Goal: Information Seeking & Learning: Learn about a topic

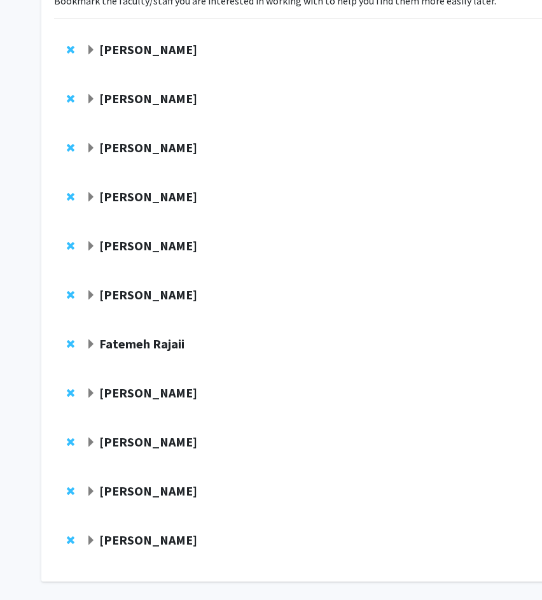
scroll to position [160, 0]
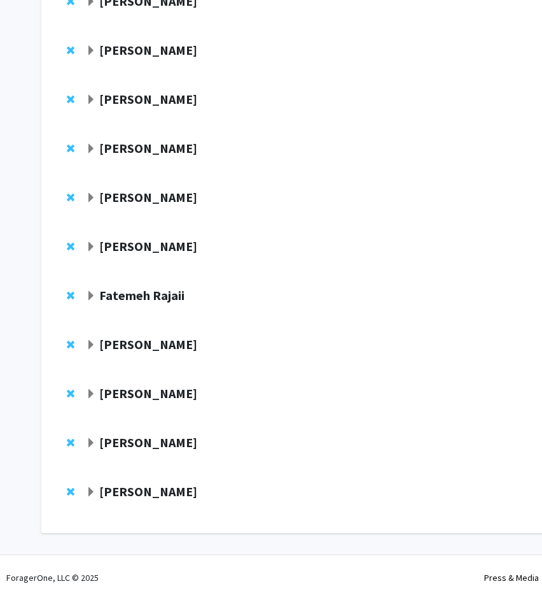
click at [132, 487] on strong "[PERSON_NAME]" at bounding box center [148, 491] width 98 height 16
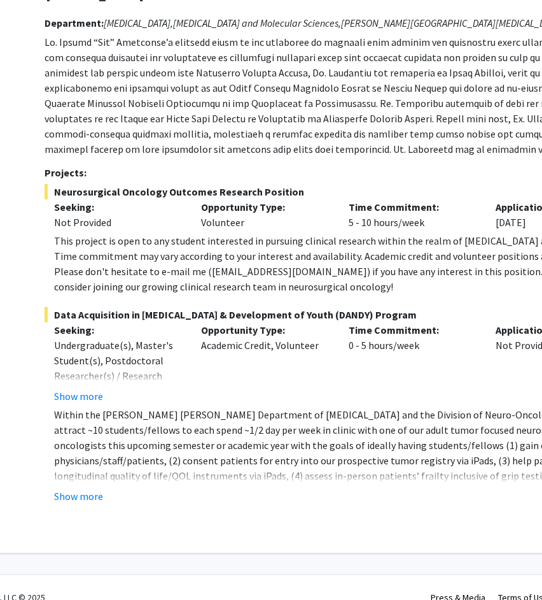
scroll to position [669, 53]
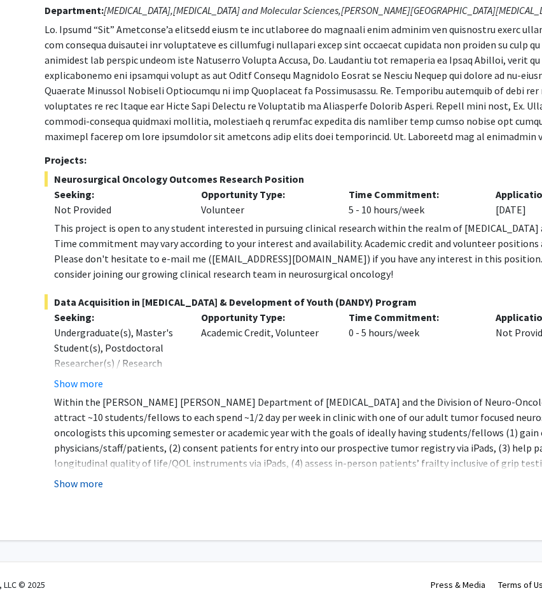
click at [59, 481] on button "Show more" at bounding box center [78, 483] width 49 height 15
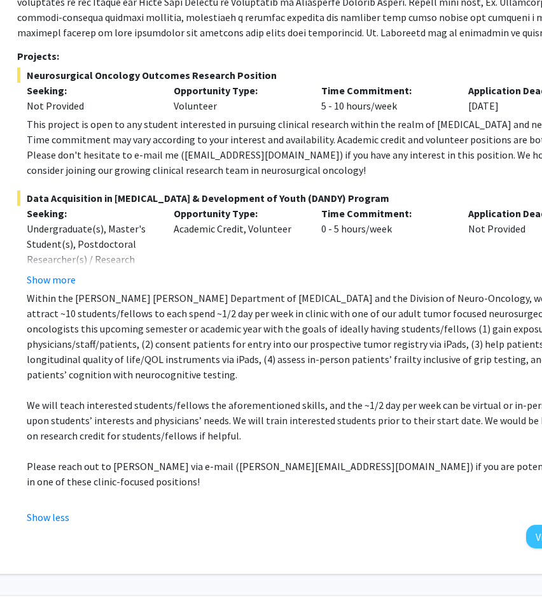
scroll to position [773, 86]
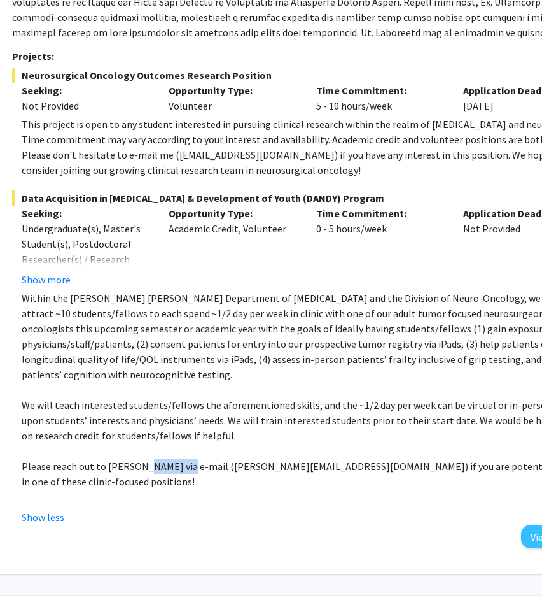
drag, startPoint x: 135, startPoint y: 450, endPoint x: 178, endPoint y: 451, distance: 42.7
click at [178, 458] on p "Please reach out to [PERSON_NAME] via e-mail ([PERSON_NAME][EMAIL_ADDRESS][DOMA…" at bounding box center [317, 473] width 590 height 31
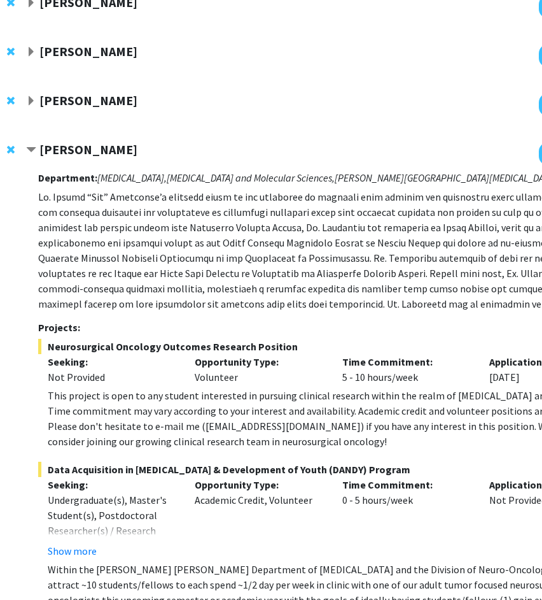
scroll to position [0, 60]
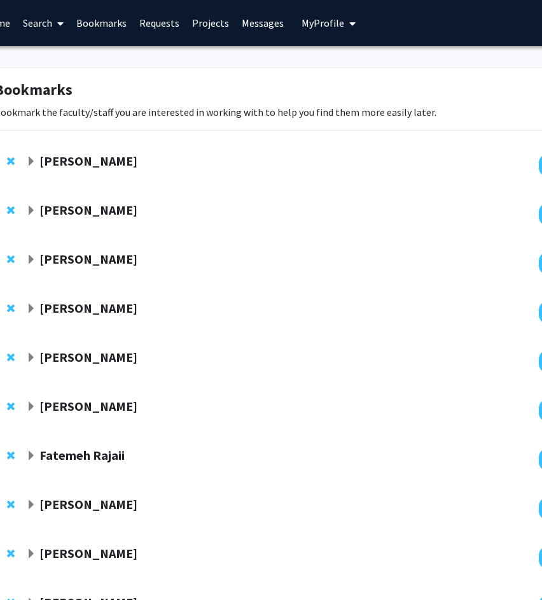
click at [70, 20] on link "Search" at bounding box center [43, 23] width 53 height 45
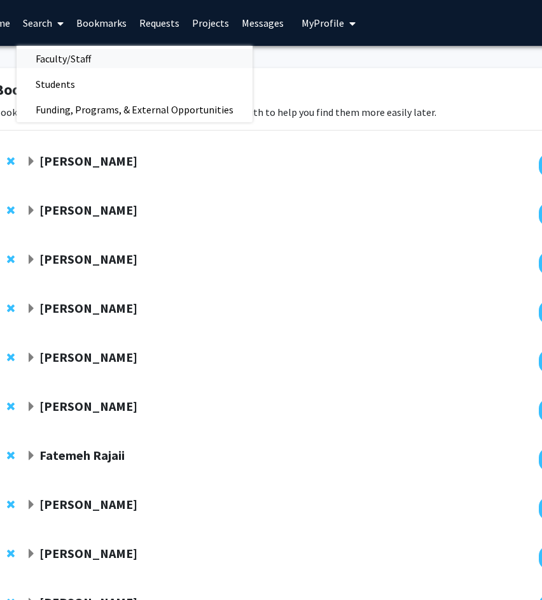
click at [110, 63] on span "Faculty/Staff" at bounding box center [64, 58] width 94 height 25
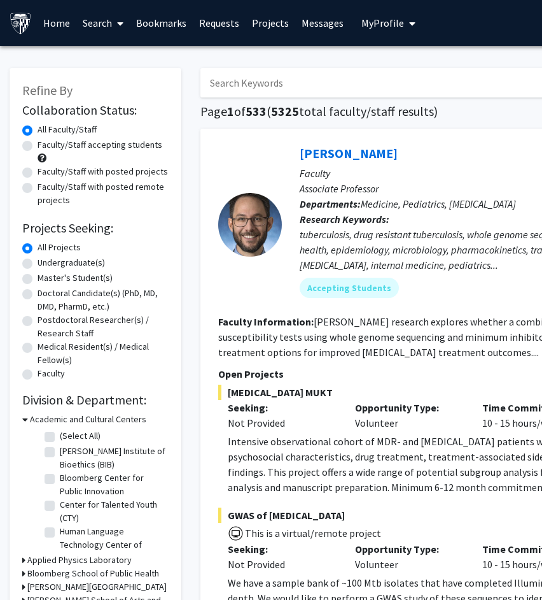
click at [236, 81] on input "Search Keywords" at bounding box center [451, 82] width 500 height 29
type input "raj"
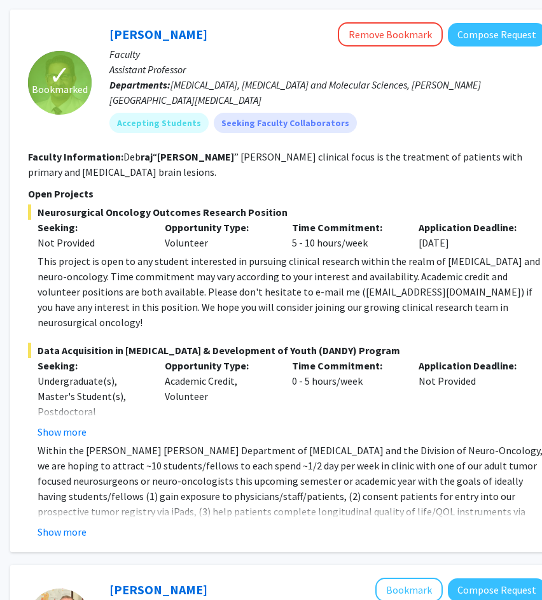
scroll to position [122, 190]
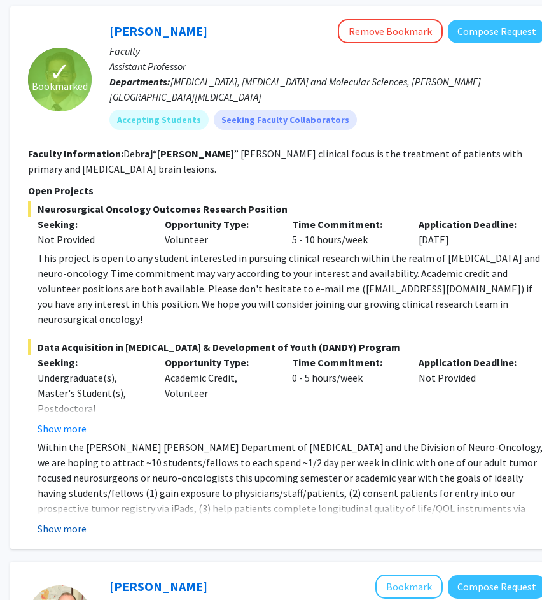
click at [56, 521] on button "Show more" at bounding box center [62, 528] width 49 height 15
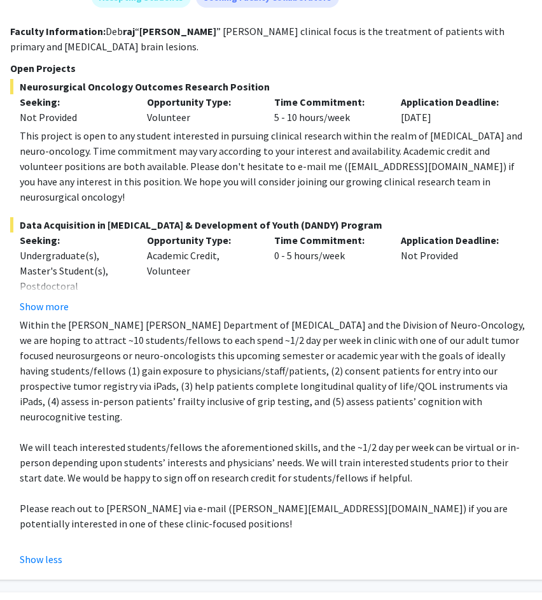
scroll to position [248, 208]
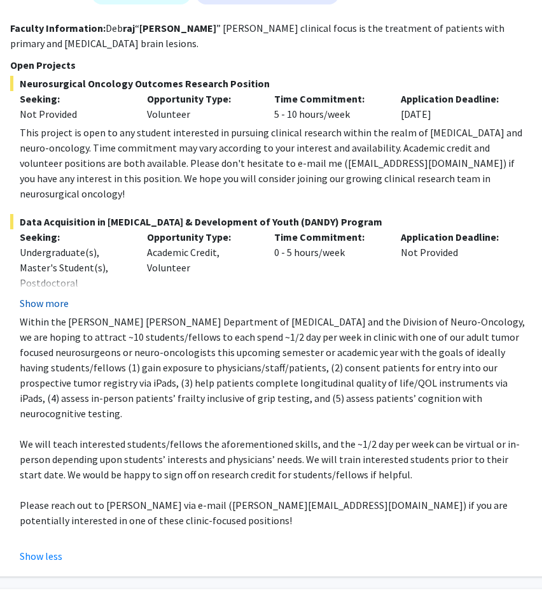
click at [49, 295] on button "Show more" at bounding box center [44, 302] width 49 height 15
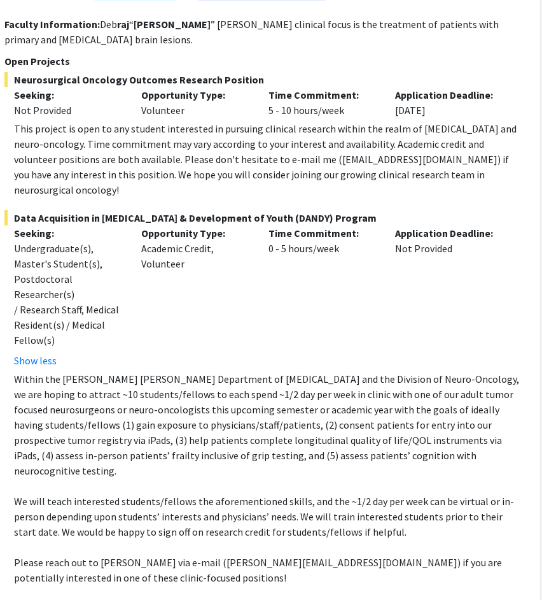
scroll to position [251, 213]
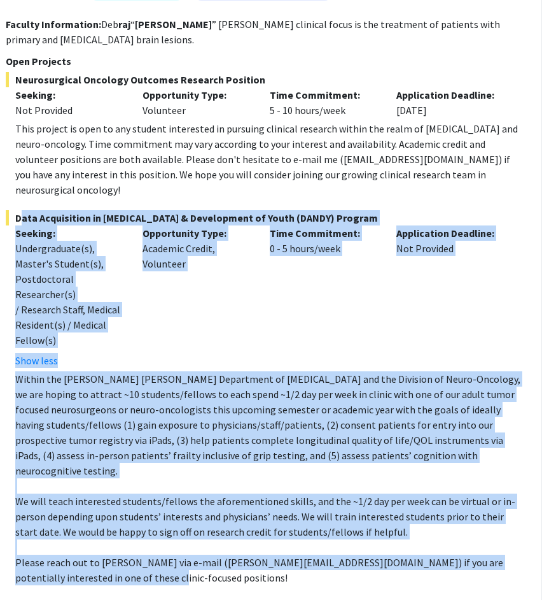
drag, startPoint x: 16, startPoint y: 200, endPoint x: 100, endPoint y: 528, distance: 338.5
click at [100, 528] on div "Data Acquisition in Neurosurgery & Development of Youth (DANDY) Program Seeking…" at bounding box center [265, 415] width 518 height 411
copy div "Data Acquisition in Neurosurgery & Development of Youth (DANDY) Program Seeking…"
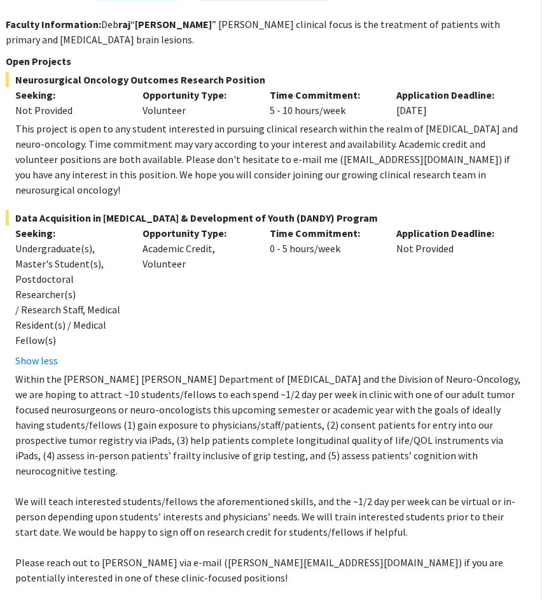
click at [365, 132] on div "This project is open to any student interested in pursuing clinical research wi…" at bounding box center [269, 159] width 509 height 76
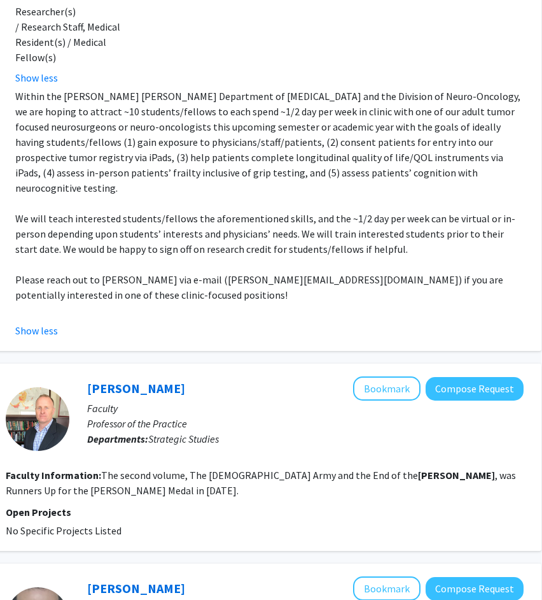
scroll to position [0, 213]
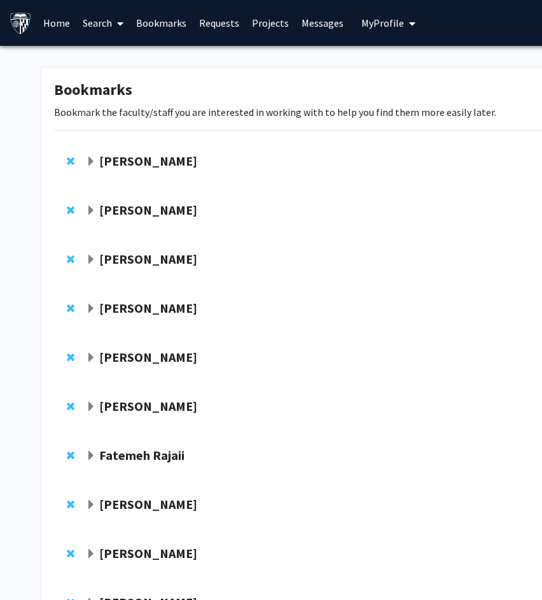
click at [85, 159] on div "Yannis Paulus Compose Request" at bounding box center [382, 165] width 656 height 49
click at [91, 208] on span "Expand Shameema Sikder Bookmark" at bounding box center [91, 211] width 10 height 10
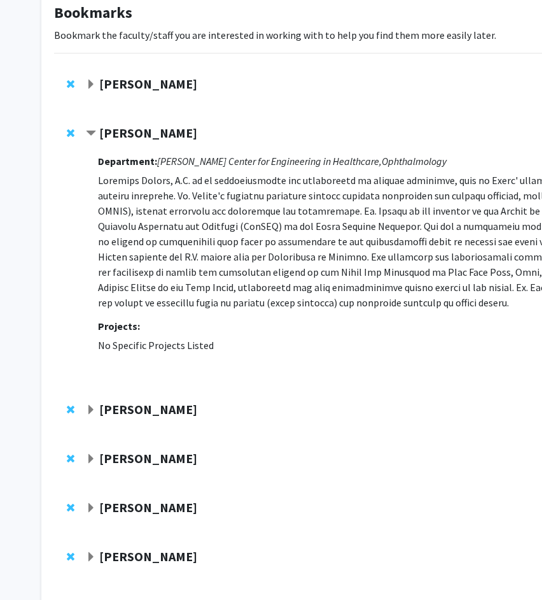
scroll to position [83, 0]
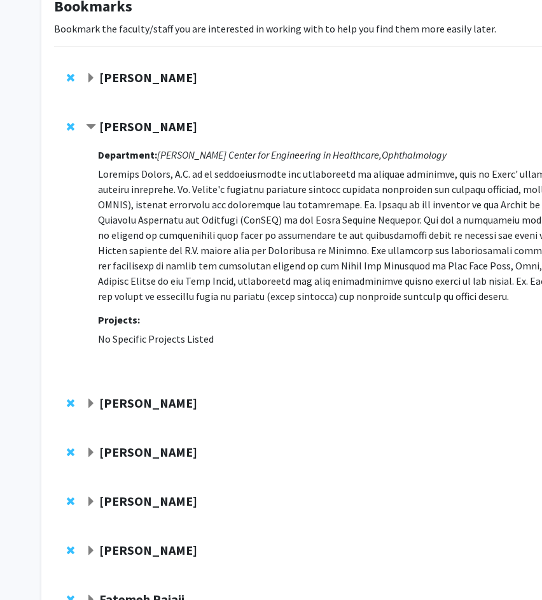
click at [98, 402] on div "[PERSON_NAME]" at bounding box center [223, 403] width 275 height 16
click at [88, 402] on span "Expand Harry Quigley Bookmark" at bounding box center [91, 404] width 10 height 10
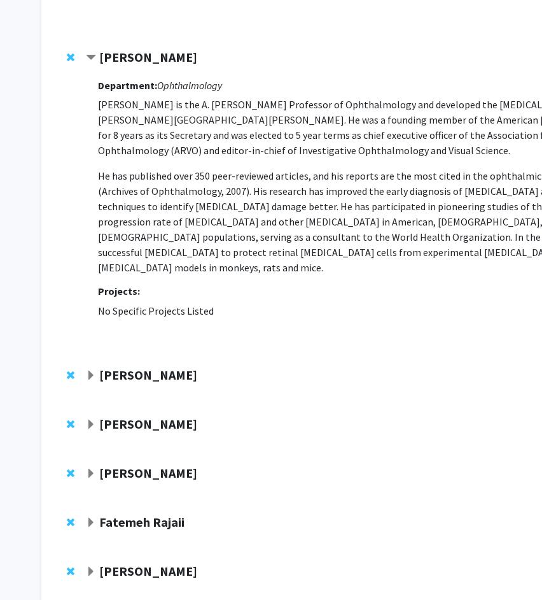
scroll to position [443, 0]
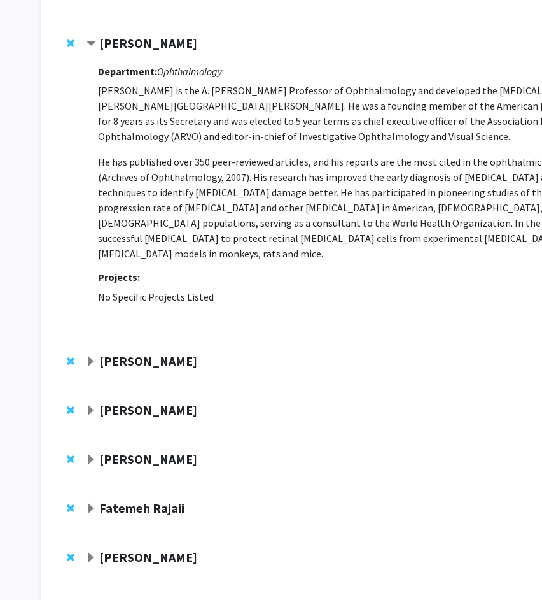
click at [95, 357] on span "Expand Laura Ensign-Hodges Bookmark" at bounding box center [91, 362] width 10 height 10
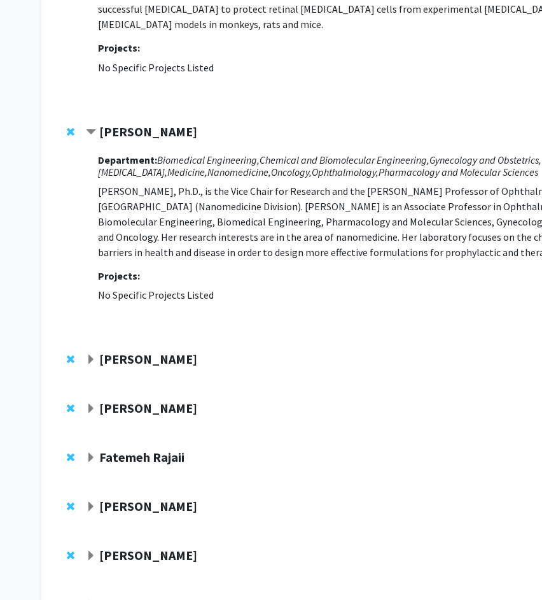
click at [90, 355] on span "Expand Mandeep Singh Bookmark" at bounding box center [91, 360] width 10 height 10
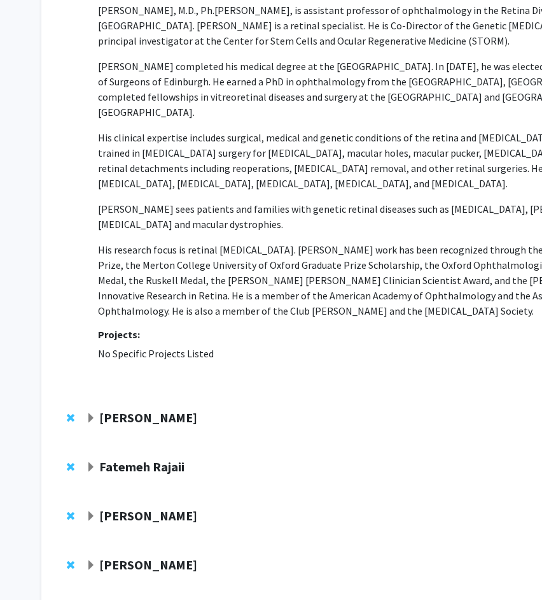
scroll to position [1108, 0]
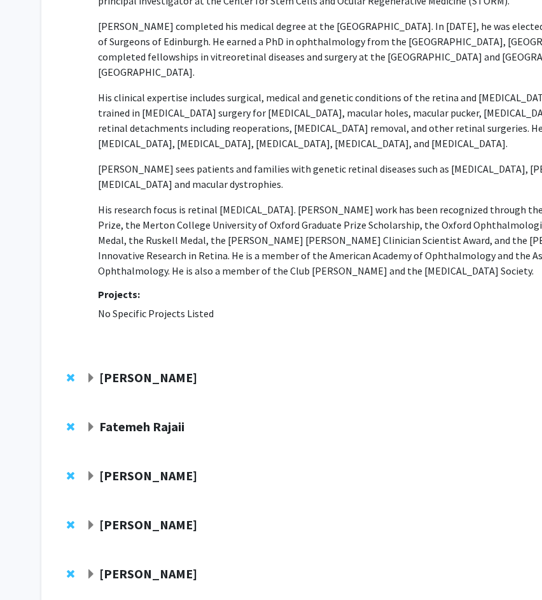
click at [89, 373] on span "Expand Kunal Parikh Bookmark" at bounding box center [91, 378] width 10 height 10
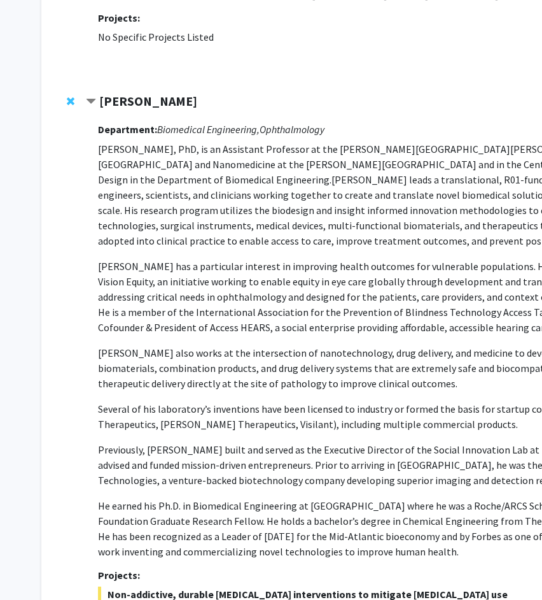
click at [89, 348] on div "Kunal Parikh Compose Request Department: Biomedical Engineering, Ophthalmology …" at bounding box center [391, 583] width 611 height 978
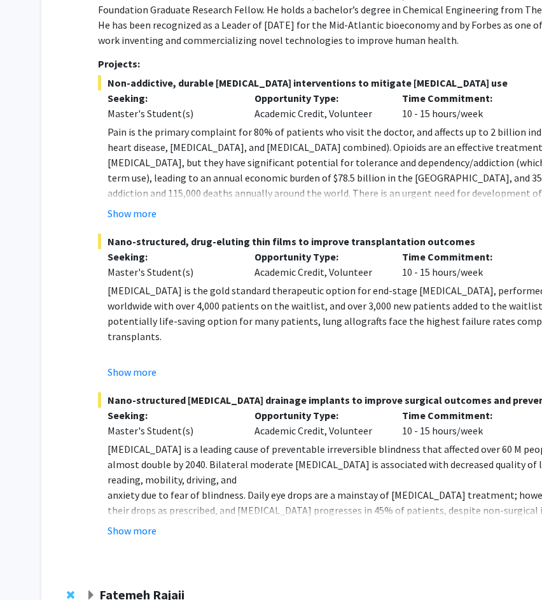
scroll to position [1914, 0]
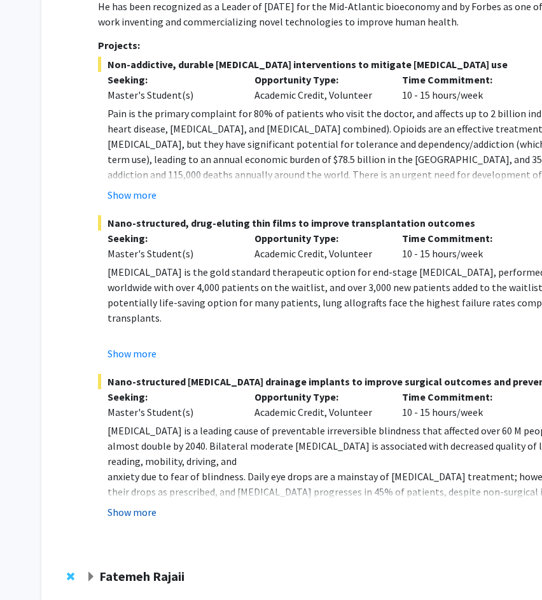
click at [137, 504] on button "Show more" at bounding box center [132, 511] width 49 height 15
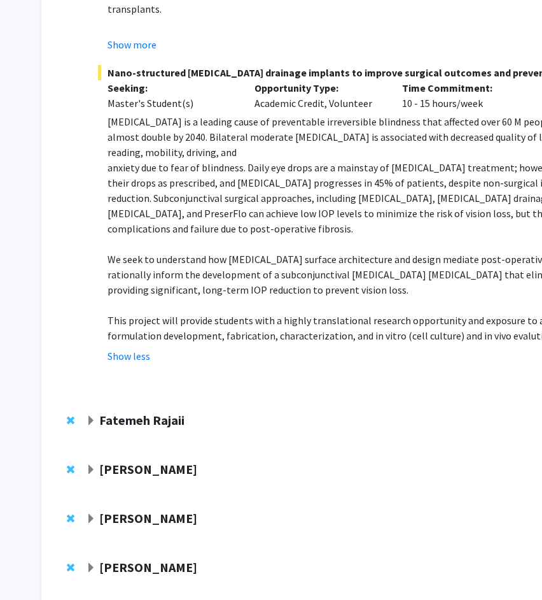
click at [117, 412] on strong "Fatemeh Rajaii" at bounding box center [141, 420] width 85 height 16
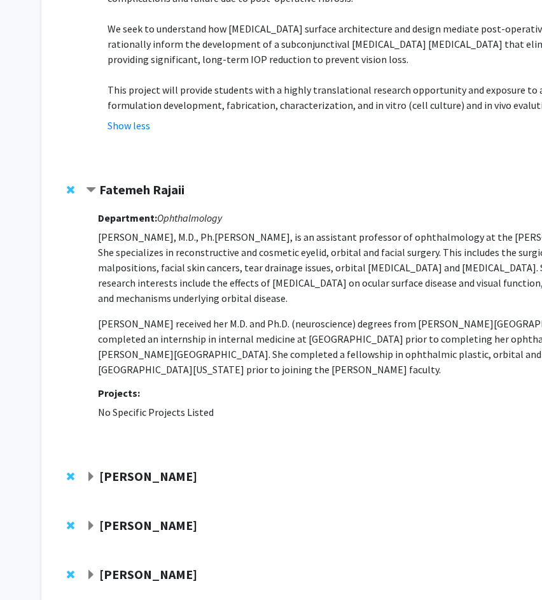
scroll to position [2487, 0]
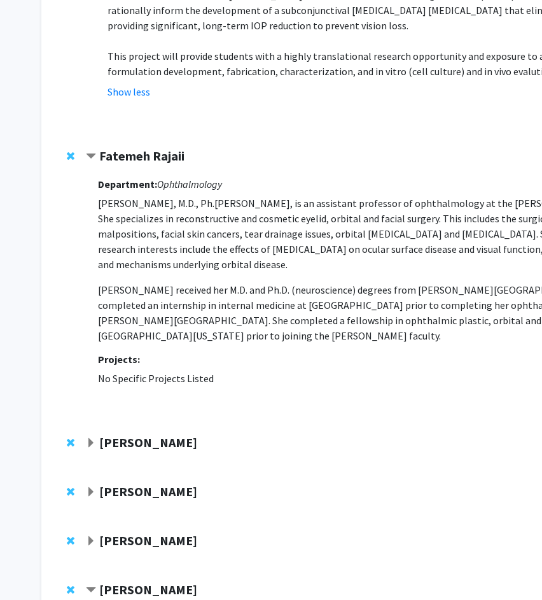
click at [107, 422] on div "Cindy Cai Compose Request" at bounding box center [382, 446] width 656 height 49
click at [106, 434] on strong "[PERSON_NAME]" at bounding box center [148, 442] width 98 height 16
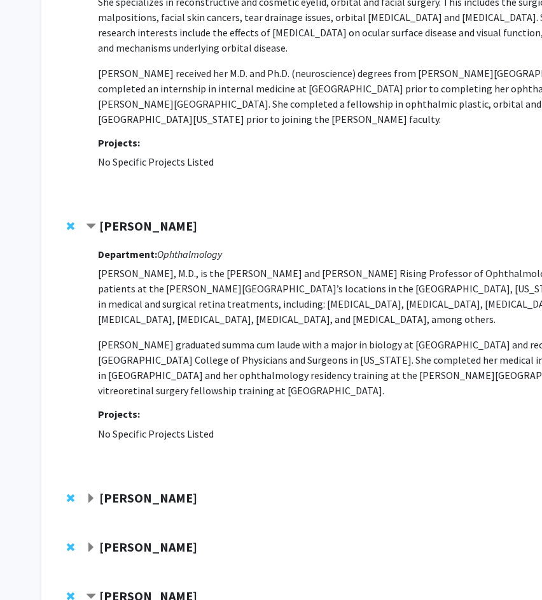
click at [120, 490] on strong "[PERSON_NAME]" at bounding box center [148, 498] width 98 height 16
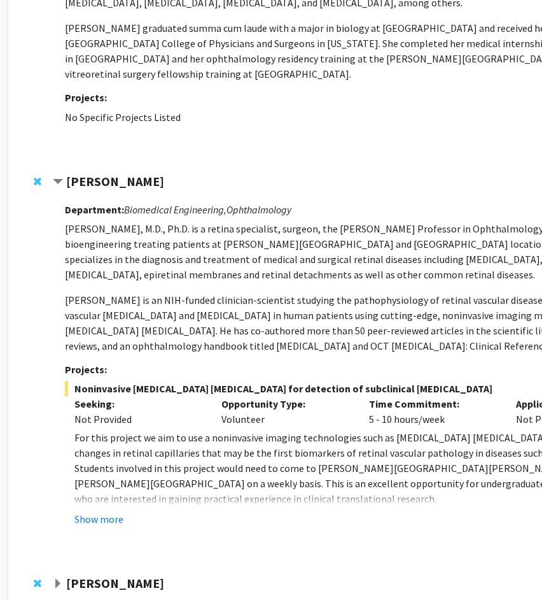
scroll to position [3020, 29]
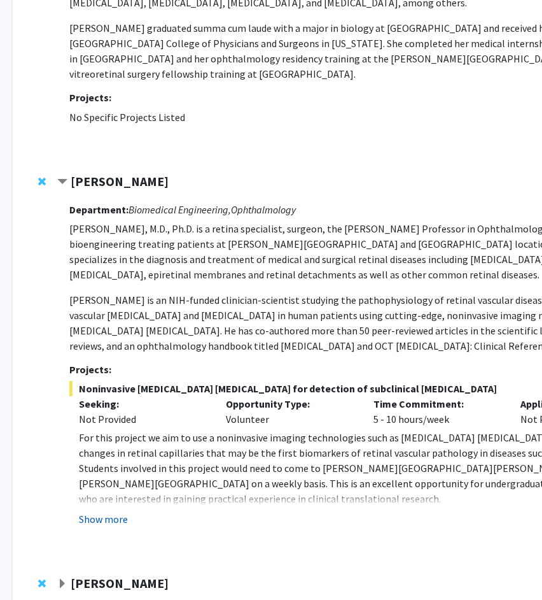
click at [114, 511] on button "Show more" at bounding box center [103, 518] width 49 height 15
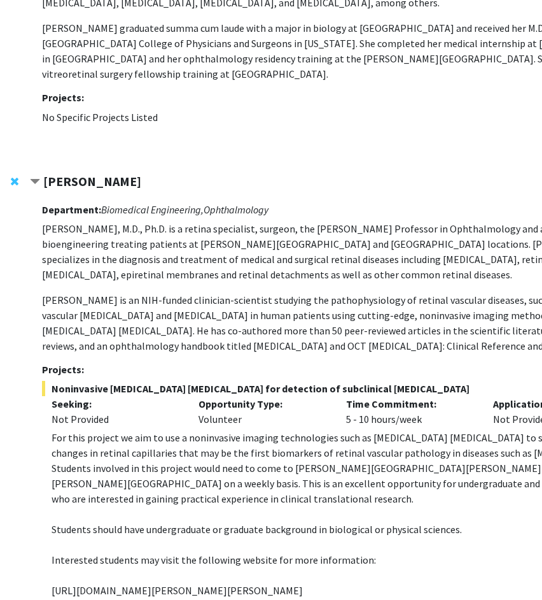
scroll to position [3020, 59]
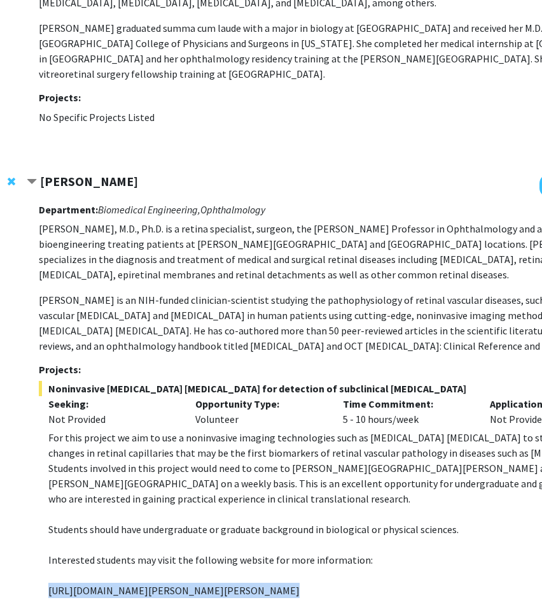
drag, startPoint x: 48, startPoint y: 495, endPoint x: 334, endPoint y: 511, distance: 285.6
click at [334, 511] on fg-read-more "For this project we aim to use a noninvasive imaging technologies such as optic…" at bounding box center [338, 524] width 599 height 188
copy p "[URL][DOMAIN_NAME][PERSON_NAME][PERSON_NAME]"
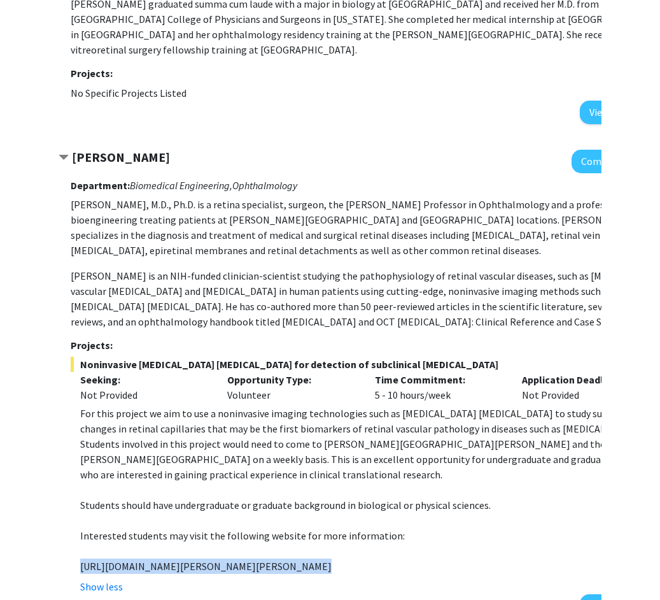
scroll to position [3044, 90]
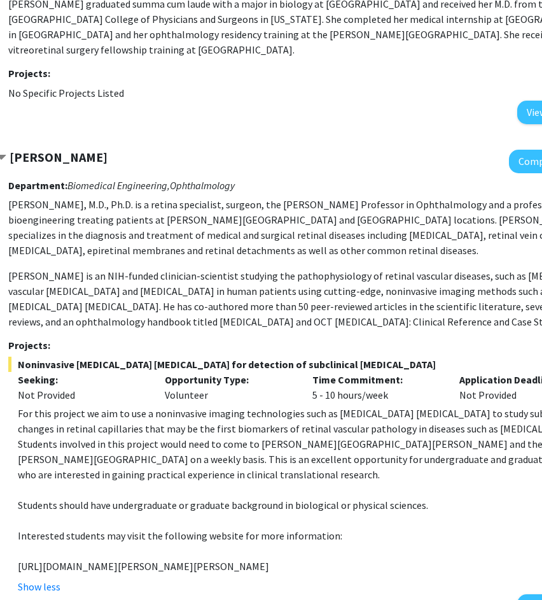
click at [386, 150] on div at bounding box center [301, 162] width 611 height 24
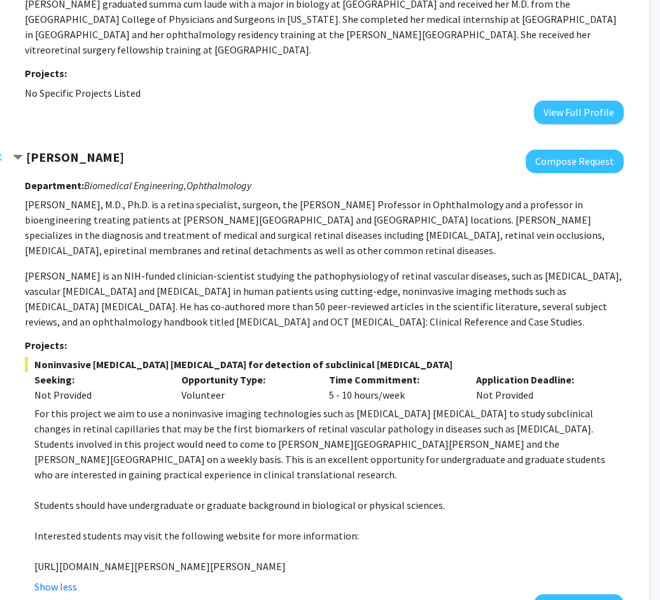
scroll to position [3044, 71]
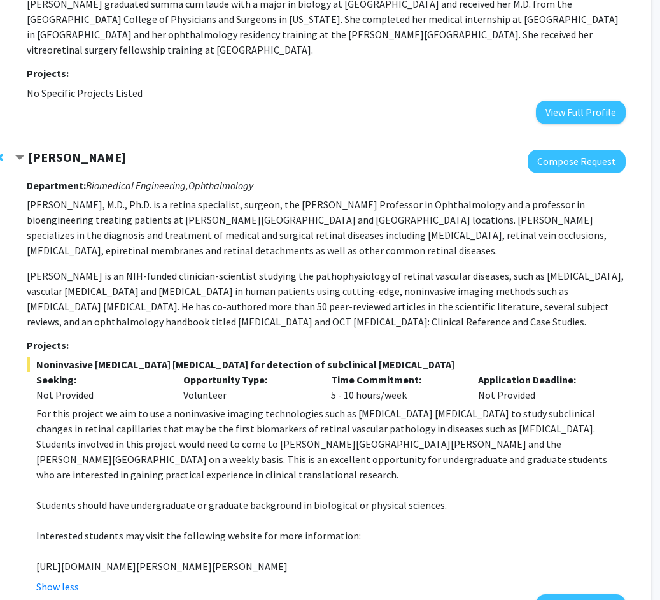
drag, startPoint x: 27, startPoint y: 111, endPoint x: 346, endPoint y: 479, distance: 486.9
click at [346, 479] on div "Department: Biomedical Engineering, Ophthalmology Amir H. Kashani, M.D., Ph.D. …" at bounding box center [326, 395] width 599 height 444
copy div "Amir H. Kashani, M.D., Ph.D. is a retina specialist, surgeon, the Boone Pickens…"
drag, startPoint x: 26, startPoint y: 109, endPoint x: 357, endPoint y: 476, distance: 493.5
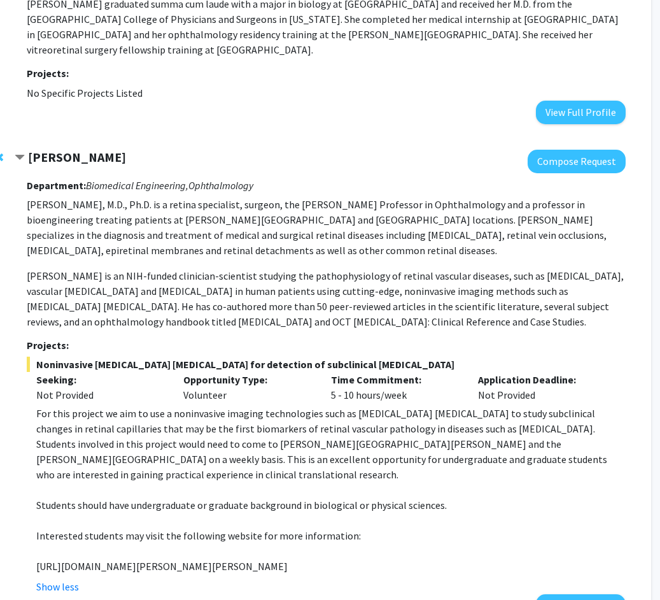
click at [357, 476] on div "Amir Kashani Compose Request Department: Biomedical Engineering, Ophthalmology …" at bounding box center [320, 384] width 611 height 468
copy div "Department: Biomedical Engineering, Ophthalmology Amir H. Kashani, M.D., Ph.D. …"
click at [252, 150] on div "[PERSON_NAME]" at bounding box center [152, 158] width 275 height 16
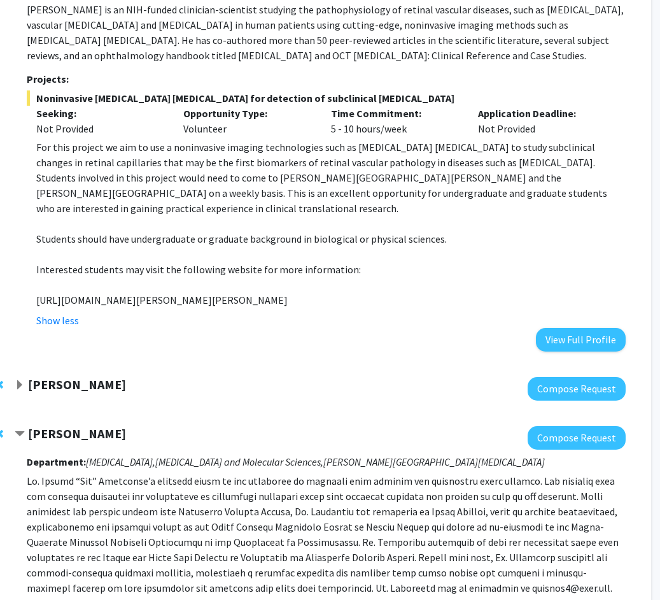
scroll to position [3338, 71]
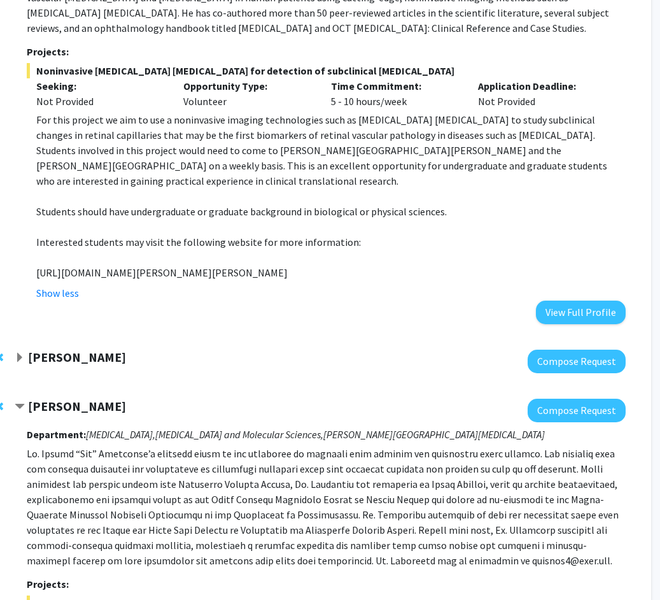
click at [56, 350] on div at bounding box center [320, 362] width 611 height 24
click at [60, 349] on strong "[PERSON_NAME]" at bounding box center [77, 357] width 98 height 16
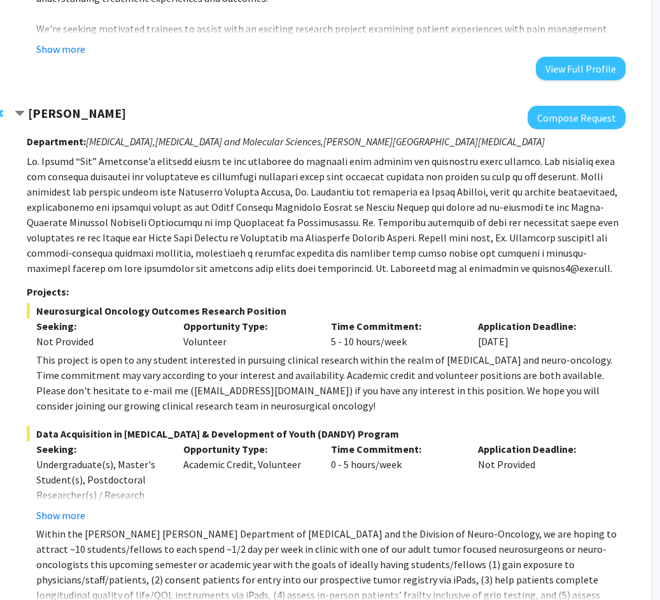
scroll to position [4074, 71]
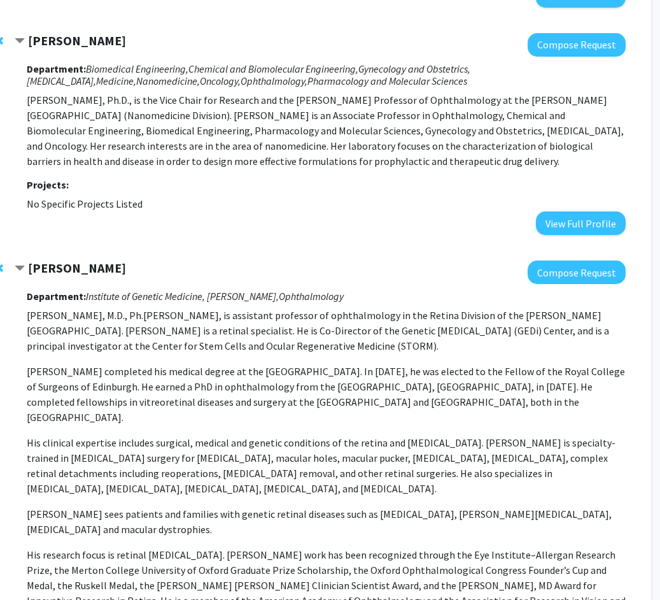
scroll to position [0, 71]
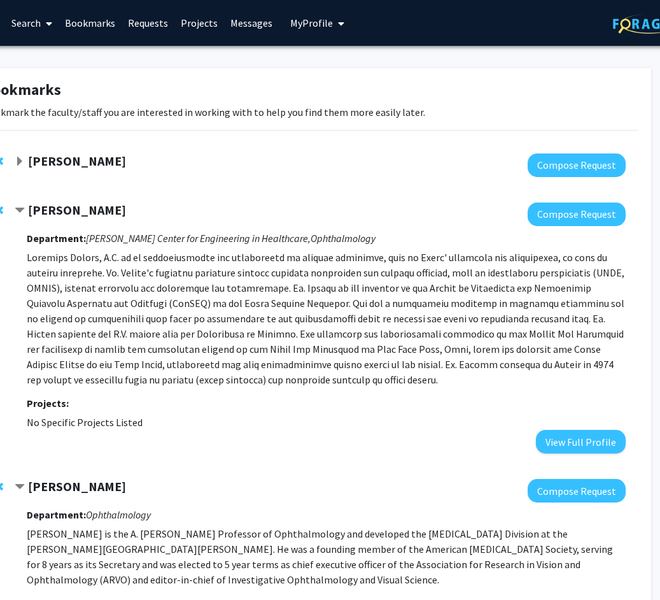
click at [59, 29] on link "Search" at bounding box center [31, 23] width 53 height 45
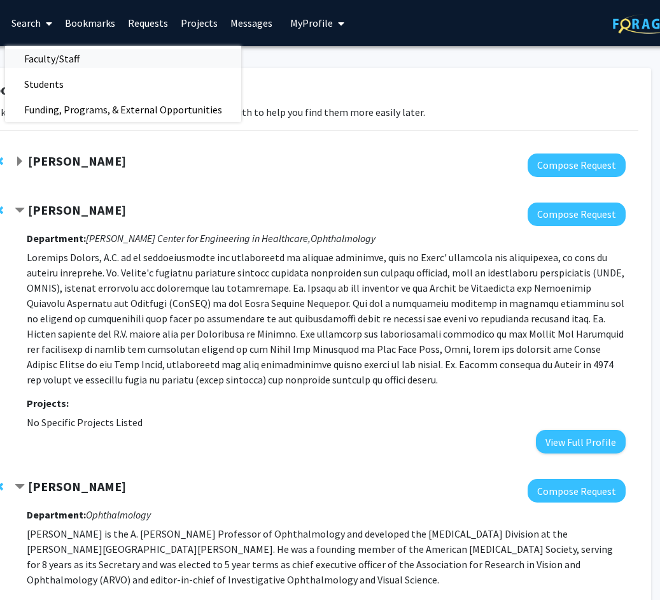
click at [99, 56] on span "Faculty/Staff" at bounding box center [52, 58] width 94 height 25
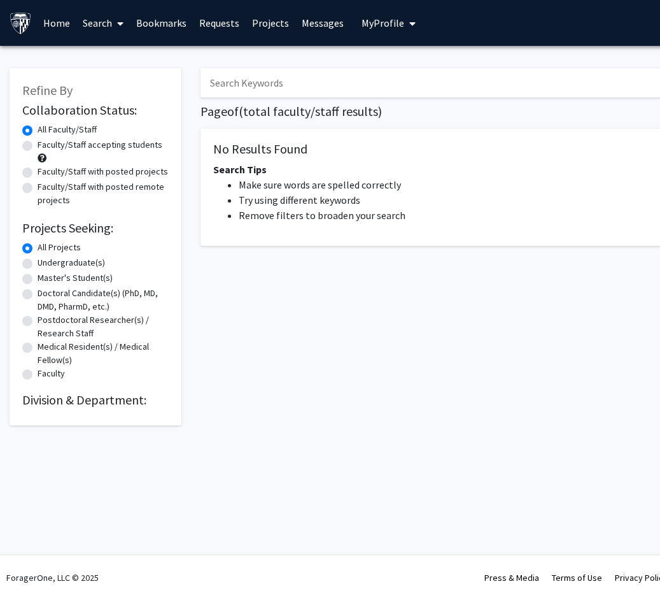
click at [252, 92] on input "Search Keywords" at bounding box center [451, 82] width 500 height 29
type input "ophthalmology"
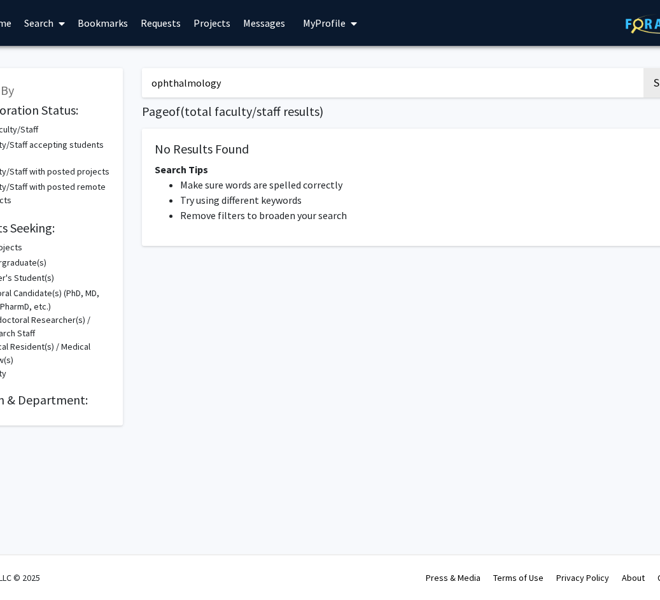
scroll to position [0, 60]
click at [542, 94] on button "Search" at bounding box center [668, 82] width 52 height 29
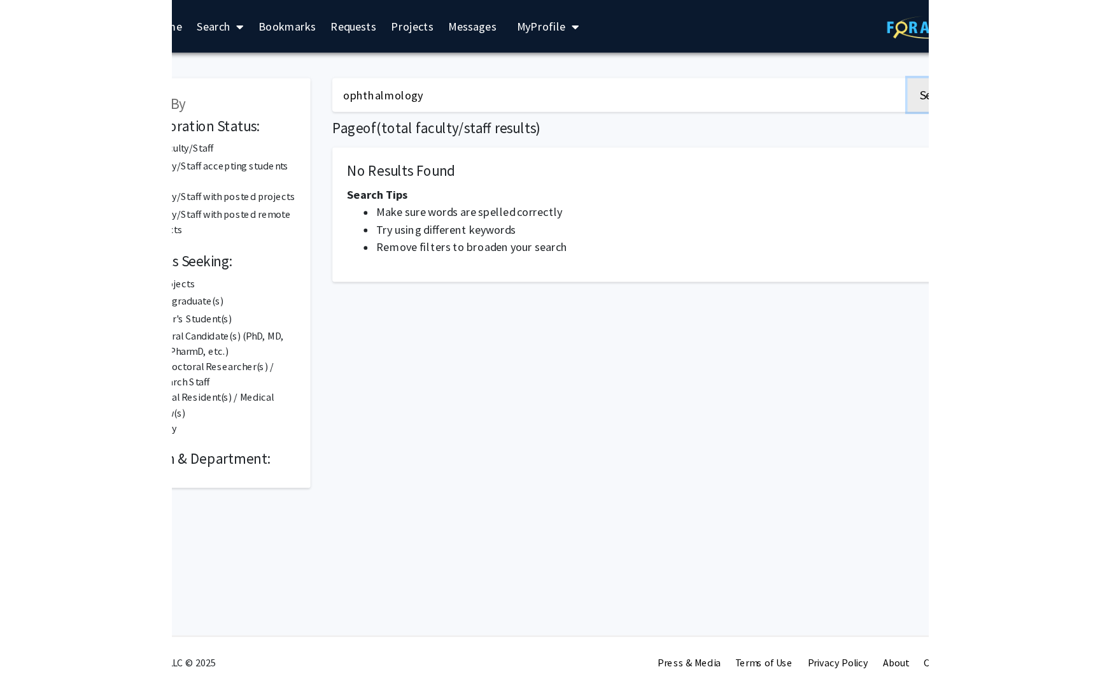
scroll to position [0, 0]
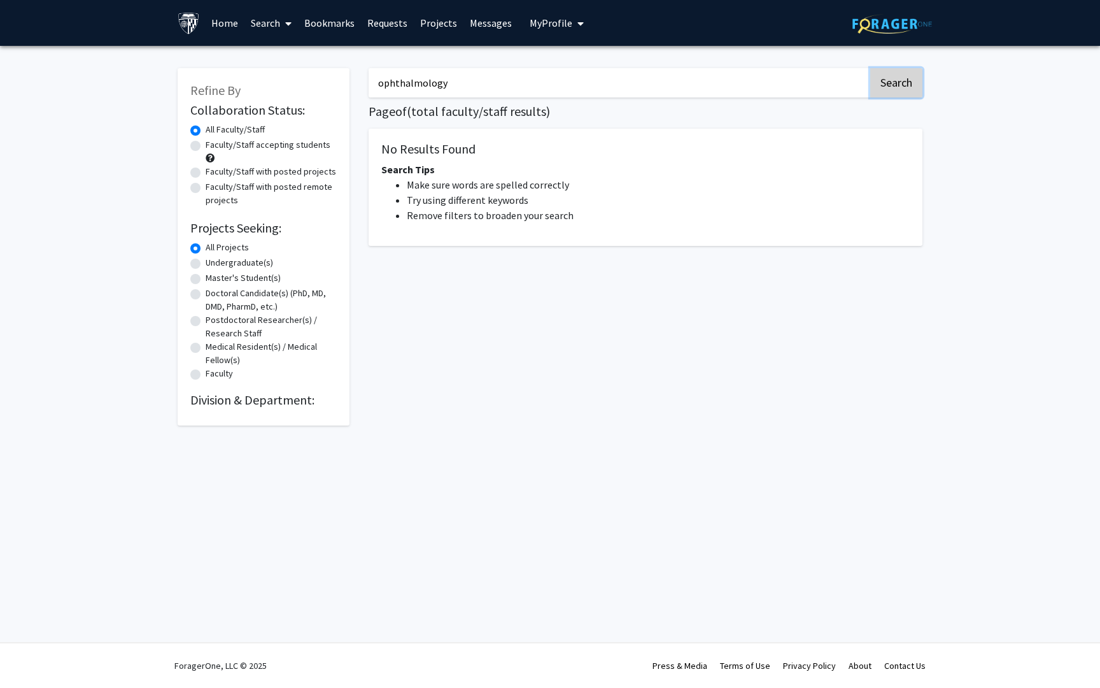
click at [542, 71] on button "Search" at bounding box center [896, 82] width 52 height 29
click at [244, 31] on link "Home" at bounding box center [224, 23] width 39 height 45
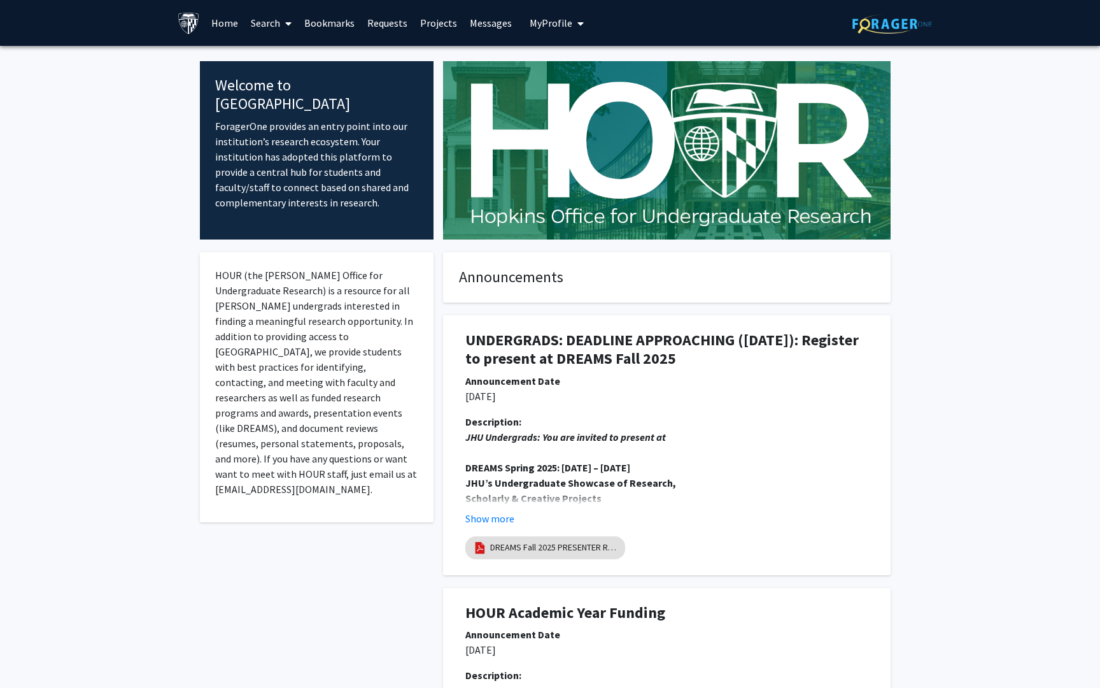
click at [298, 29] on link "Search" at bounding box center [270, 23] width 53 height 45
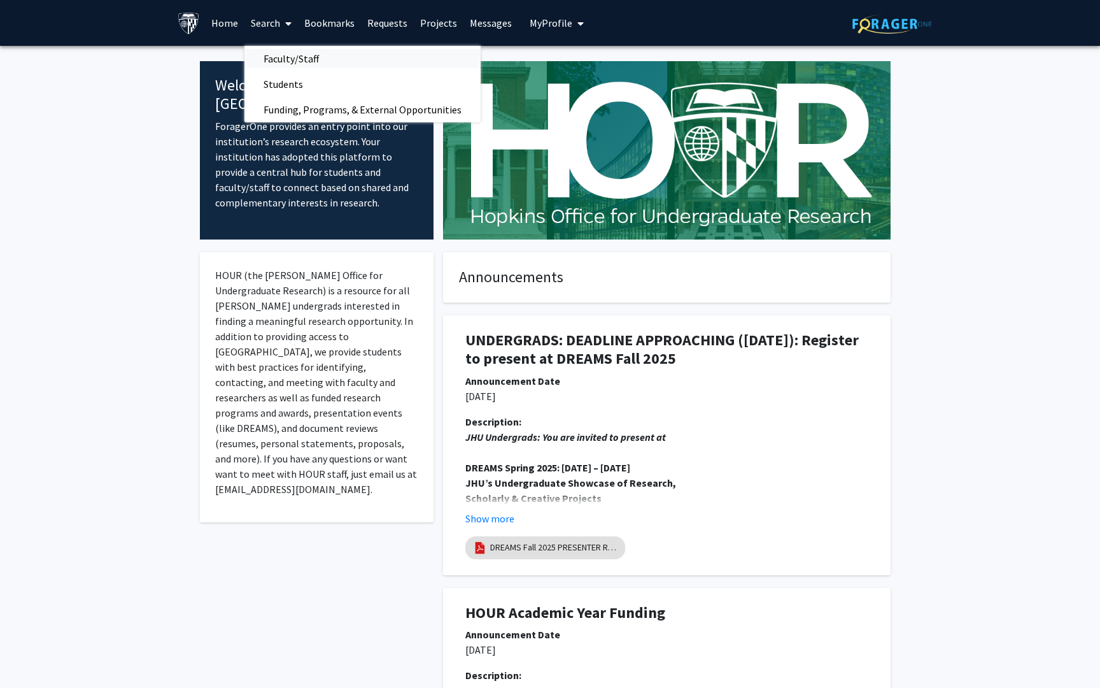
click at [338, 55] on span "Faculty/Staff" at bounding box center [291, 58] width 94 height 25
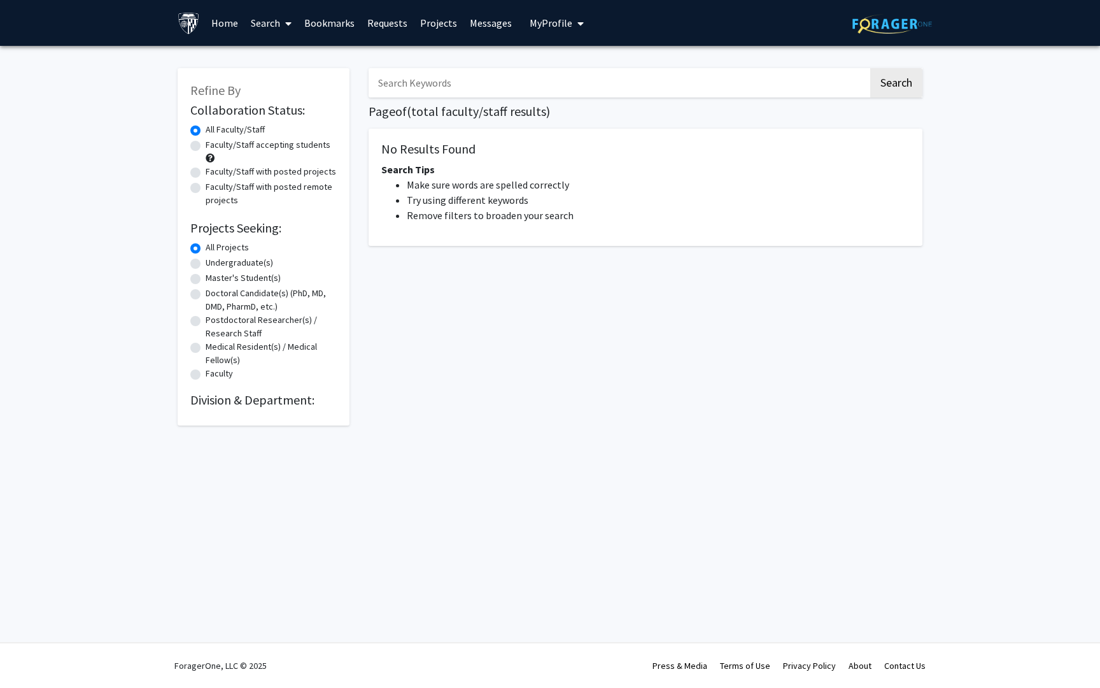
click at [406, 87] on input "Search Keywords" at bounding box center [619, 82] width 500 height 29
type input "ophthalmology"
click at [542, 94] on button "Search" at bounding box center [896, 82] width 52 height 29
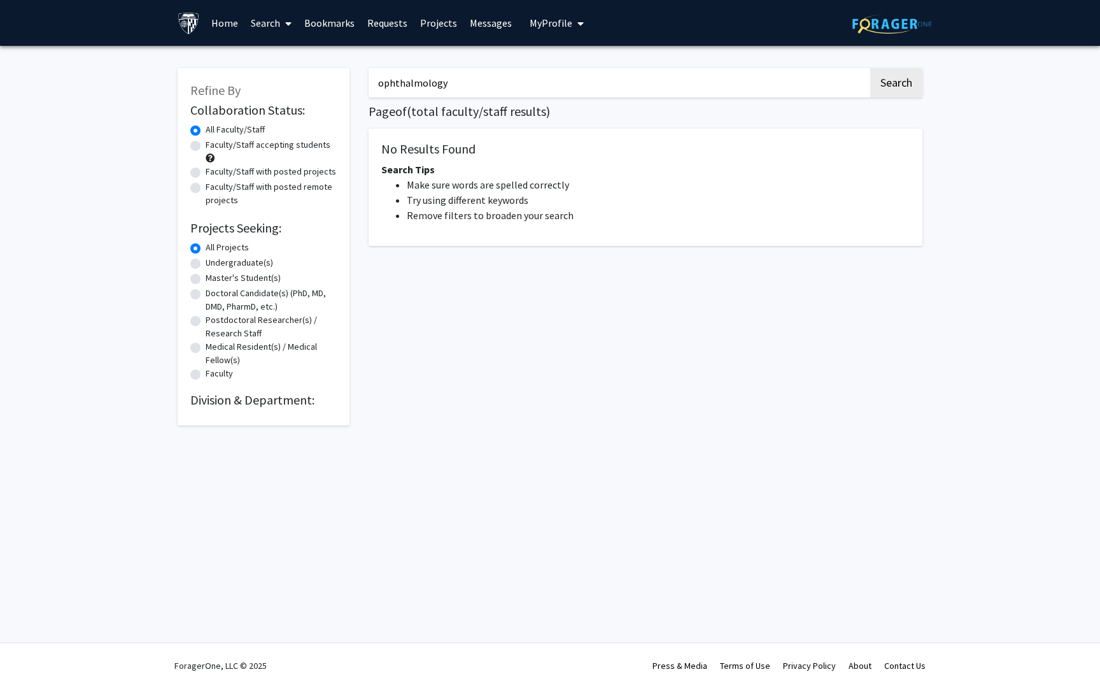
click at [206, 265] on label "Undergraduate(s)" at bounding box center [239, 262] width 67 height 13
click at [206, 264] on input "Undergraduate(s)" at bounding box center [210, 260] width 8 height 8
radio input "true"
click at [542, 81] on button "Search" at bounding box center [896, 82] width 52 height 29
click at [206, 247] on label "All Projects" at bounding box center [227, 247] width 43 height 13
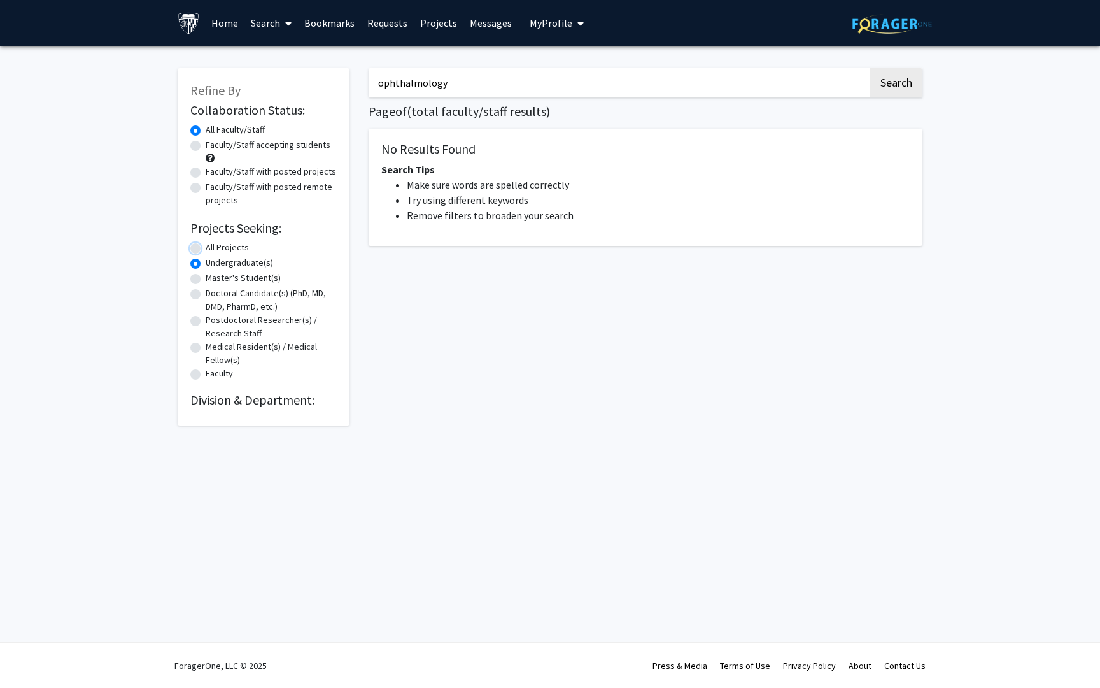
click at [206, 247] on input "All Projects" at bounding box center [210, 245] width 8 height 8
radio input "true"
click at [498, 88] on input "ophthalmology" at bounding box center [619, 82] width 500 height 29
drag, startPoint x: 498, startPoint y: 88, endPoint x: 374, endPoint y: 76, distance: 124.1
click at [374, 76] on input "ophthalmology" at bounding box center [619, 82] width 500 height 29
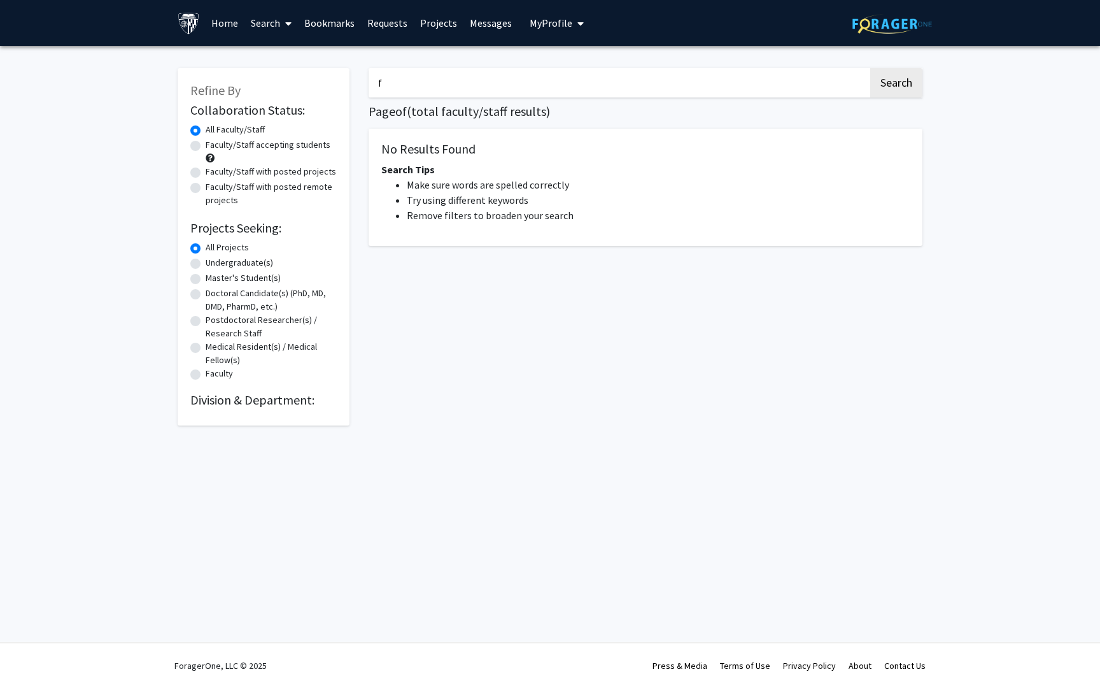
type input "f"
click at [542, 68] on button "Search" at bounding box center [896, 82] width 52 height 29
click at [542, 67] on div "f Search Page of ( total faculty/staff results) No Results Found Search Tips Ma…" at bounding box center [645, 240] width 573 height 370
click at [542, 78] on button "Search" at bounding box center [896, 82] width 52 height 29
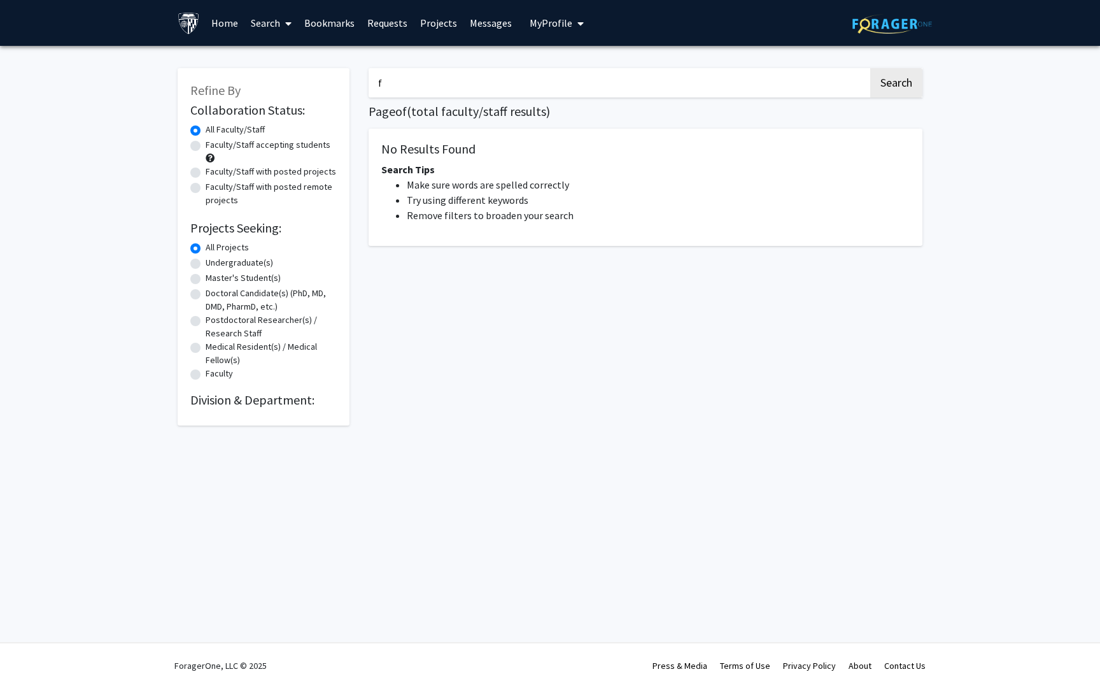
click at [484, 397] on div "f Search Page of ( total faculty/staff results) No Results Found Search Tips Ma…" at bounding box center [645, 240] width 573 height 370
click at [206, 142] on label "Faculty/Staff accepting students" at bounding box center [268, 144] width 125 height 13
click at [206, 142] on input "Faculty/Staff accepting students" at bounding box center [210, 142] width 8 height 8
radio input "true"
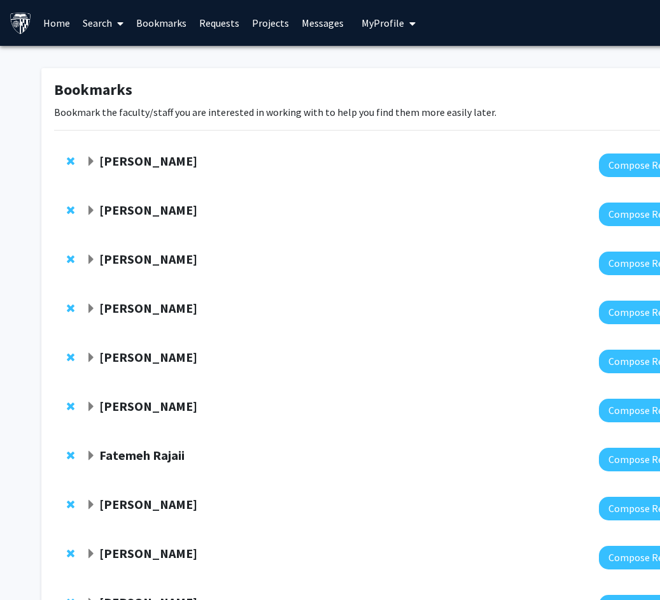
click at [86, 26] on link "Search" at bounding box center [102, 23] width 53 height 45
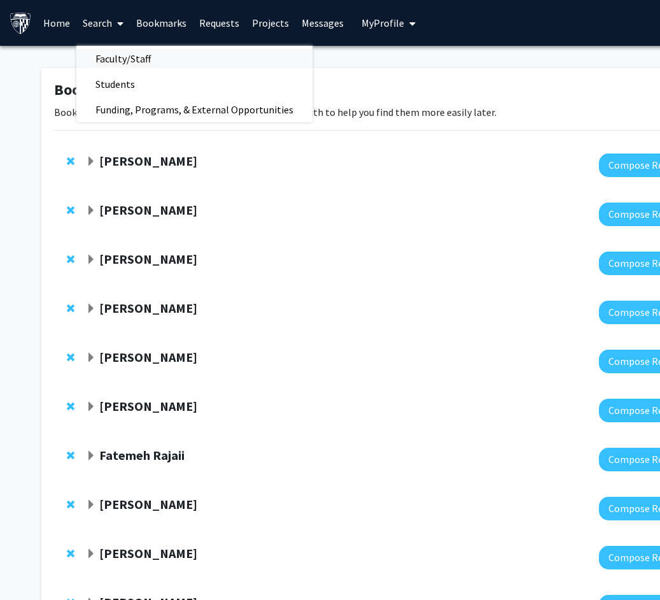
click at [118, 61] on span "Faculty/Staff" at bounding box center [123, 58] width 94 height 25
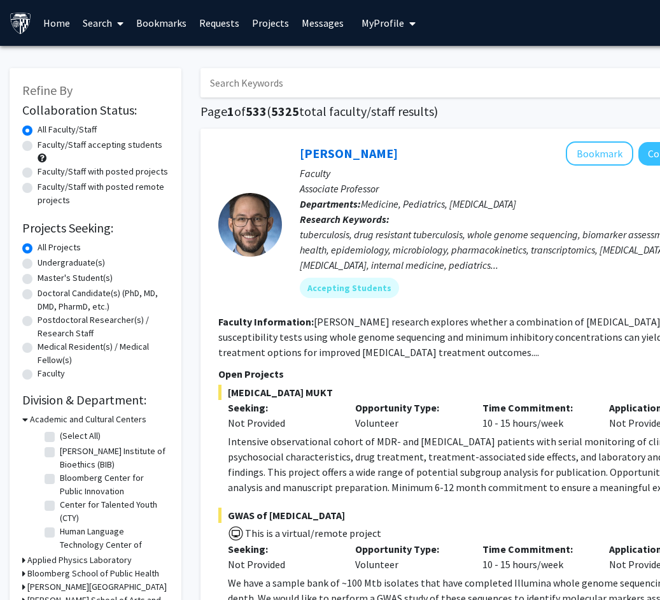
click at [243, 78] on input "Search Keywords" at bounding box center [451, 82] width 500 height 29
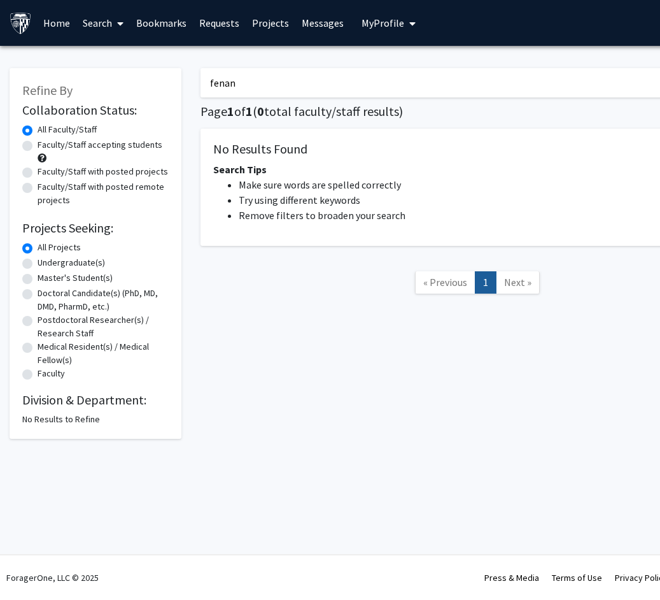
type input "fenan"
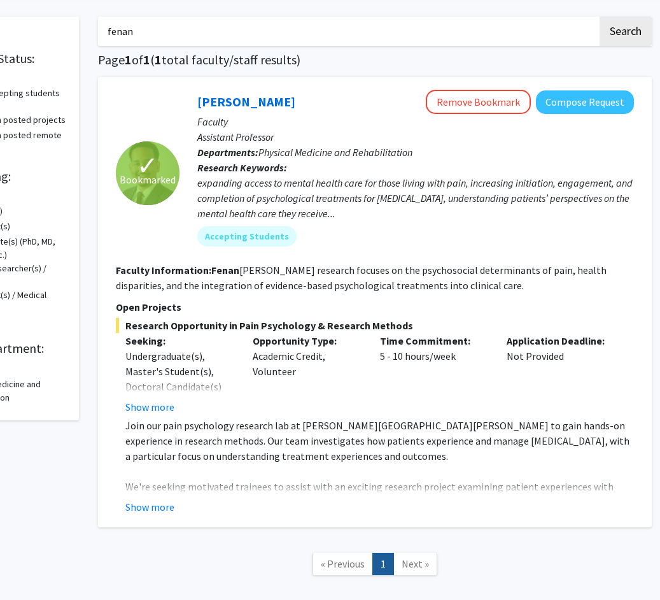
scroll to position [52, 104]
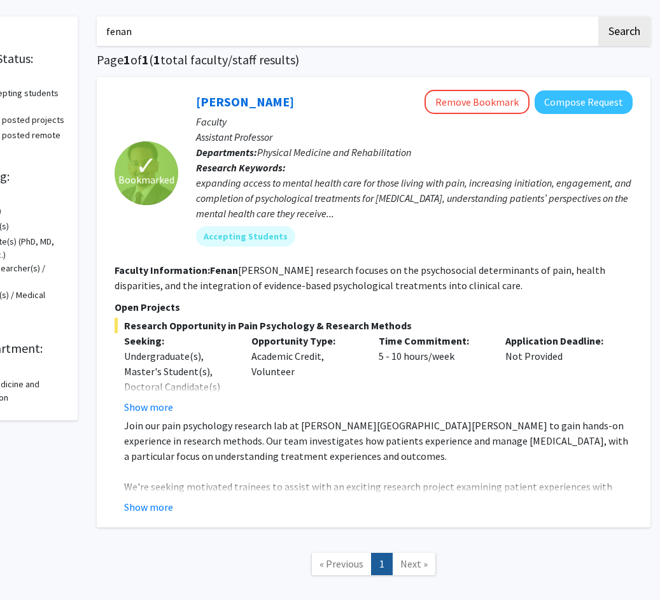
click at [159, 497] on fg-read-more "Join our pain psychology research lab at Johns Hopkins School of Medicine to ga…" at bounding box center [374, 466] width 518 height 97
click at [152, 505] on button "Show more" at bounding box center [148, 506] width 49 height 15
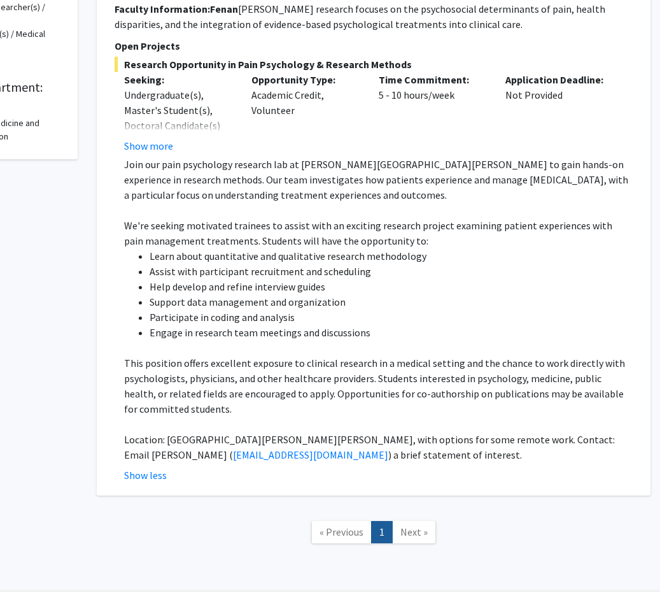
scroll to position [310, 104]
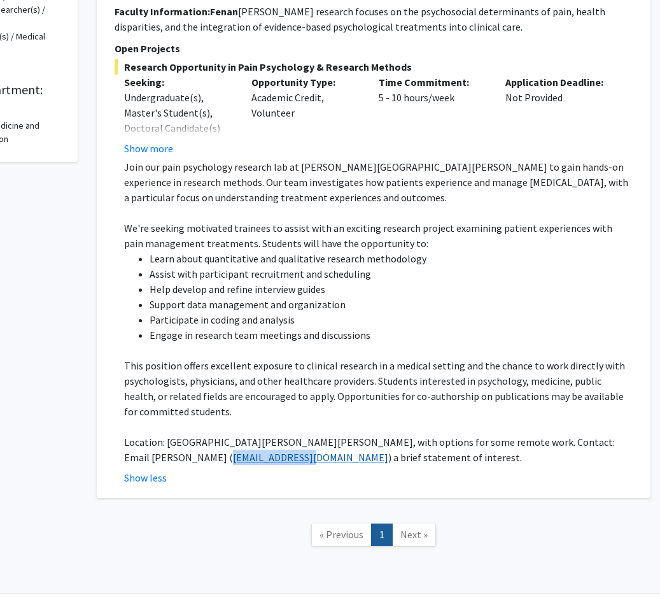
drag, startPoint x: 127, startPoint y: 456, endPoint x: 202, endPoint y: 455, distance: 75.8
click at [202, 455] on p "Location: The Johns Hopkins Hospital, with options for some remote work. Contac…" at bounding box center [378, 449] width 509 height 31
copy link "[EMAIL_ADDRESS][DOMAIN_NAME]"
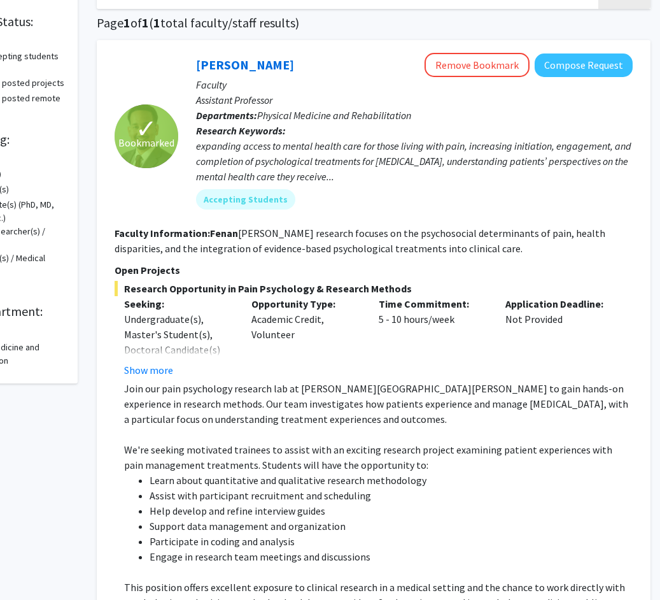
scroll to position [83, 104]
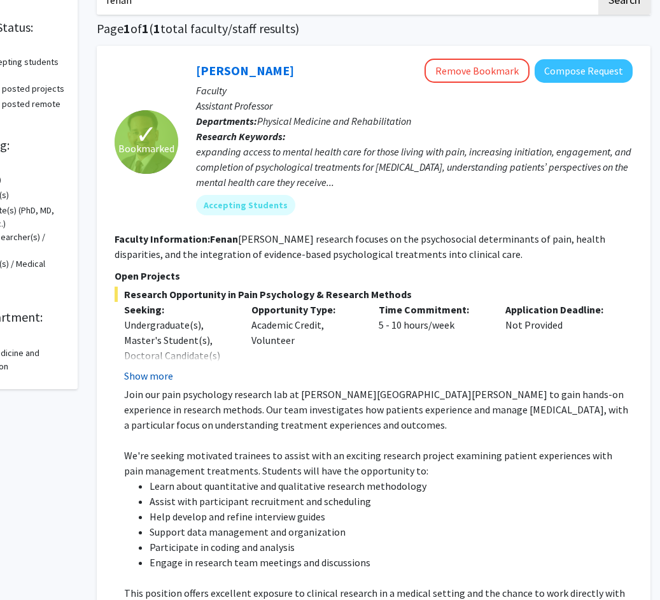
click at [138, 373] on button "Show more" at bounding box center [148, 375] width 49 height 15
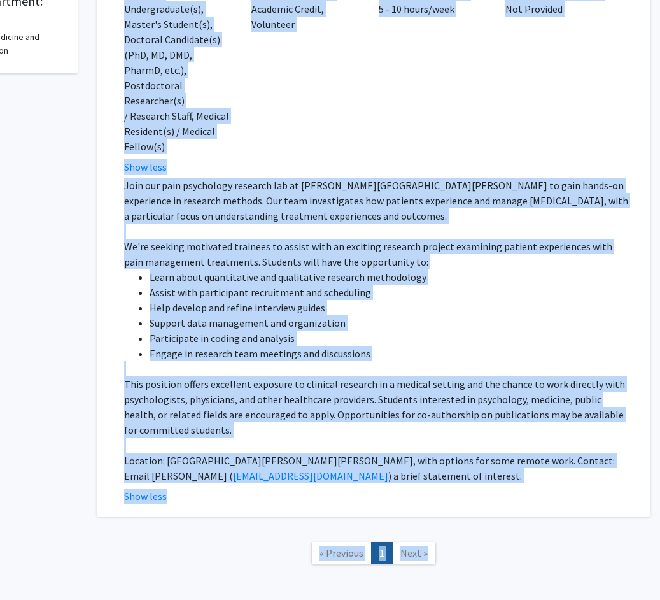
scroll to position [425, 104]
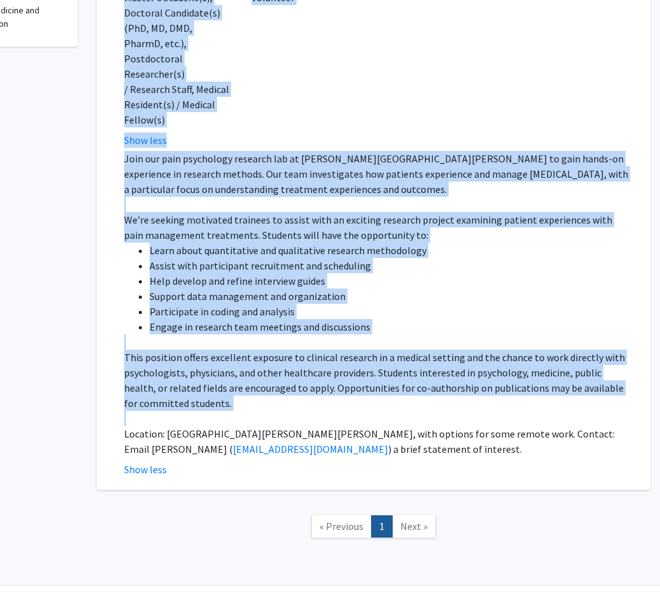
drag, startPoint x: 116, startPoint y: 111, endPoint x: 292, endPoint y: 390, distance: 329.0
click at [292, 390] on fg-search-faculty "✓ Bookmarked Fenan Rassu Remove Bookmark Compose Request Faculty Assistant Prof…" at bounding box center [374, 96] width 518 height 761
copy fg-search-faculty "Faculty Information: Fenan Rassu’s research focuses on the psychosocial determi…"
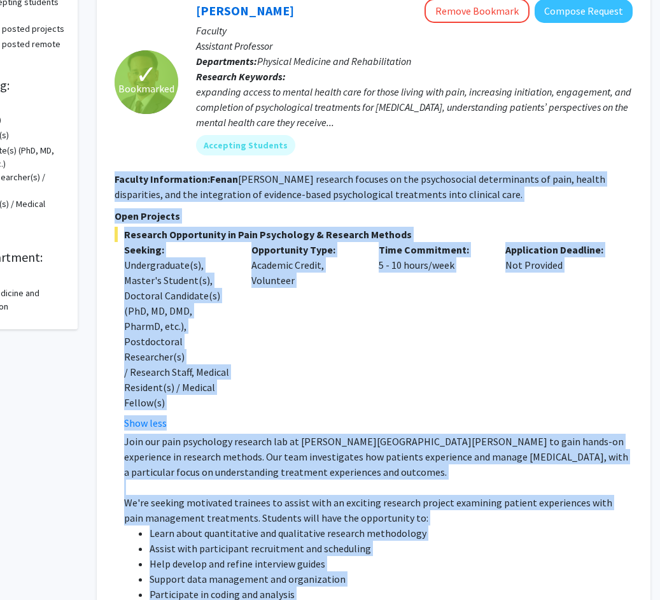
scroll to position [131, 104]
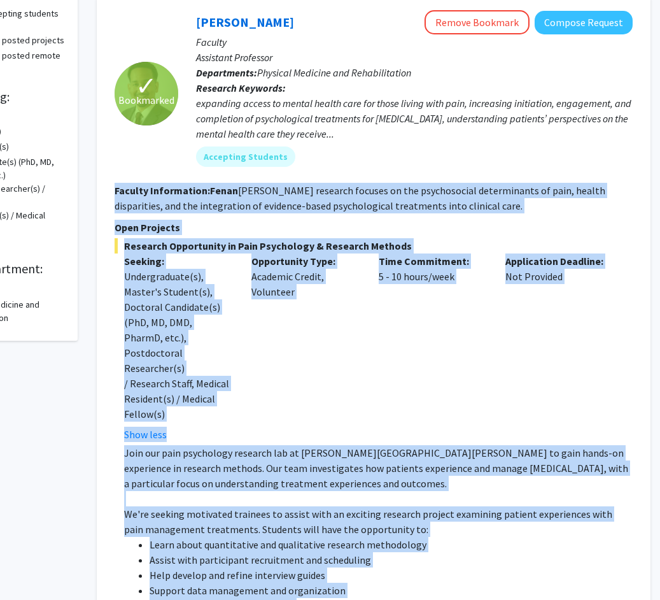
click at [393, 357] on div "Time Commitment: 5 - 10 hours/week" at bounding box center [432, 347] width 127 height 188
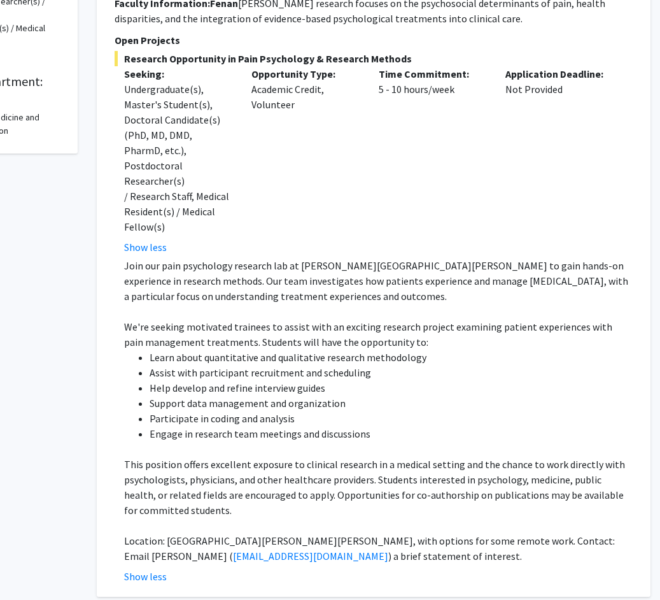
scroll to position [425, 104]
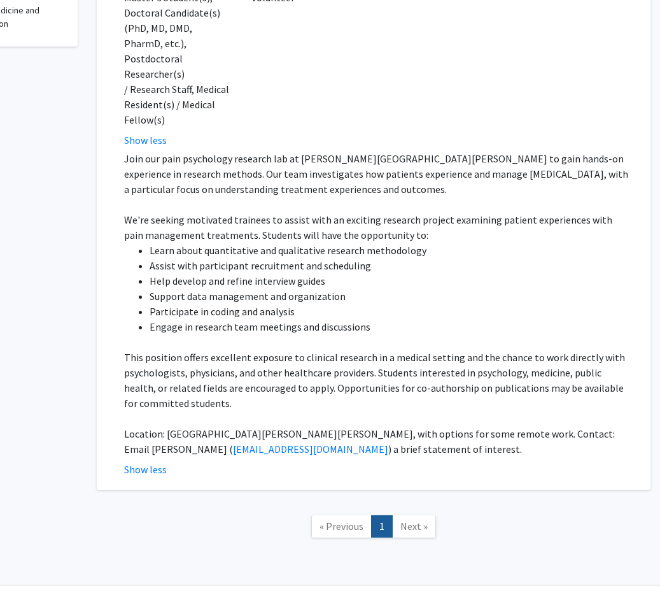
click at [404, 519] on span "Next »" at bounding box center [413, 525] width 27 height 13
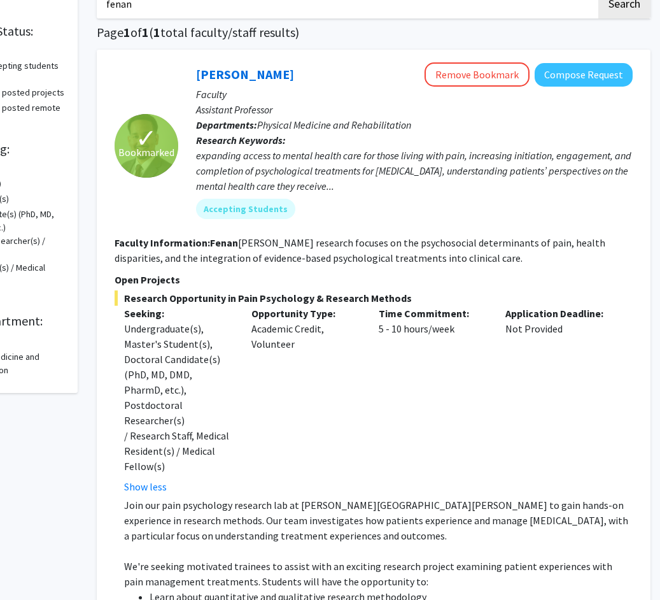
scroll to position [0, 104]
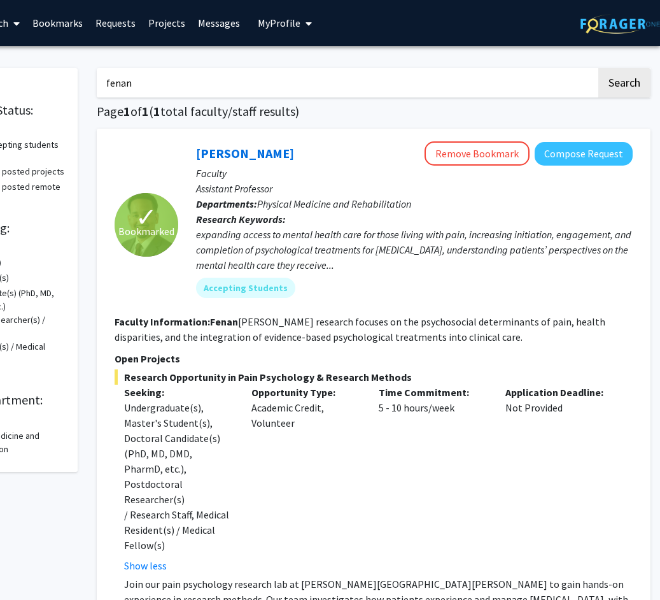
click at [170, 27] on link "Projects" at bounding box center [167, 23] width 50 height 45
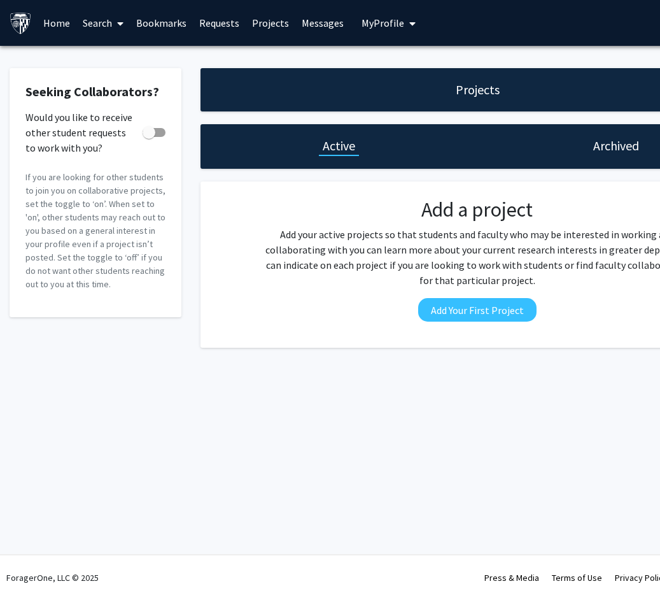
click at [96, 22] on link "Search" at bounding box center [102, 23] width 53 height 45
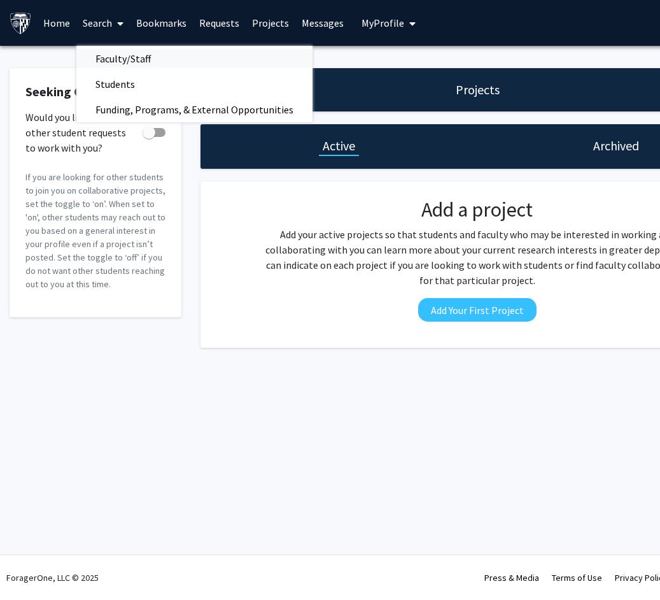
click at [101, 55] on span "Faculty/Staff" at bounding box center [123, 58] width 94 height 25
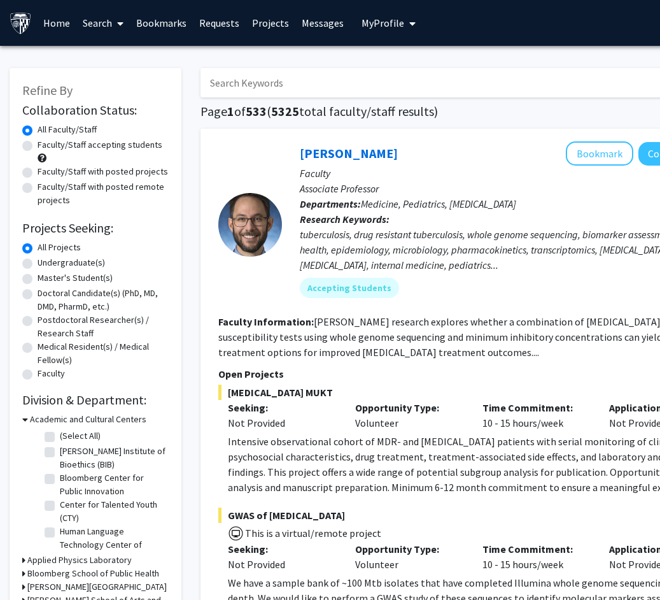
click at [38, 263] on label "Undergraduate(s)" at bounding box center [71, 262] width 67 height 13
click at [38, 263] on input "Undergraduate(s)" at bounding box center [42, 260] width 8 height 8
radio input "true"
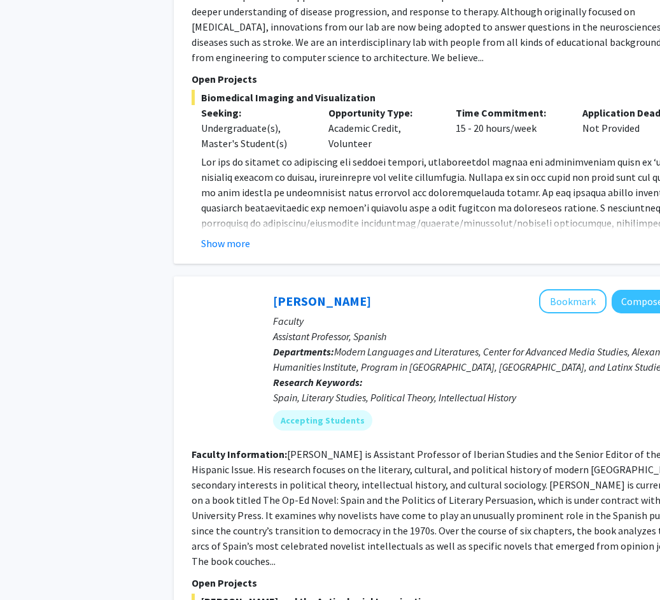
scroll to position [2450, 27]
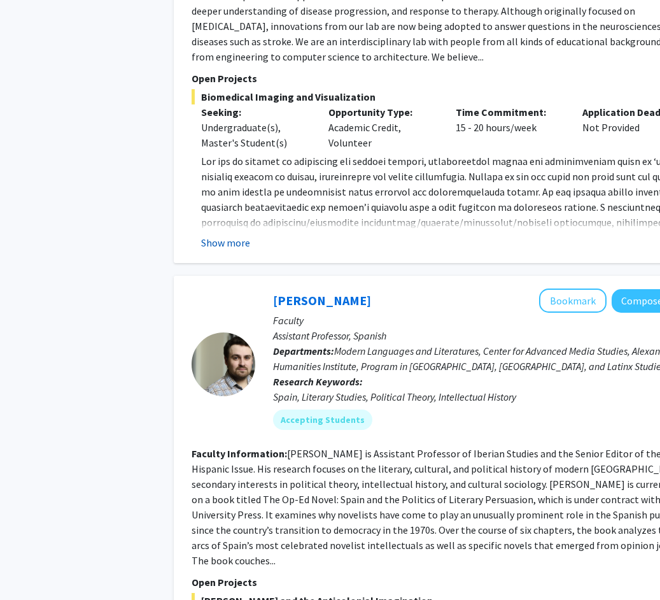
click at [238, 235] on button "Show more" at bounding box center [225, 242] width 49 height 15
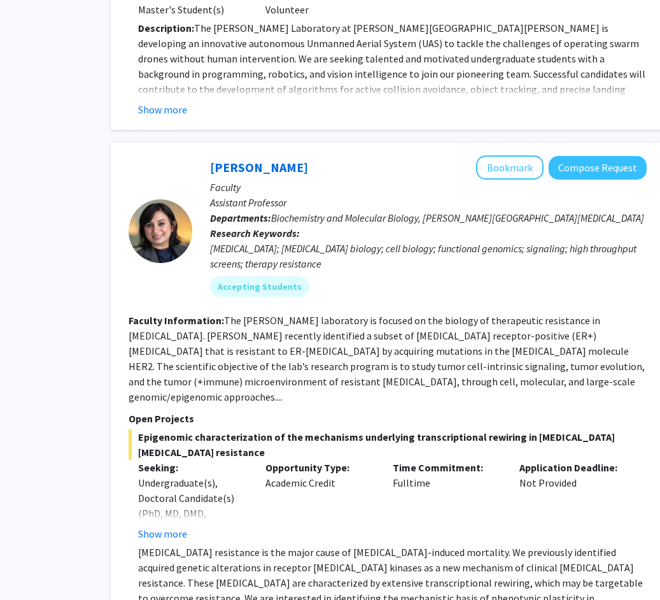
scroll to position [5456, 90]
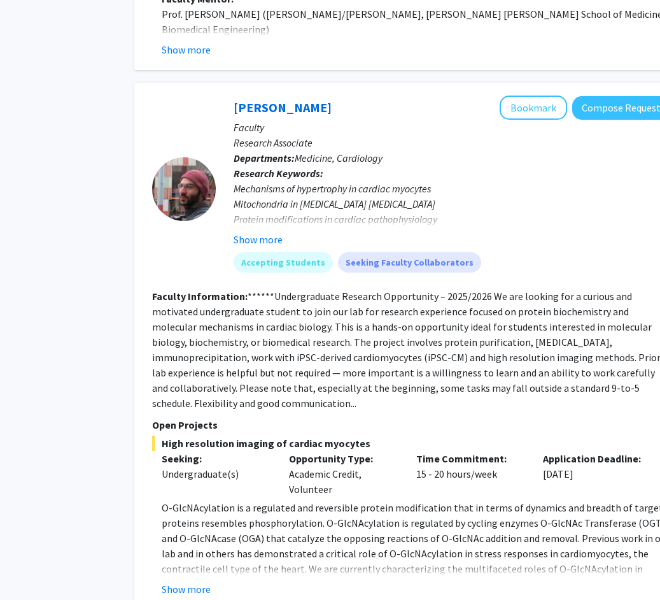
scroll to position [2444, 66]
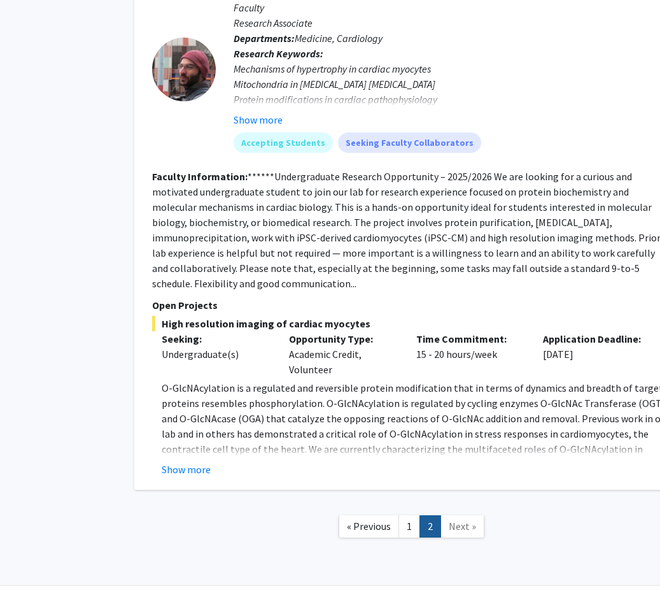
click at [456, 519] on span "Next »" at bounding box center [462, 525] width 27 height 13
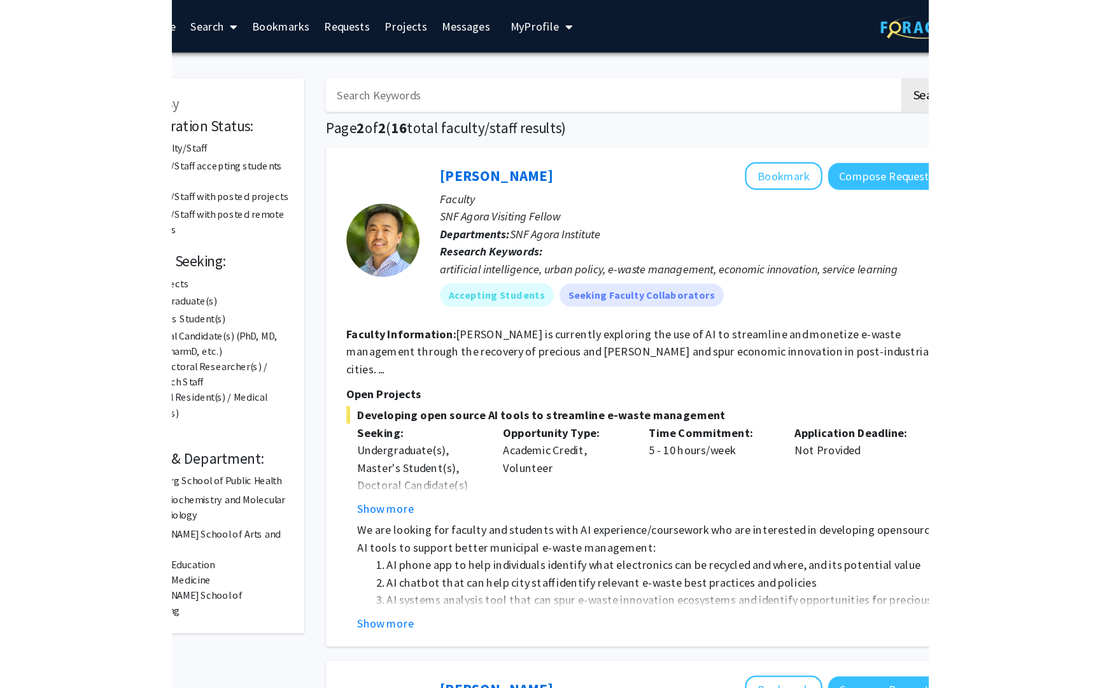
scroll to position [0, 0]
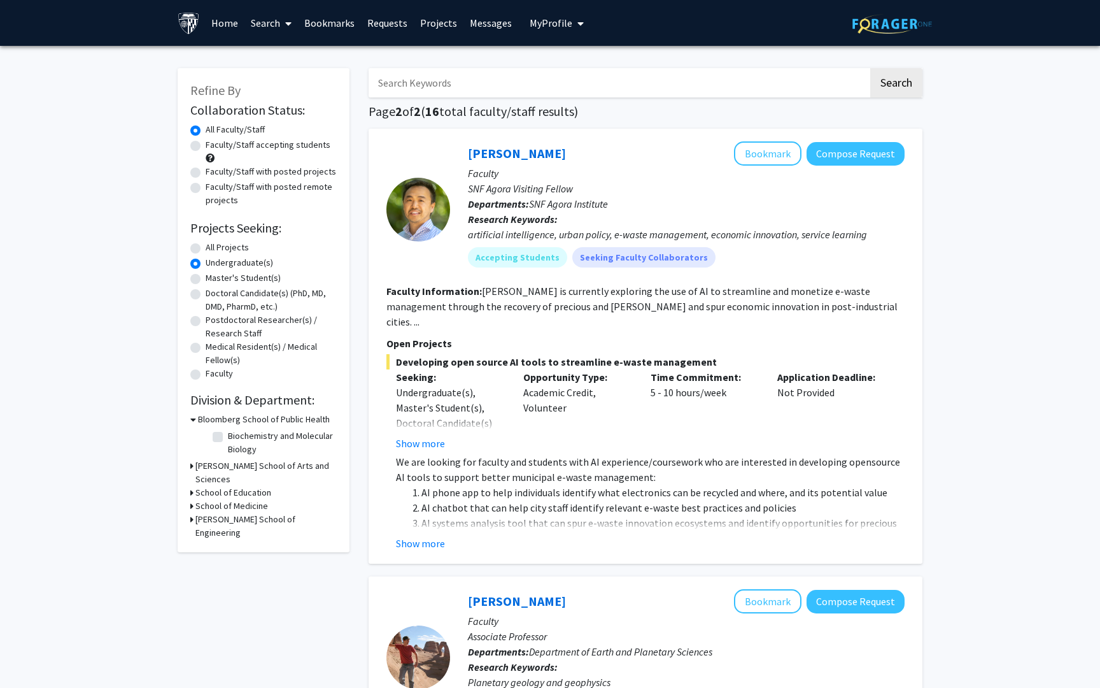
click at [462, 79] on input "Search Keywords" at bounding box center [619, 82] width 500 height 29
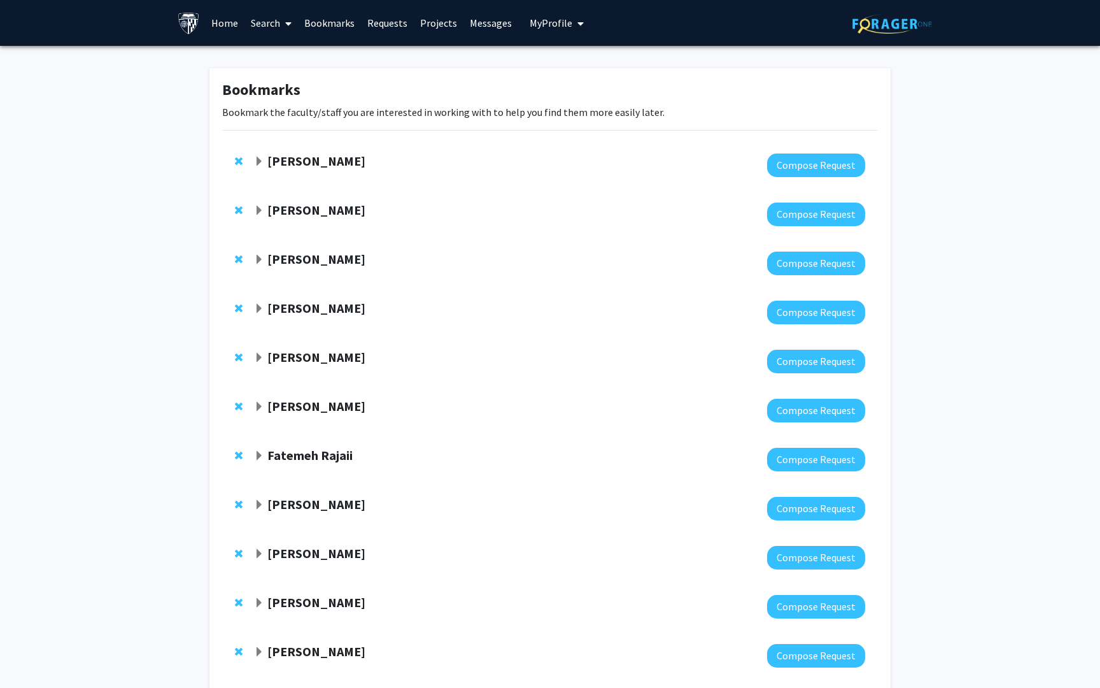
click at [269, 17] on link "Search" at bounding box center [270, 23] width 53 height 45
click at [275, 59] on span "Faculty/Staff" at bounding box center [291, 58] width 94 height 25
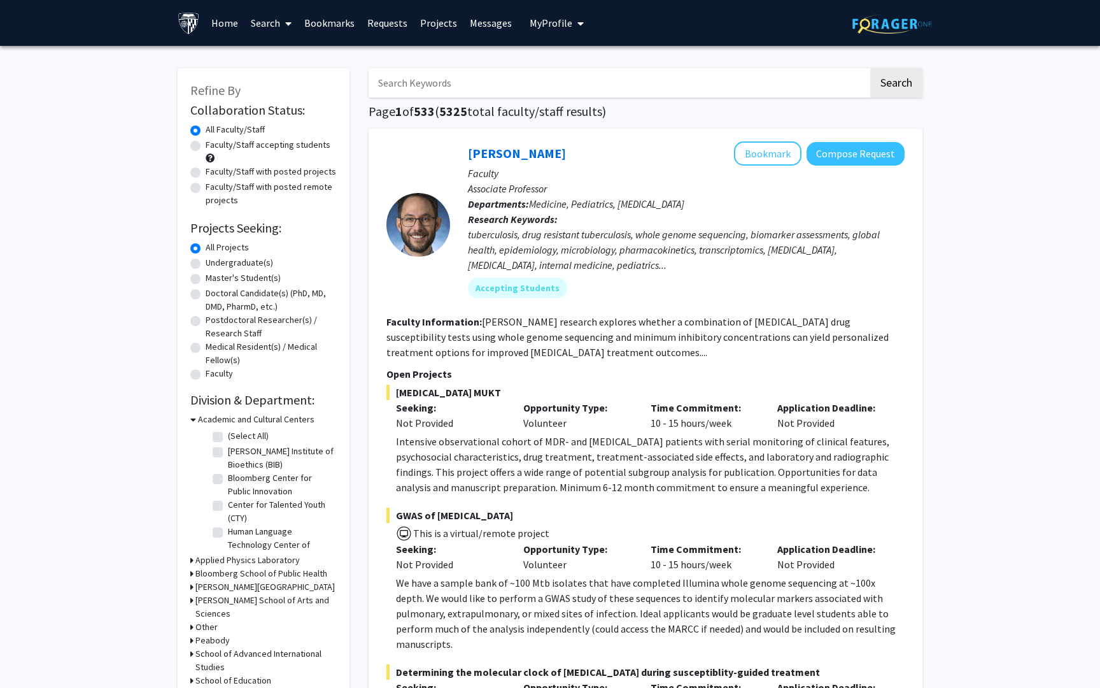
click at [442, 88] on input "Search Keywords" at bounding box center [619, 82] width 500 height 29
type input "ophthalmology"
click at [892, 78] on button "Search" at bounding box center [896, 82] width 52 height 29
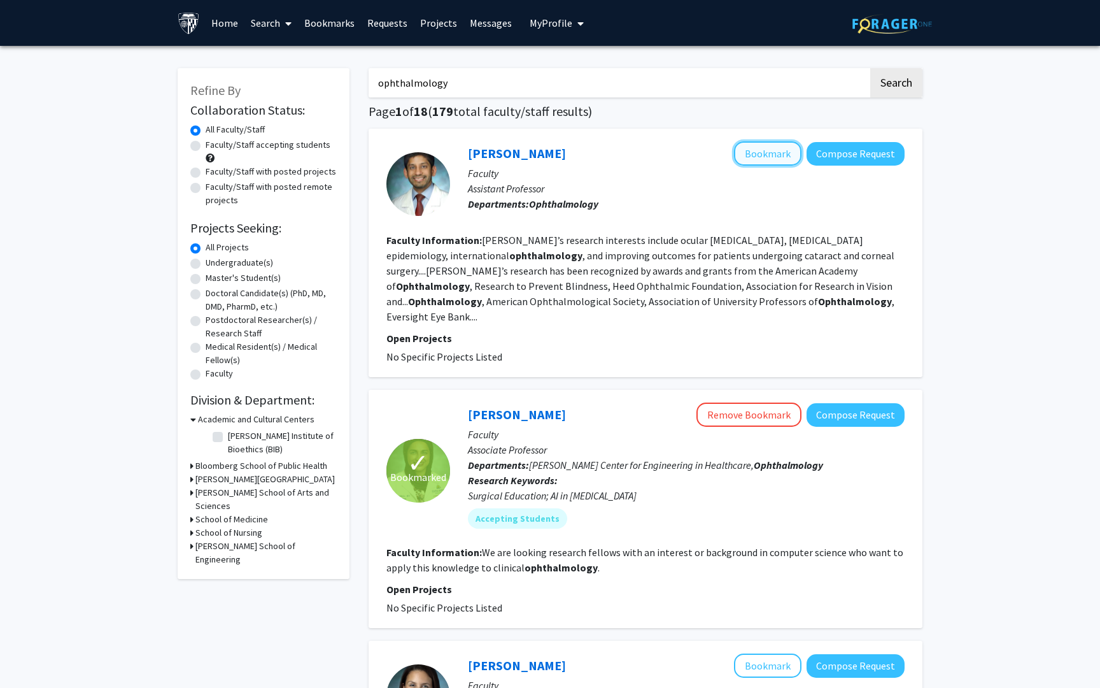
click at [780, 158] on button "Bookmark" at bounding box center [767, 153] width 67 height 24
click at [745, 153] on button "Remove Bookmark" at bounding box center [748, 153] width 105 height 24
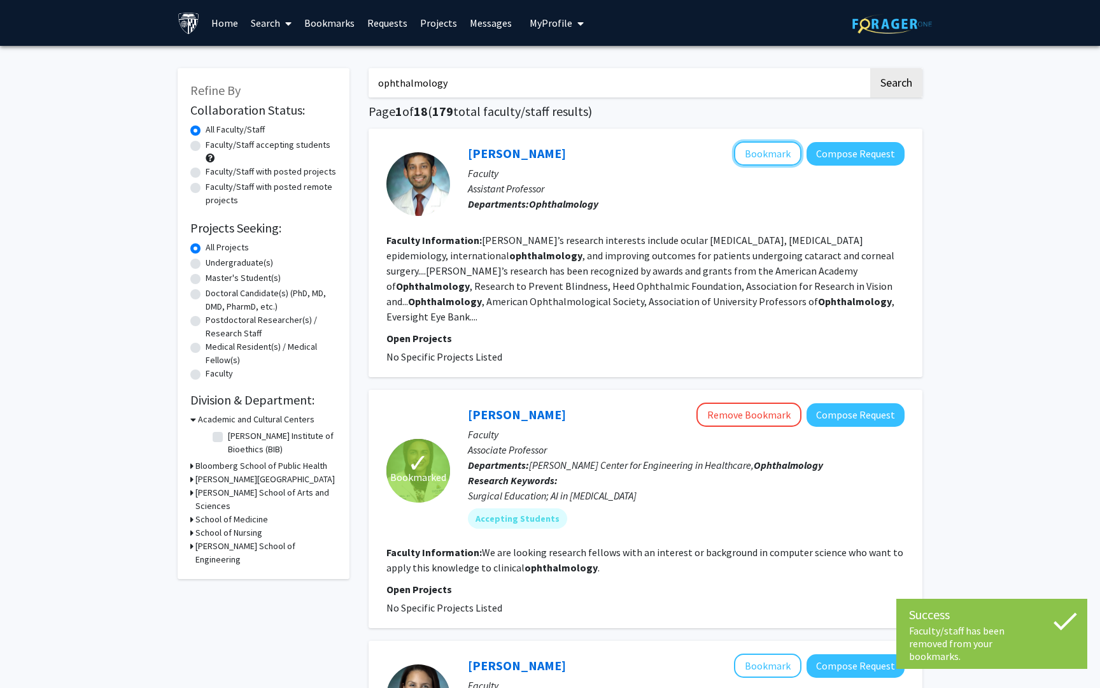
click at [745, 153] on button "Bookmark" at bounding box center [767, 153] width 67 height 24
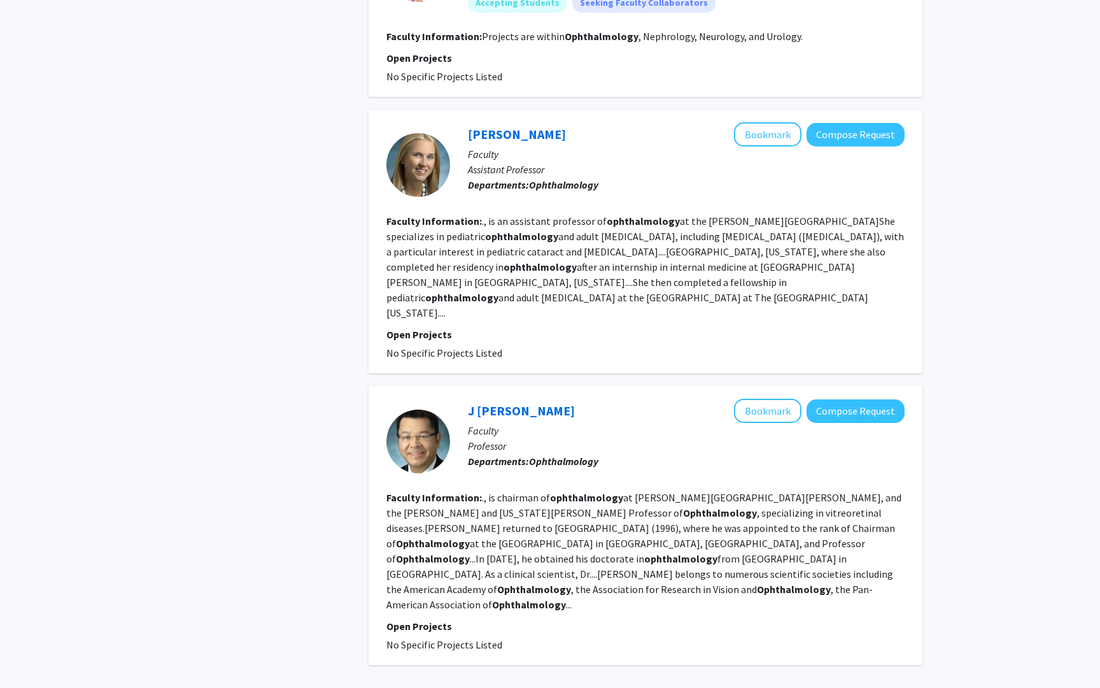
scroll to position [1997, 0]
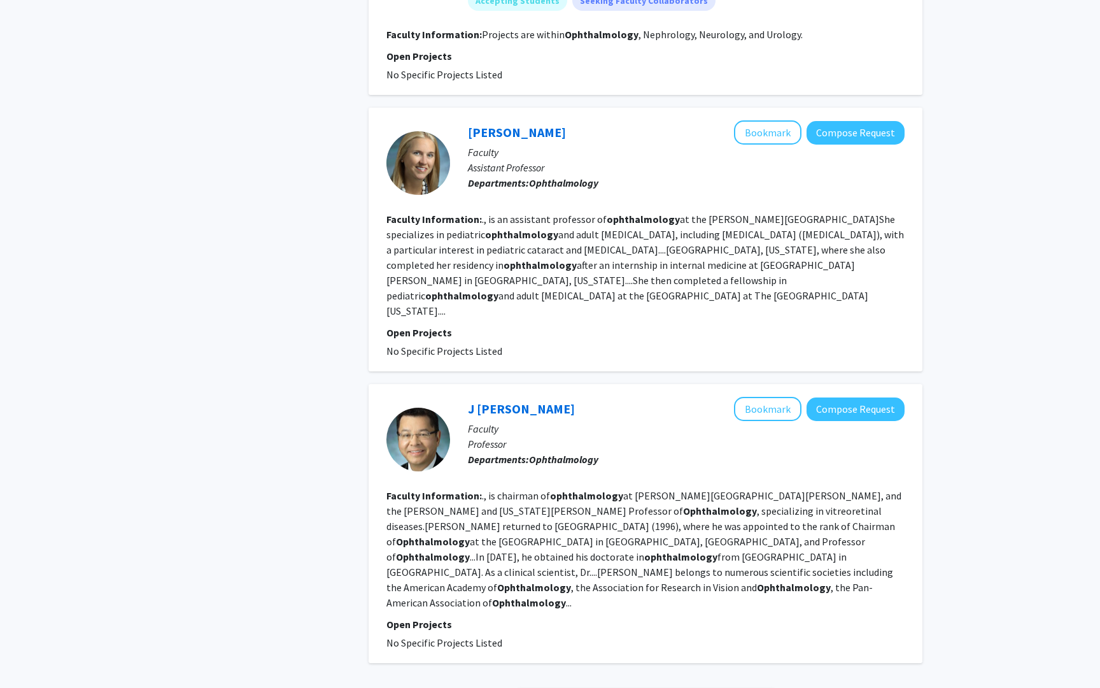
click at [608, 687] on link "2" at bounding box center [609, 699] width 22 height 22
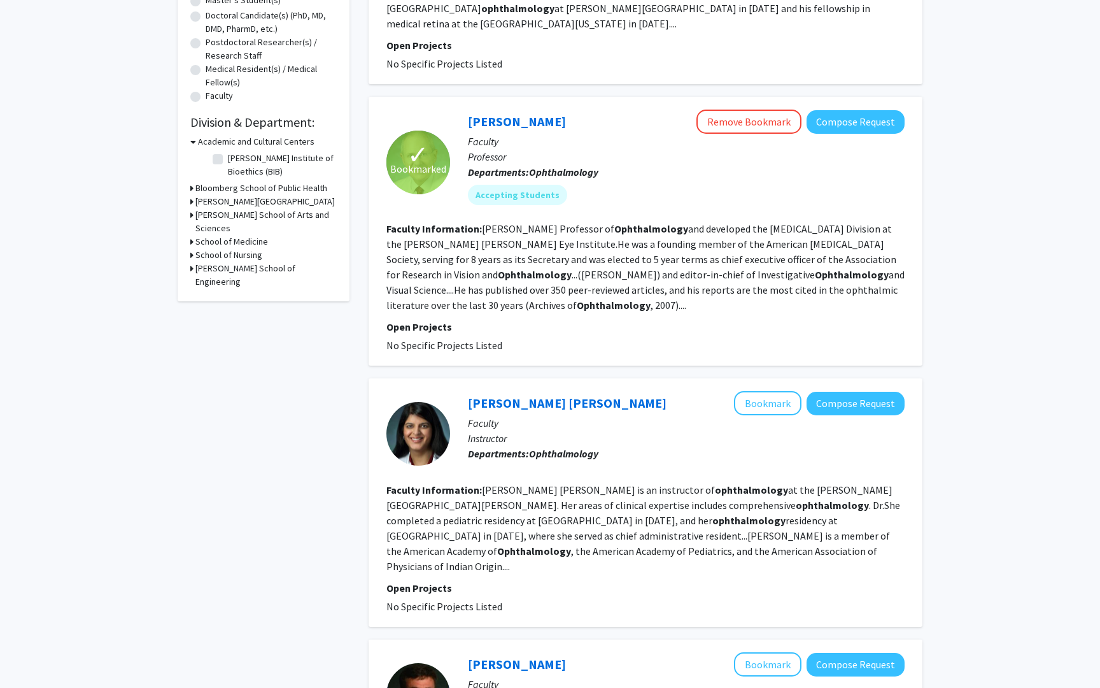
scroll to position [296, 0]
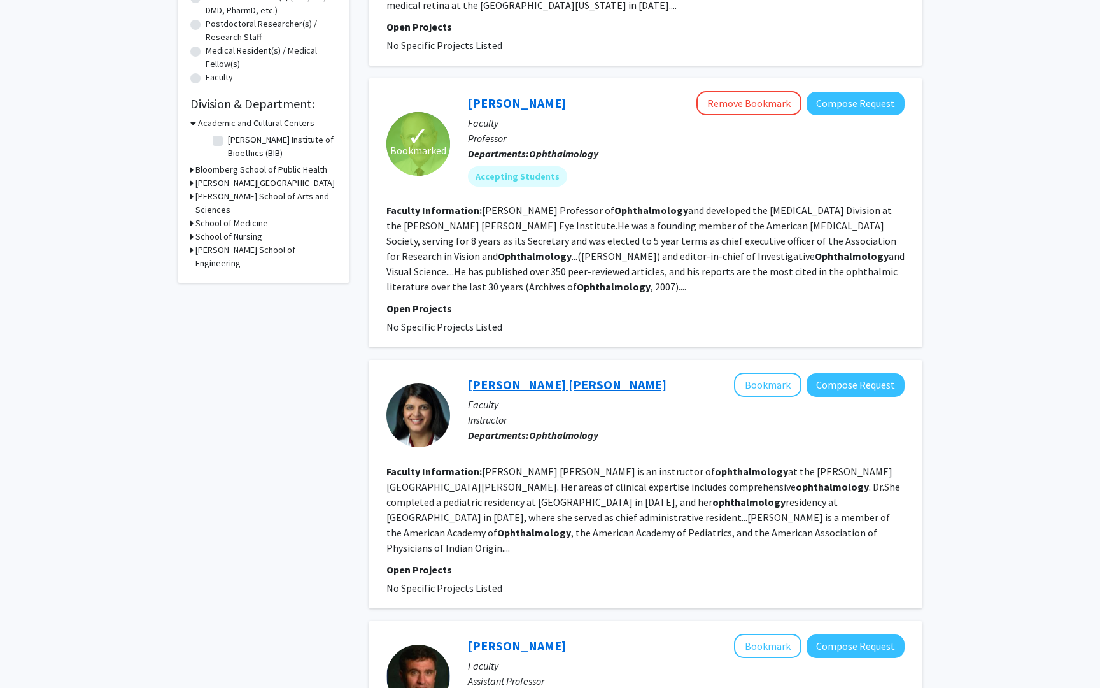
click at [516, 376] on link "[PERSON_NAME] [PERSON_NAME]" at bounding box center [567, 384] width 199 height 16
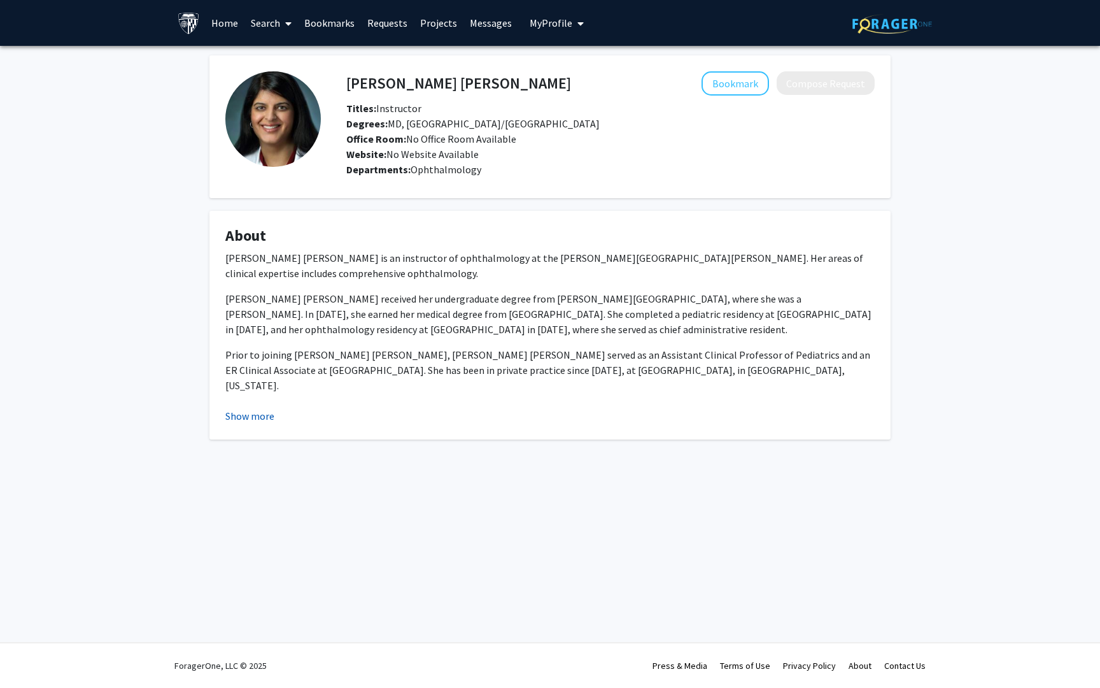
click at [260, 416] on button "Show more" at bounding box center [249, 415] width 49 height 15
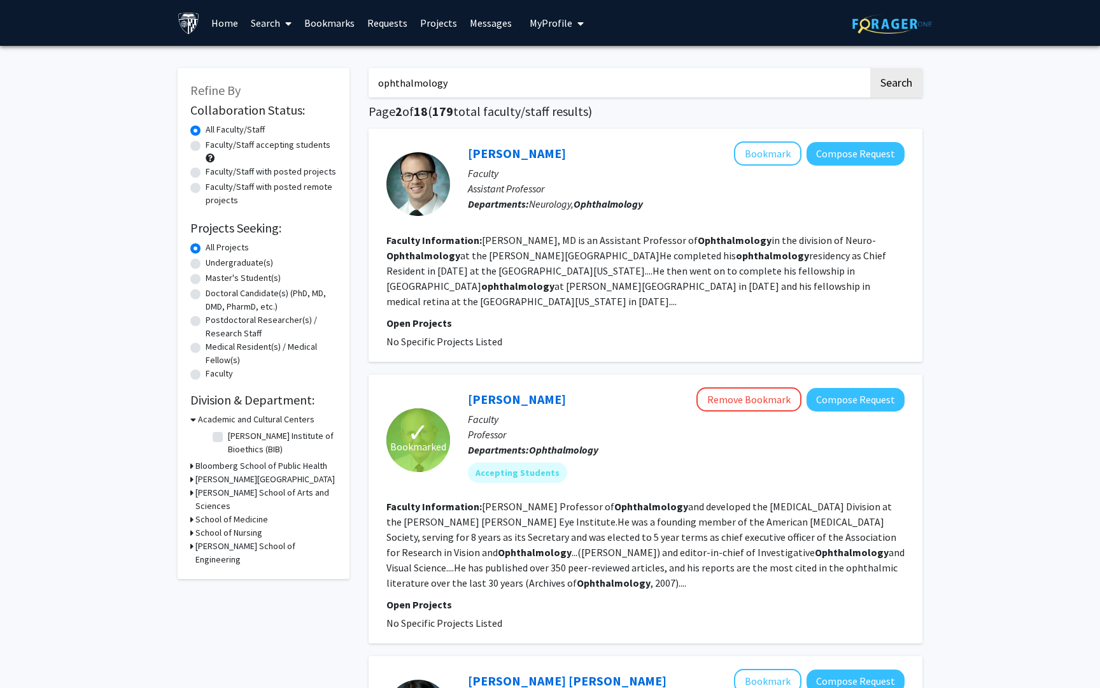
click at [338, 25] on link "Bookmarks" at bounding box center [329, 23] width 63 height 45
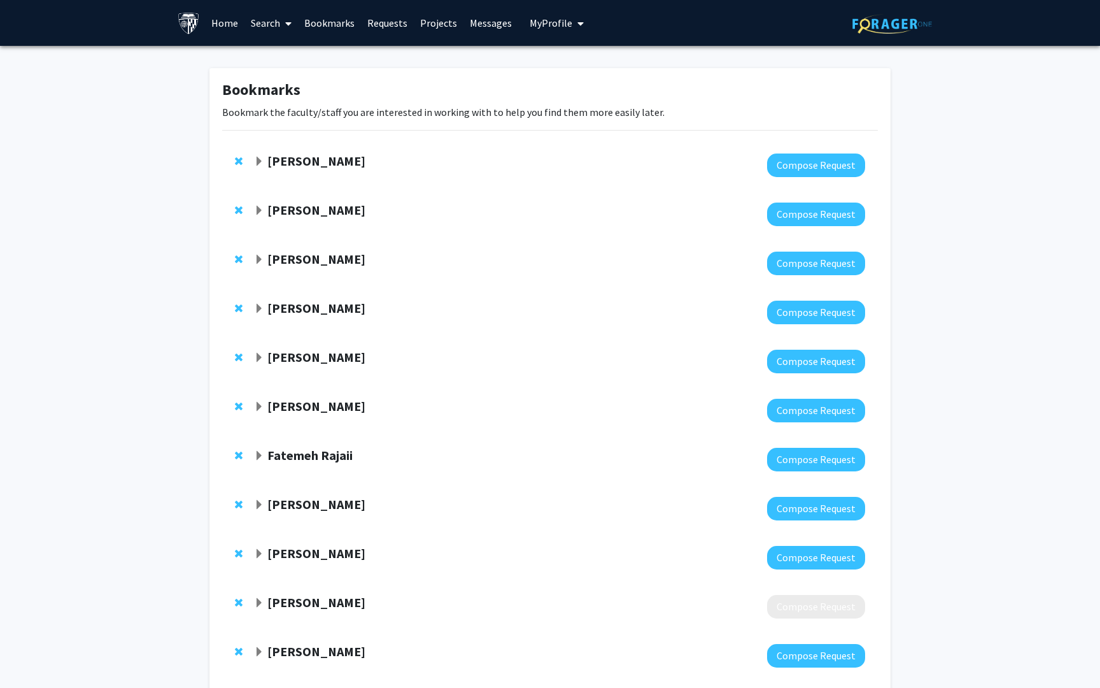
click at [258, 208] on span "Expand Shameema Sikder Bookmark" at bounding box center [259, 211] width 10 height 10
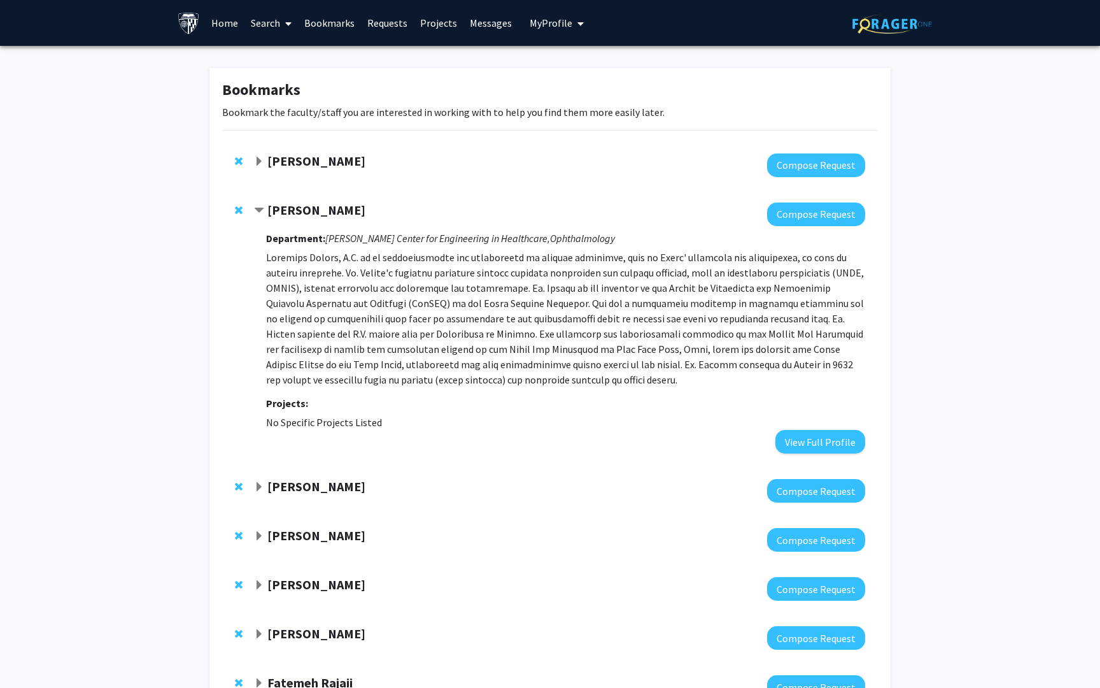
click at [299, 209] on strong "[PERSON_NAME]" at bounding box center [316, 210] width 98 height 16
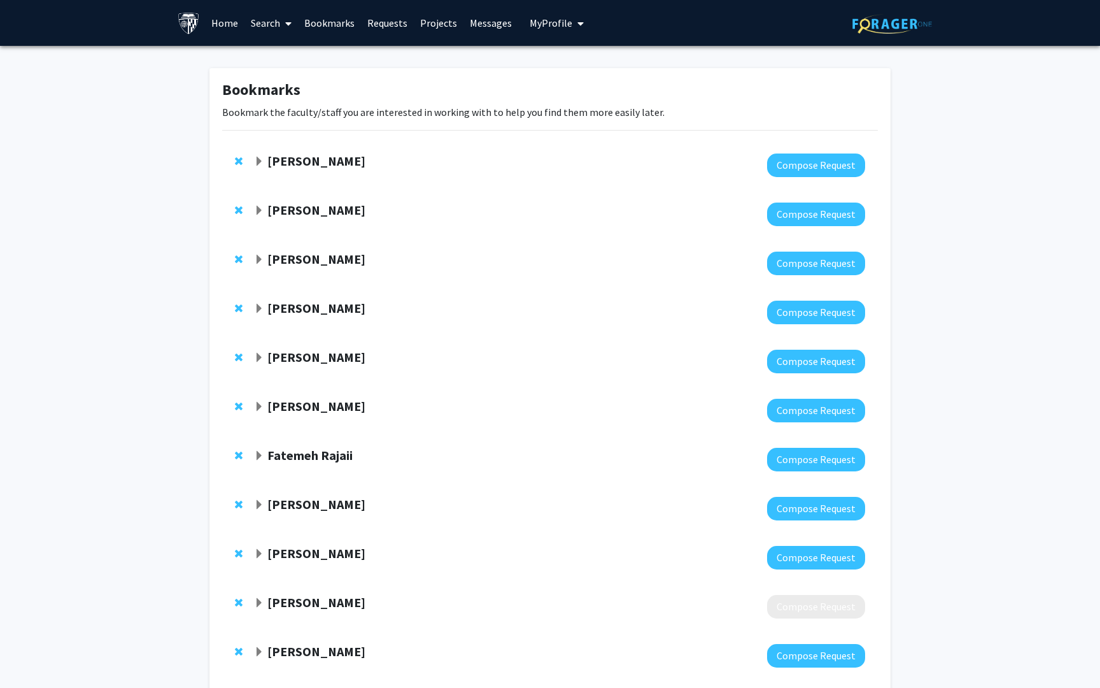
click at [299, 209] on strong "[PERSON_NAME]" at bounding box center [316, 210] width 98 height 16
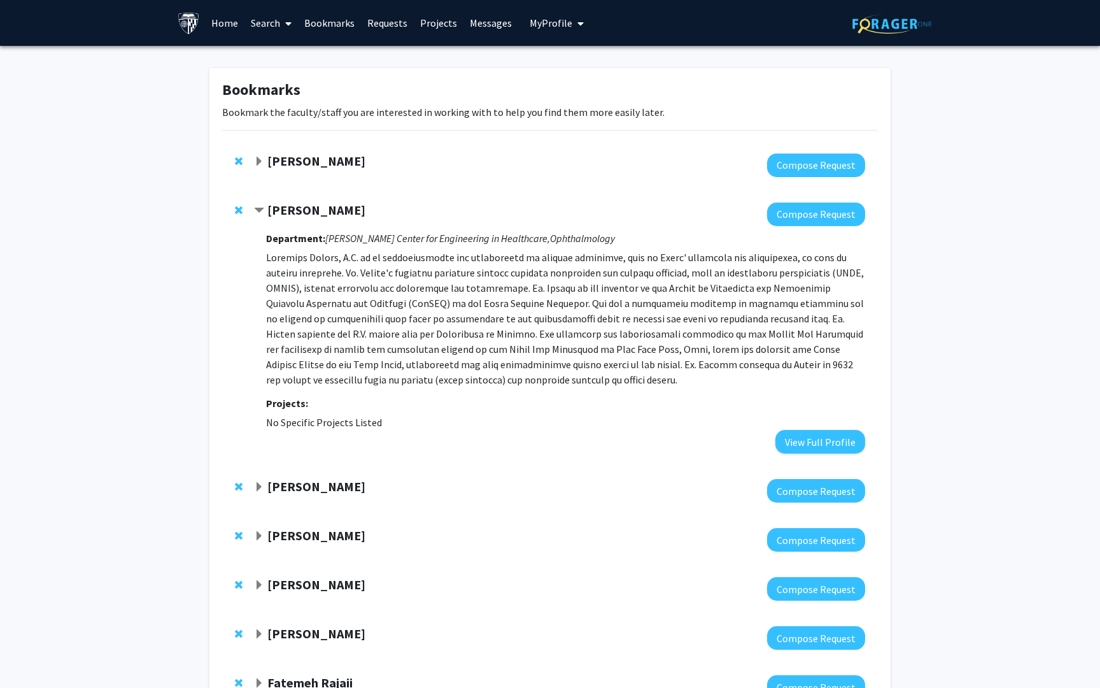
click at [263, 208] on span "Contract Shameema Sikder Bookmark" at bounding box center [259, 211] width 10 height 10
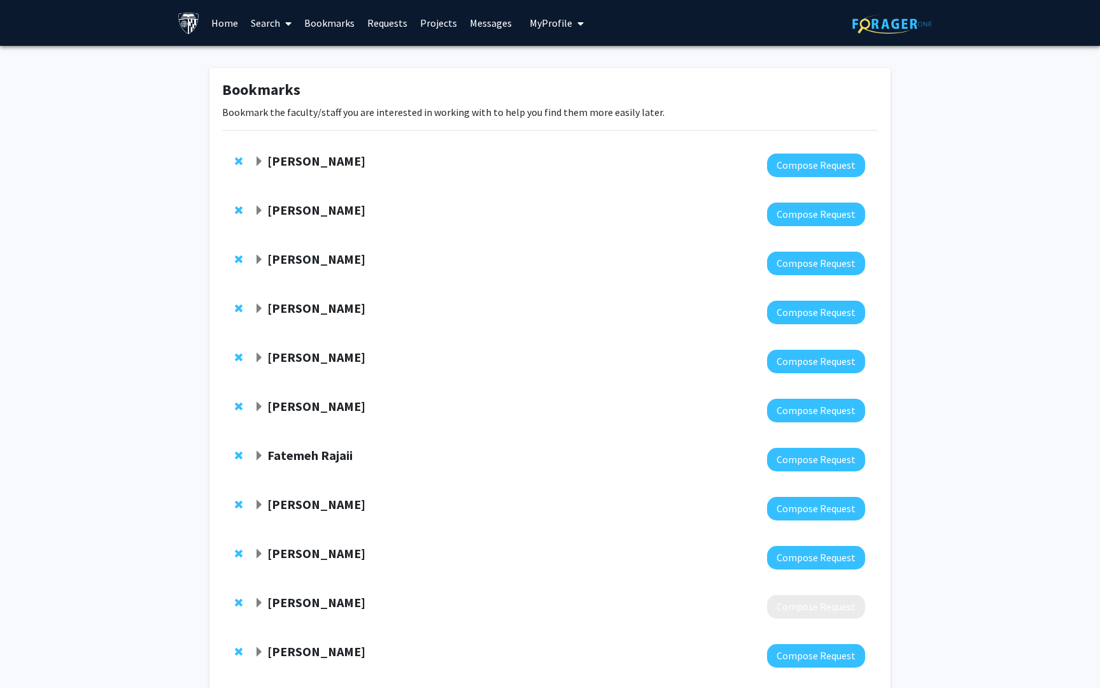
click at [257, 260] on span "Expand Harry Quigley Bookmark" at bounding box center [259, 260] width 10 height 10
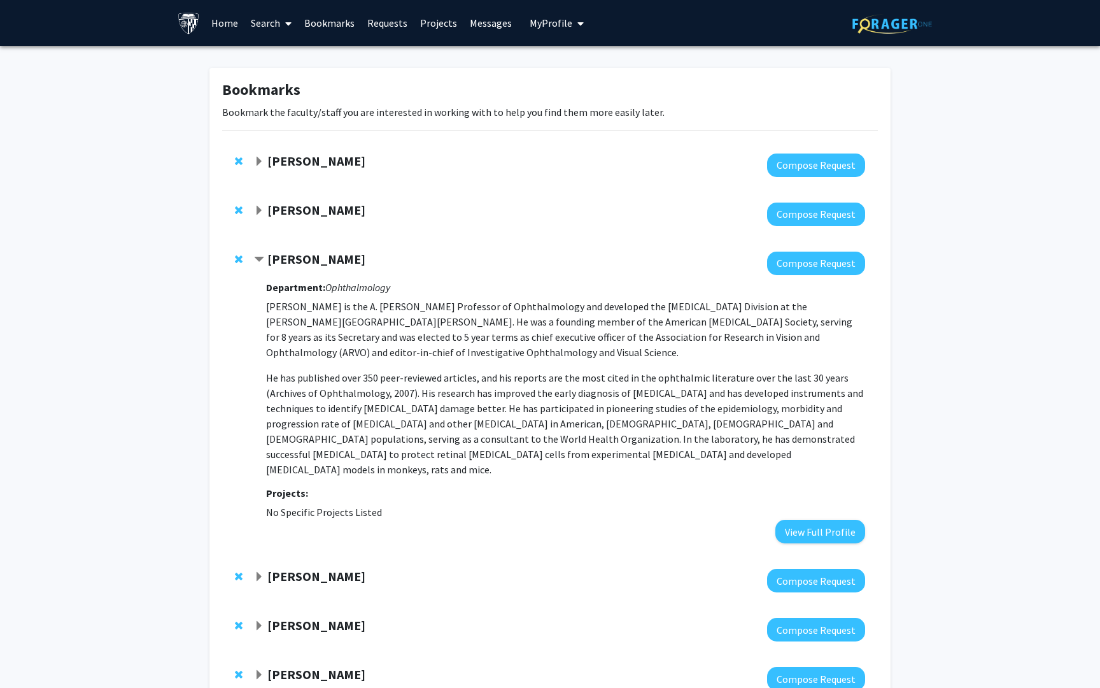
click at [257, 255] on span "Contract Harry Quigley Bookmark" at bounding box center [259, 260] width 10 height 10
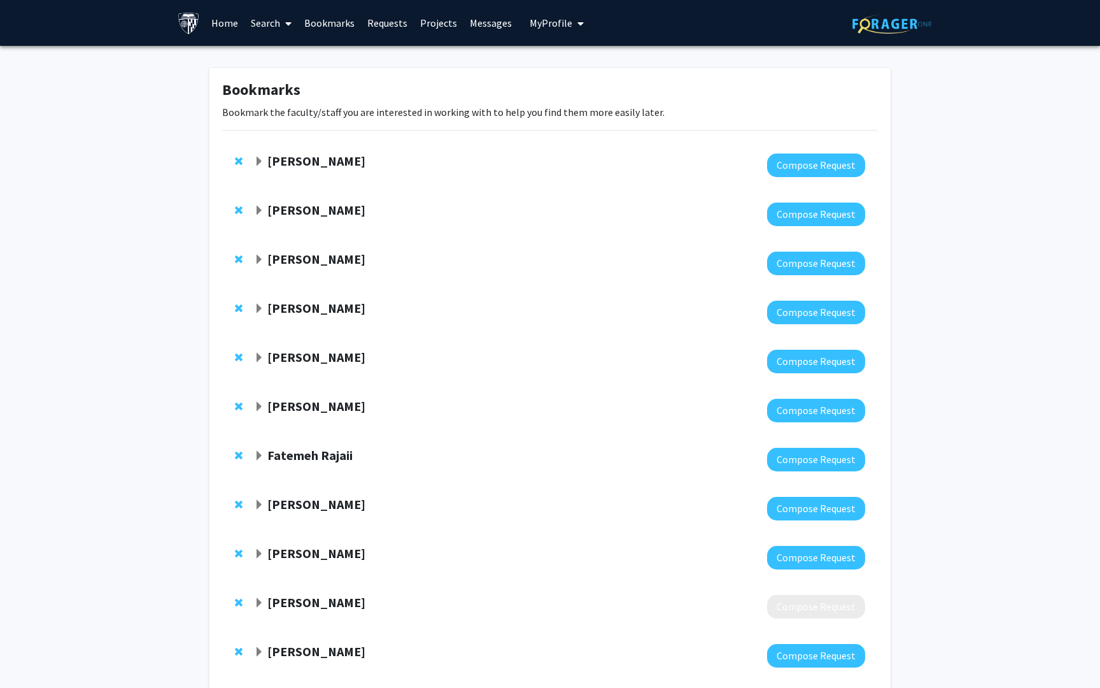
click at [260, 311] on span "Expand Laura Ensign-Hodges Bookmark" at bounding box center [259, 309] width 10 height 10
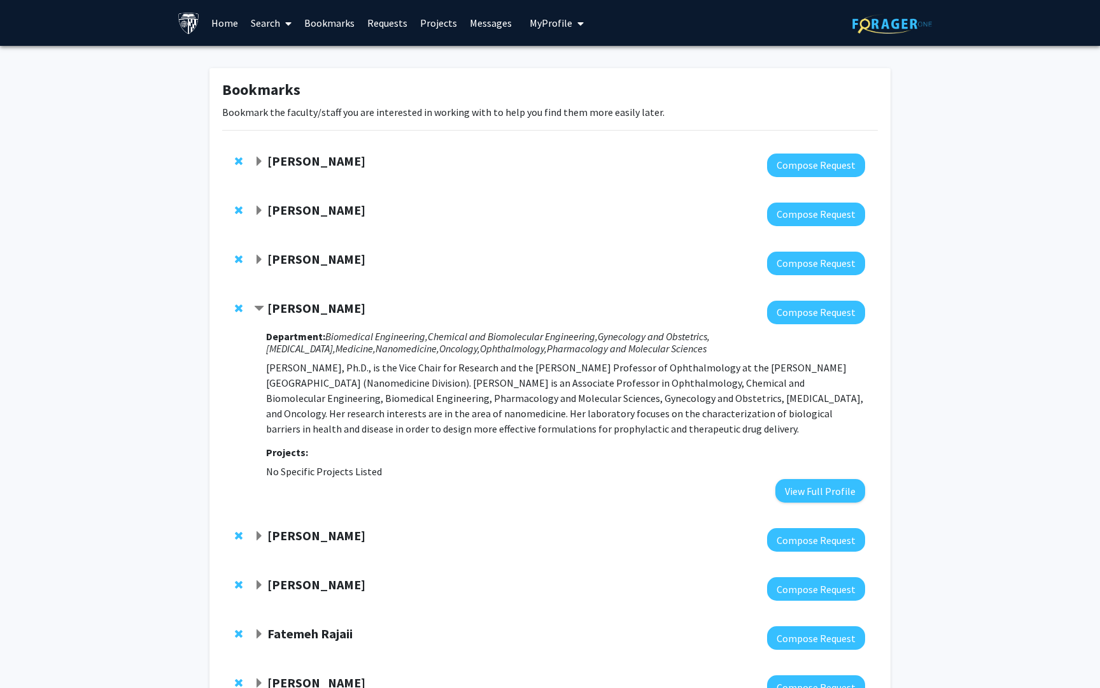
click at [238, 306] on span "Remove Laura Ensign-Hodges from bookmarks" at bounding box center [239, 308] width 8 height 10
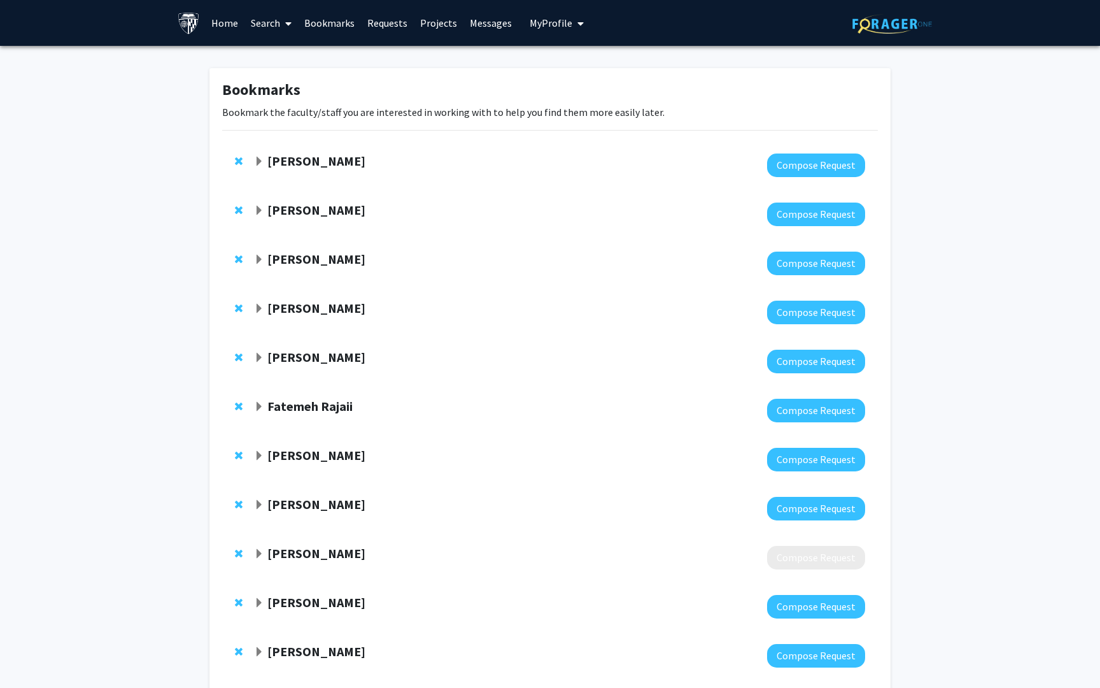
click at [277, 307] on strong "[PERSON_NAME]" at bounding box center [316, 308] width 98 height 16
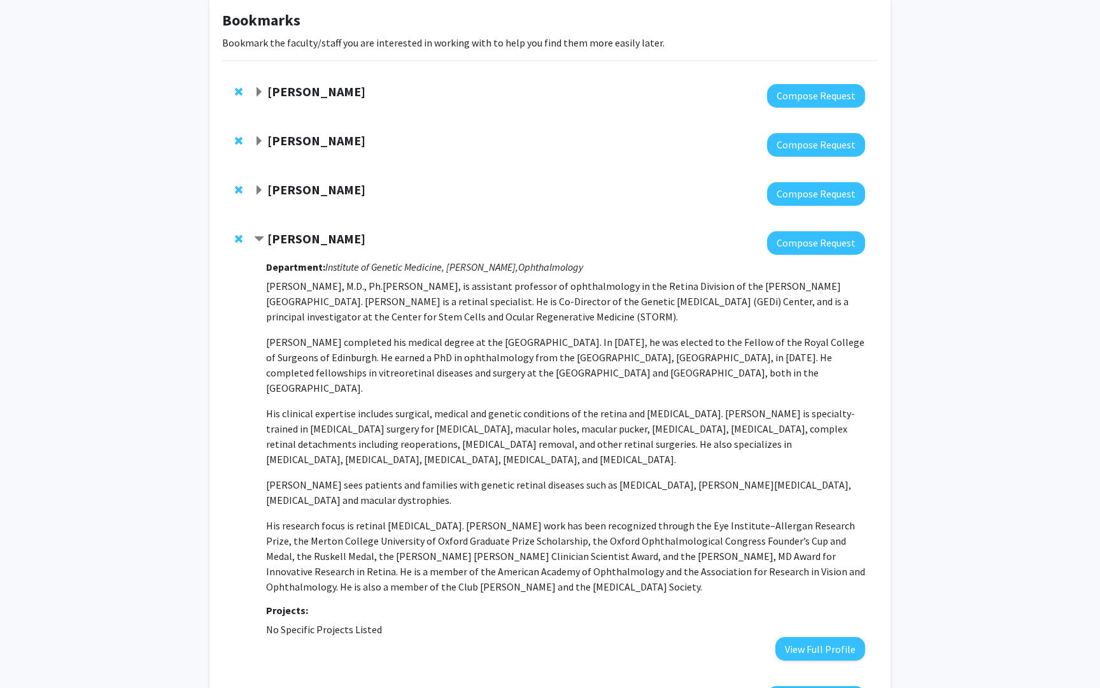
scroll to position [25, 0]
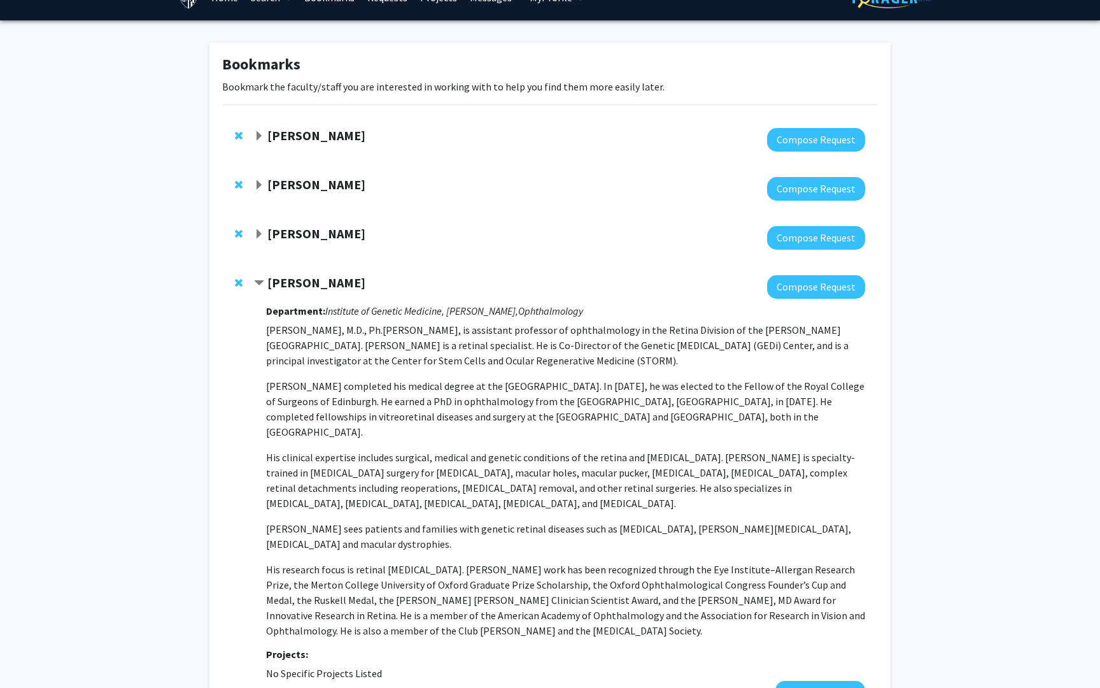
click at [253, 282] on div "[PERSON_NAME] Compose Request Department: Institute of Genetic Medicine, [PERSO…" at bounding box center [550, 489] width 656 height 455
click at [261, 281] on span "Contract Mandeep Singh Bookmark" at bounding box center [259, 283] width 10 height 10
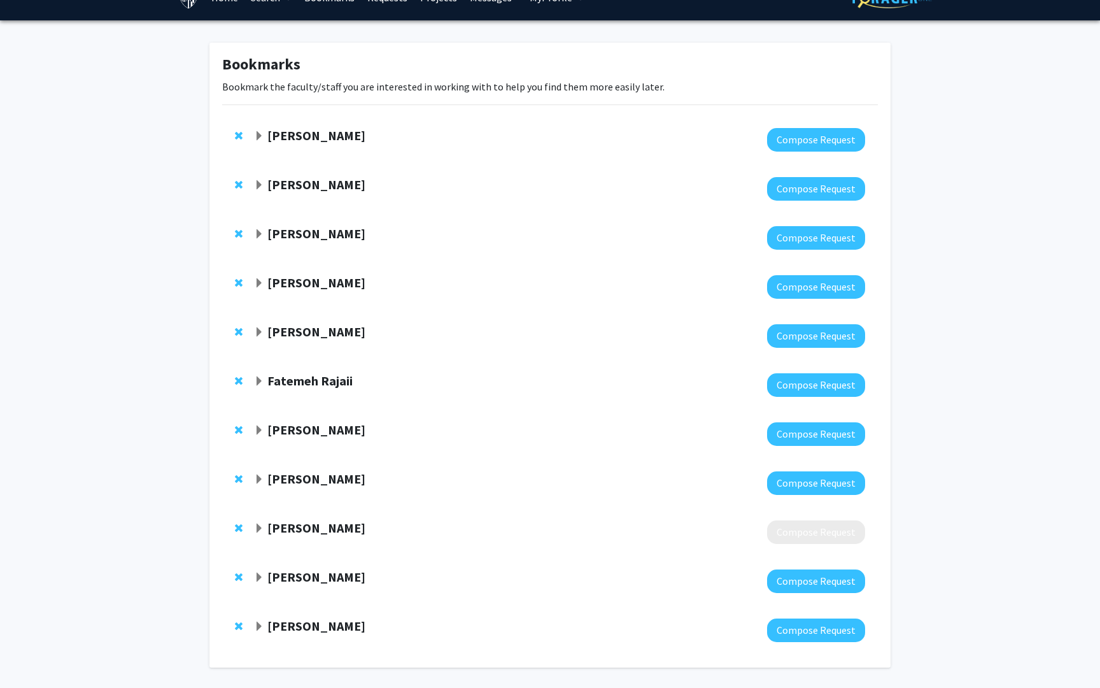
scroll to position [53, 0]
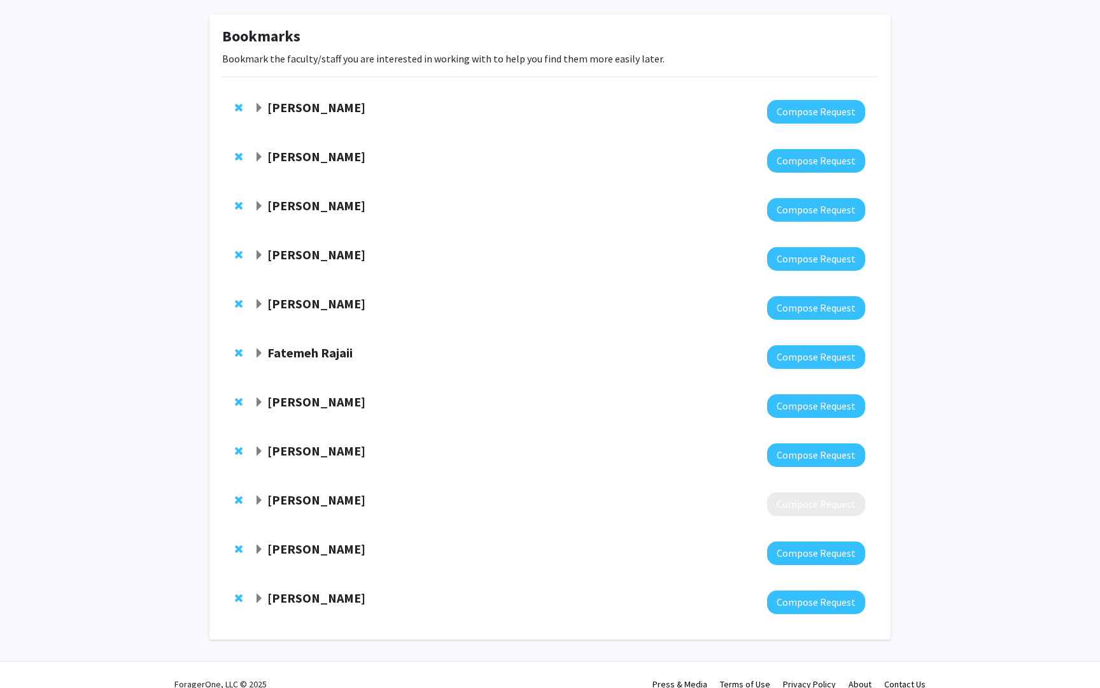
click at [255, 306] on span "Expand Kunal Parikh Bookmark" at bounding box center [259, 304] width 10 height 10
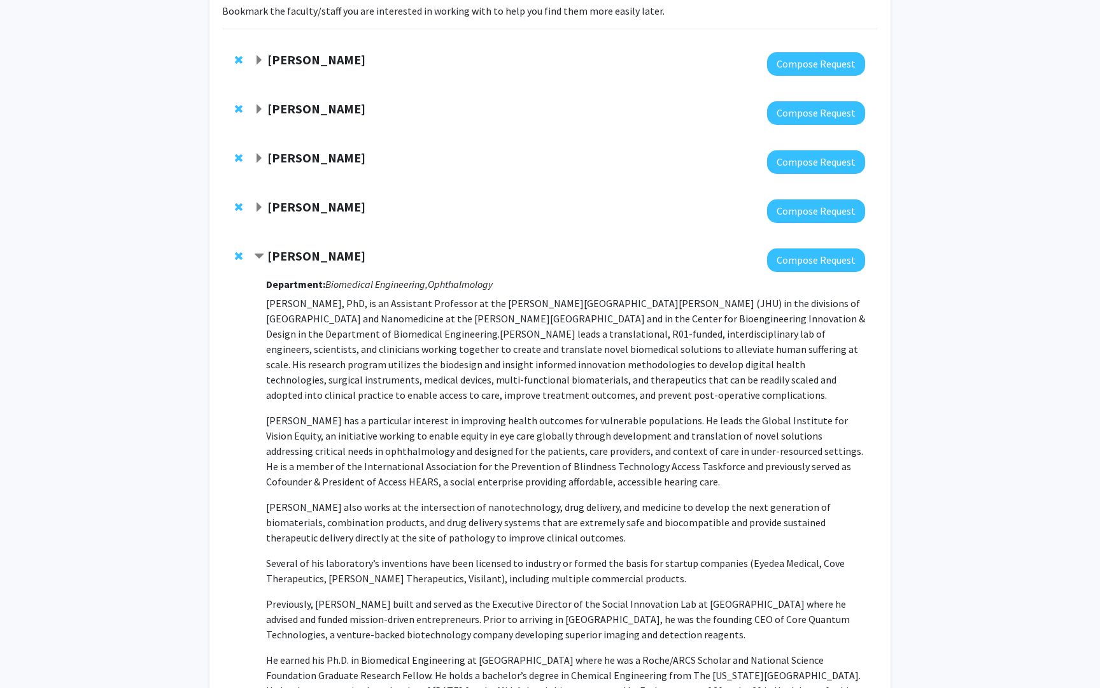
scroll to position [100, 0]
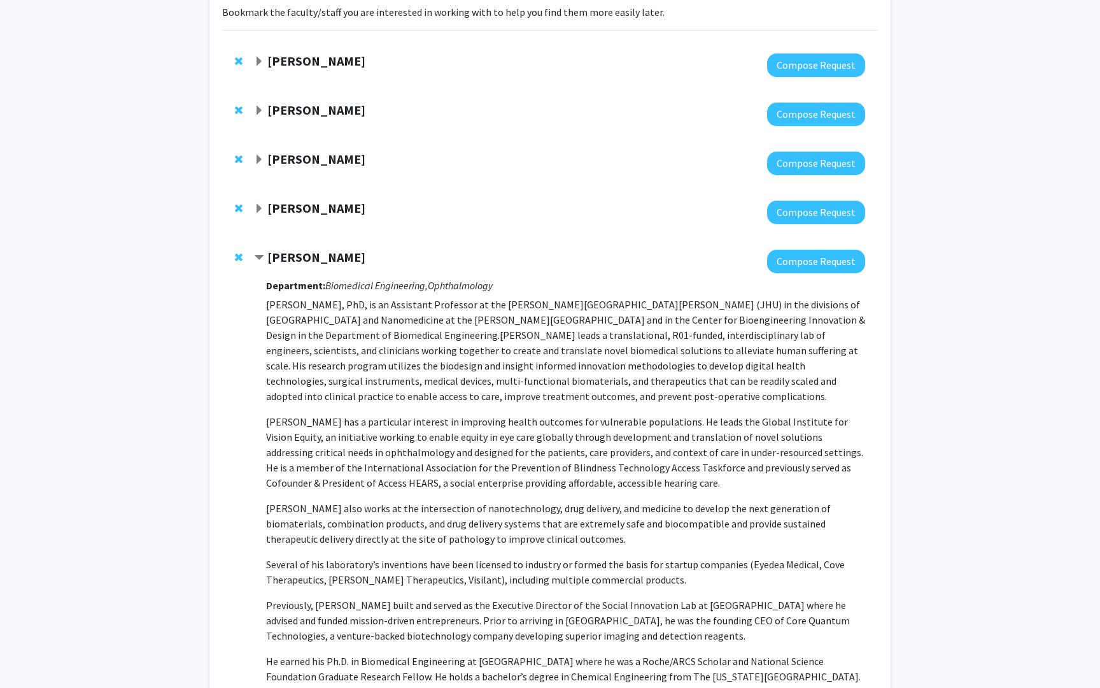
click at [239, 252] on span "Remove Kunal Parikh from bookmarks" at bounding box center [239, 257] width 8 height 10
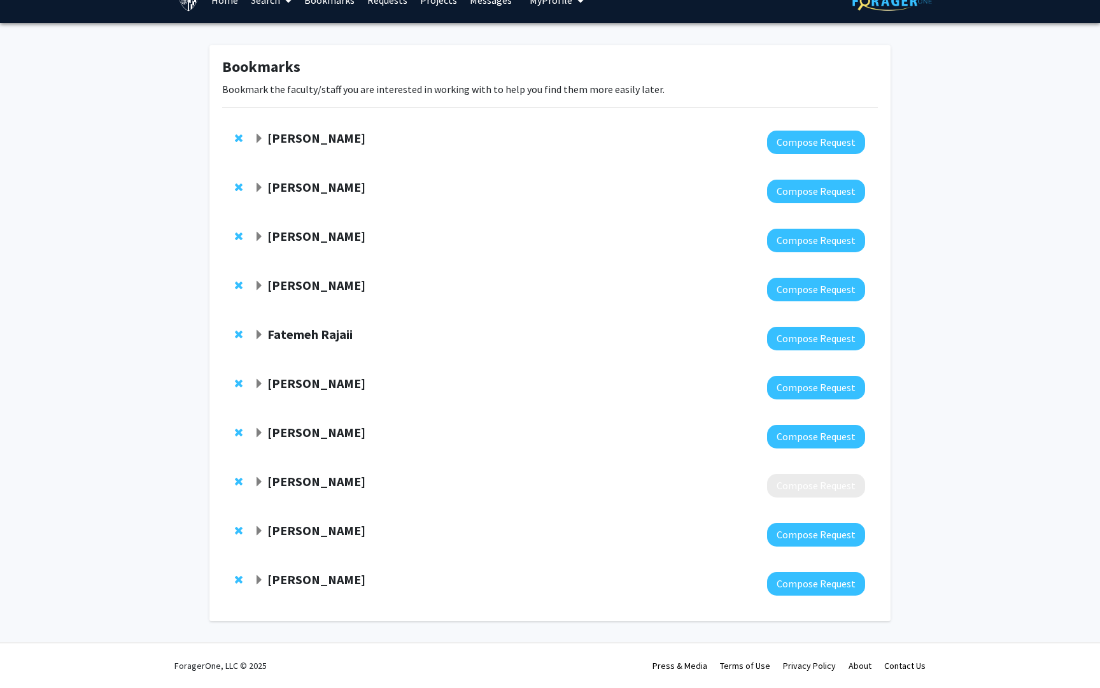
click at [288, 339] on strong "Fatemeh Rajaii" at bounding box center [309, 334] width 85 height 16
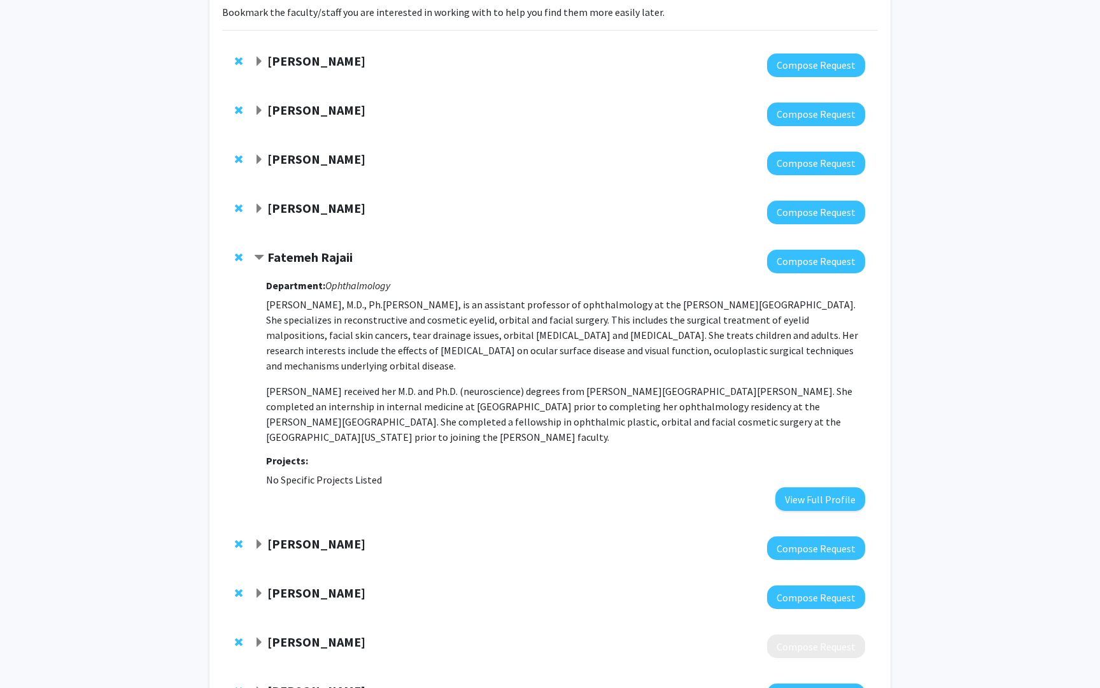
click at [235, 256] on span "Remove Fatemeh Rajaii from bookmarks" at bounding box center [239, 257] width 8 height 10
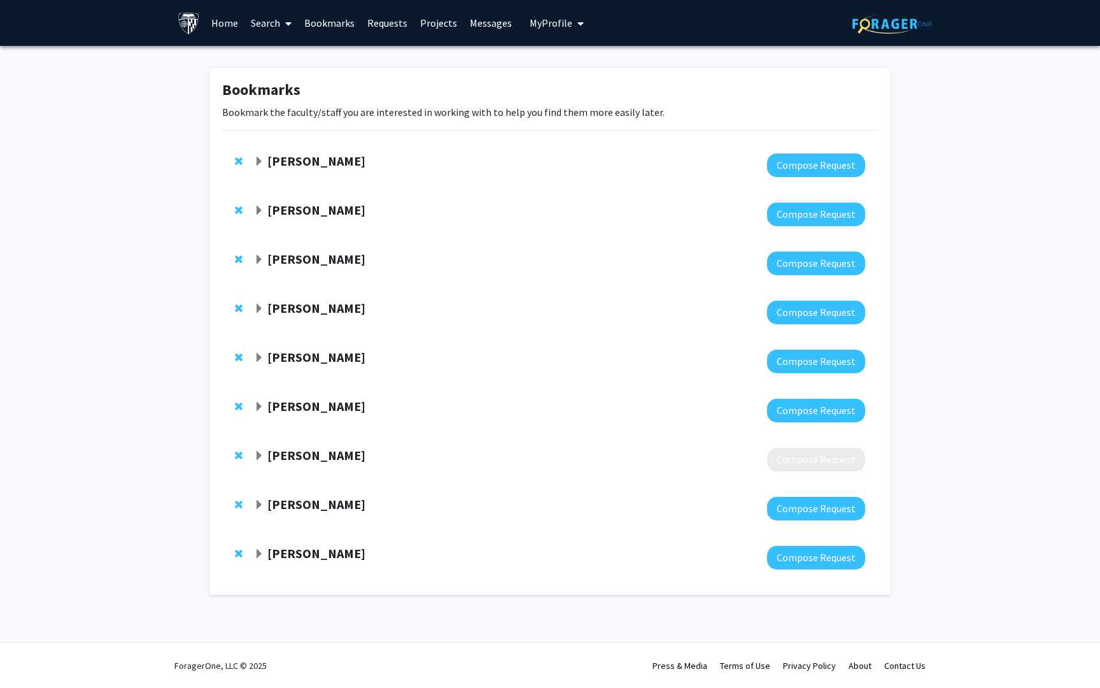
click at [275, 360] on strong "[PERSON_NAME]" at bounding box center [316, 357] width 98 height 16
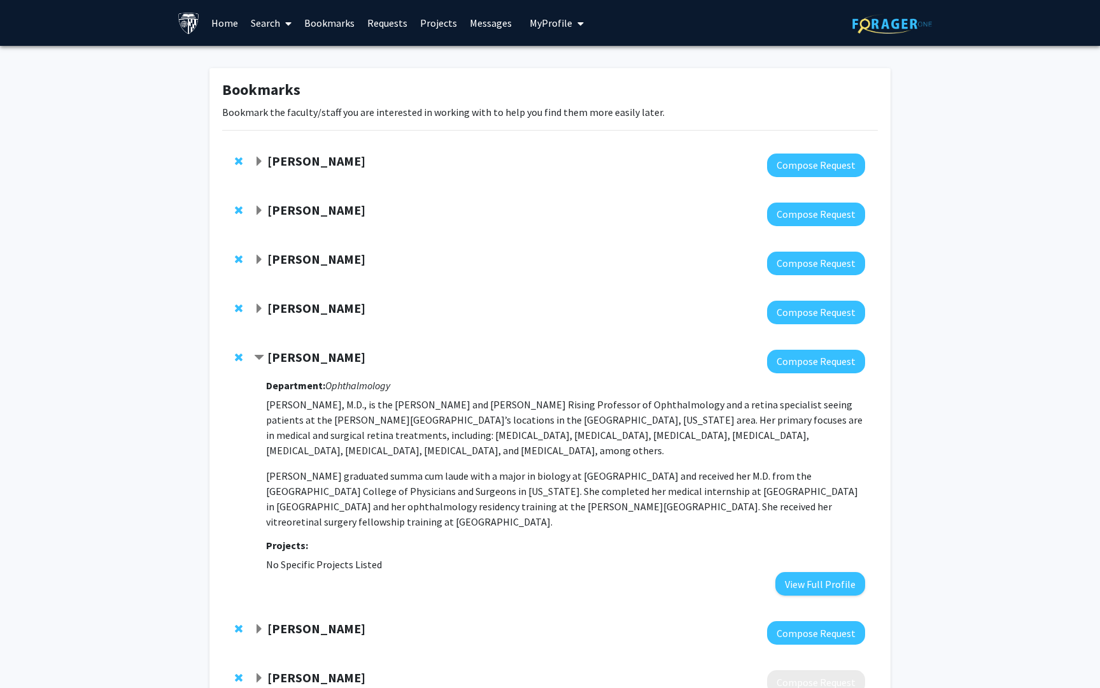
click at [260, 357] on span "Contract Cindy Cai Bookmark" at bounding box center [259, 358] width 10 height 10
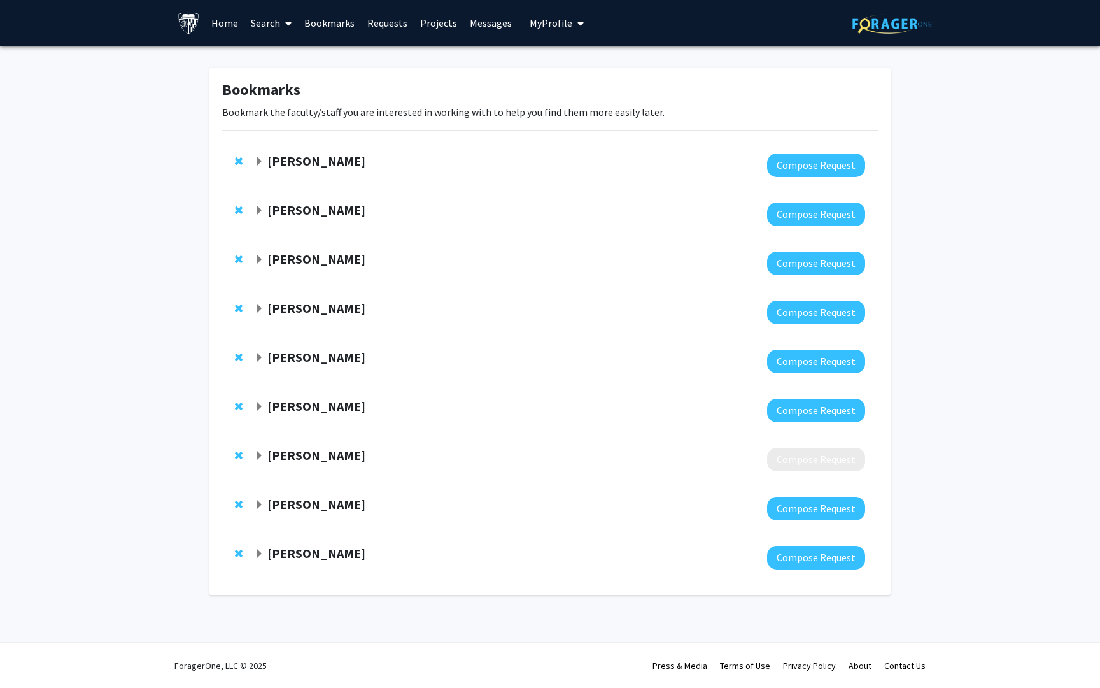
click at [260, 457] on span "Expand Nakul Shekhawat Bookmark" at bounding box center [259, 456] width 10 height 10
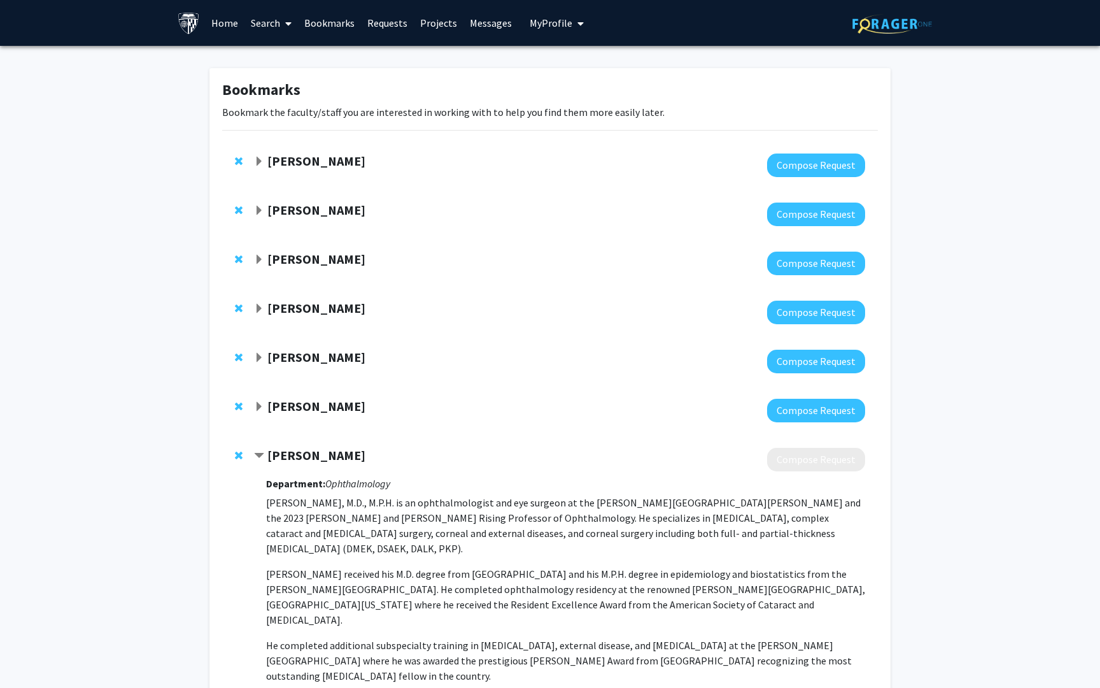
click at [235, 456] on span "Remove Nakul Shekhawat from bookmarks" at bounding box center [239, 455] width 8 height 10
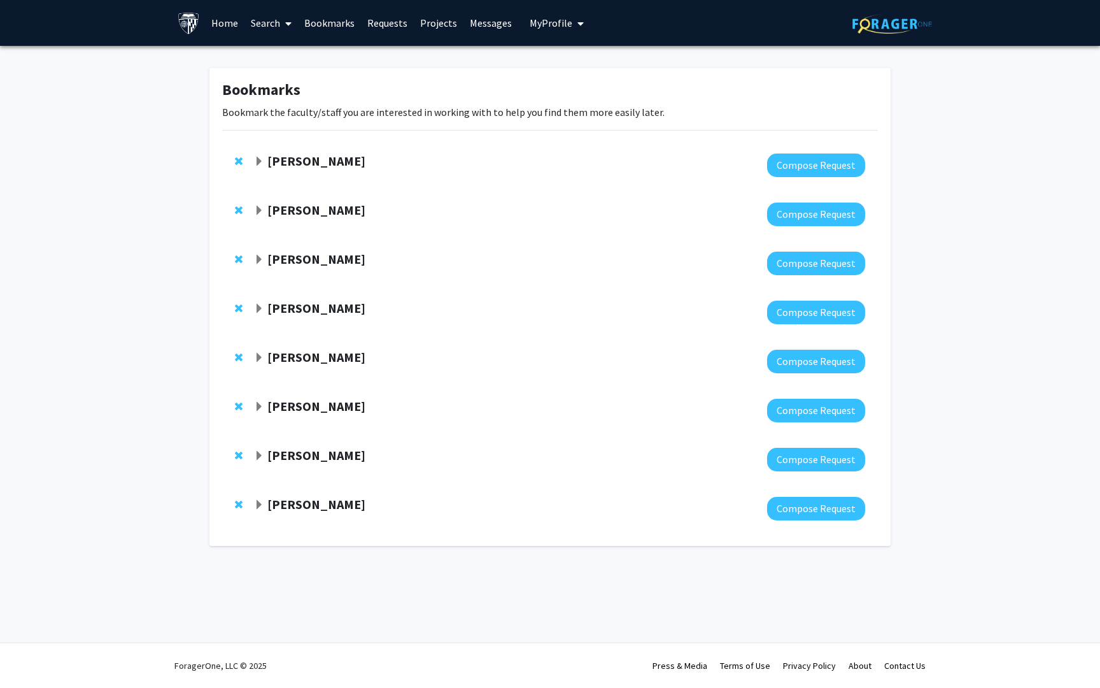
click at [263, 459] on span "Expand Fenan Rassu Bookmark" at bounding box center [259, 456] width 10 height 10
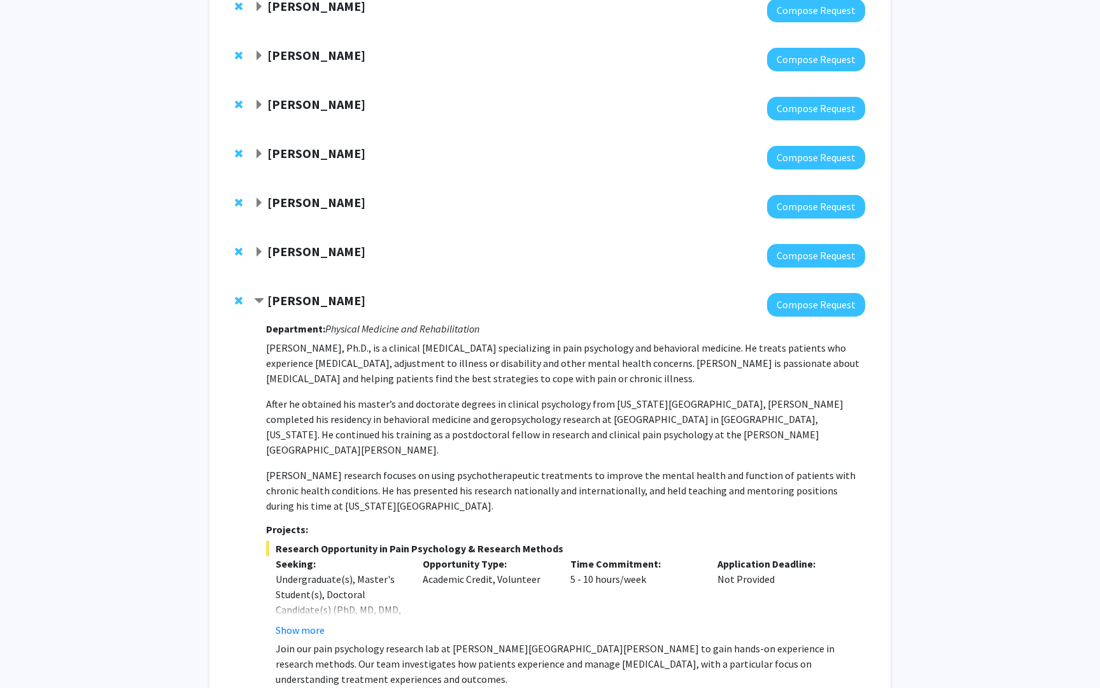
scroll to position [206, 0]
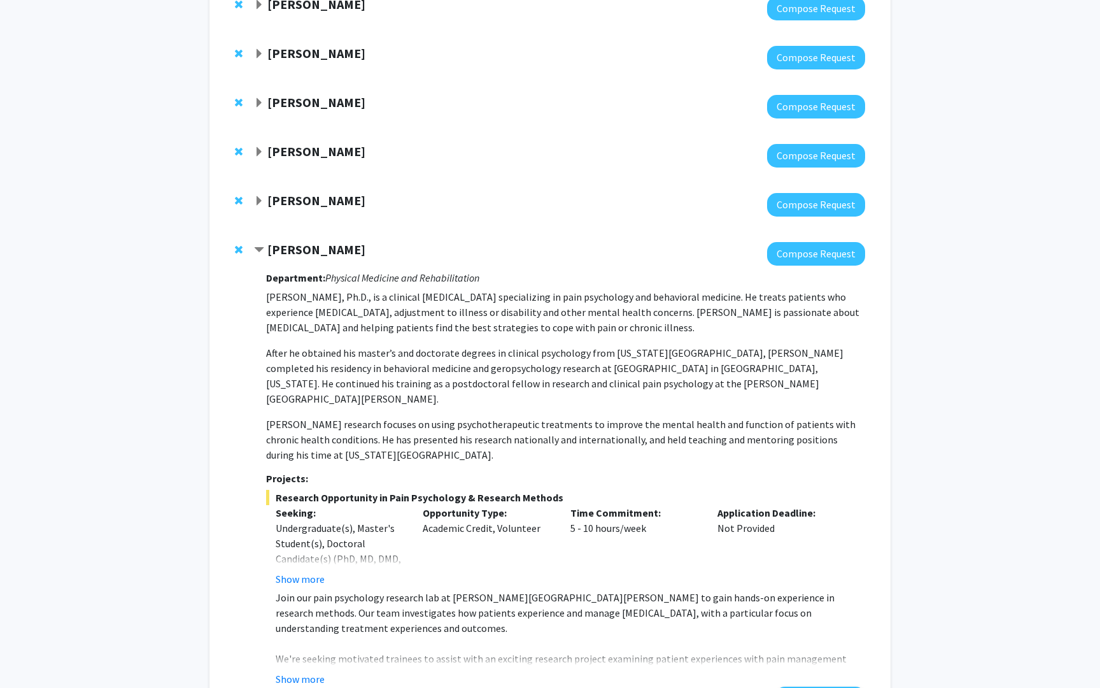
click at [291, 258] on div at bounding box center [559, 254] width 611 height 24
click at [292, 249] on strong "[PERSON_NAME]" at bounding box center [316, 249] width 98 height 16
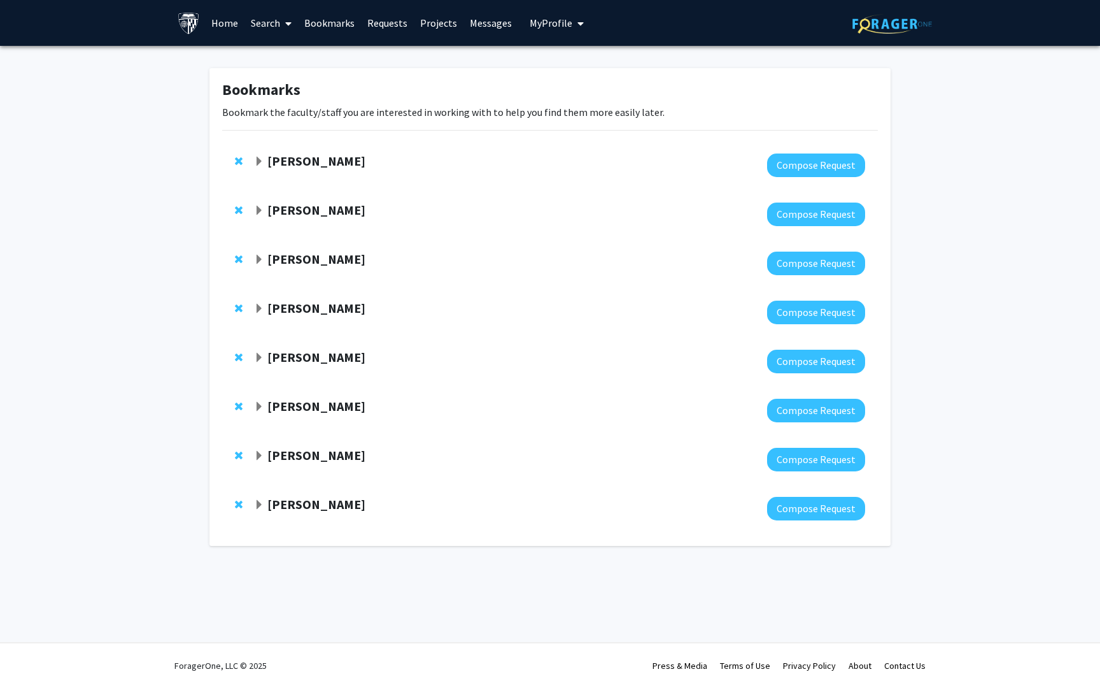
click at [264, 34] on link "Search" at bounding box center [270, 23] width 53 height 45
click at [268, 60] on span "Faculty/Staff" at bounding box center [291, 58] width 94 height 25
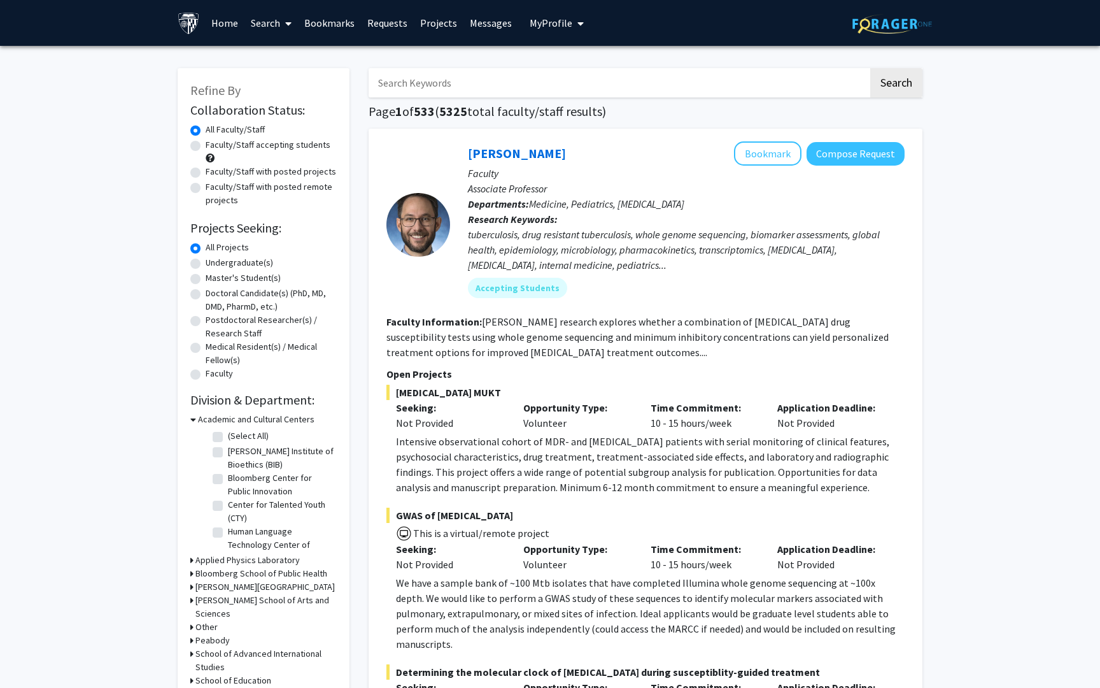
click at [430, 83] on input "Search Keywords" at bounding box center [619, 82] width 500 height 29
type input "ophthalmology"
click at [889, 76] on button "Search" at bounding box center [896, 82] width 52 height 29
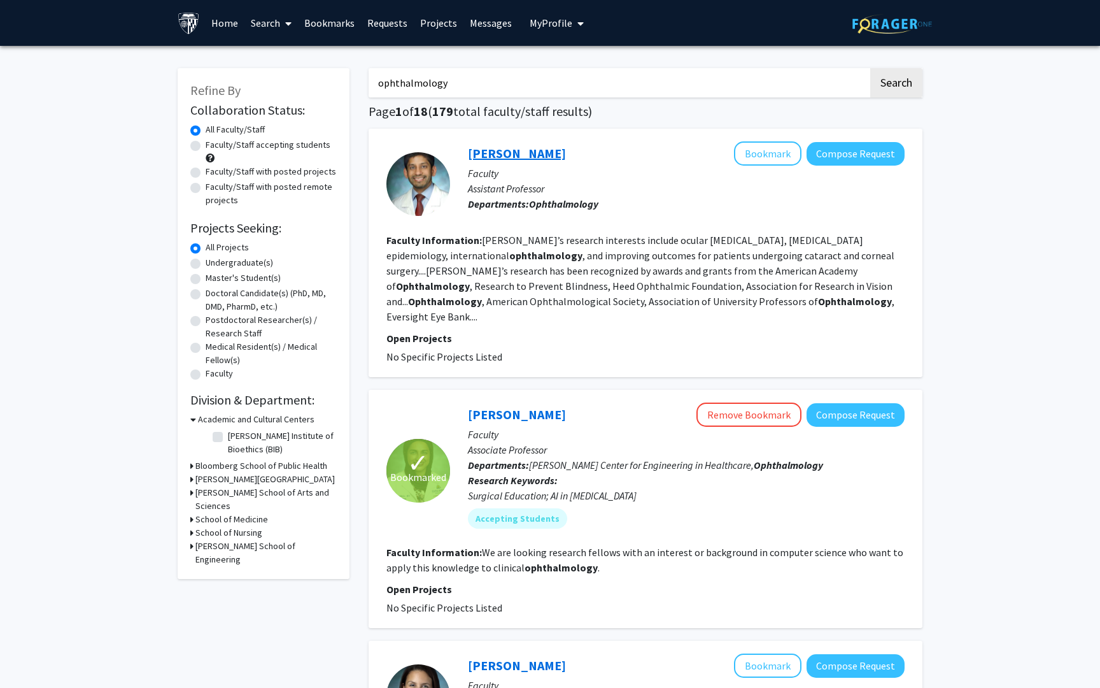
click at [501, 158] on link "[PERSON_NAME]" at bounding box center [517, 153] width 98 height 16
click at [840, 158] on button "Compose Request" at bounding box center [856, 154] width 98 height 24
click at [551, 154] on link "[PERSON_NAME]" at bounding box center [517, 153] width 98 height 16
click at [551, 418] on link "[PERSON_NAME]" at bounding box center [517, 414] width 98 height 16
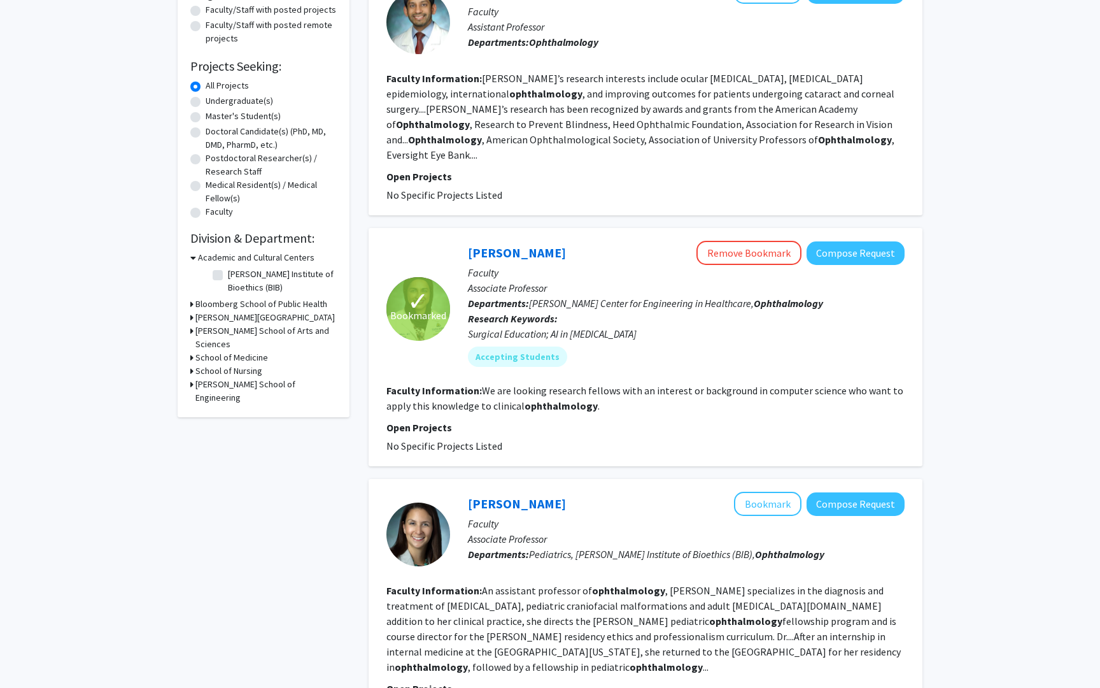
scroll to position [192, 0]
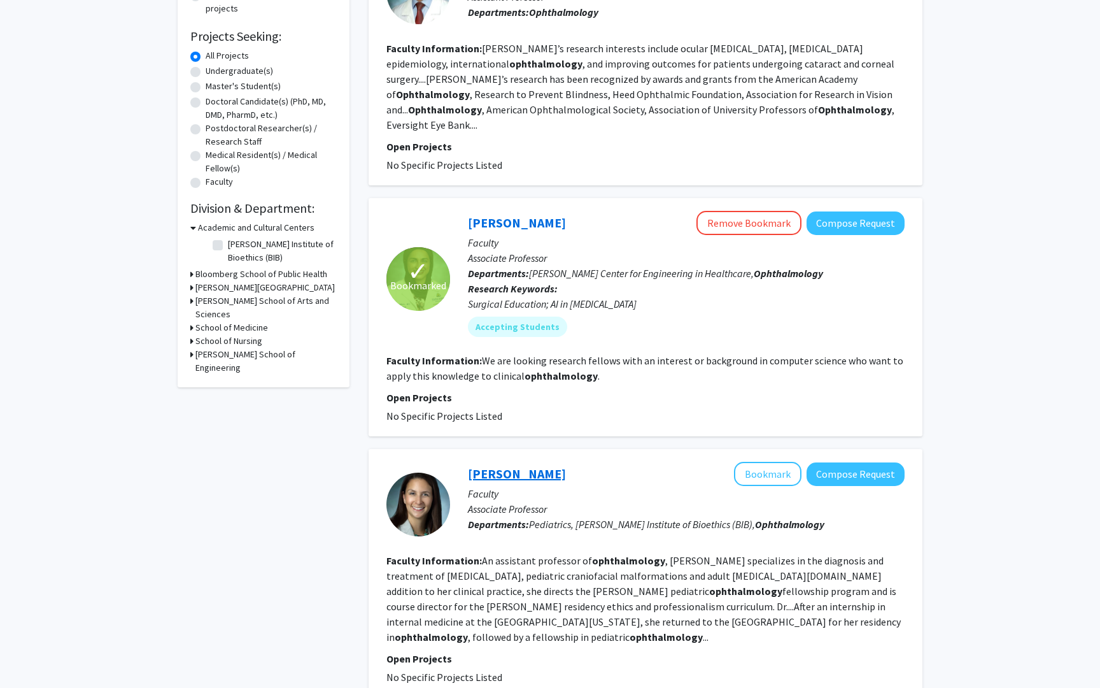
click at [505, 477] on link "[PERSON_NAME]" at bounding box center [517, 473] width 98 height 16
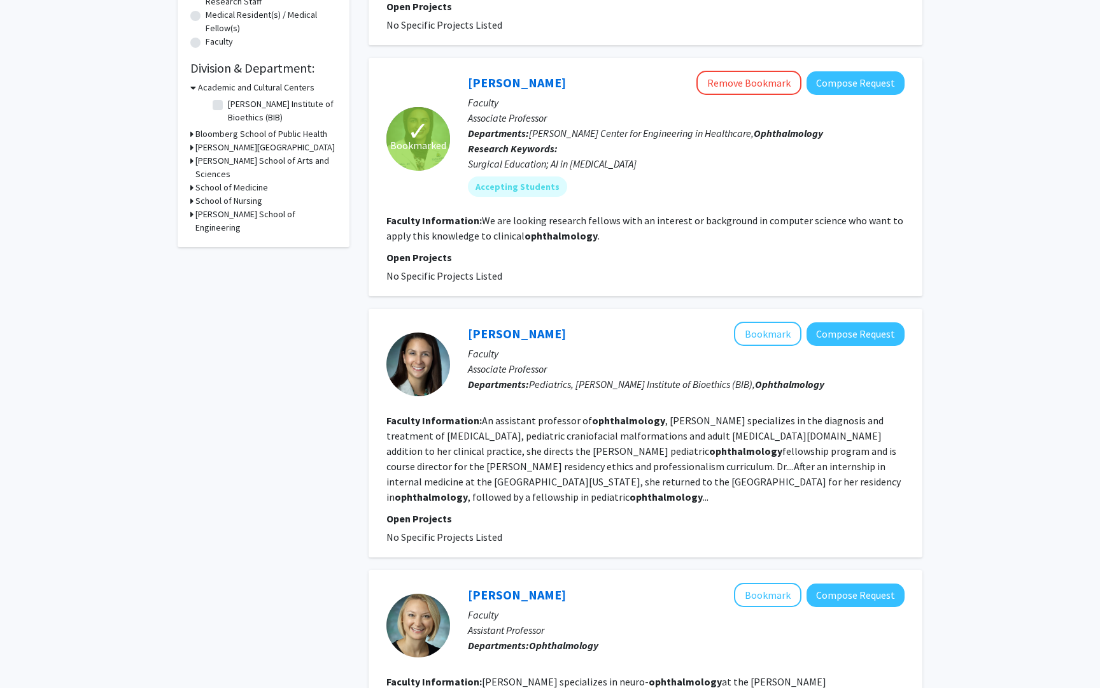
scroll to position [335, 0]
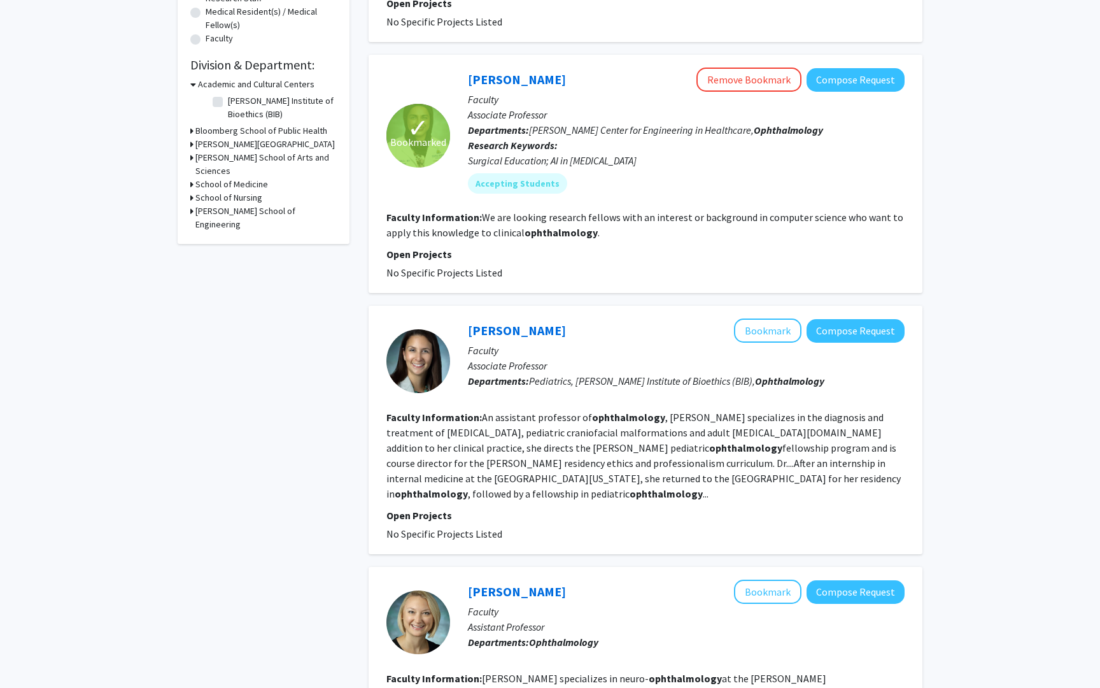
click at [517, 586] on div "[PERSON_NAME] Bookmark Compose Request" at bounding box center [686, 591] width 437 height 24
click at [517, 583] on link "[PERSON_NAME]" at bounding box center [517, 591] width 98 height 16
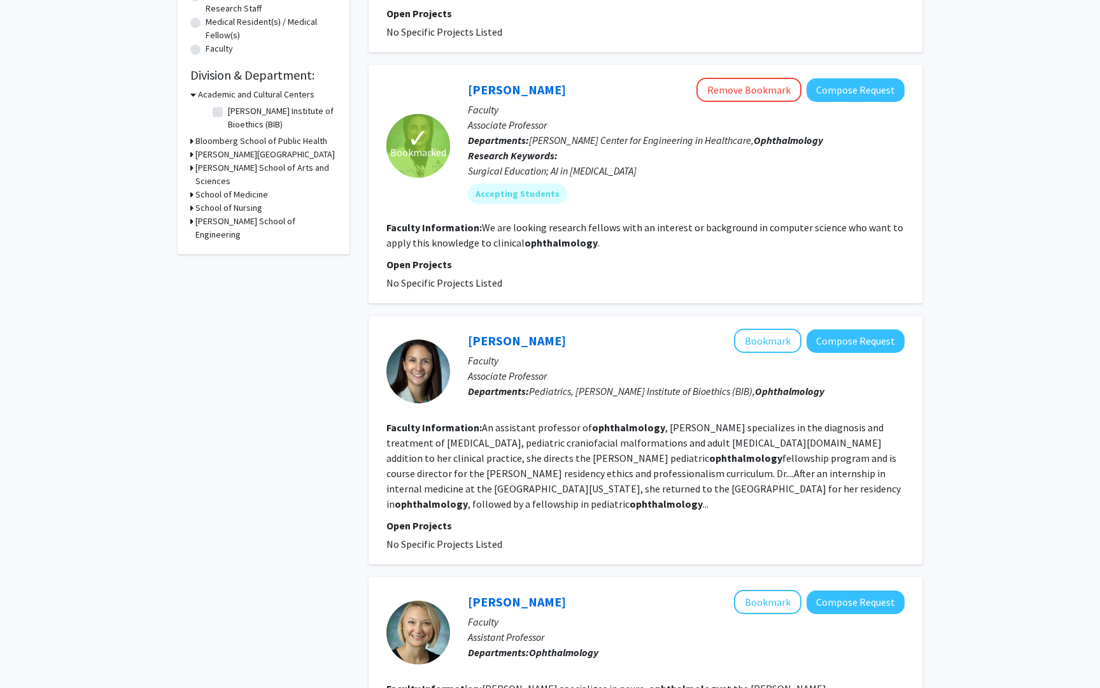
scroll to position [353, 0]
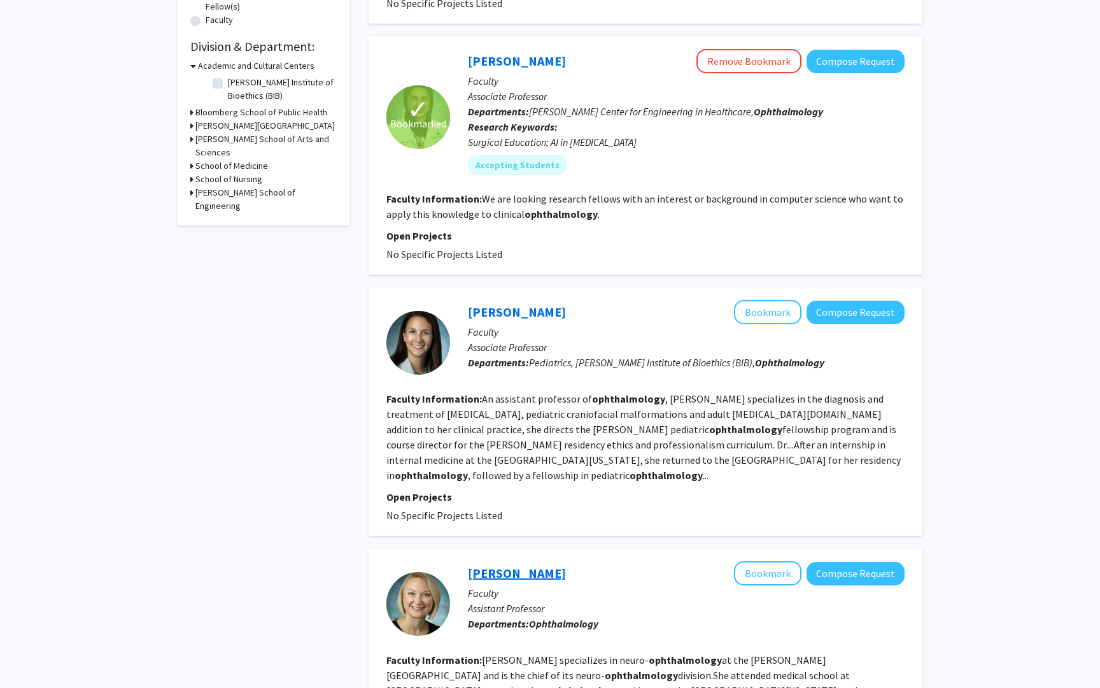
click at [500, 565] on link "[PERSON_NAME]" at bounding box center [517, 573] width 98 height 16
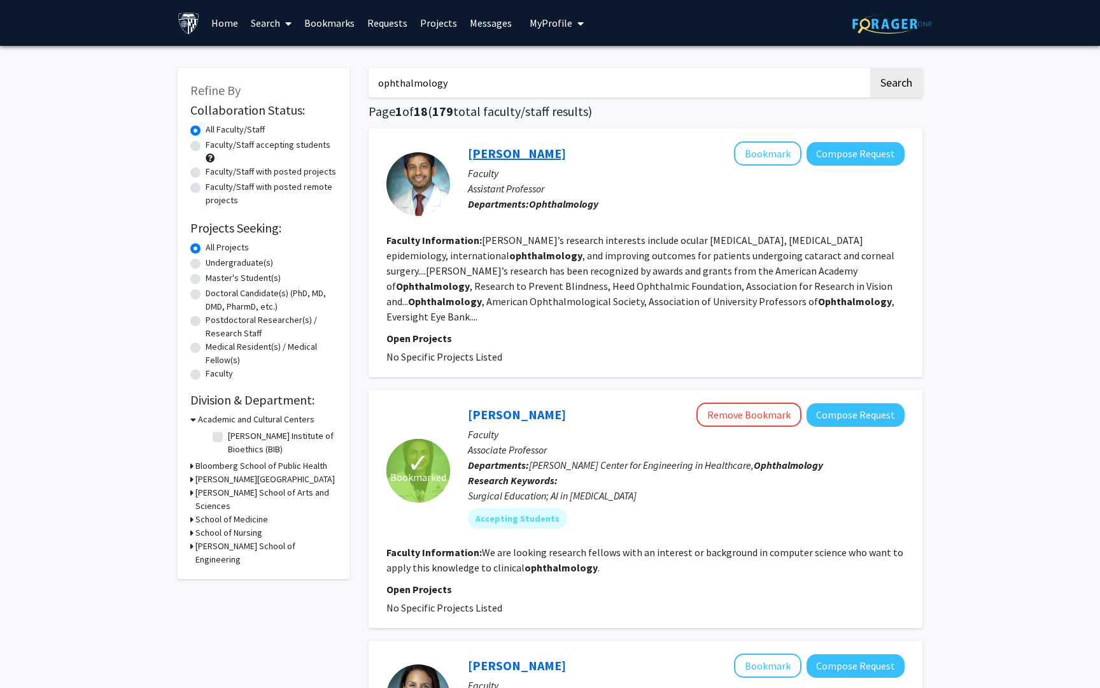
click at [511, 155] on link "[PERSON_NAME]" at bounding box center [517, 153] width 98 height 16
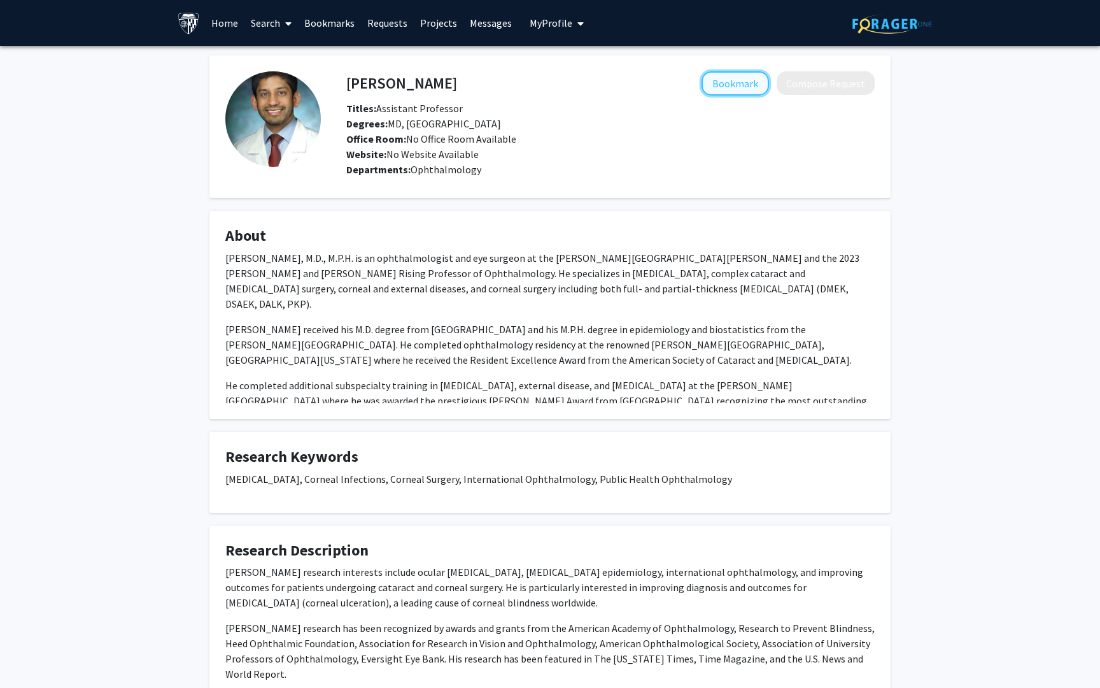
click at [749, 85] on button "Bookmark" at bounding box center [735, 83] width 67 height 24
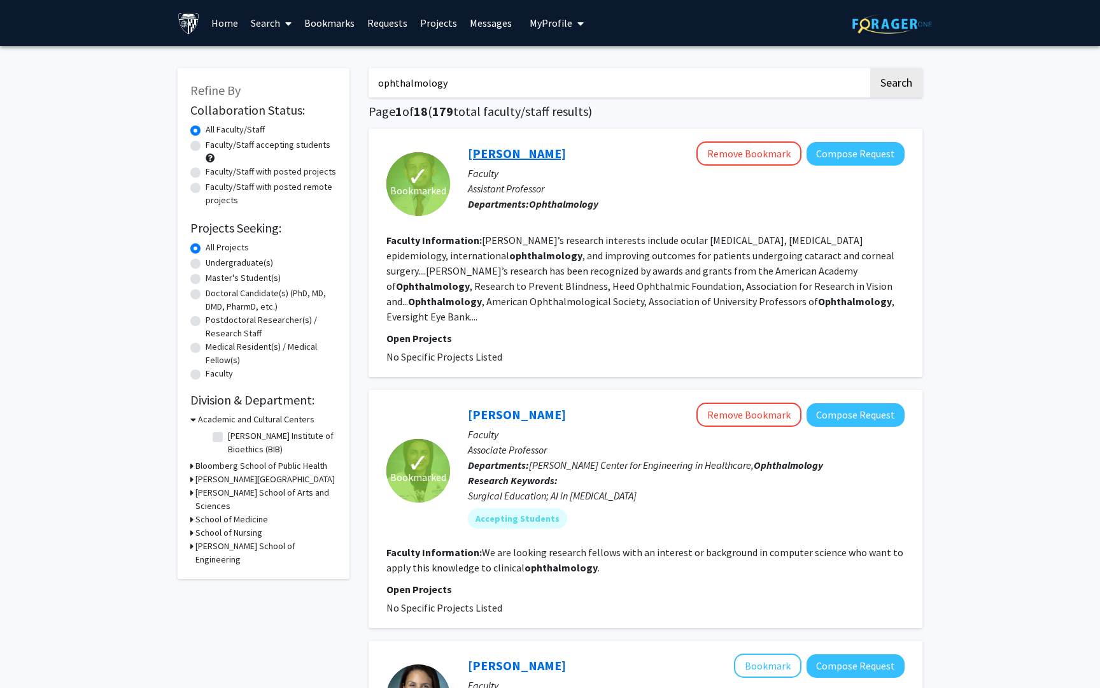
click at [537, 146] on link "[PERSON_NAME]" at bounding box center [517, 153] width 98 height 16
click at [725, 160] on button "Remove Bookmark" at bounding box center [748, 153] width 105 height 24
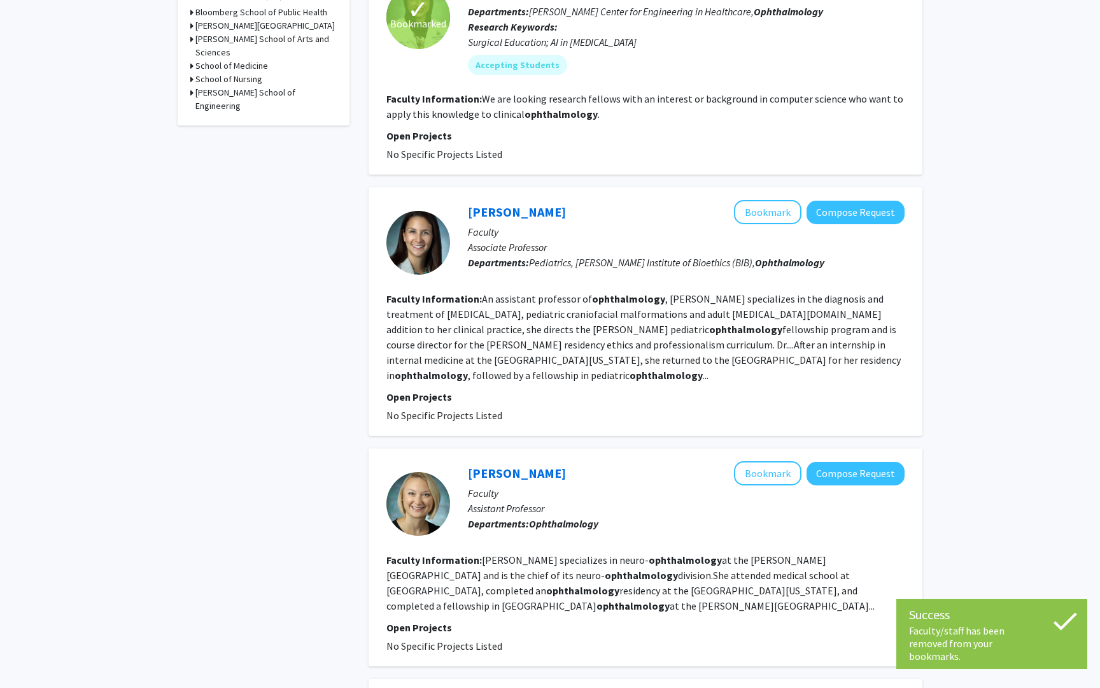
scroll to position [460, 0]
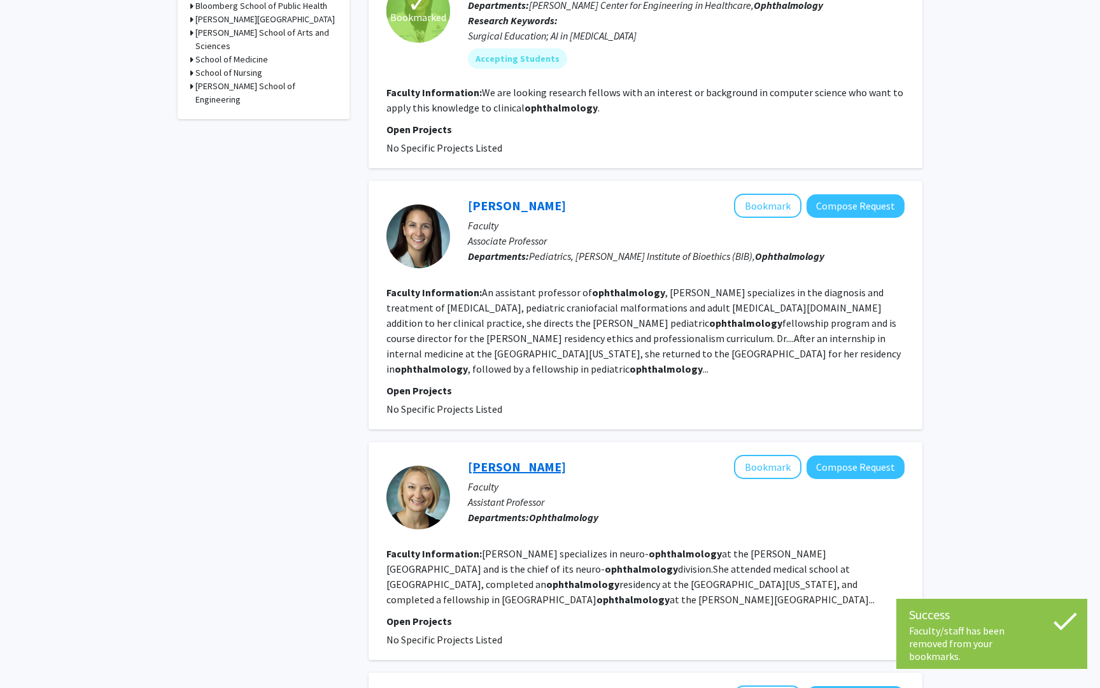
click at [508, 458] on link "[PERSON_NAME]" at bounding box center [517, 466] width 98 height 16
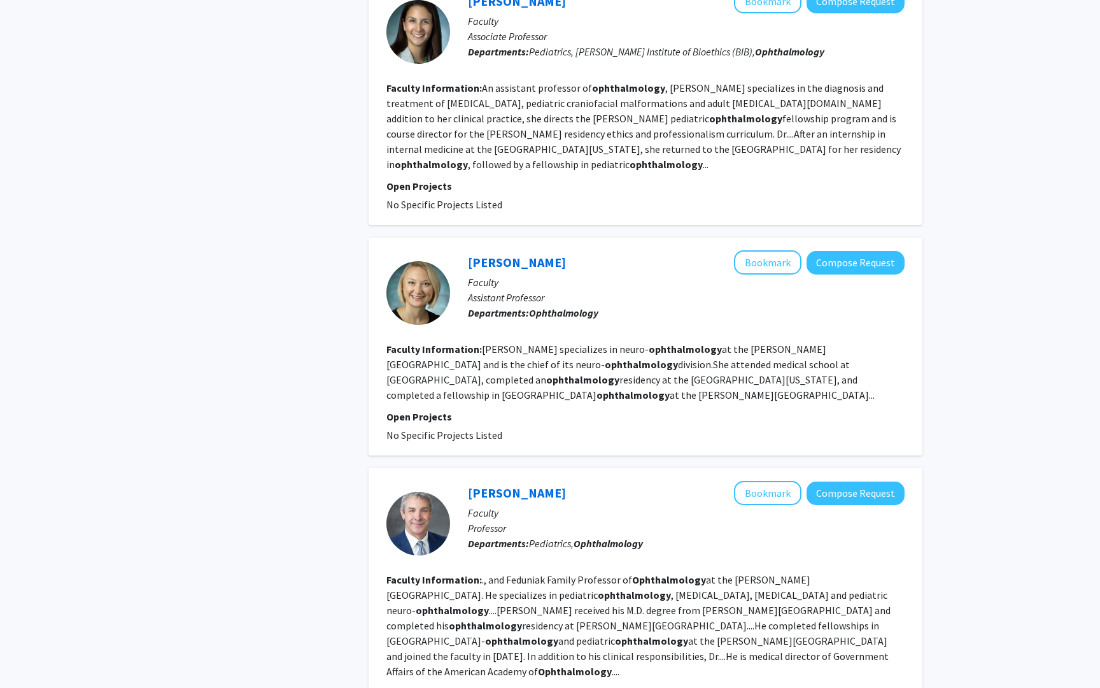
scroll to position [677, 0]
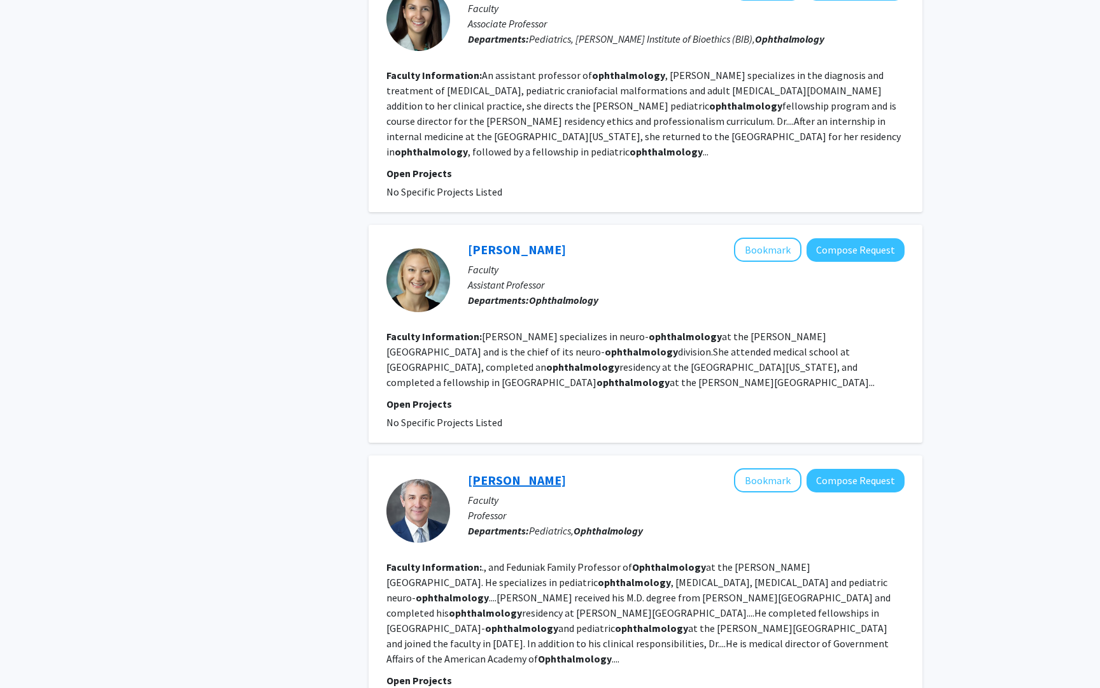
click at [490, 472] on link "[PERSON_NAME]" at bounding box center [517, 480] width 98 height 16
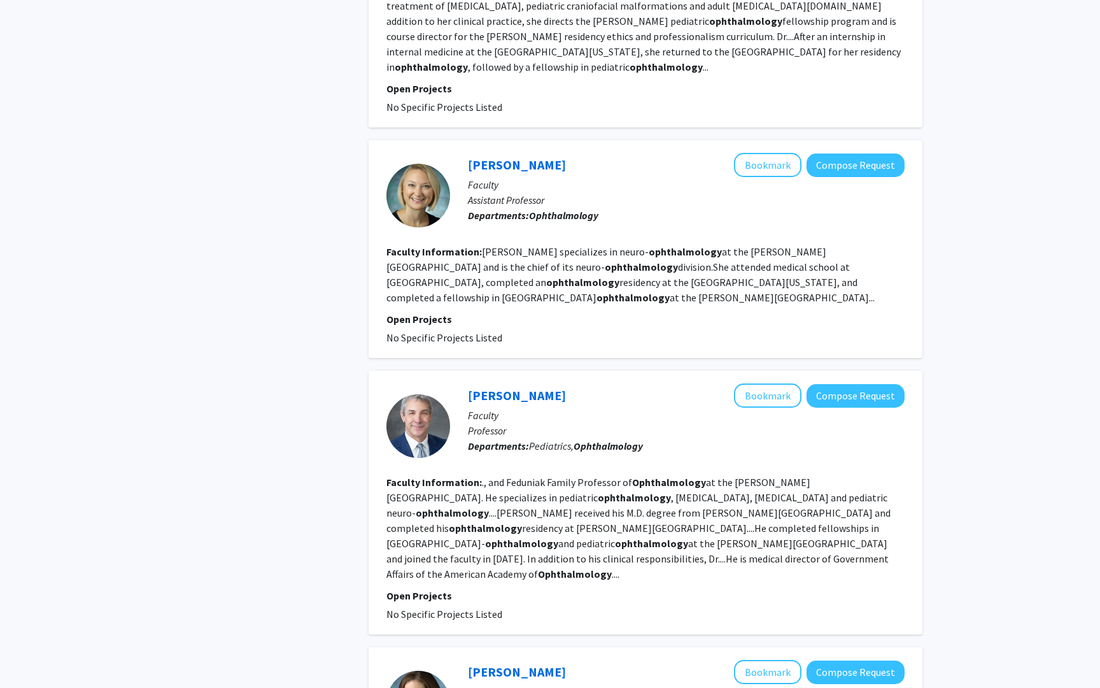
scroll to position [825, 0]
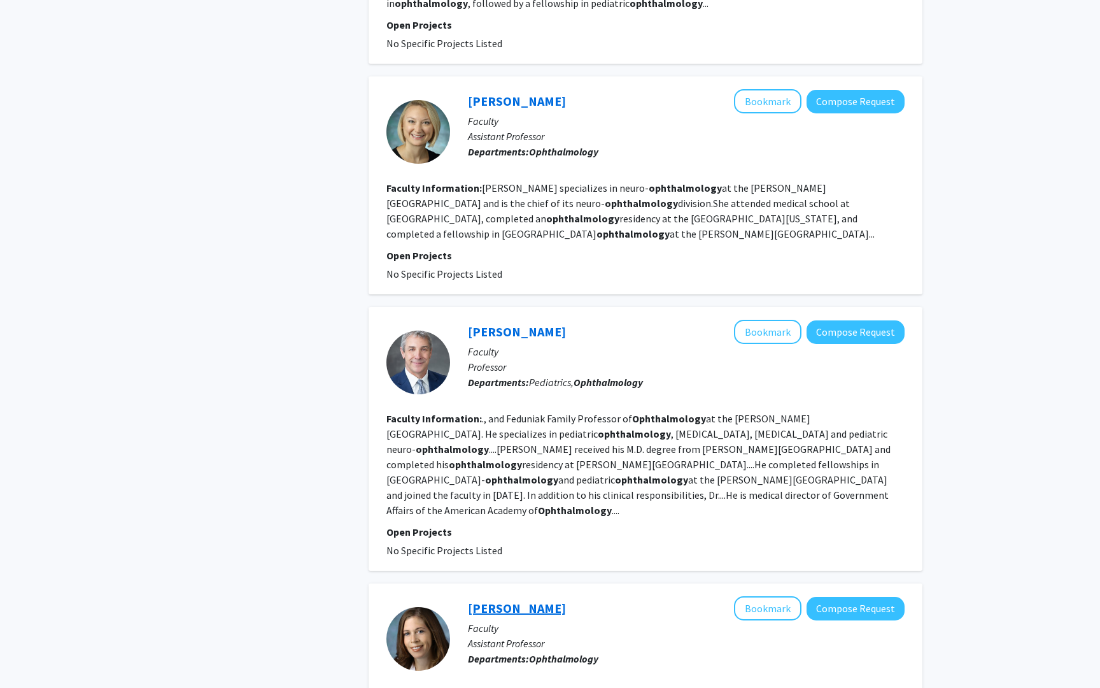
click at [513, 600] on link "[PERSON_NAME]" at bounding box center [517, 608] width 98 height 16
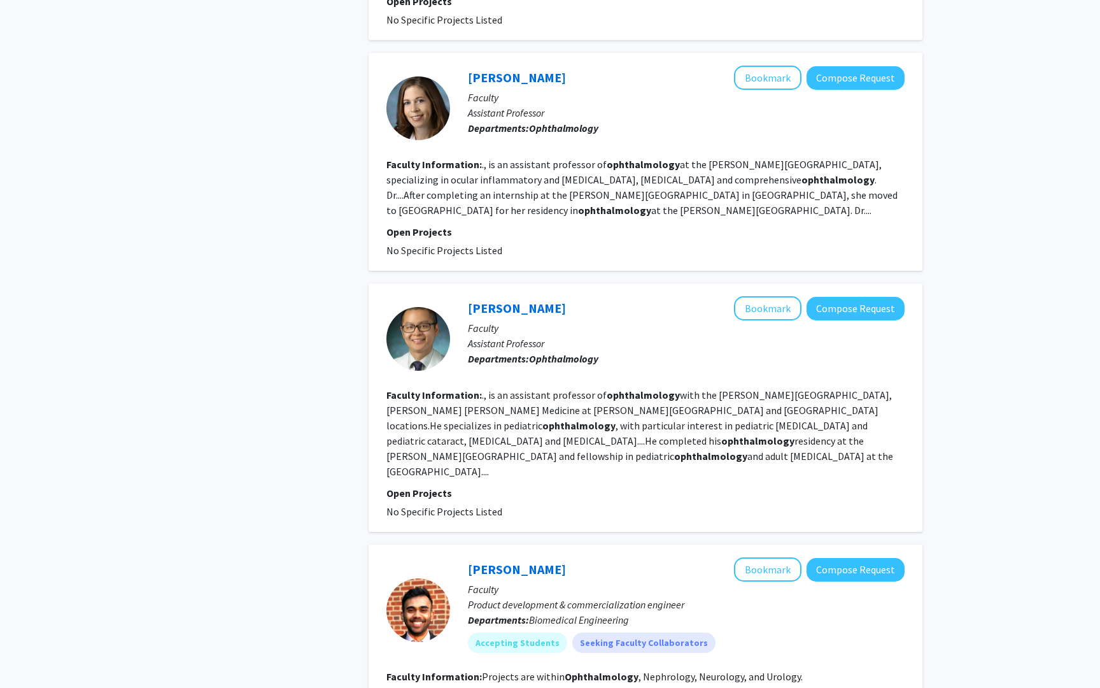
scroll to position [1359, 0]
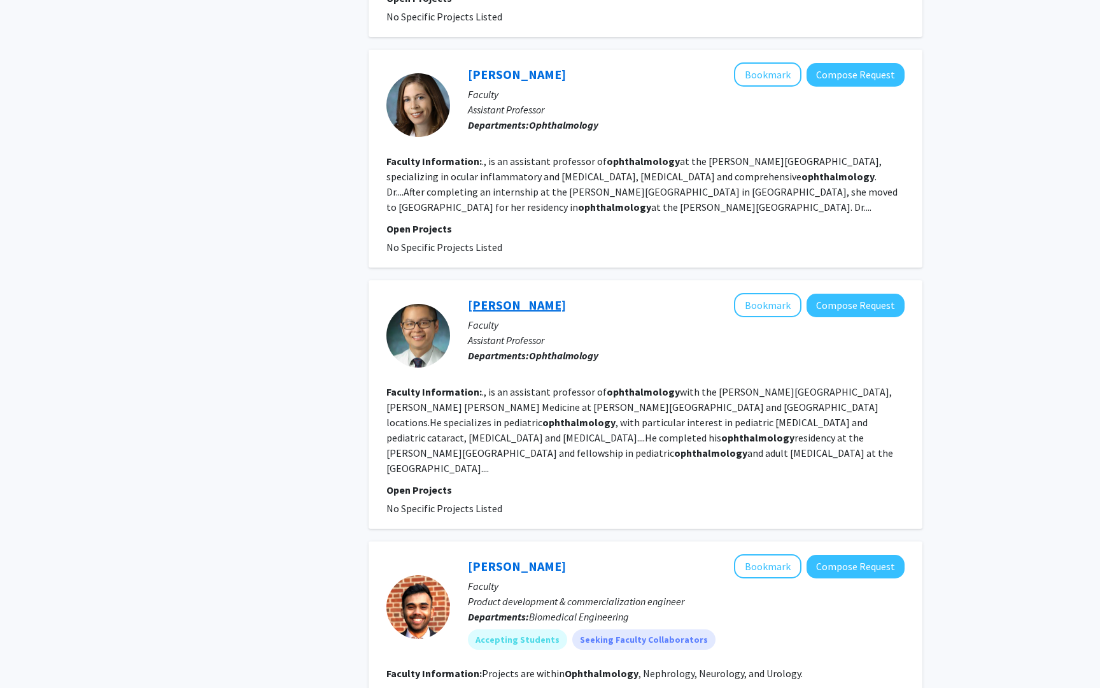
click at [498, 297] on link "[PERSON_NAME]" at bounding box center [517, 305] width 98 height 16
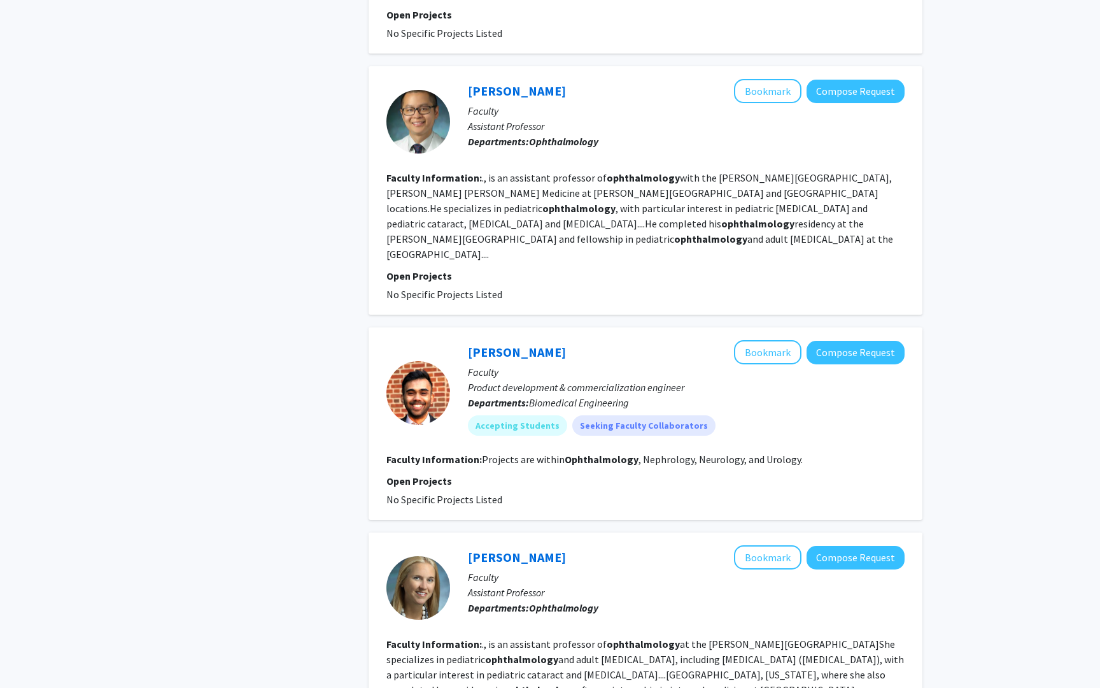
scroll to position [1576, 0]
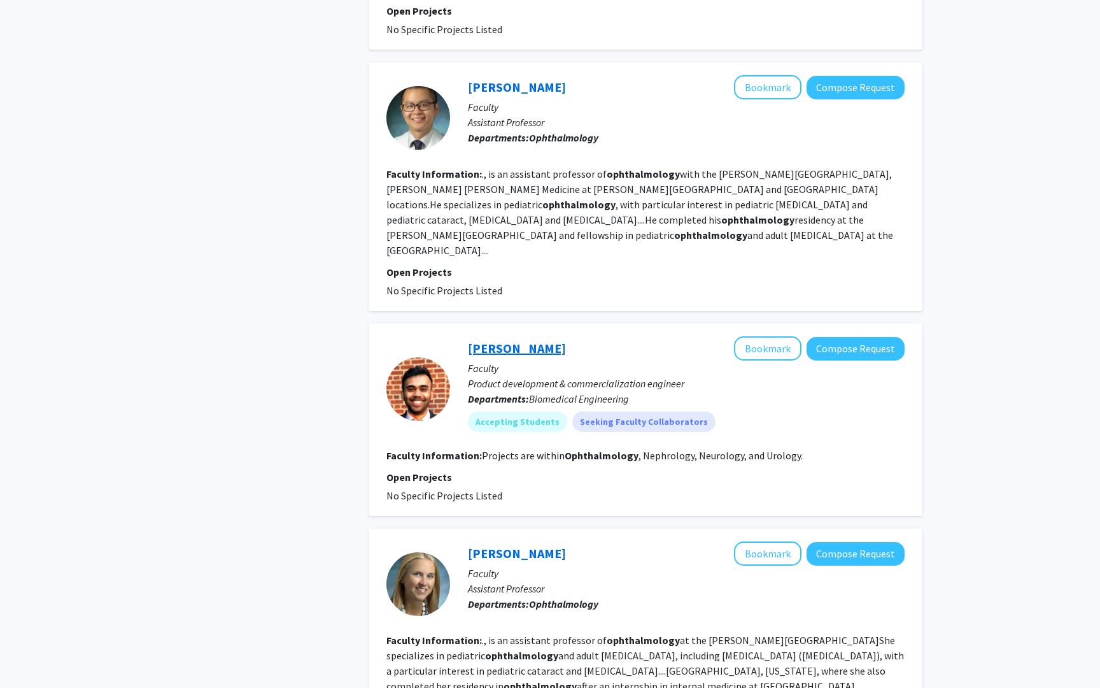
click at [526, 340] on link "[PERSON_NAME]" at bounding box center [517, 348] width 98 height 16
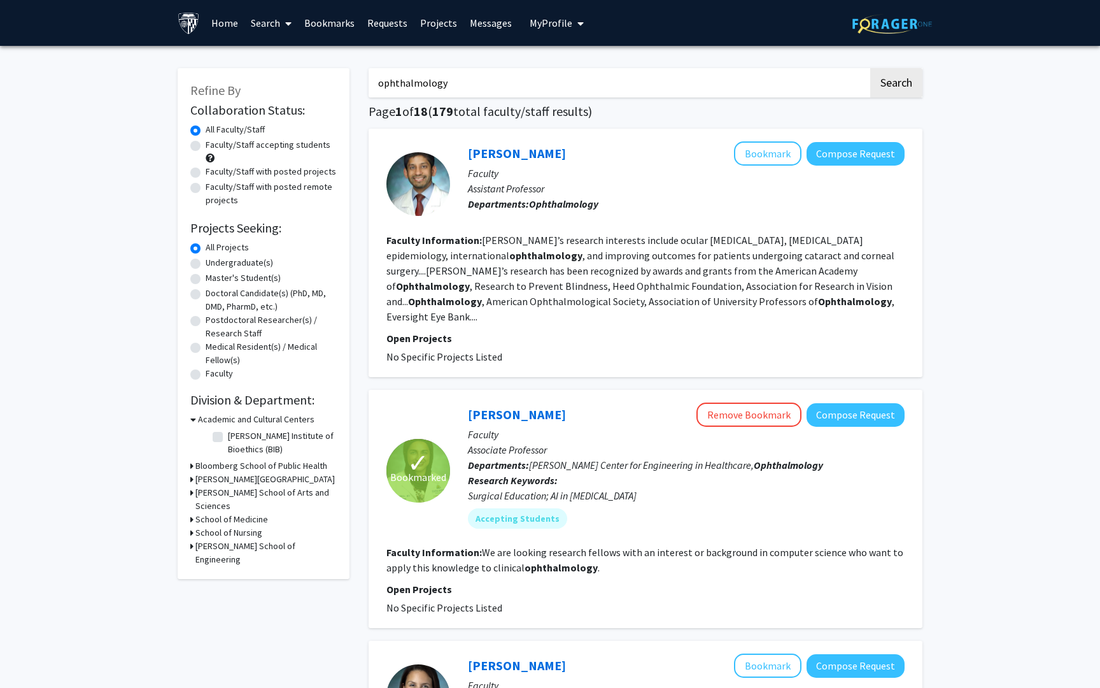
click at [206, 142] on label "Faculty/Staff accepting students" at bounding box center [268, 144] width 125 height 13
click at [206, 142] on input "Faculty/Staff accepting students" at bounding box center [210, 142] width 8 height 8
radio input "true"
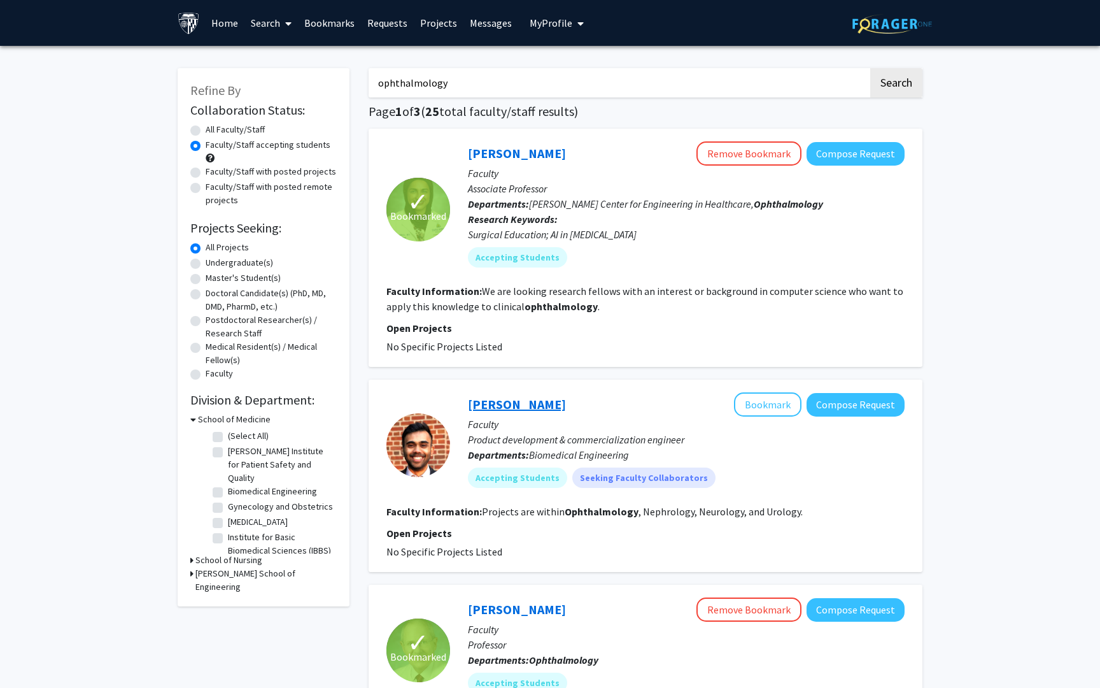
click at [523, 409] on link "[PERSON_NAME]" at bounding box center [517, 404] width 98 height 16
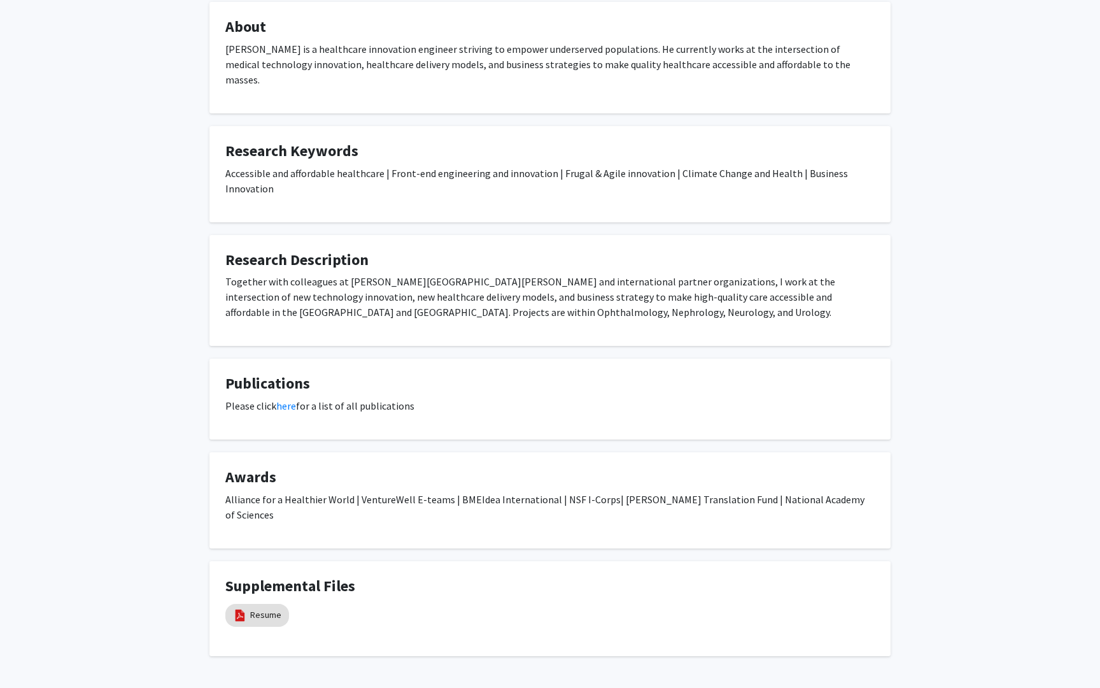
scroll to position [231, 0]
click at [274, 606] on link "Resume" at bounding box center [265, 612] width 31 height 13
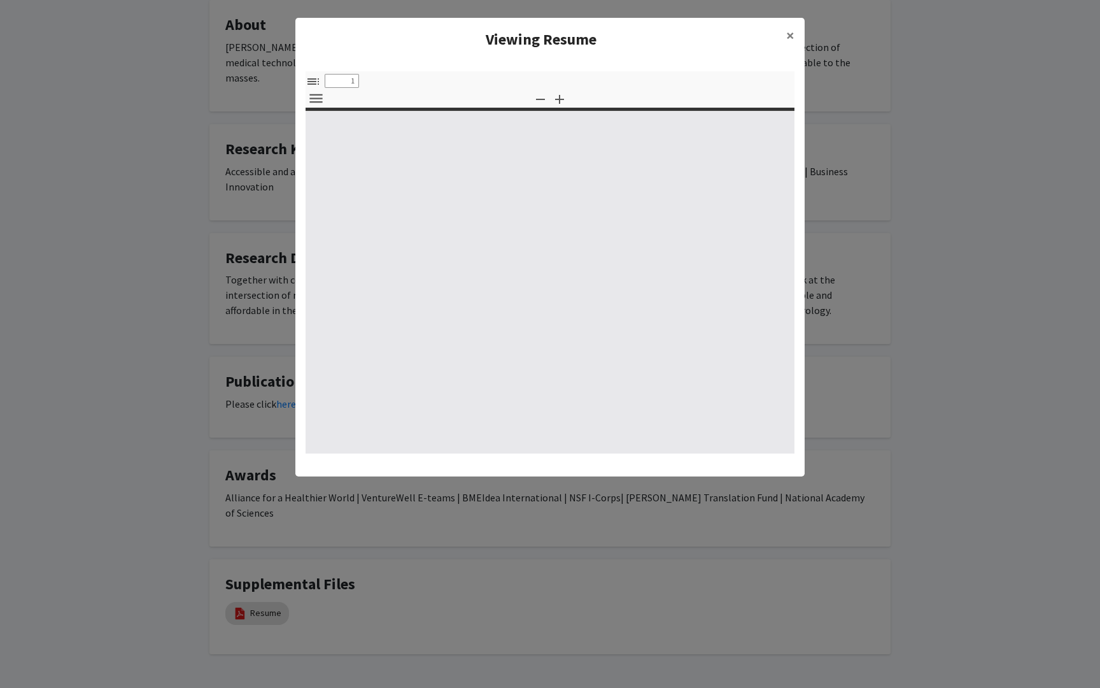
select select "custom"
type input "0"
select select "custom"
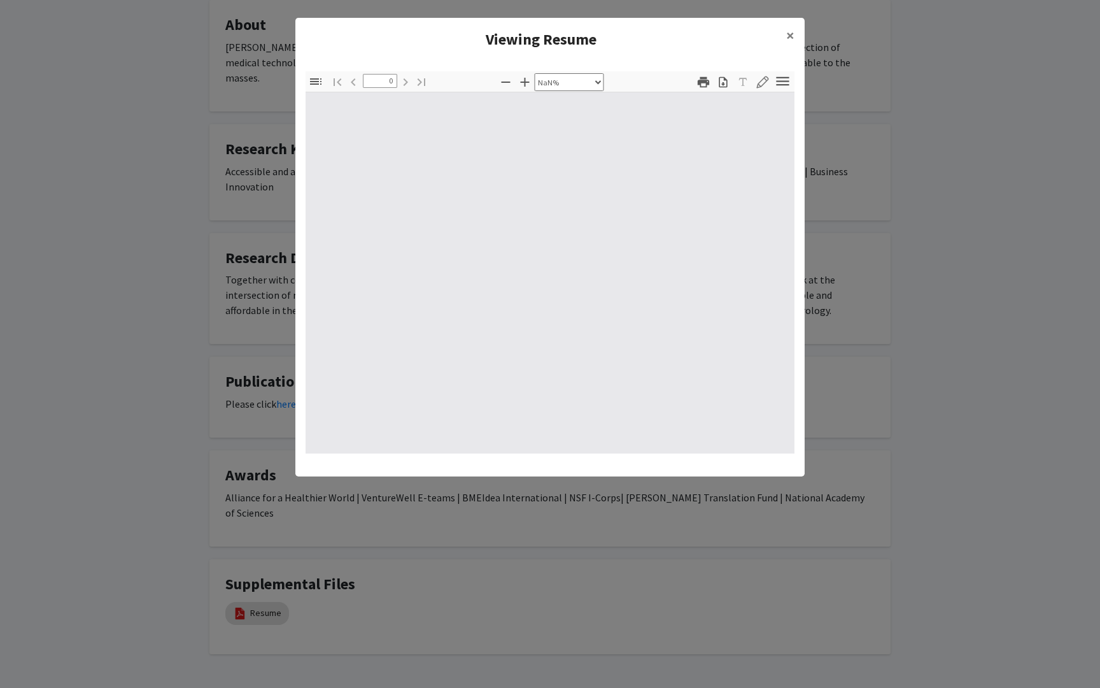
type input "1"
select select "auto"
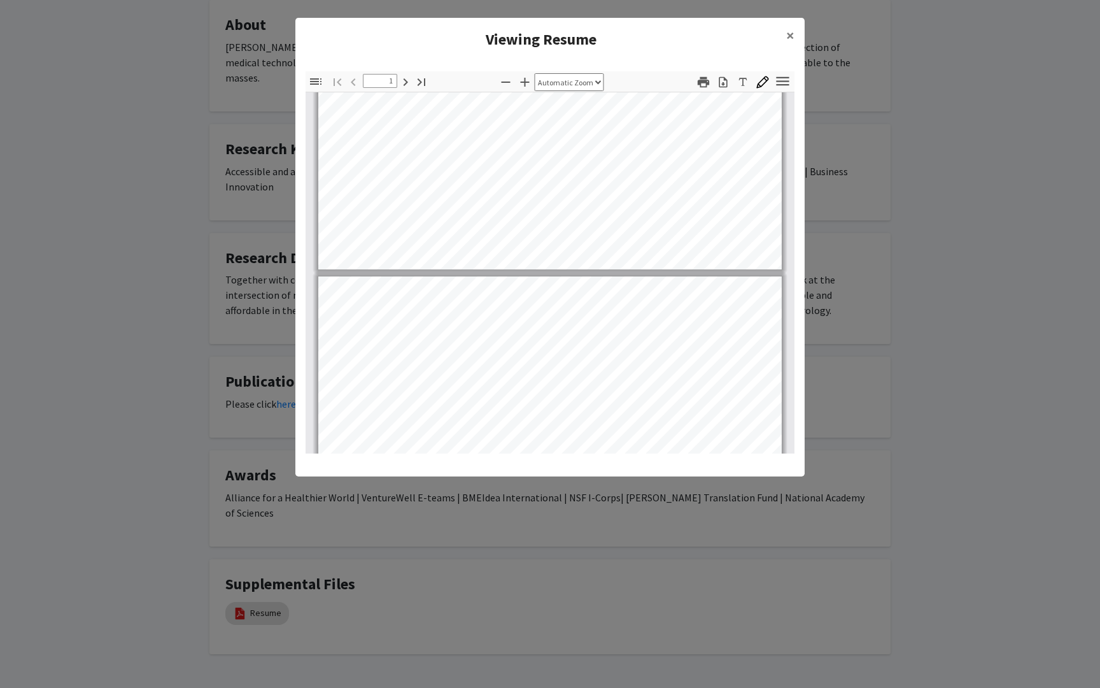
type input "2"
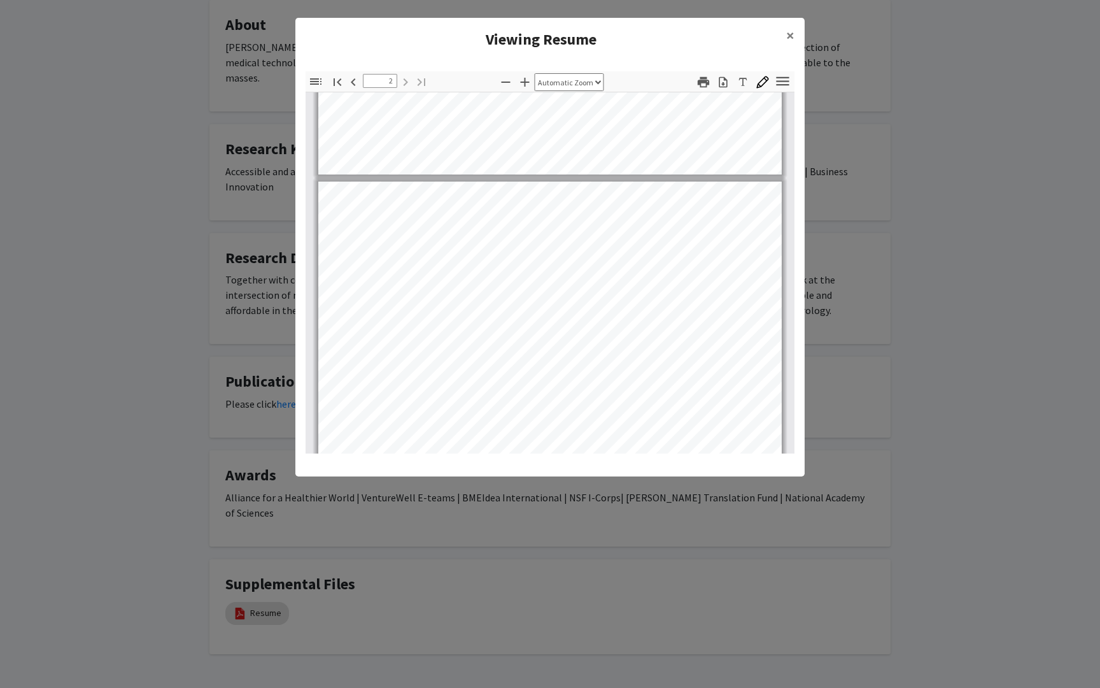
scroll to position [581, 0]
click at [788, 38] on span "×" at bounding box center [790, 35] width 8 height 20
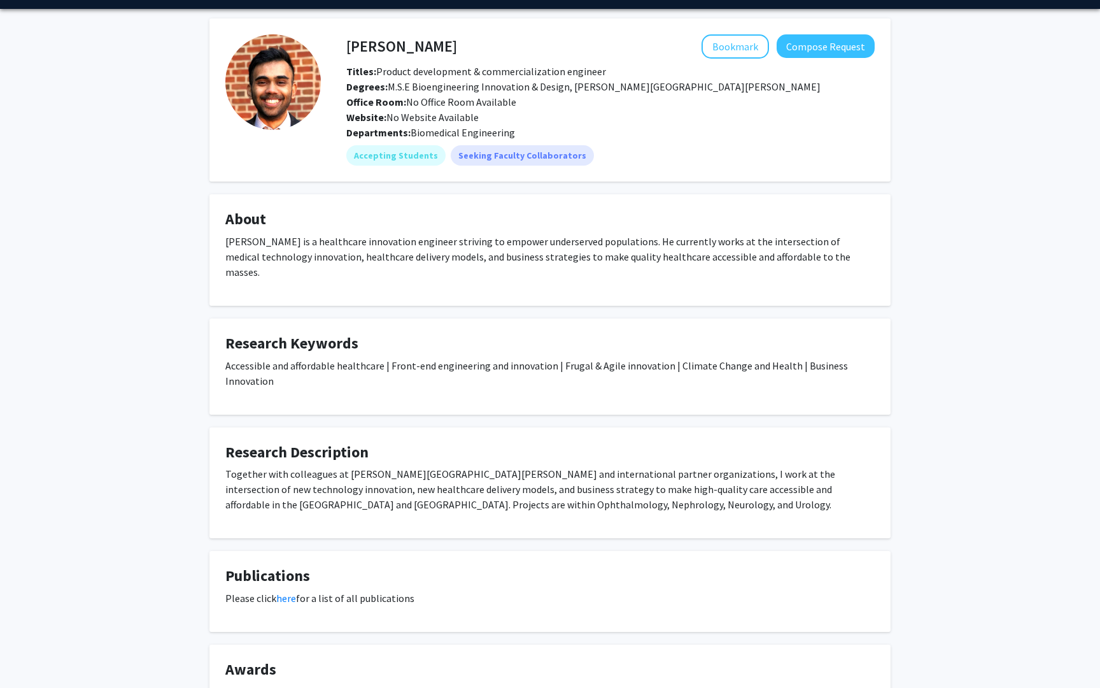
scroll to position [0, 0]
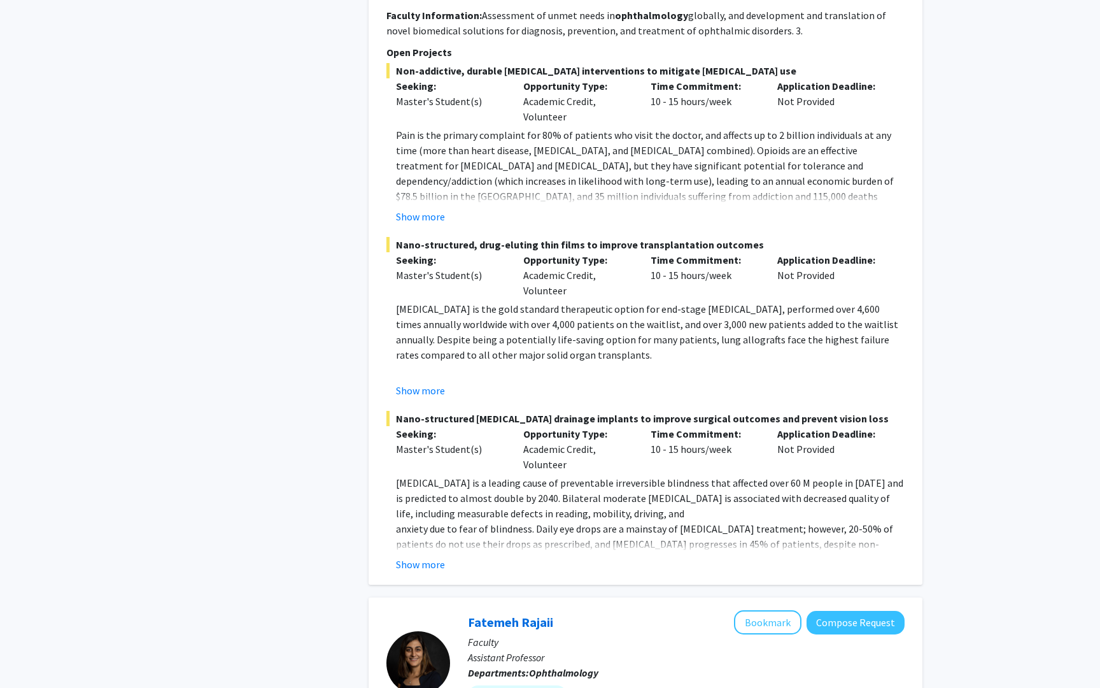
scroll to position [1561, 0]
click at [429, 556] on button "Show more" at bounding box center [420, 563] width 49 height 15
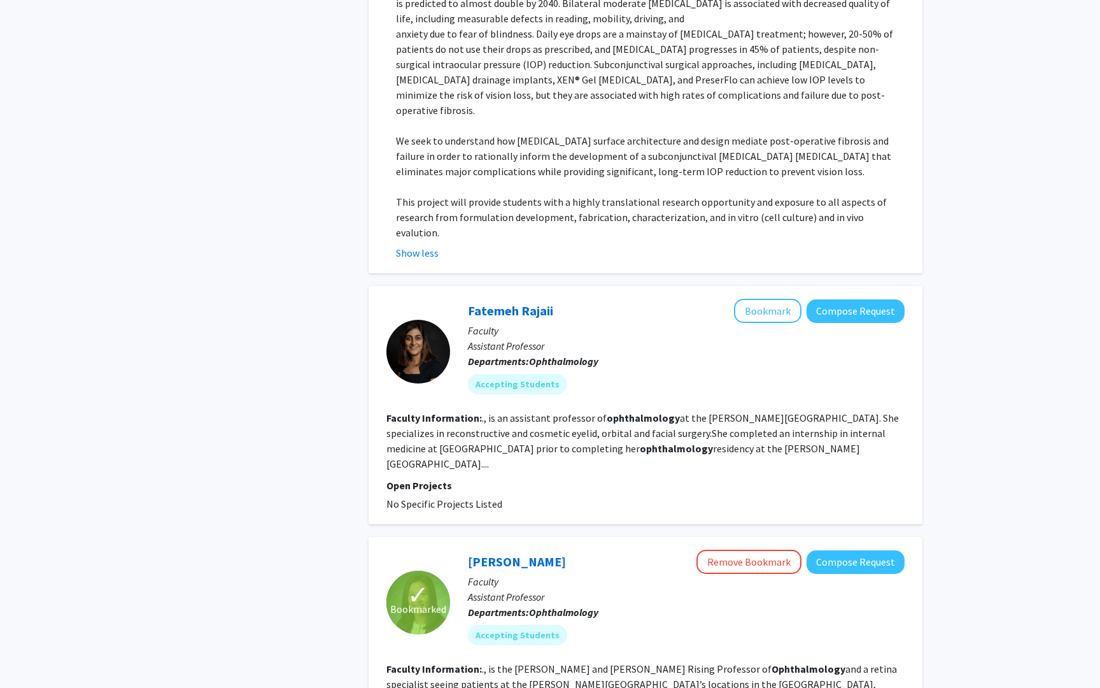
scroll to position [2060, 0]
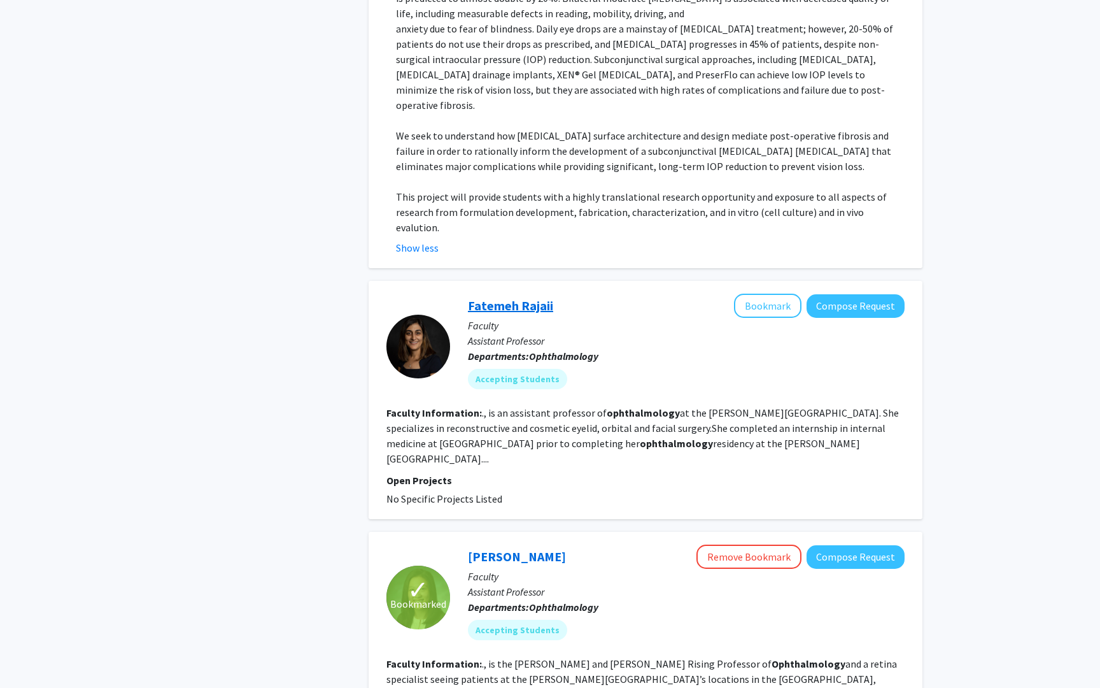
click at [509, 297] on link "Fatemeh Rajaii" at bounding box center [510, 305] width 85 height 16
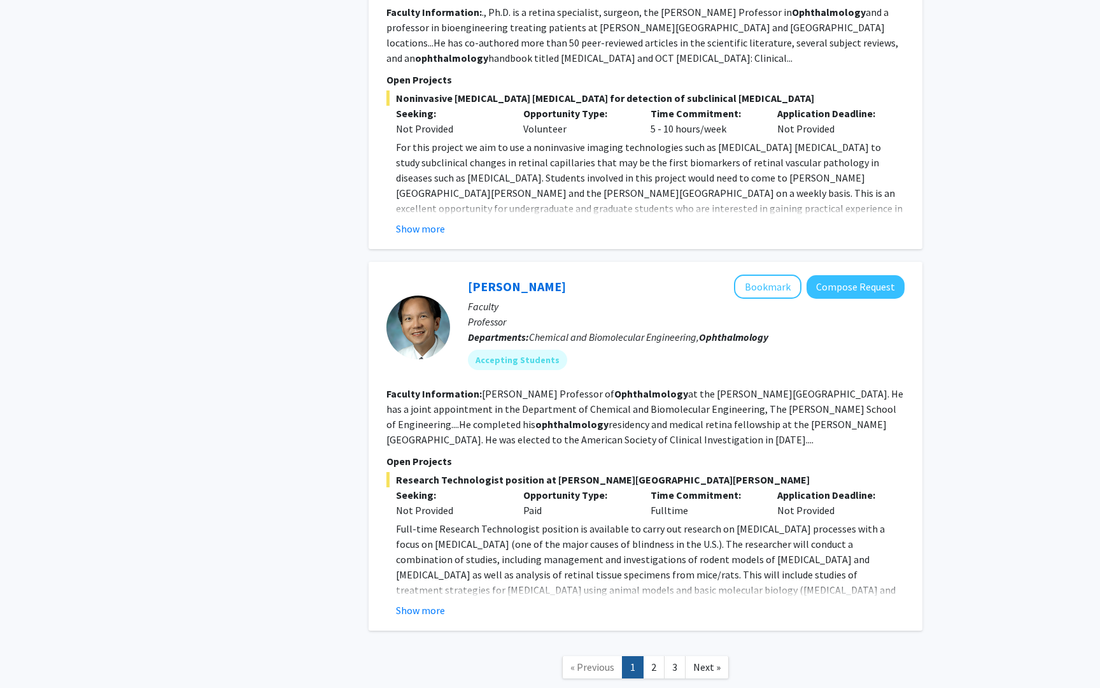
scroll to position [2801, 0]
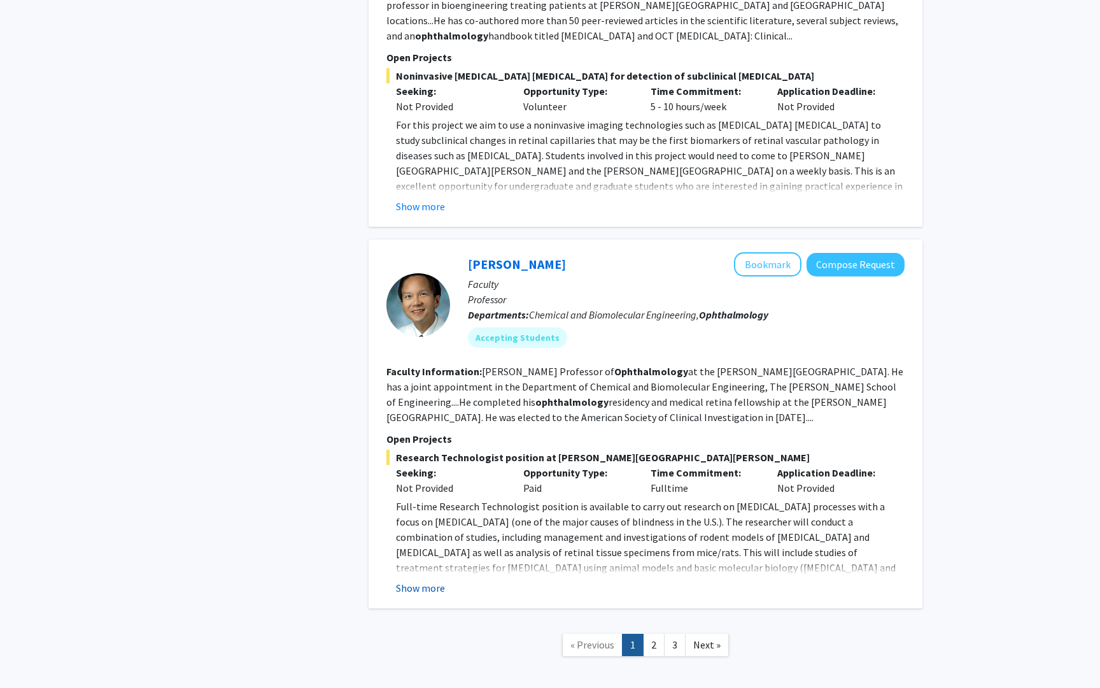
click at [427, 580] on button "Show more" at bounding box center [420, 587] width 49 height 15
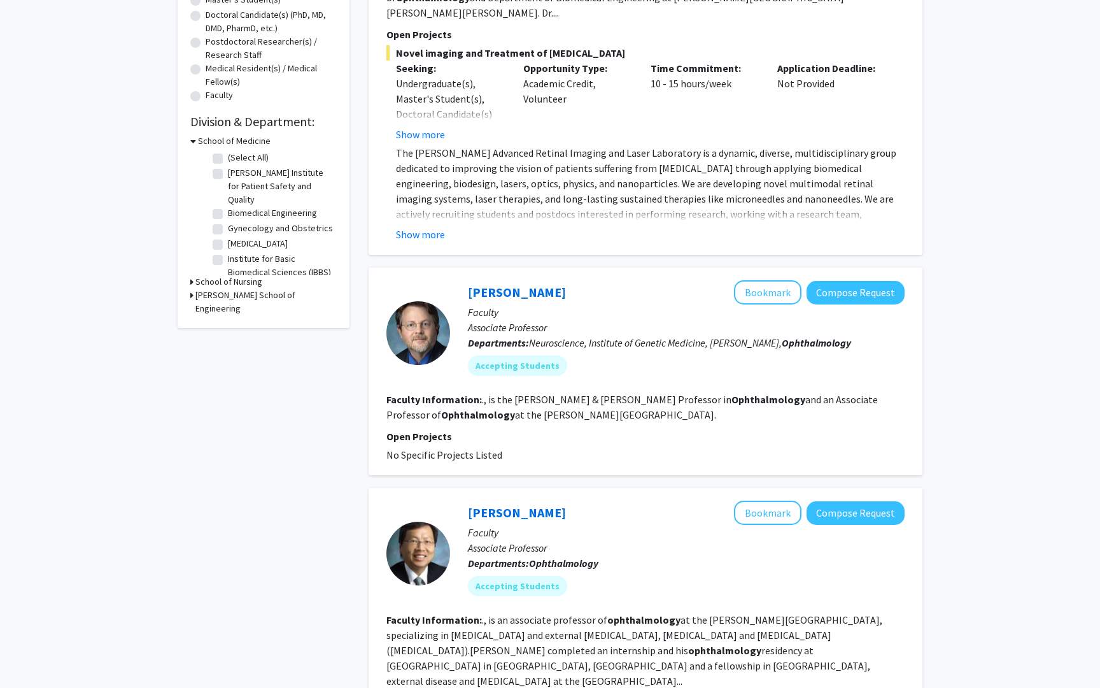
scroll to position [280, 0]
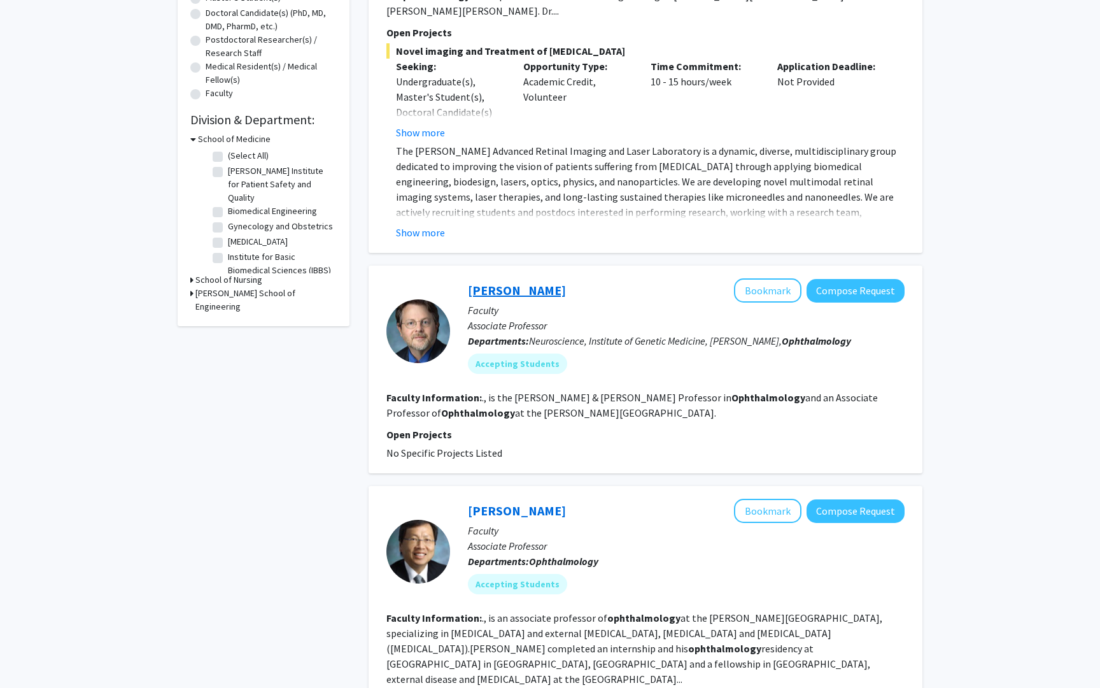
click at [498, 282] on link "[PERSON_NAME]" at bounding box center [517, 290] width 98 height 16
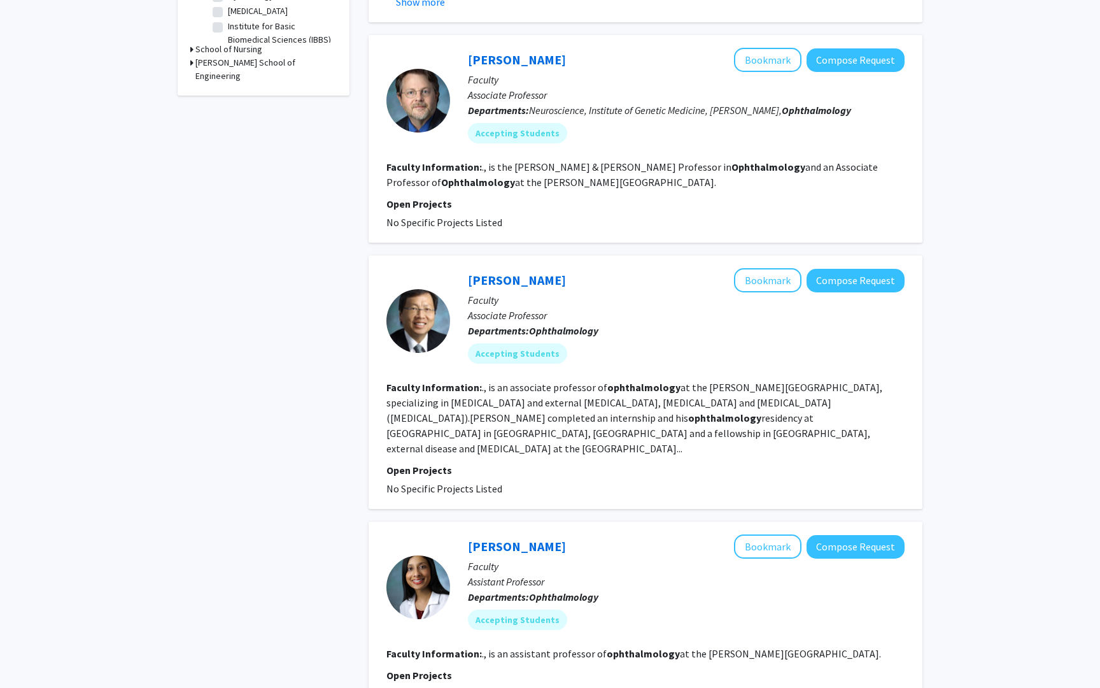
scroll to position [516, 0]
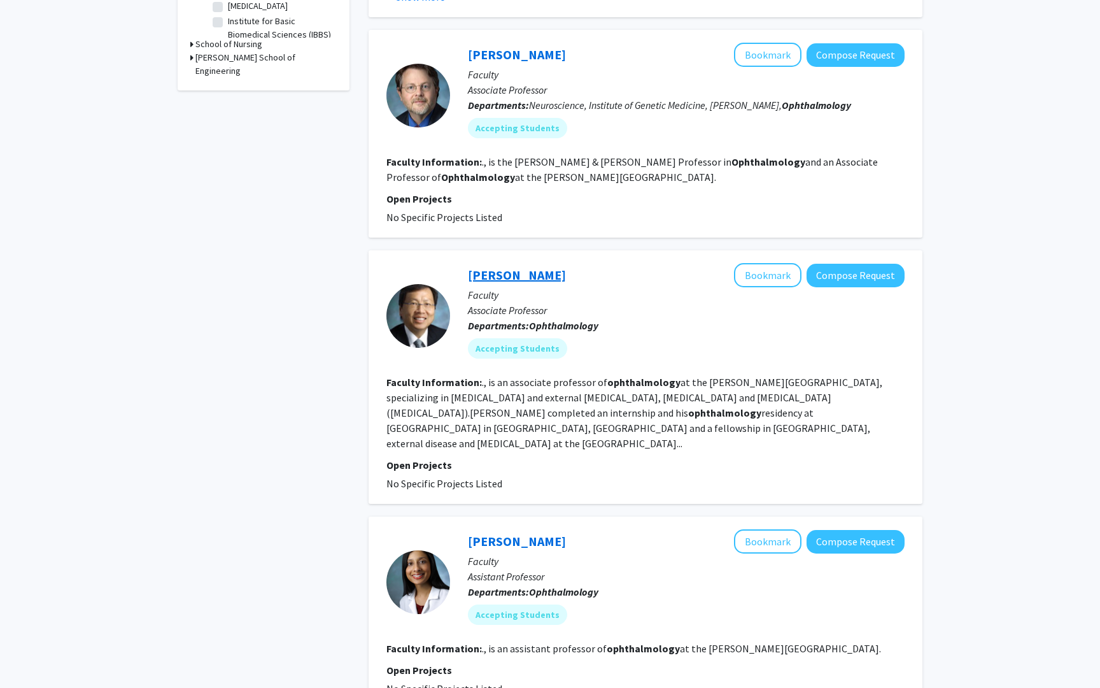
click at [506, 267] on link "[PERSON_NAME]" at bounding box center [517, 275] width 98 height 16
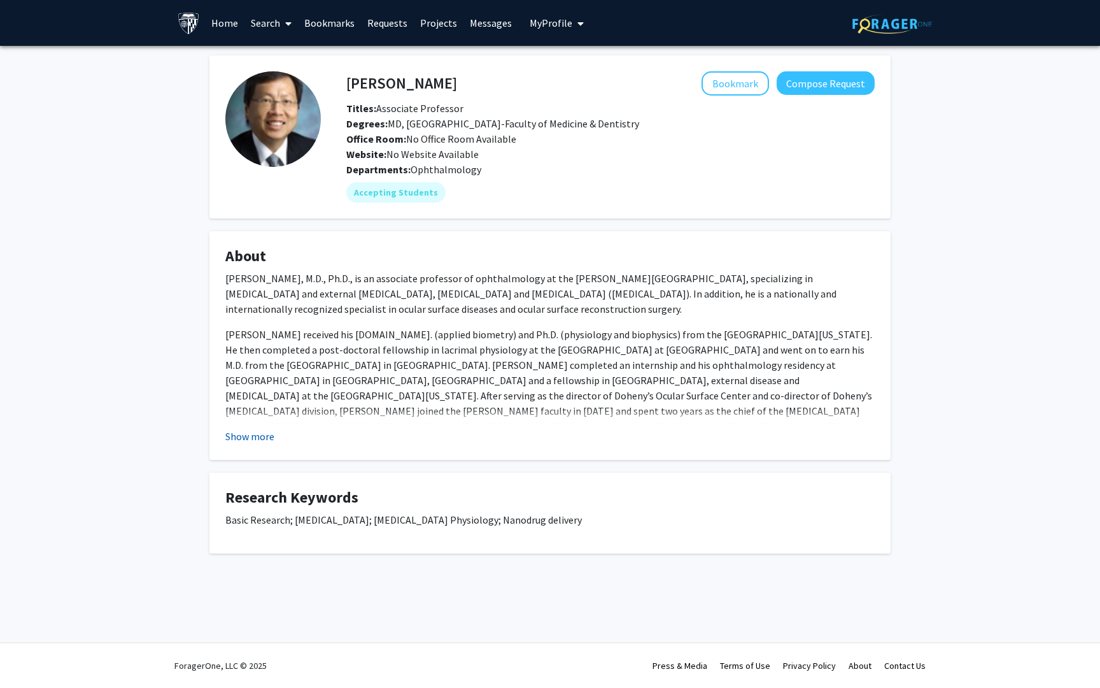
click at [267, 438] on button "Show more" at bounding box center [249, 435] width 49 height 15
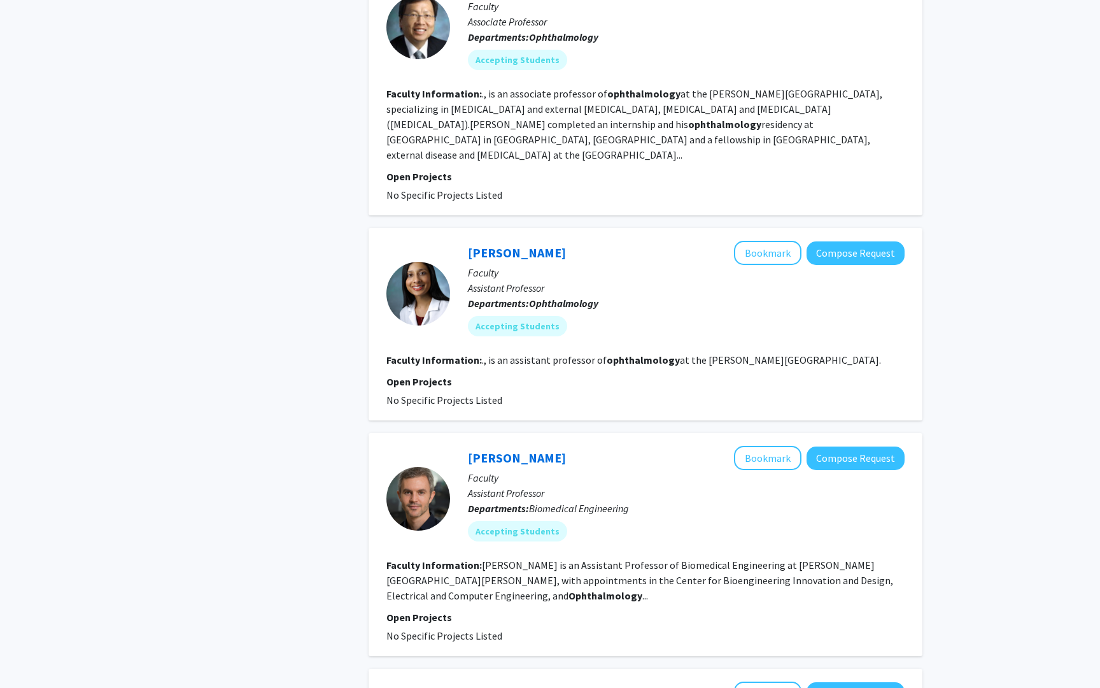
scroll to position [805, 0]
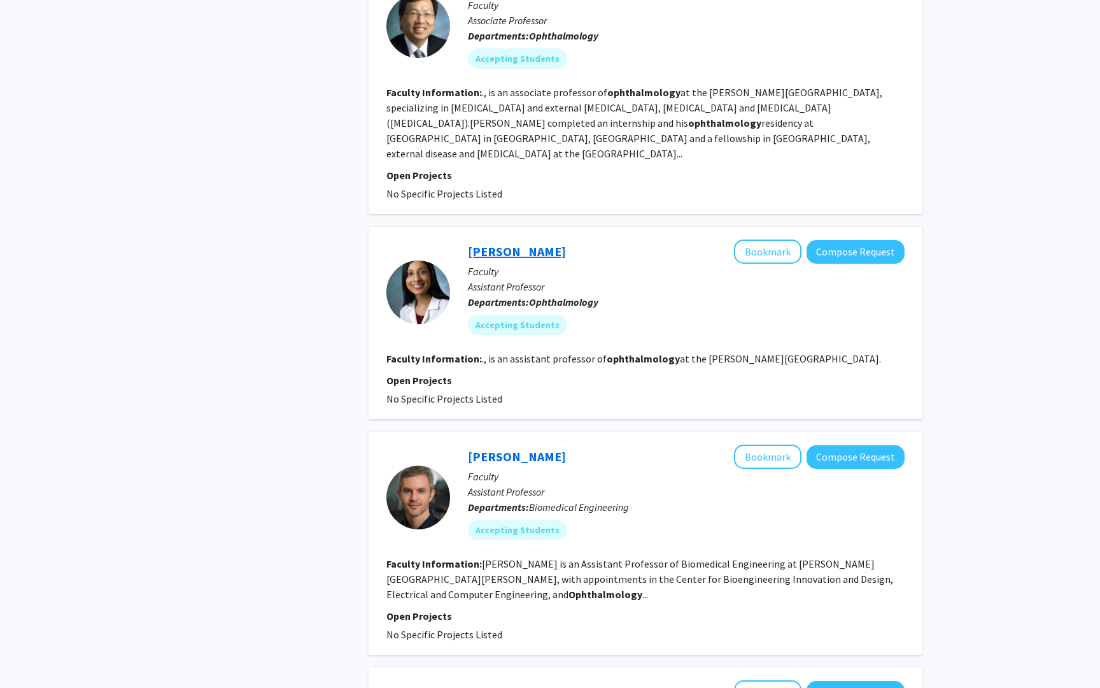
click at [502, 243] on link "[PERSON_NAME]" at bounding box center [517, 251] width 98 height 16
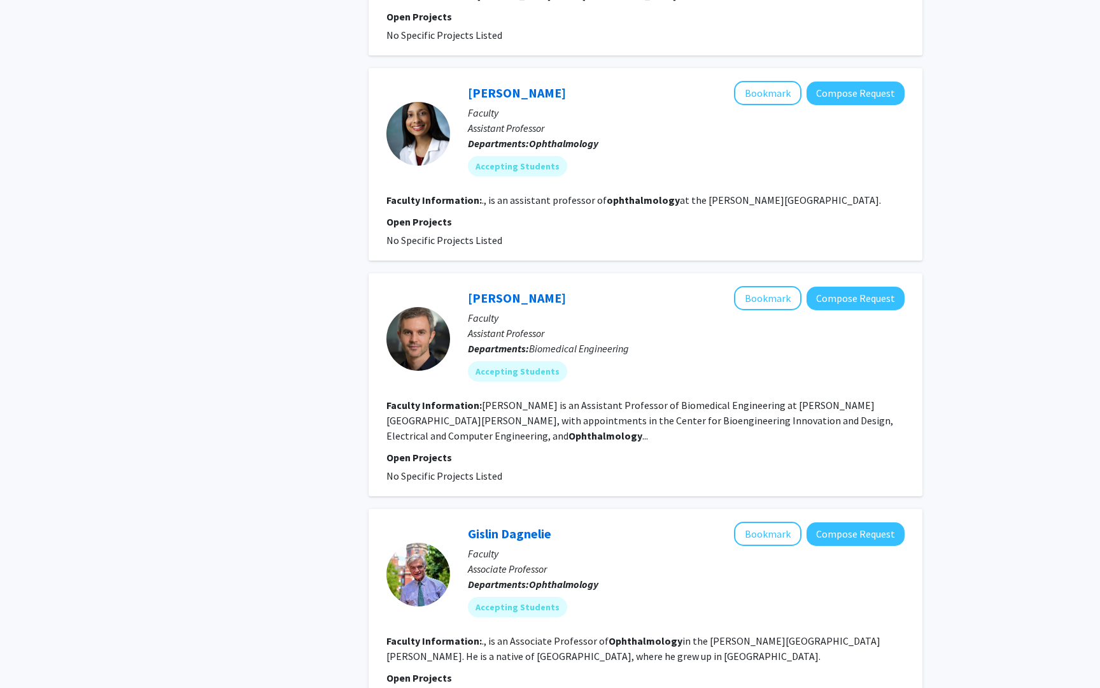
scroll to position [1021, 0]
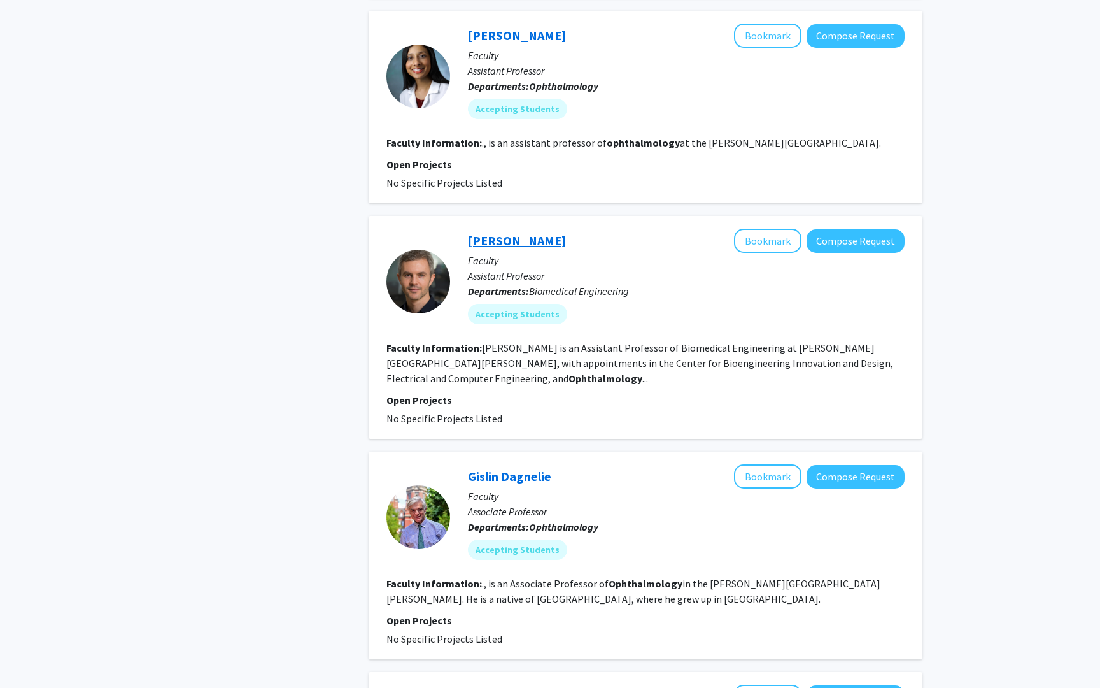
click at [483, 232] on link "[PERSON_NAME]" at bounding box center [517, 240] width 98 height 16
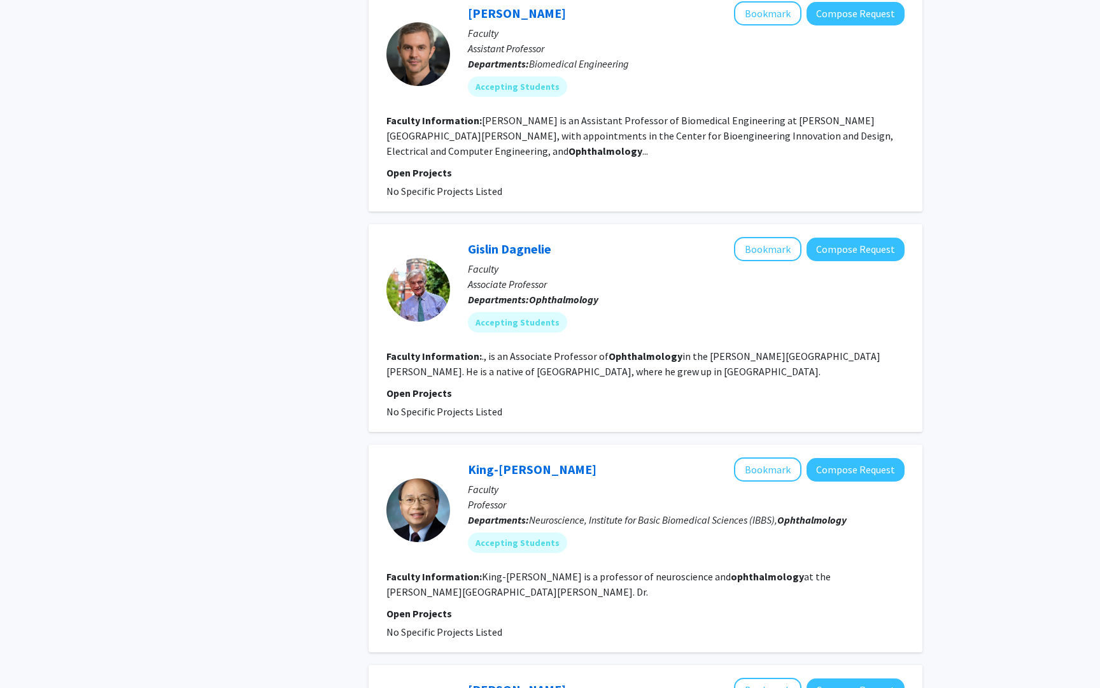
scroll to position [1251, 0]
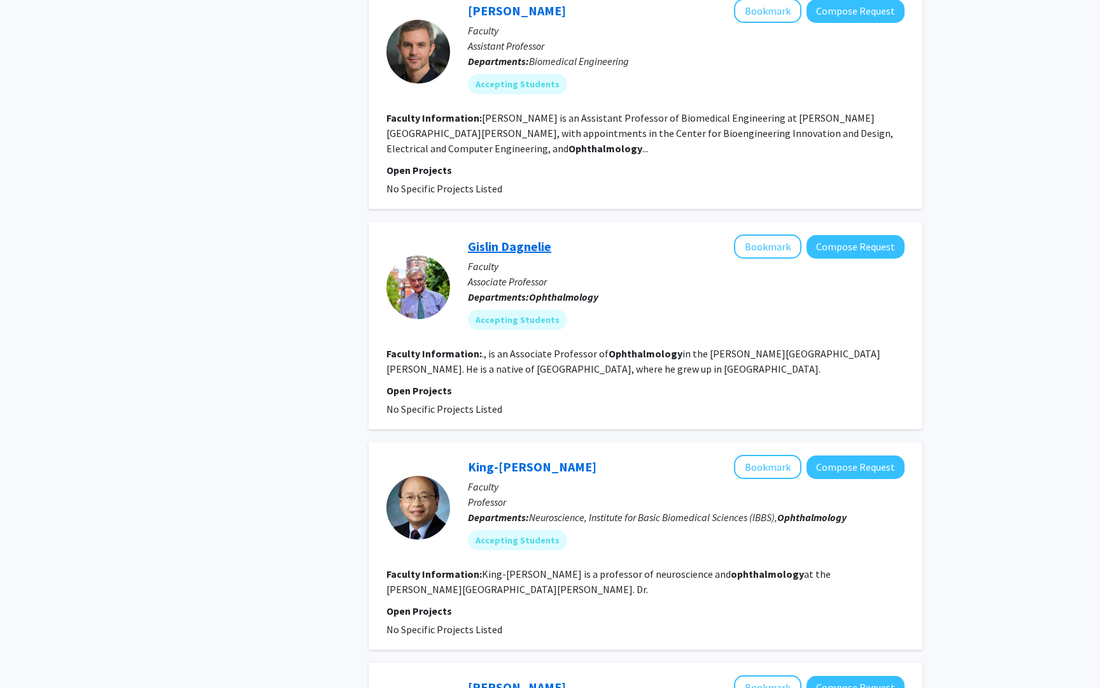
click at [515, 238] on link "Gislin Dagnelie" at bounding box center [509, 246] width 83 height 16
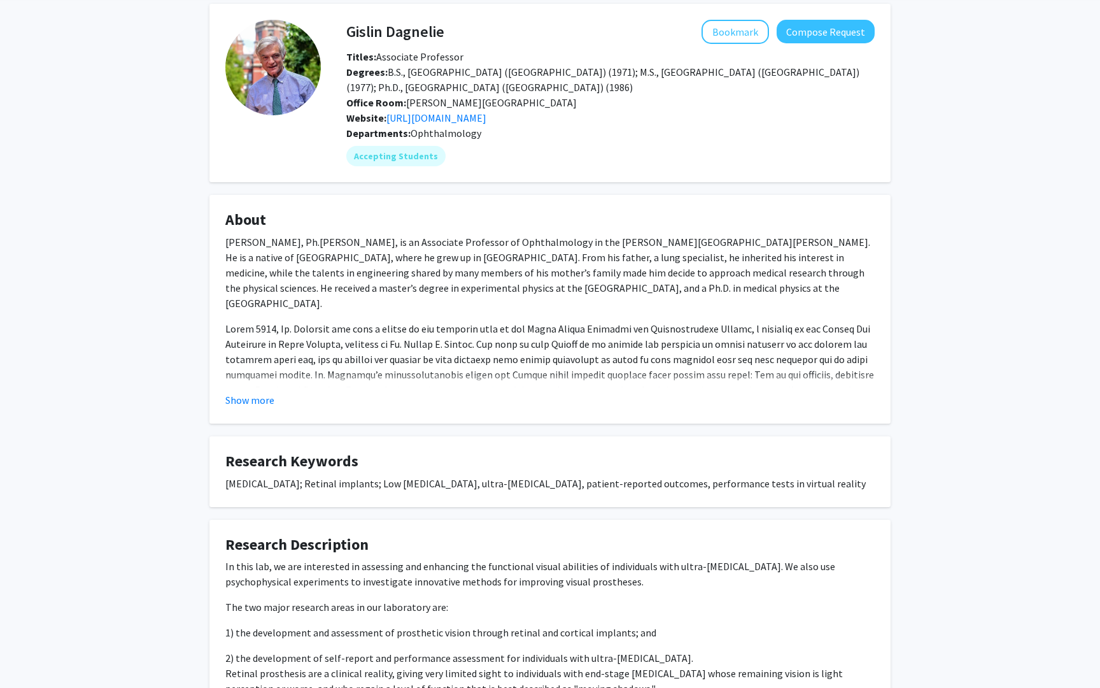
scroll to position [43, 0]
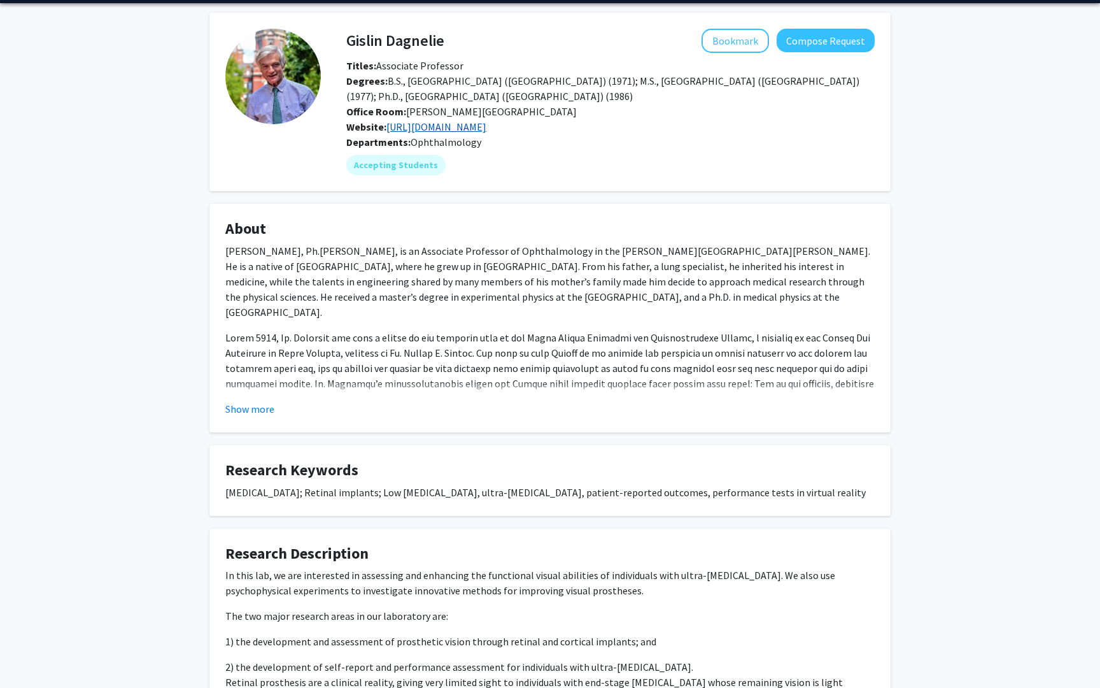
click at [486, 127] on link "[URL][DOMAIN_NAME]" at bounding box center [436, 126] width 100 height 13
click at [482, 130] on link "[URL][DOMAIN_NAME]" at bounding box center [436, 126] width 100 height 13
click at [13, 38] on div "Gislin Dagnelie Bookmark Compose Request Titles: Associate Professor Degrees: B…" at bounding box center [550, 400] width 1100 height 794
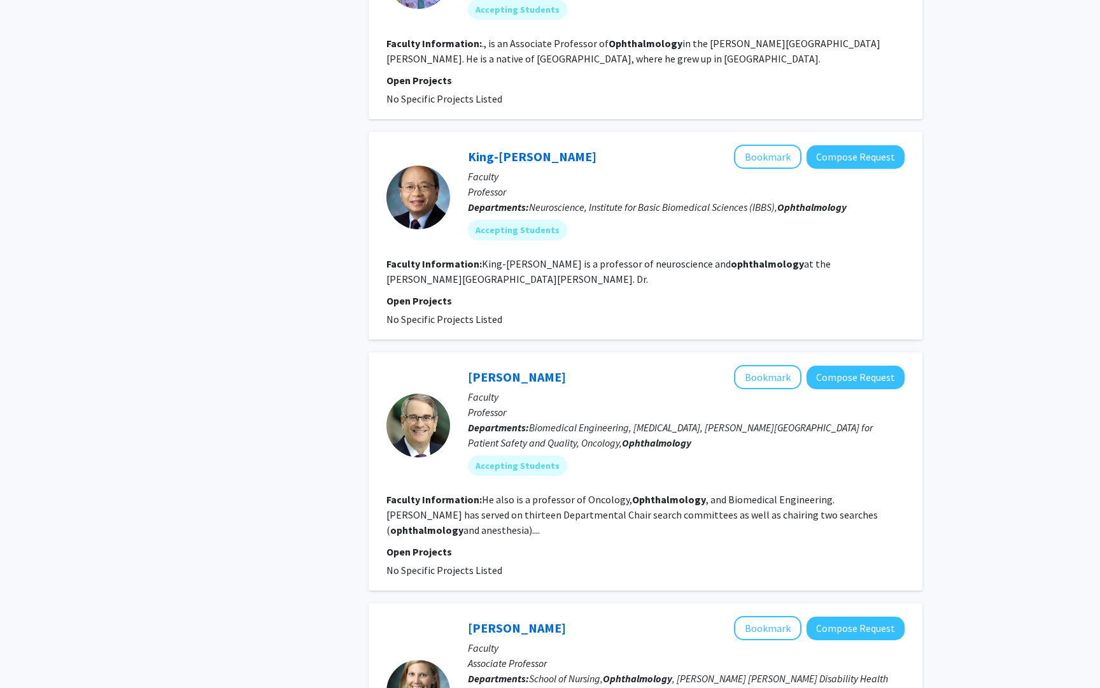
scroll to position [1562, 0]
click at [488, 148] on link "King-[PERSON_NAME]" at bounding box center [532, 156] width 129 height 16
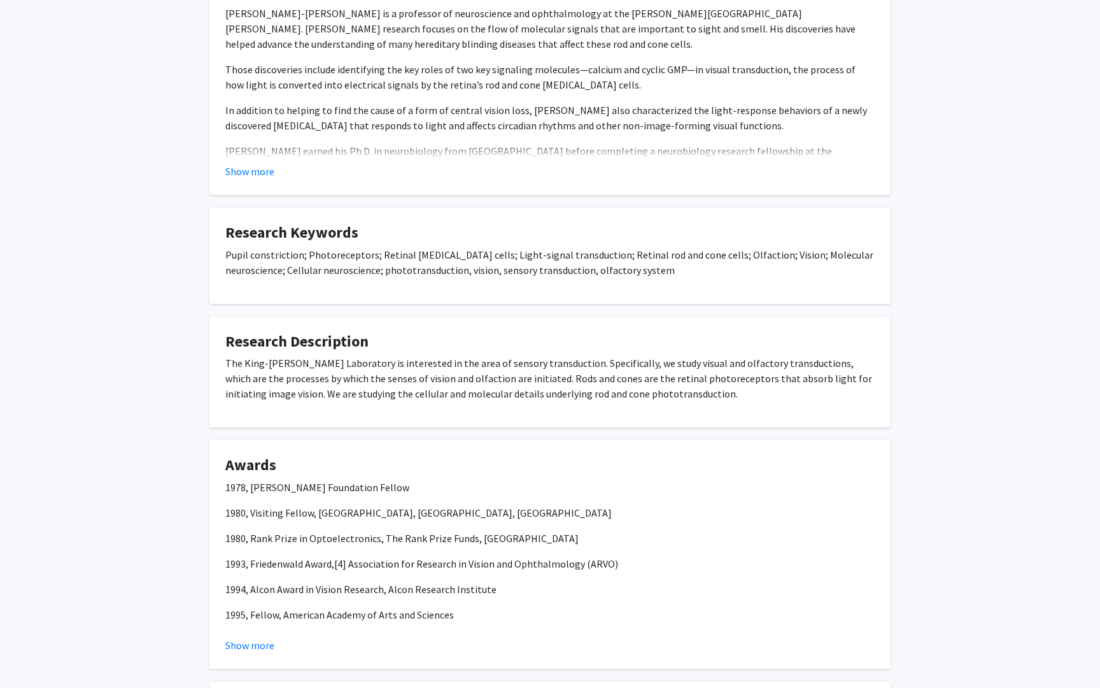
scroll to position [433, 0]
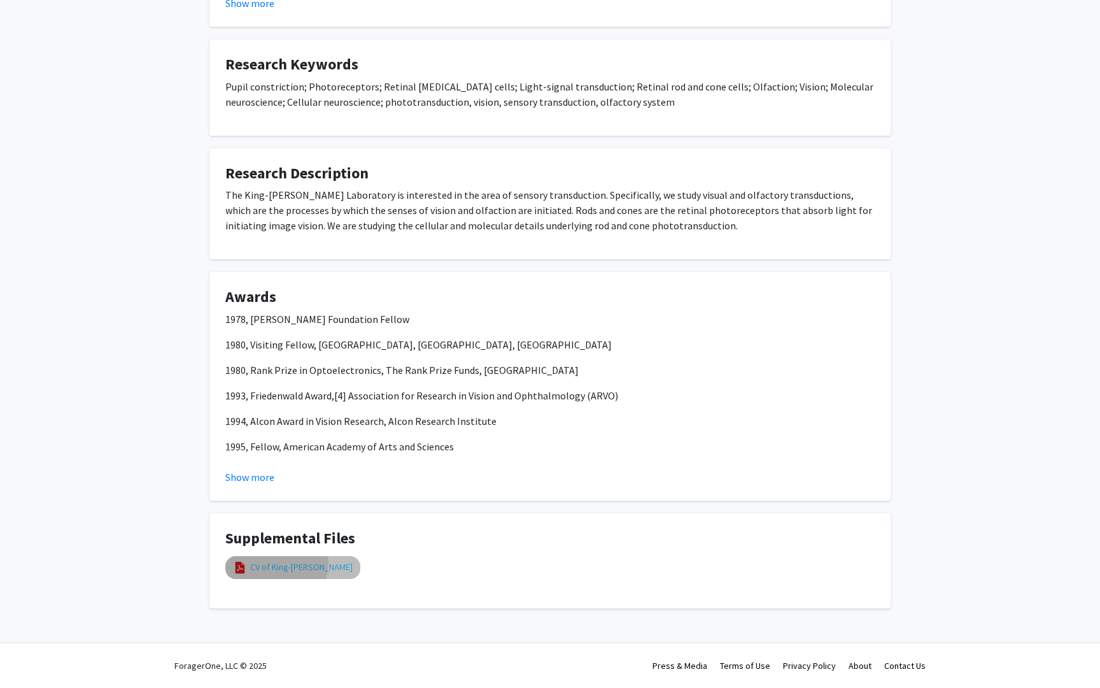
click at [264, 560] on link "CV of King-[PERSON_NAME]" at bounding box center [301, 566] width 102 height 13
select select "custom"
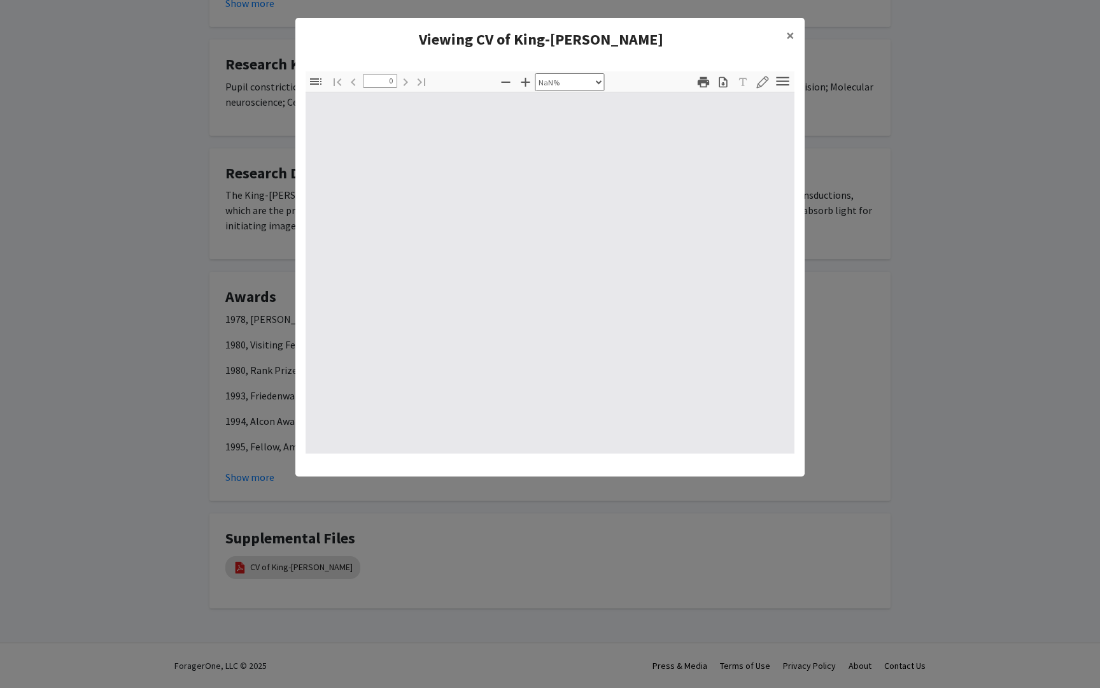
type input "1"
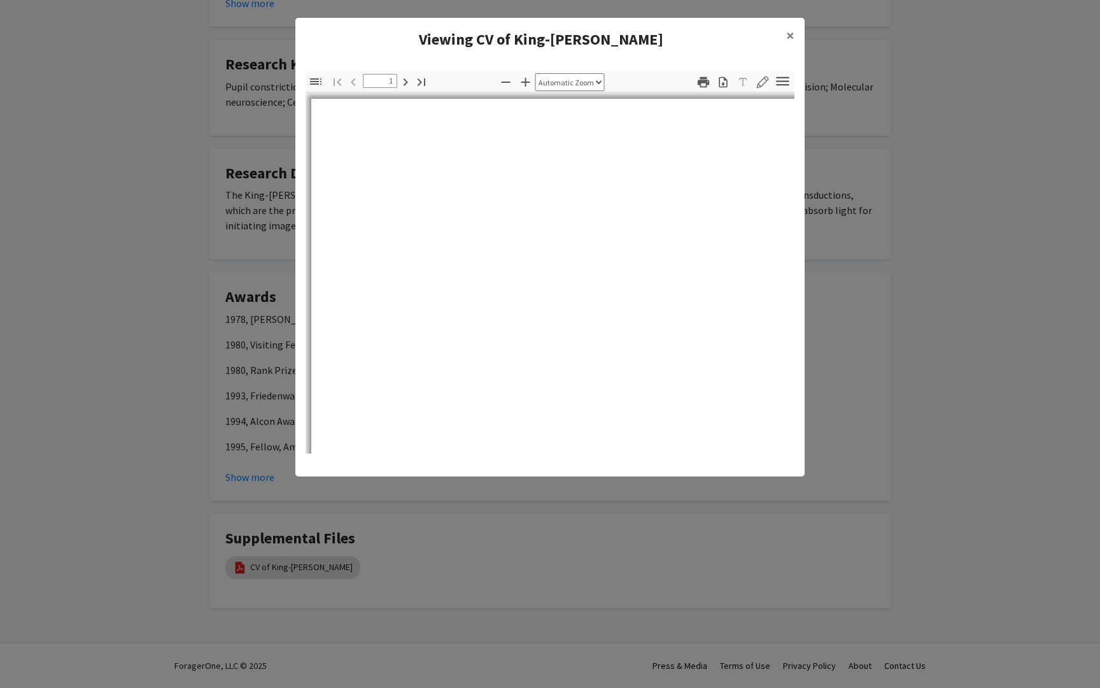
select select "auto"
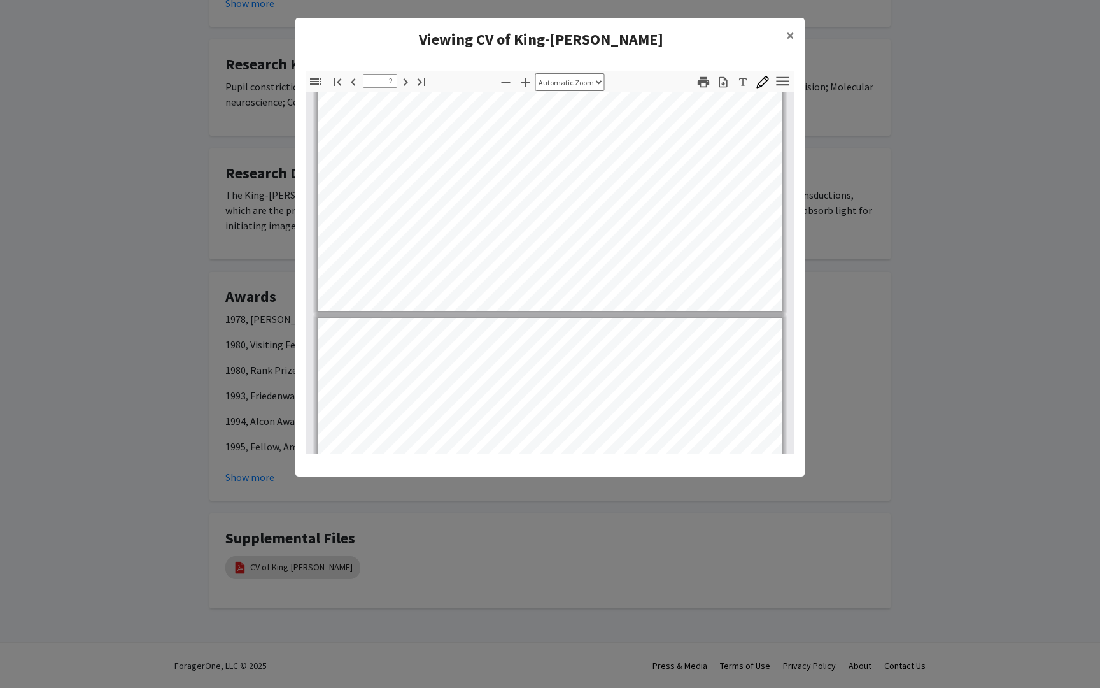
type input "3"
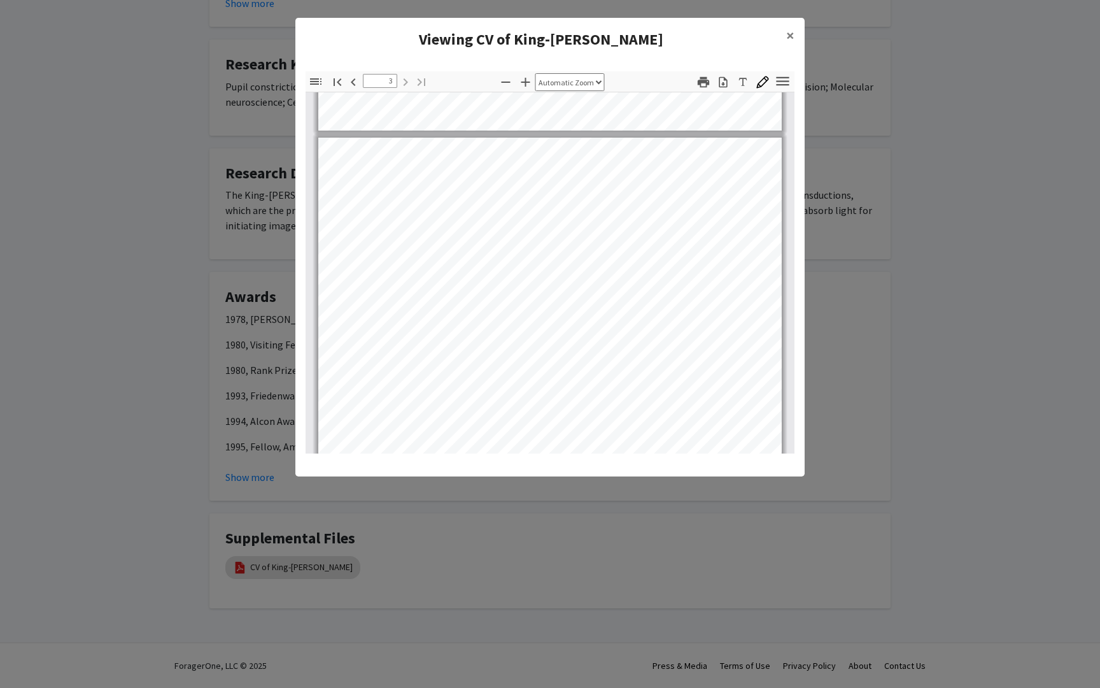
scroll to position [1197, 0]
click at [788, 34] on span "×" at bounding box center [790, 35] width 8 height 20
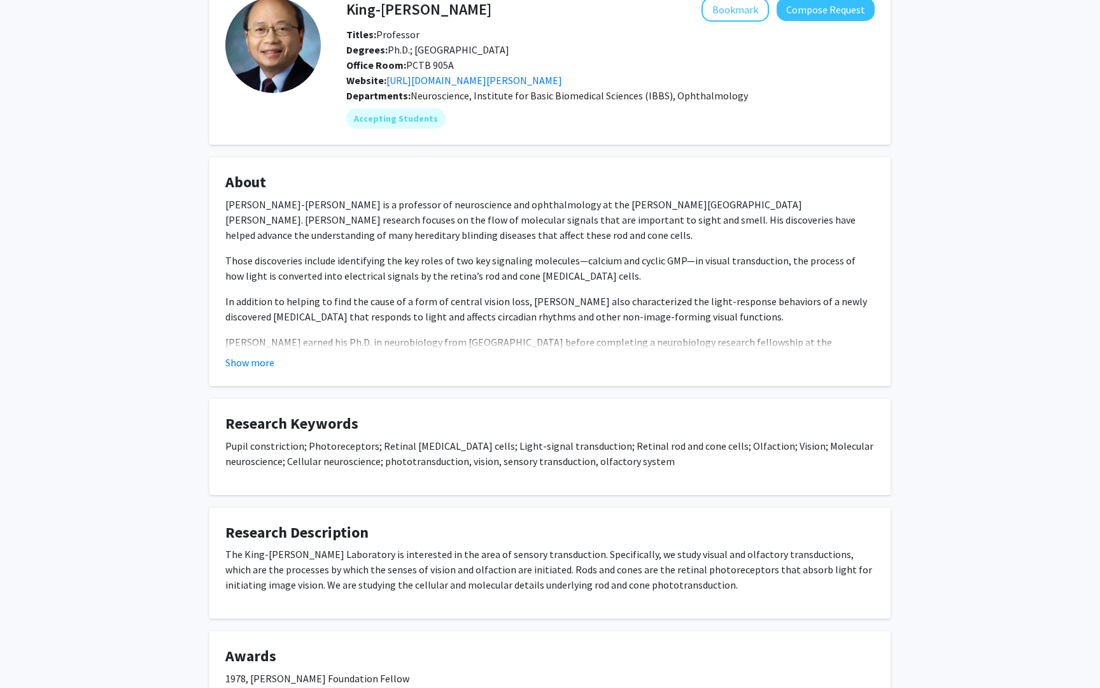
scroll to position [0, 0]
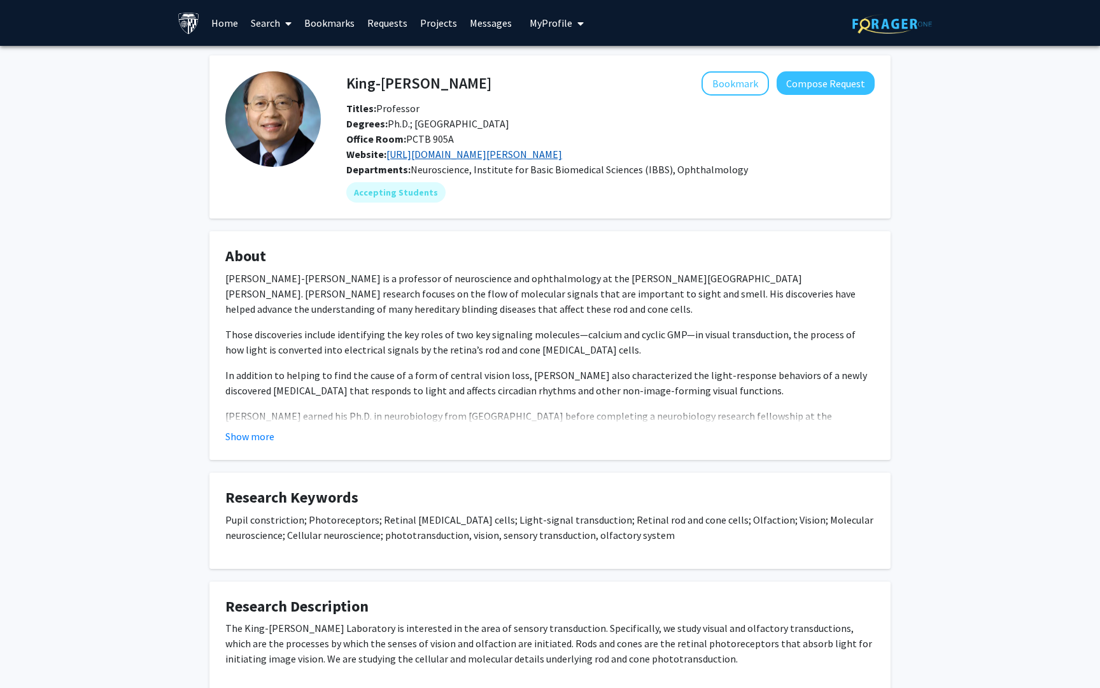
click at [449, 156] on link "[URL][DOMAIN_NAME][PERSON_NAME]" at bounding box center [474, 154] width 176 height 13
click at [10, 45] on div "Skip navigation Home Search Bookmarks Requests Projects Messages My Profile [PE…" at bounding box center [550, 23] width 1100 height 46
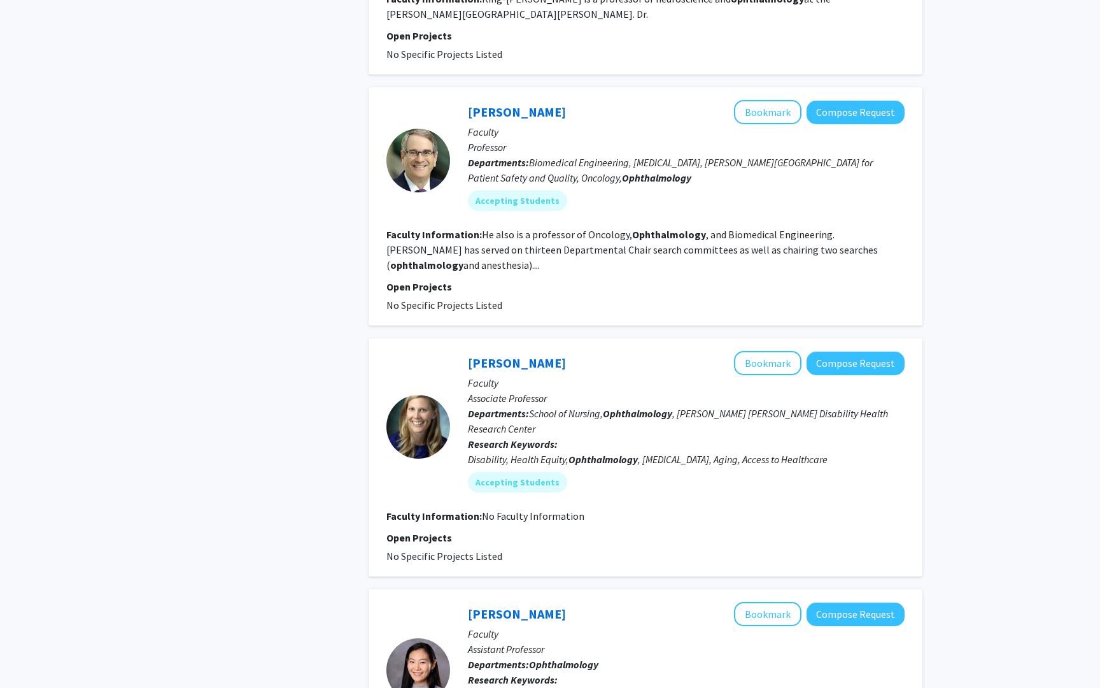
scroll to position [1829, 0]
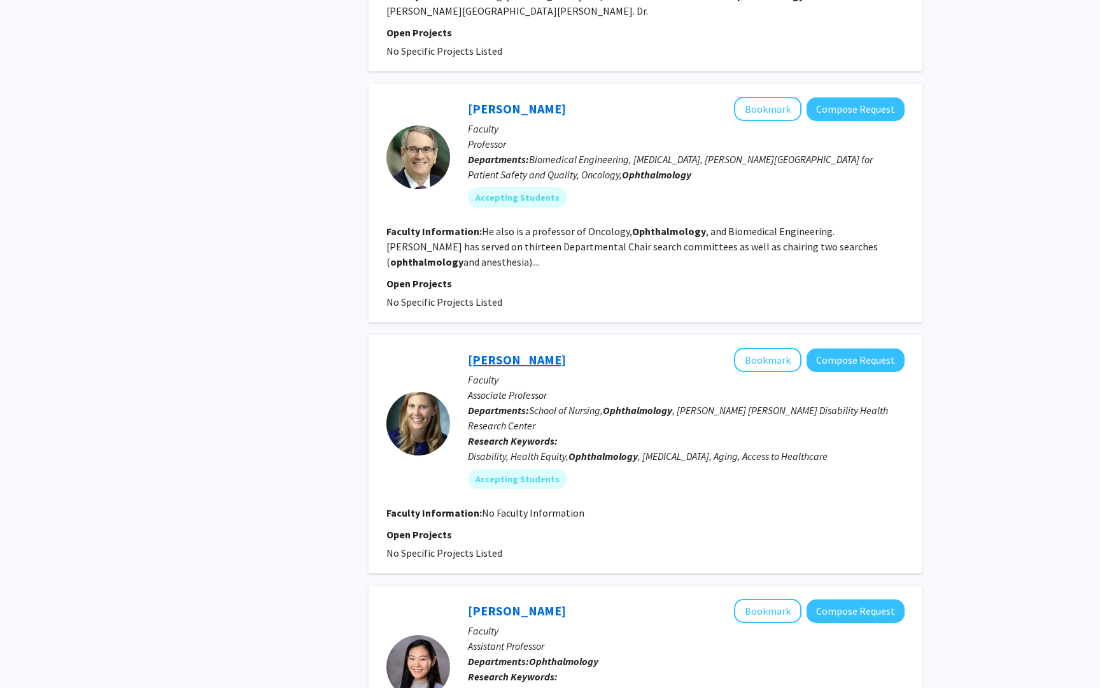
click at [540, 351] on link "[PERSON_NAME]" at bounding box center [517, 359] width 98 height 16
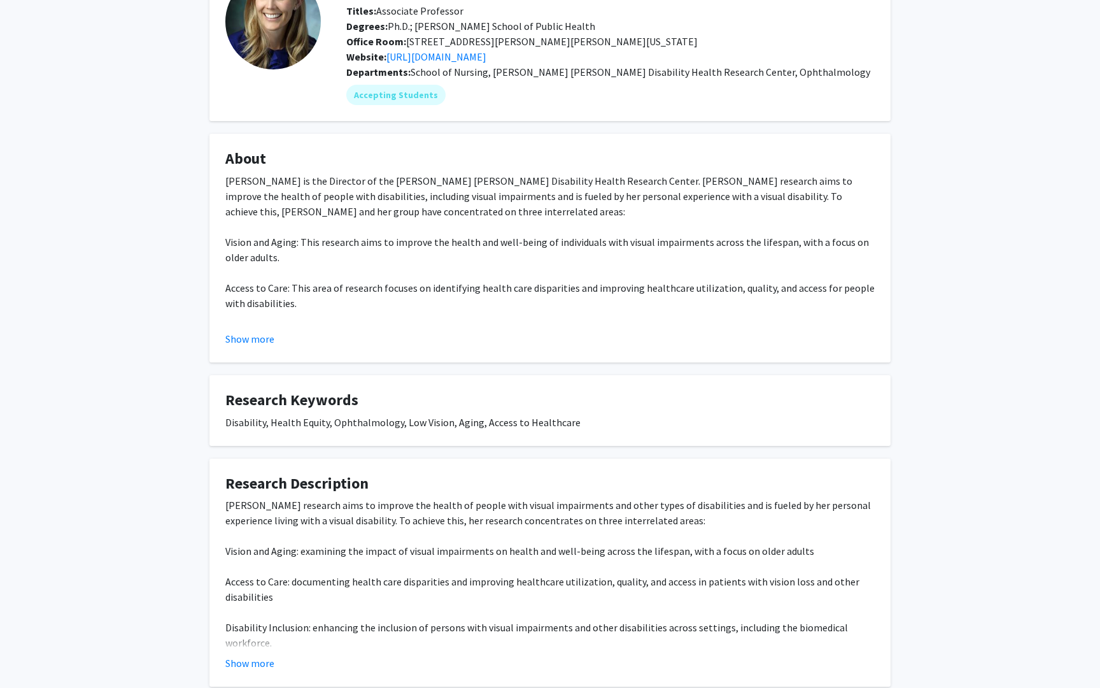
scroll to position [98, 0]
click at [256, 658] on button "Show more" at bounding box center [249, 661] width 49 height 15
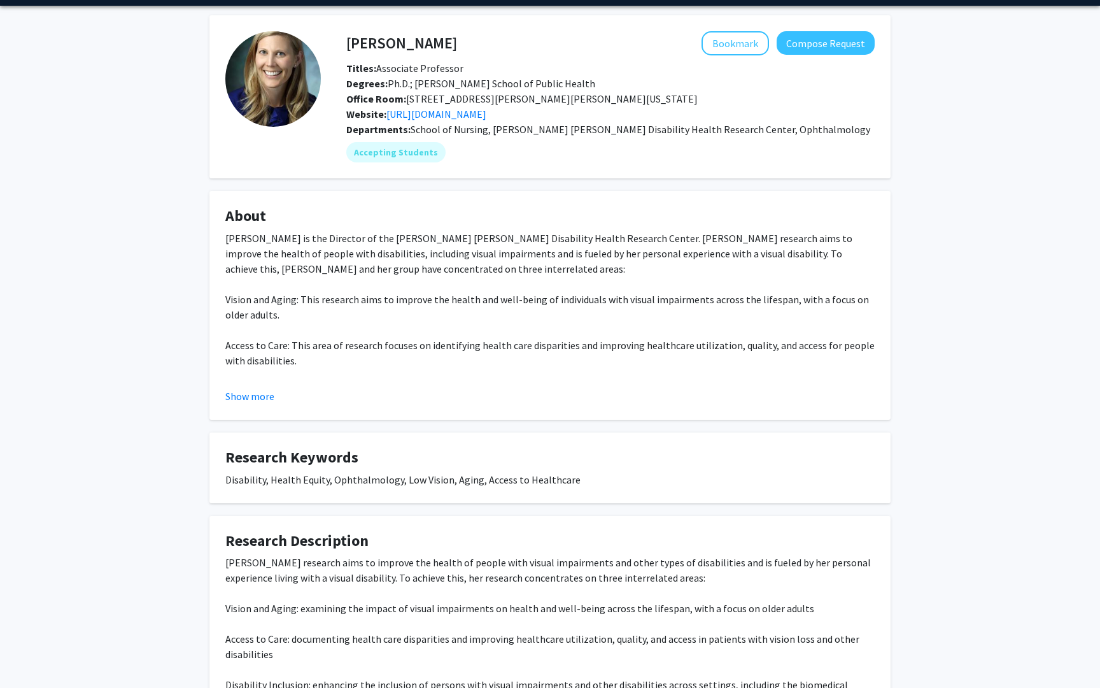
scroll to position [33, 0]
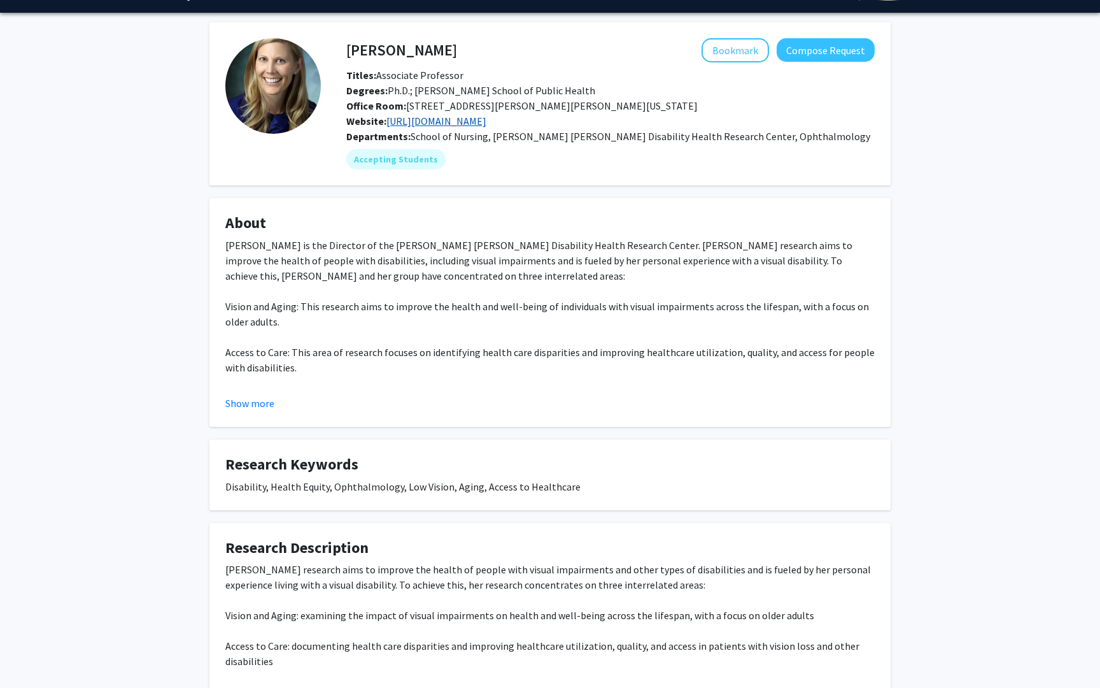
click at [486, 125] on link "[URL][DOMAIN_NAME]" at bounding box center [436, 121] width 100 height 13
click at [739, 41] on button "Bookmark" at bounding box center [735, 50] width 67 height 24
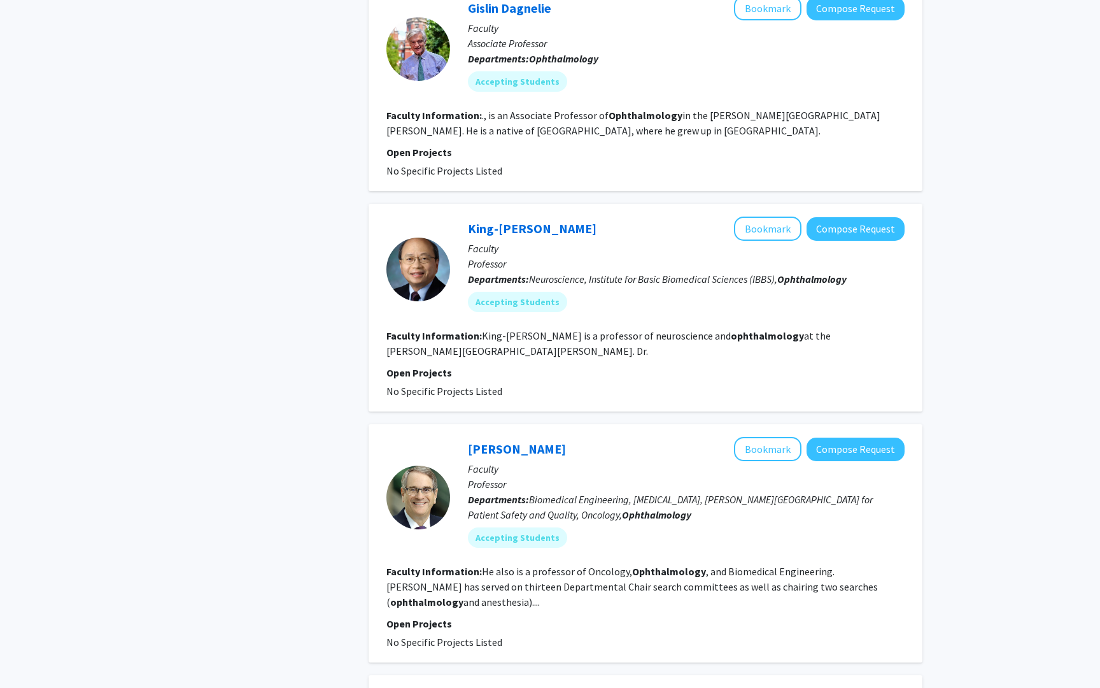
scroll to position [2136, 0]
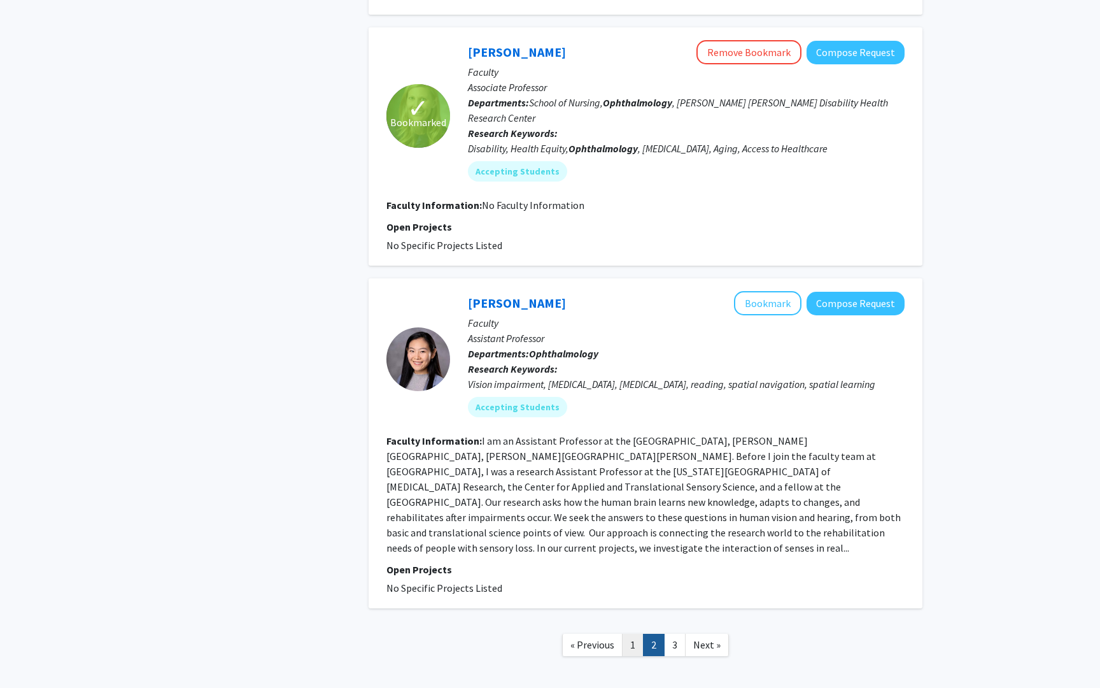
click at [634, 633] on link "1" at bounding box center [633, 644] width 22 height 22
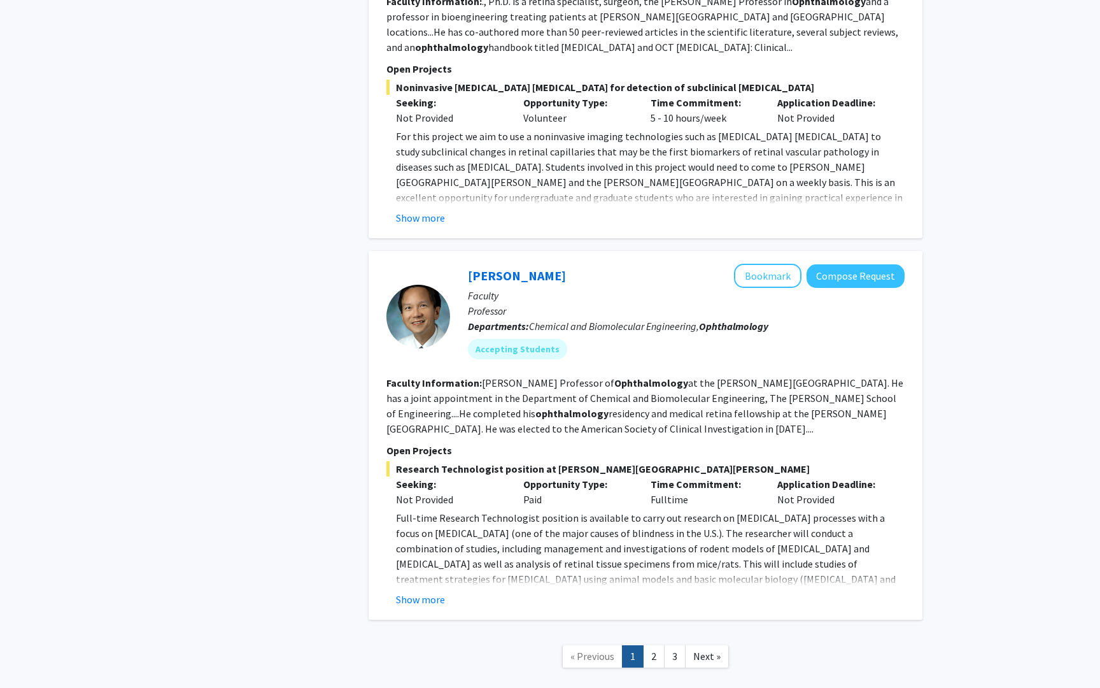
scroll to position [2801, 0]
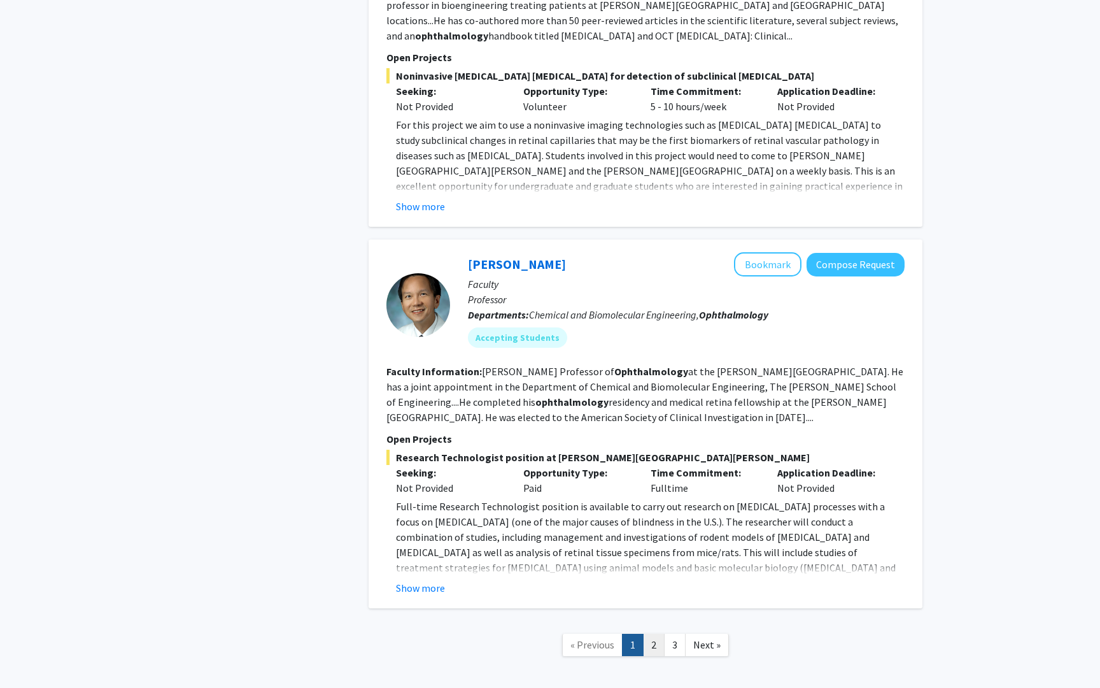
click at [659, 633] on link "2" at bounding box center [654, 644] width 22 height 22
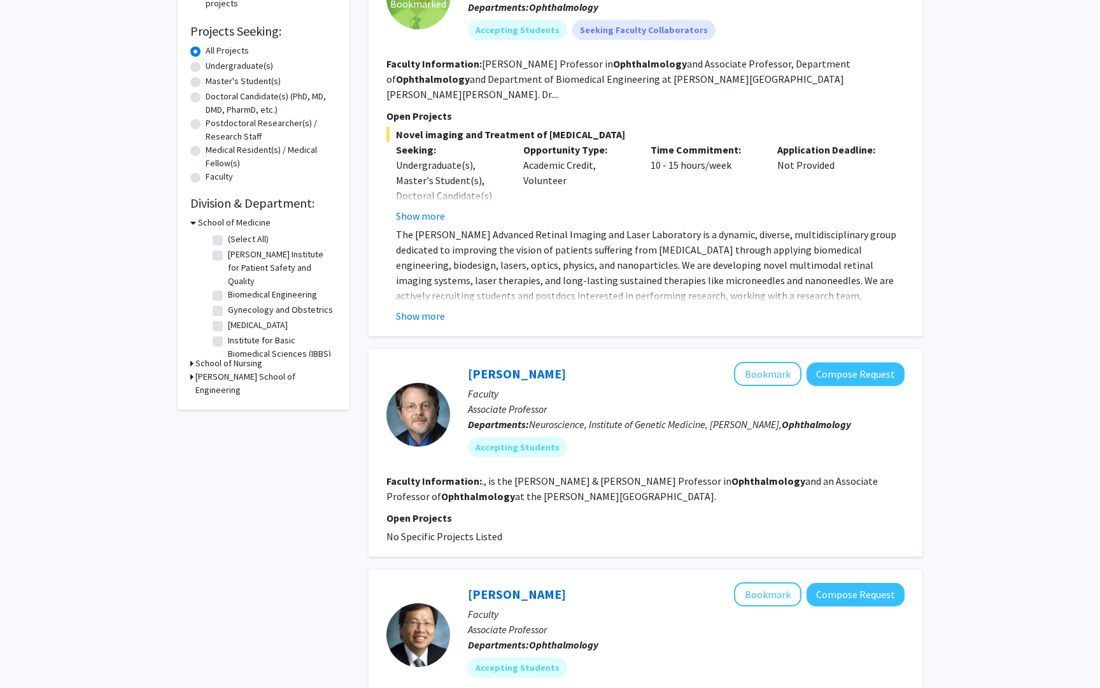
scroll to position [199, 0]
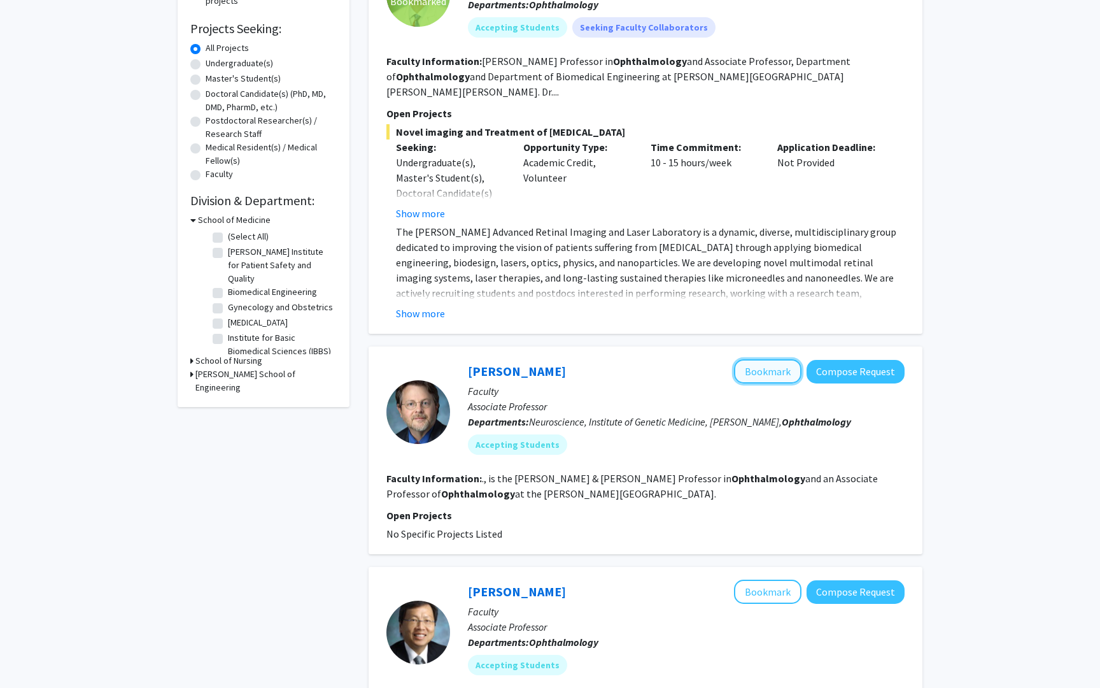
click at [759, 360] on button "Bookmark" at bounding box center [767, 371] width 67 height 24
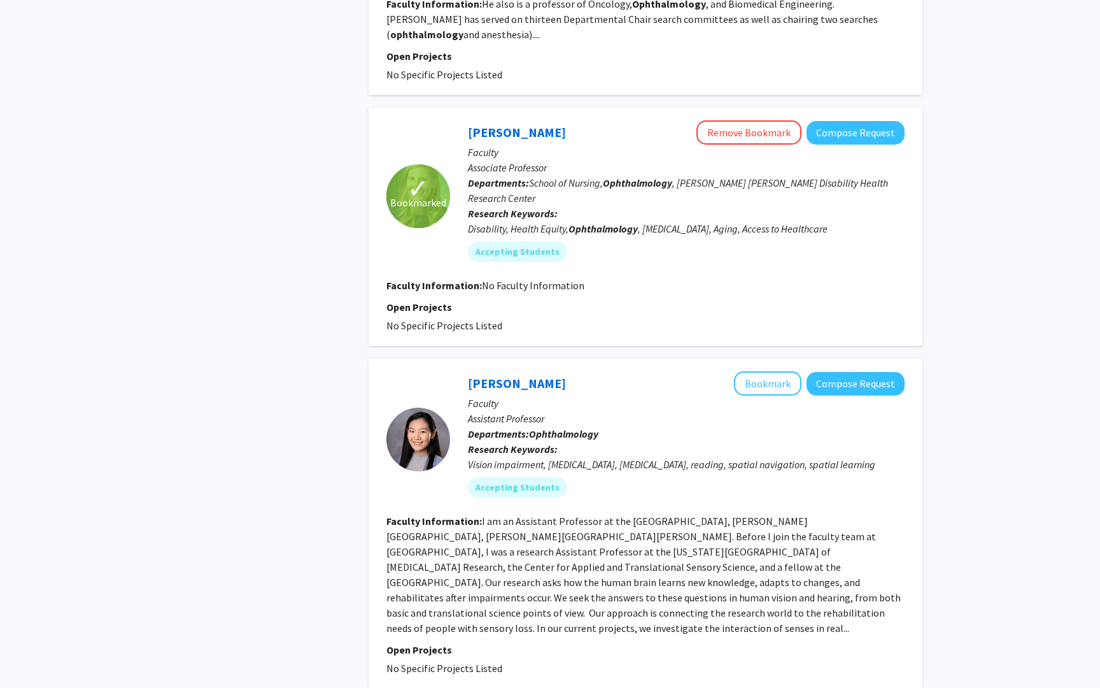
scroll to position [2059, 0]
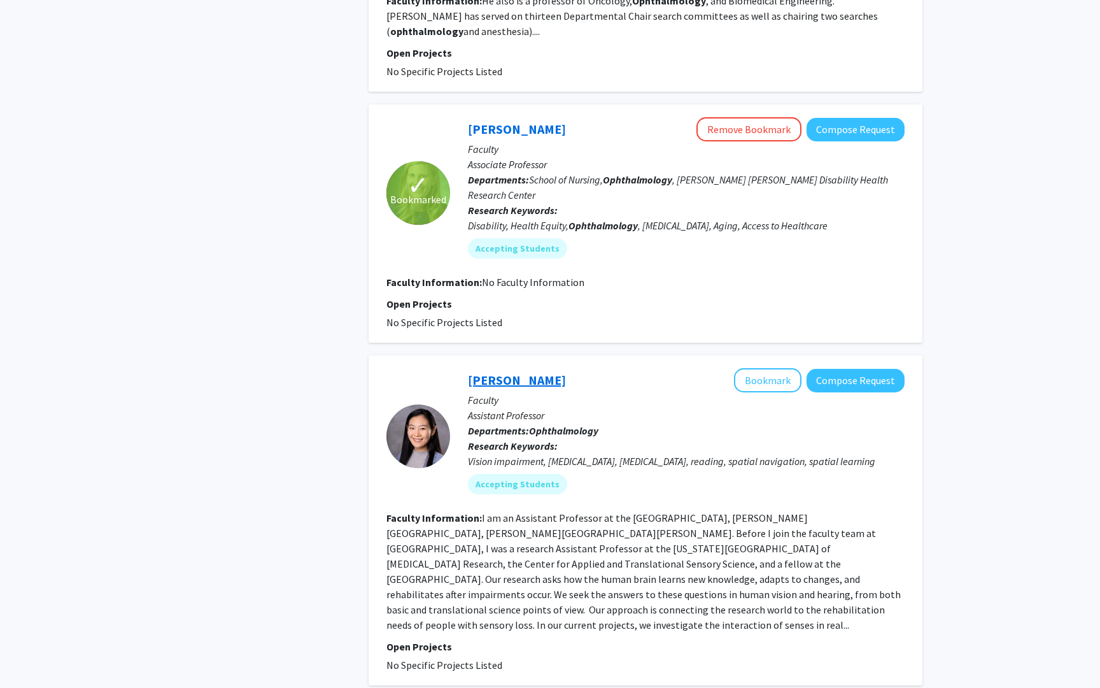
click at [525, 372] on link "[PERSON_NAME]" at bounding box center [517, 380] width 98 height 16
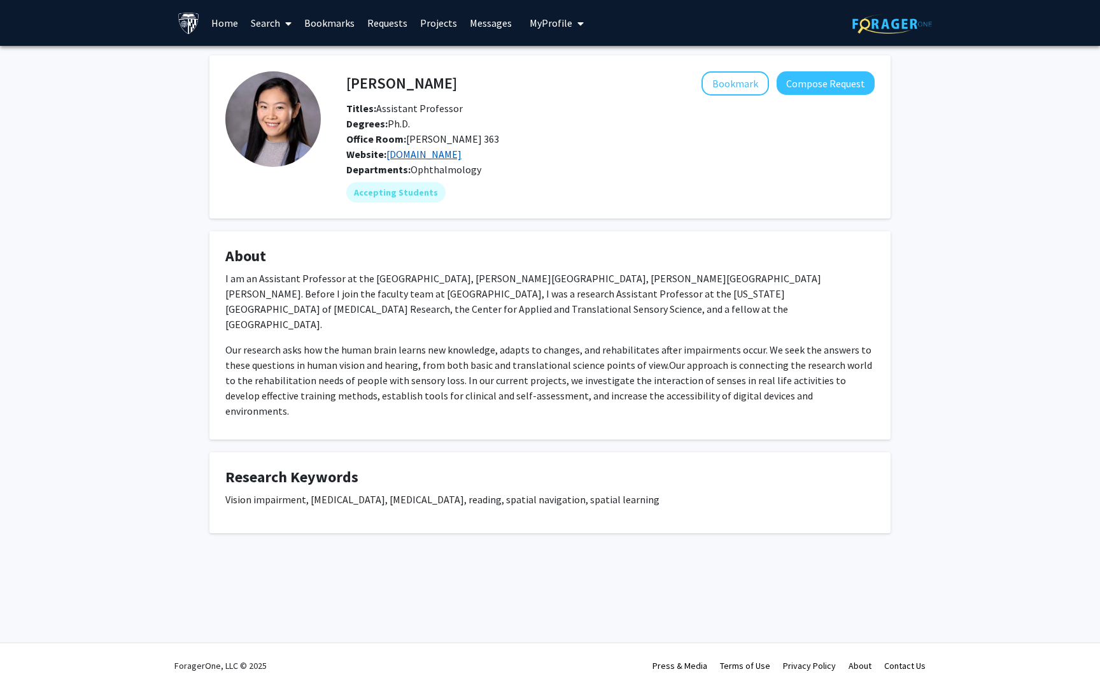
click at [453, 155] on link "[DOMAIN_NAME]" at bounding box center [423, 154] width 75 height 13
click at [745, 81] on button "Bookmark" at bounding box center [735, 83] width 67 height 24
drag, startPoint x: 348, startPoint y: 85, endPoint x: 434, endPoint y: 85, distance: 85.9
click at [434, 85] on div "[PERSON_NAME] Remove Bookmark Compose Request" at bounding box center [610, 83] width 547 height 24
copy h4 "[PERSON_NAME]"
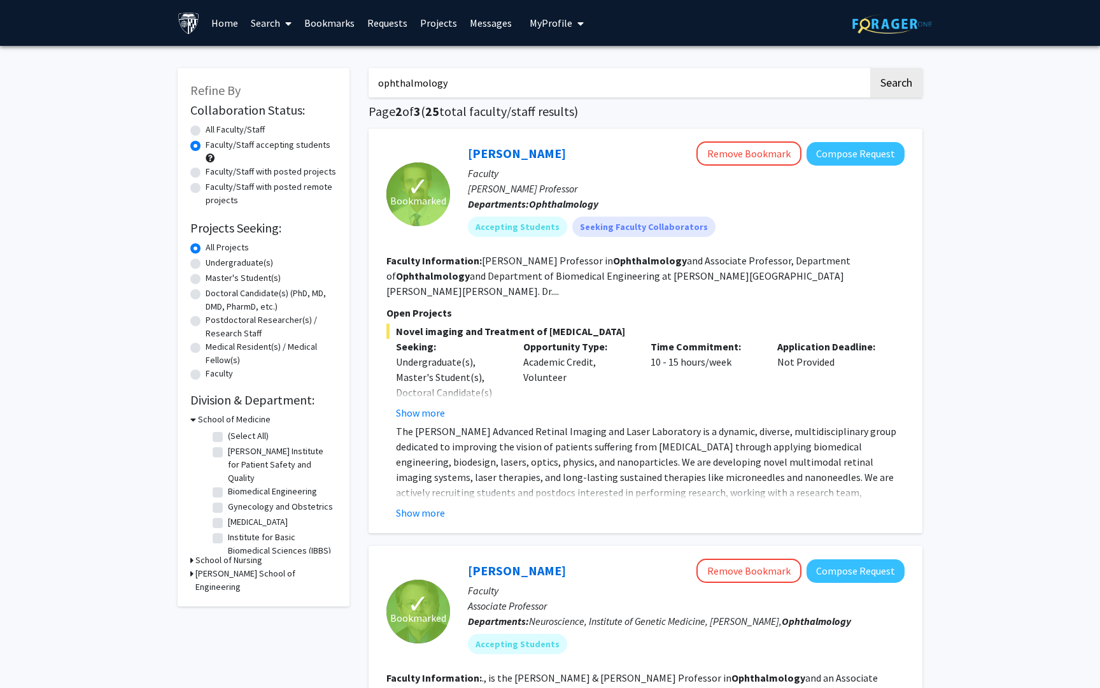
scroll to position [2136, 0]
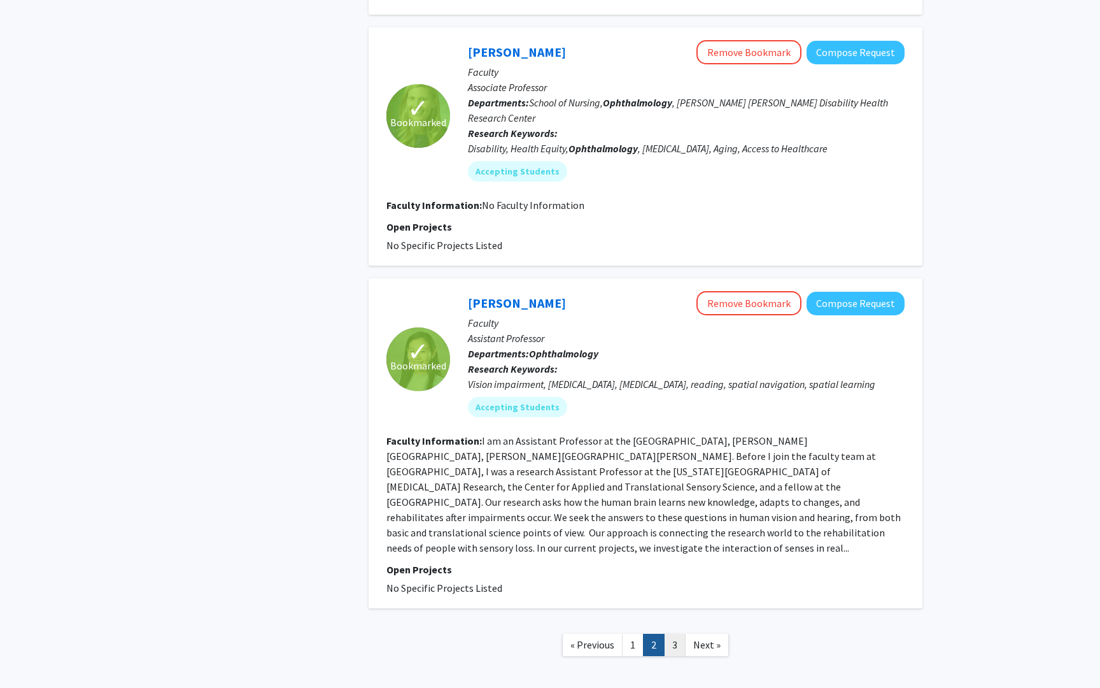
click at [675, 633] on link "3" at bounding box center [675, 644] width 22 height 22
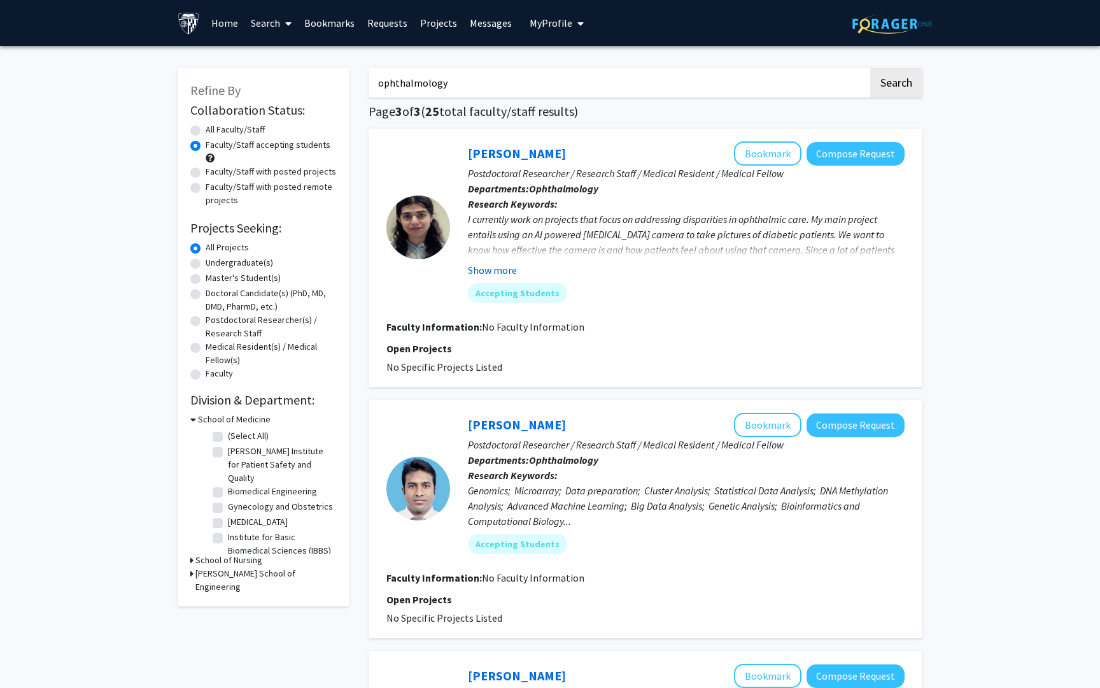
click at [497, 268] on button "Show more" at bounding box center [492, 269] width 49 height 15
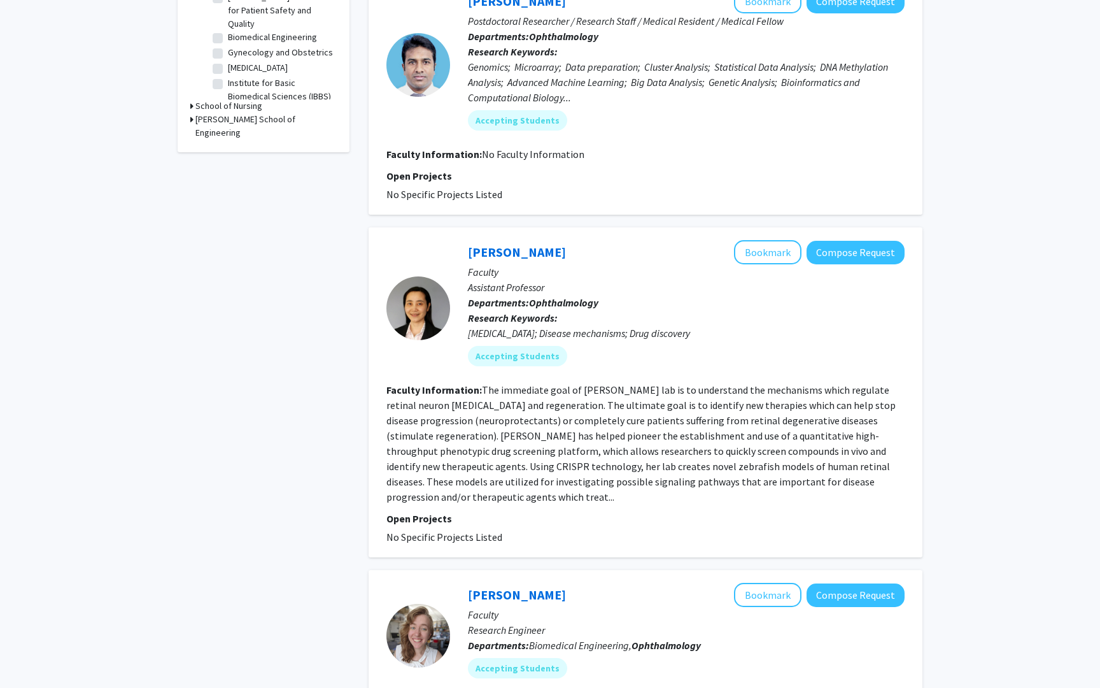
scroll to position [466, 0]
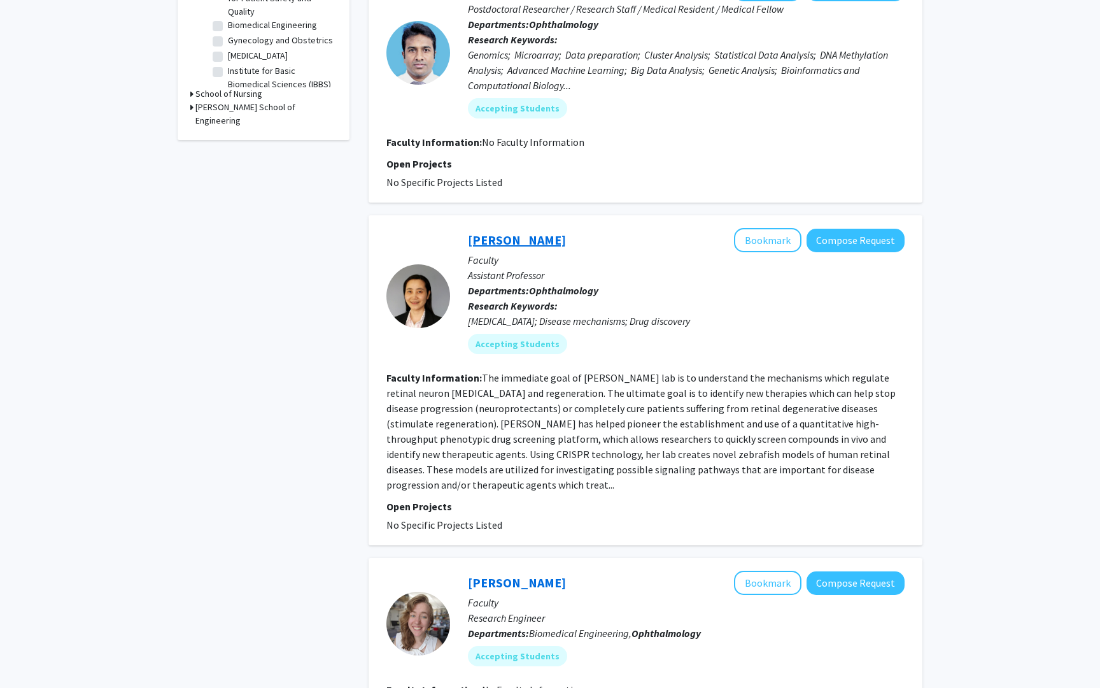
click at [510, 232] on link "[PERSON_NAME]" at bounding box center [517, 240] width 98 height 16
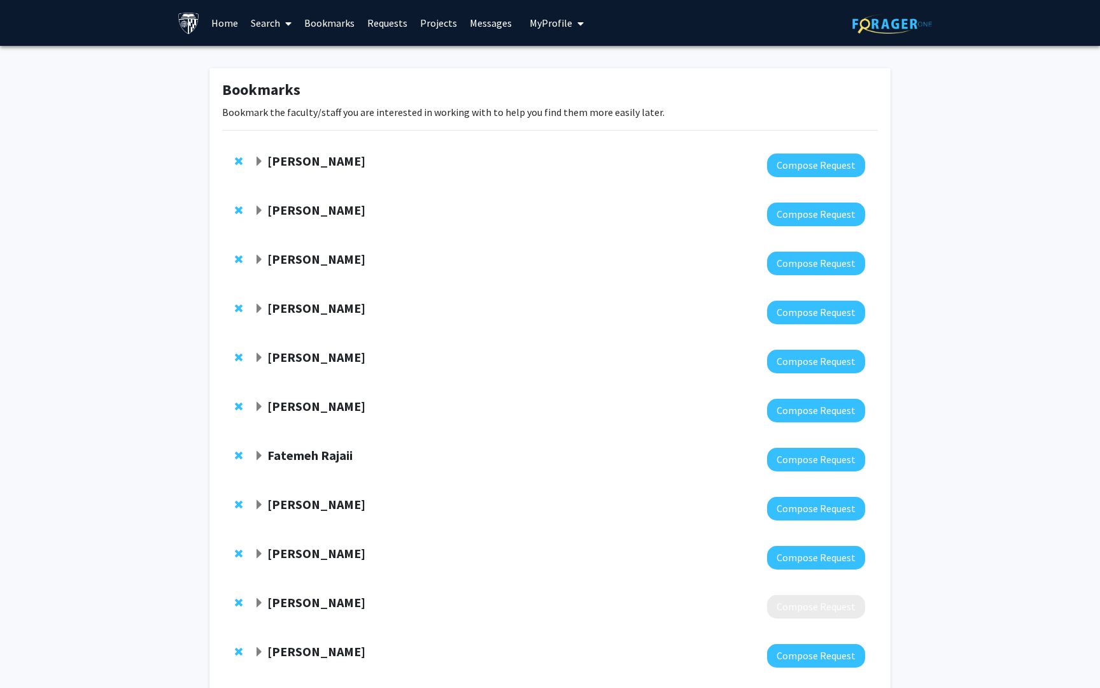
click at [220, 35] on link "Home" at bounding box center [224, 23] width 39 height 45
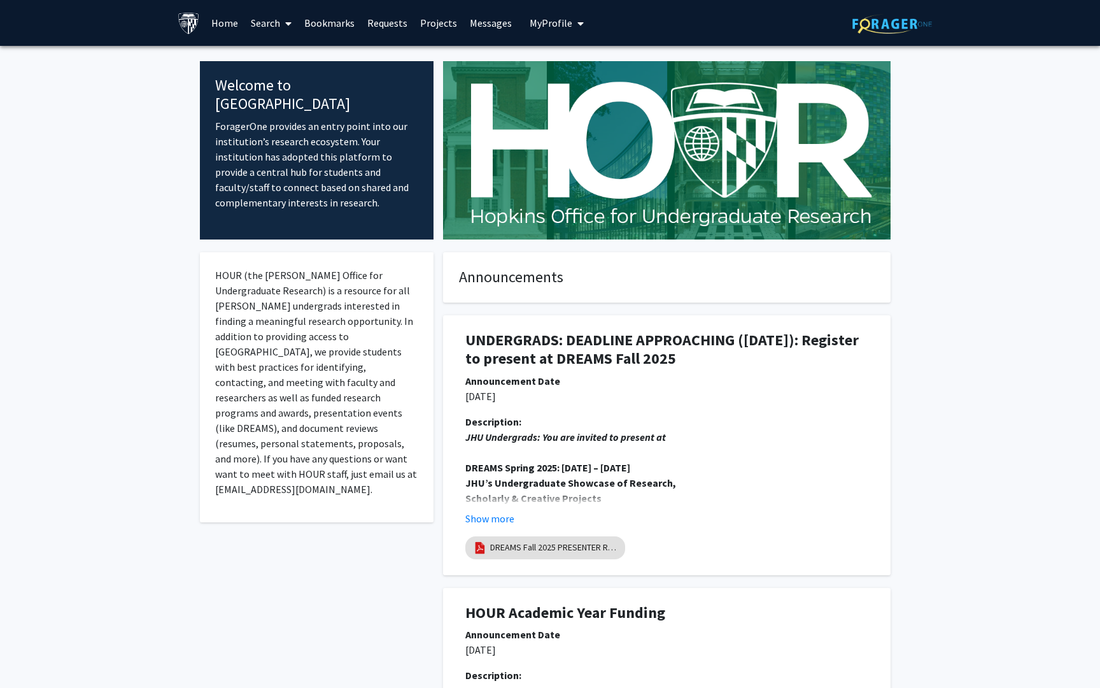
click at [269, 19] on link "Search" at bounding box center [270, 23] width 53 height 45
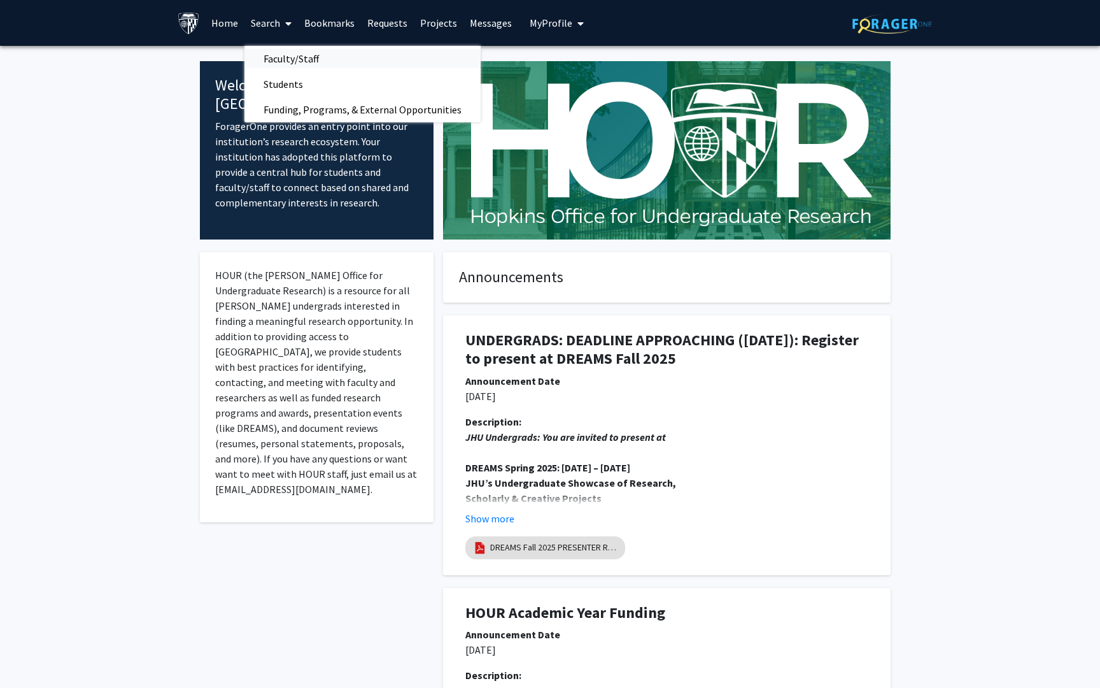
click at [268, 63] on span "Faculty/Staff" at bounding box center [291, 58] width 94 height 25
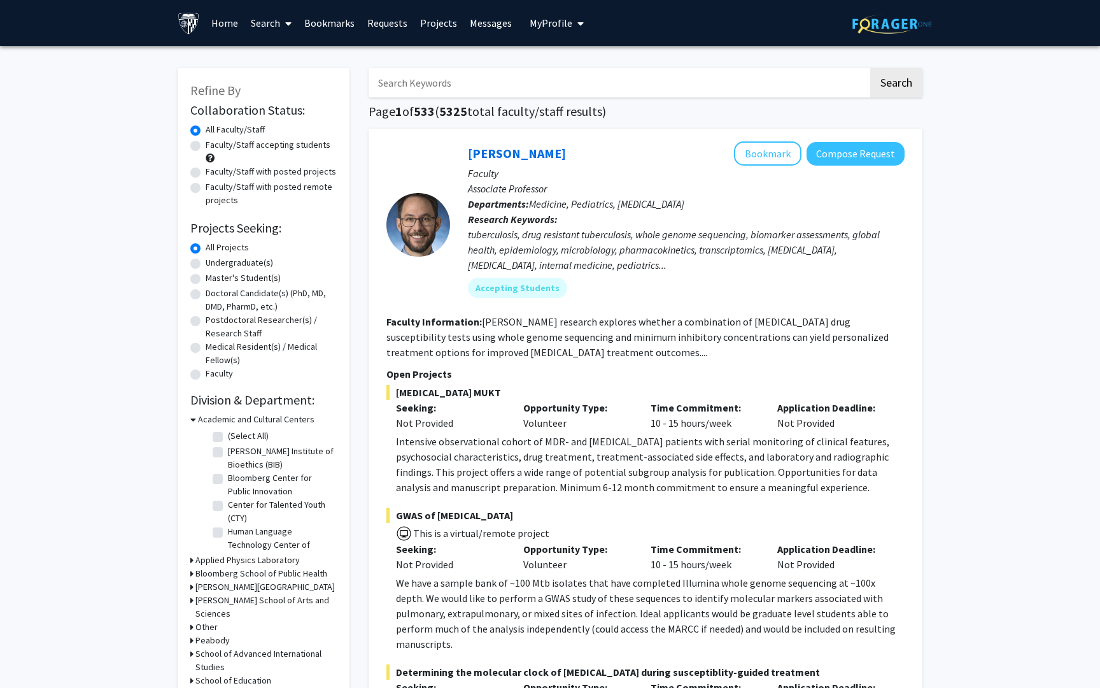
click at [402, 81] on input "Search Keywords" at bounding box center [619, 82] width 500 height 29
type input "shameema"
click at [870, 68] on button "Search" at bounding box center [896, 82] width 52 height 29
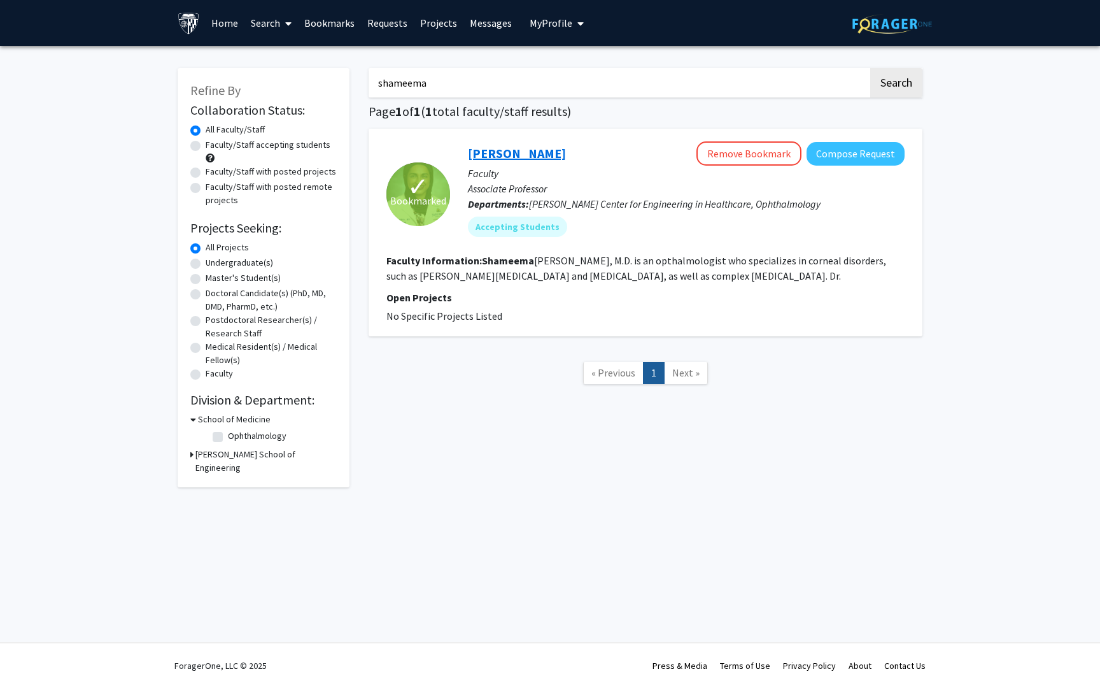
click at [531, 153] on link "[PERSON_NAME]" at bounding box center [517, 153] width 98 height 16
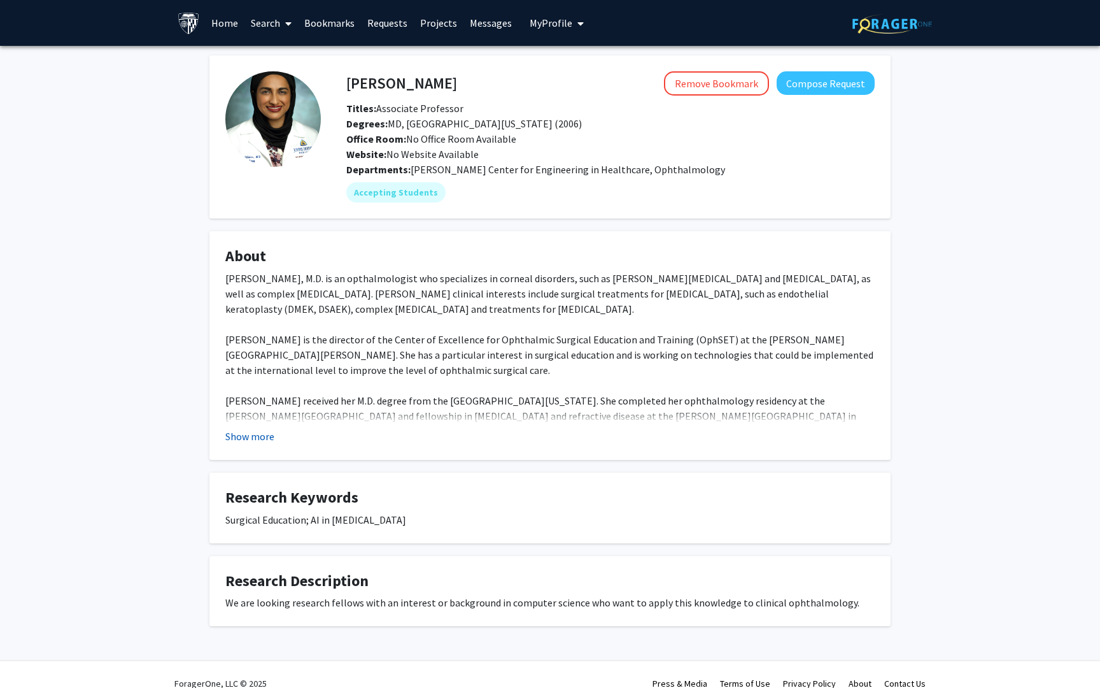
click at [255, 432] on button "Show more" at bounding box center [249, 435] width 49 height 15
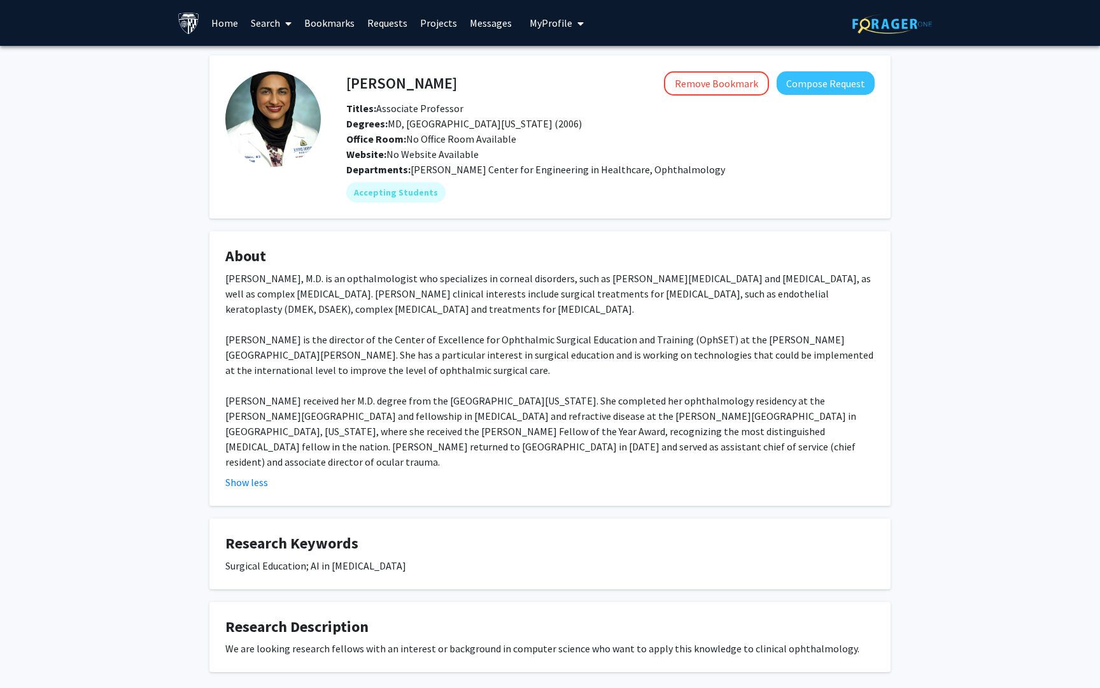
click at [265, 27] on link "Search" at bounding box center [270, 23] width 53 height 45
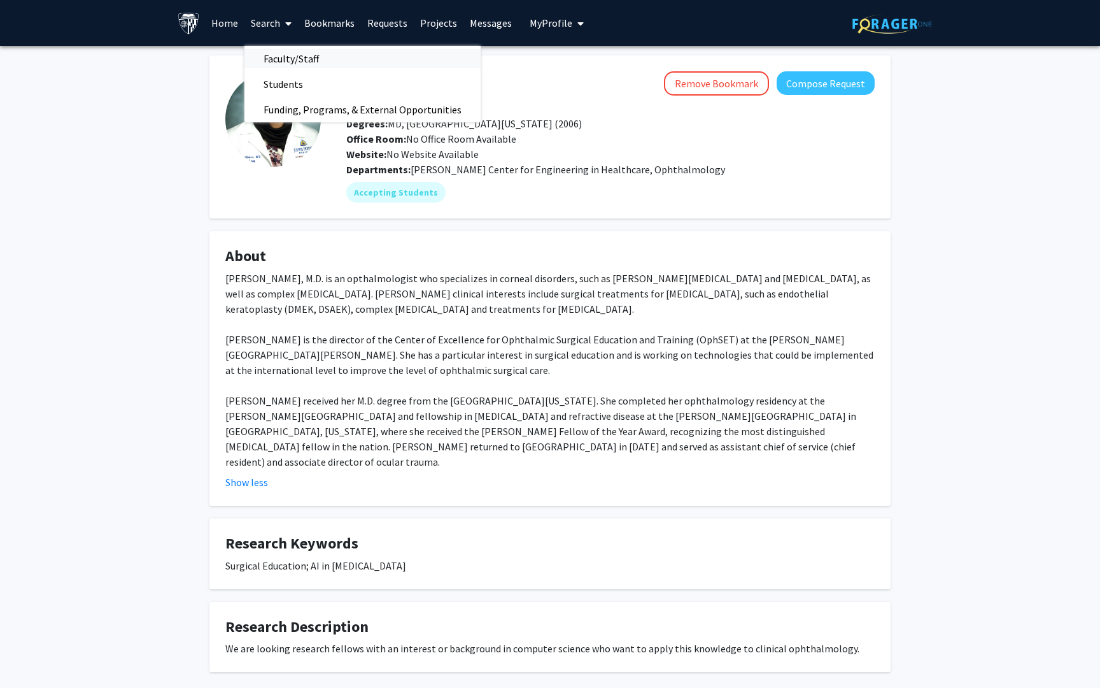
click at [265, 58] on span "Faculty/Staff" at bounding box center [291, 58] width 94 height 25
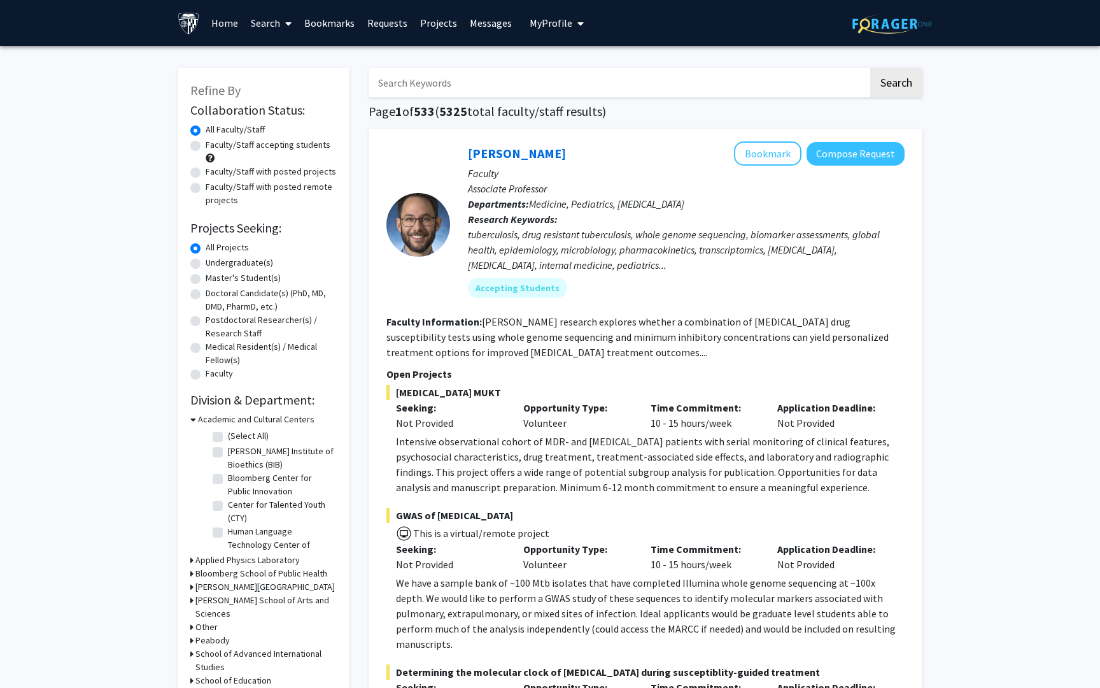
click at [418, 77] on input "Search Keywords" at bounding box center [619, 82] width 500 height 29
type input "harry qu"
click at [870, 68] on button "Search" at bounding box center [896, 82] width 52 height 29
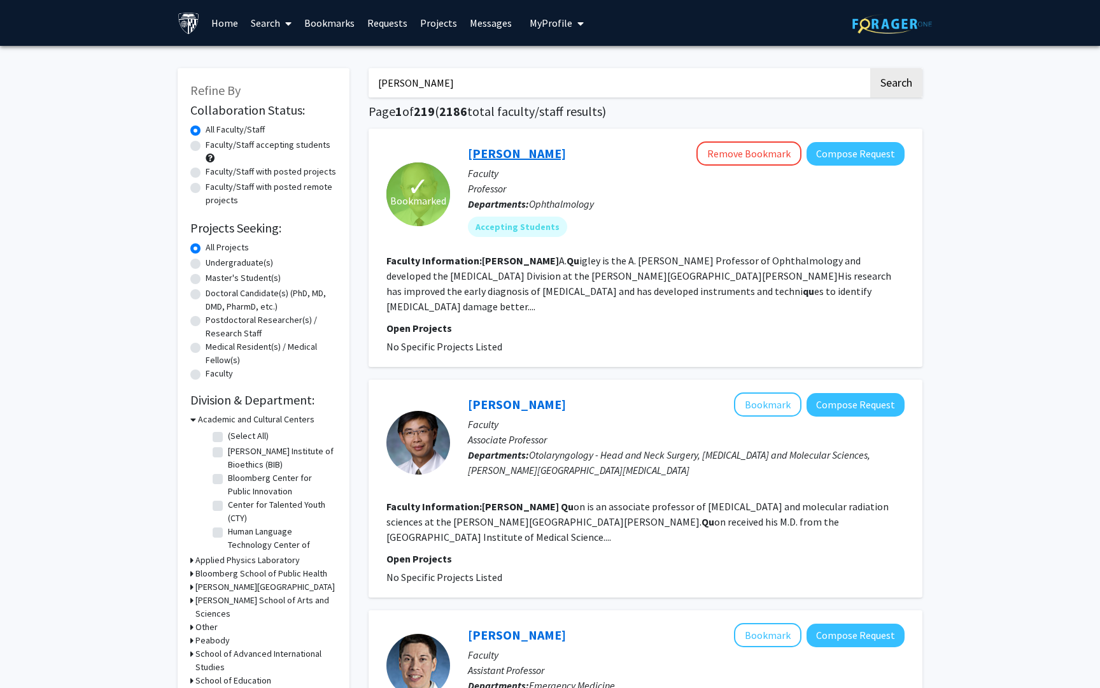
click at [513, 158] on link "[PERSON_NAME]" at bounding box center [517, 153] width 98 height 16
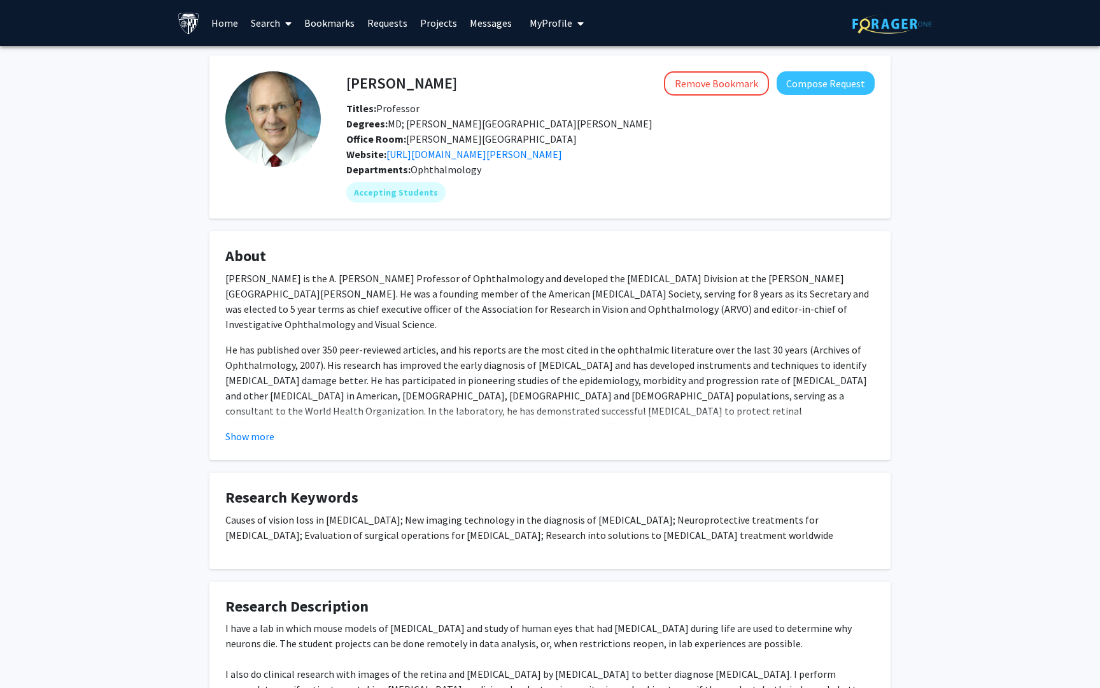
click at [277, 24] on link "Search" at bounding box center [270, 23] width 53 height 45
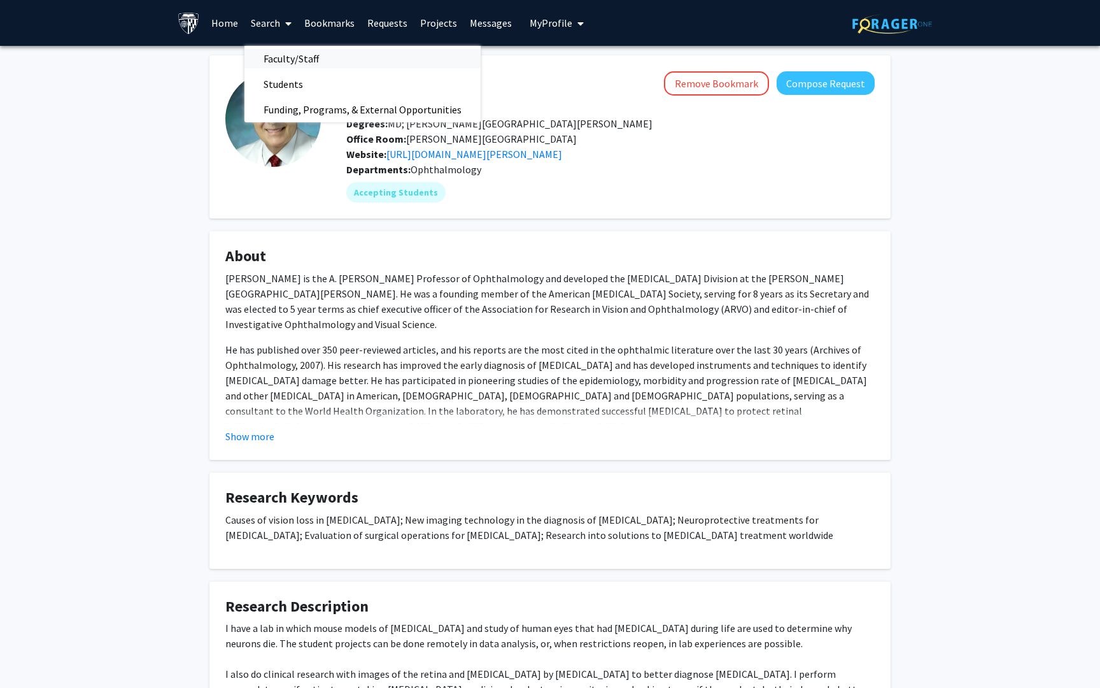
click at [274, 61] on span "Faculty/Staff" at bounding box center [291, 58] width 94 height 25
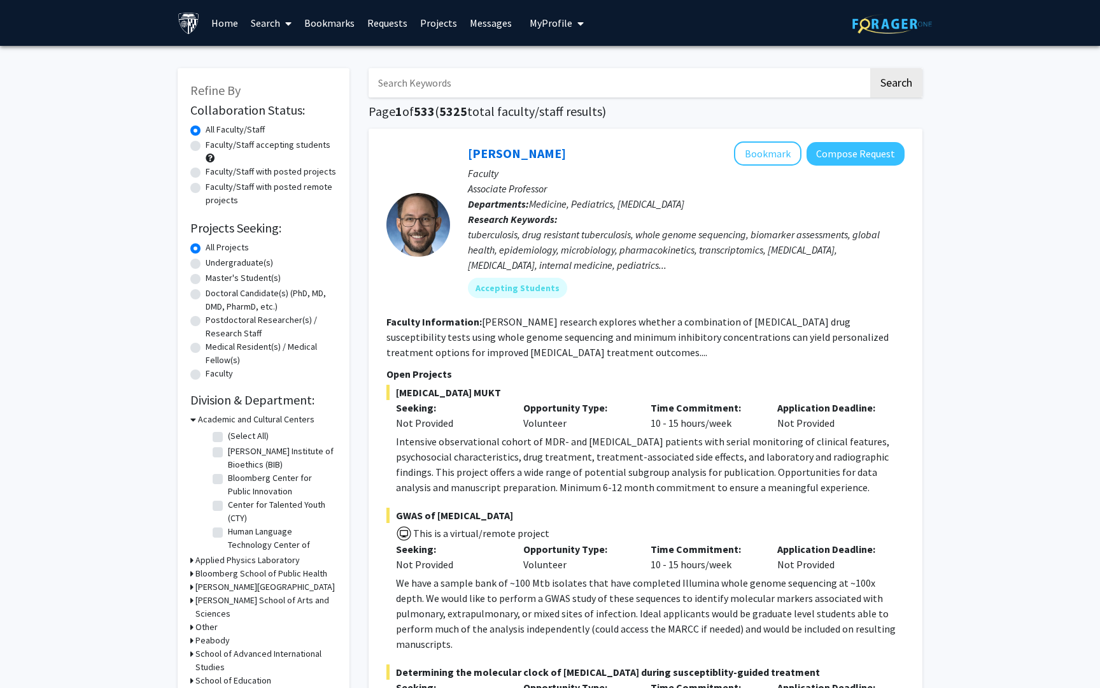
click at [425, 86] on input "Search Keywords" at bounding box center [619, 82] width 500 height 29
click at [870, 68] on button "Search" at bounding box center [896, 82] width 52 height 29
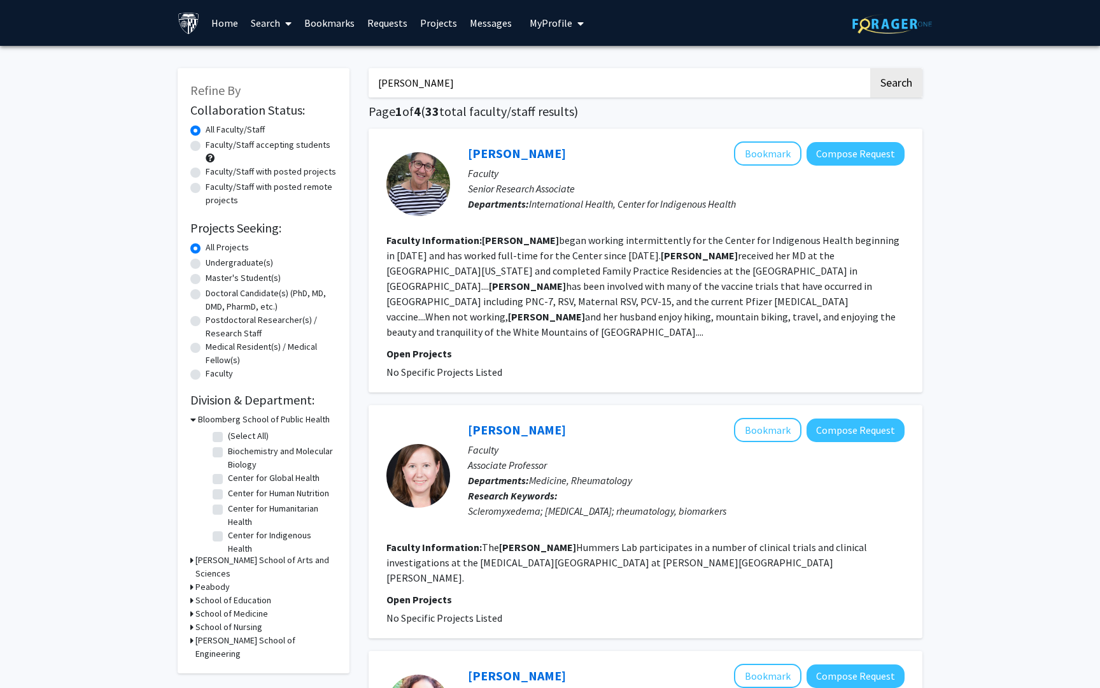
click at [532, 91] on input "laura" at bounding box center [619, 82] width 500 height 29
click at [870, 68] on button "Search" at bounding box center [896, 82] width 52 height 29
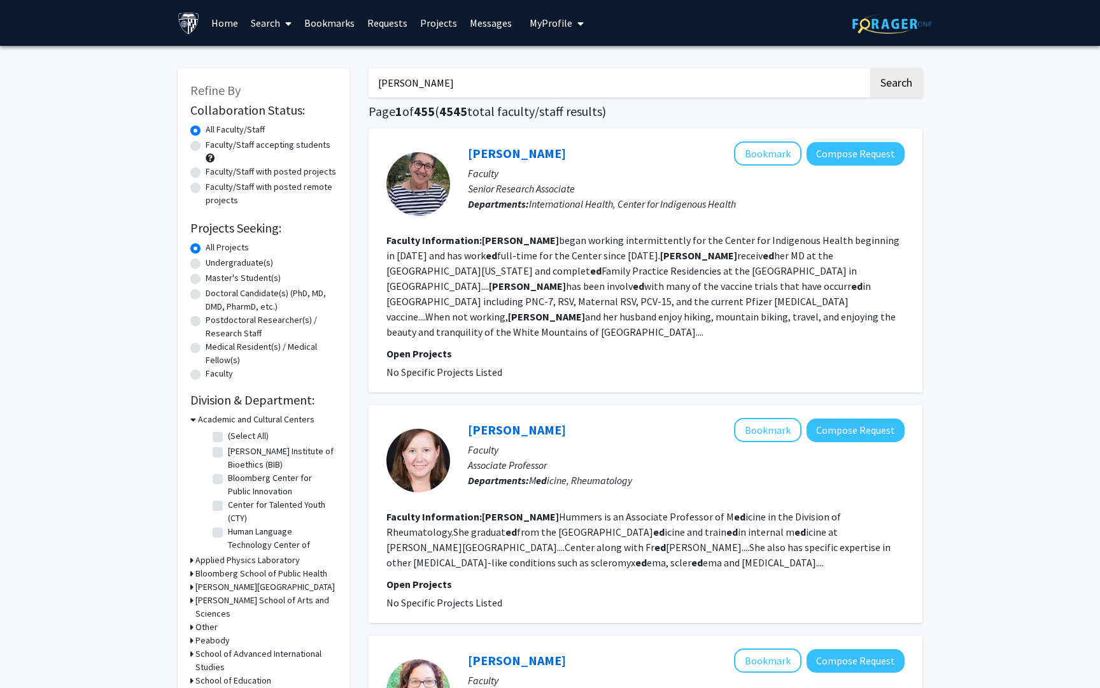
click at [870, 68] on button "Search" at bounding box center [896, 82] width 52 height 29
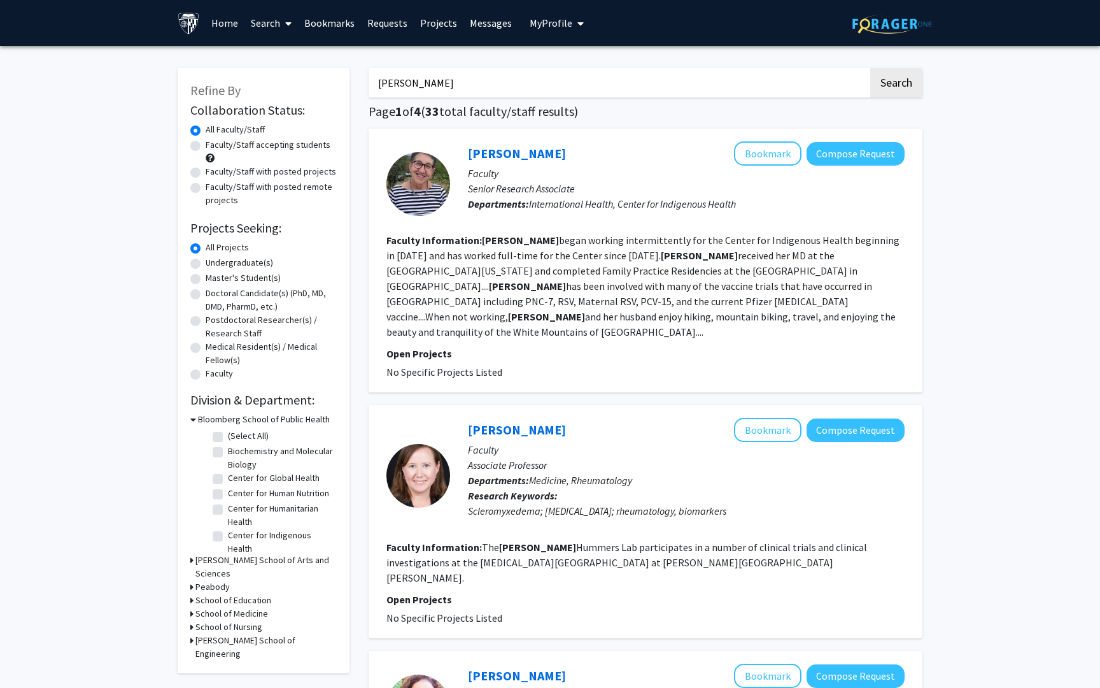
type input "laura ensign"
click at [870, 68] on button "Search" at bounding box center [896, 82] width 52 height 29
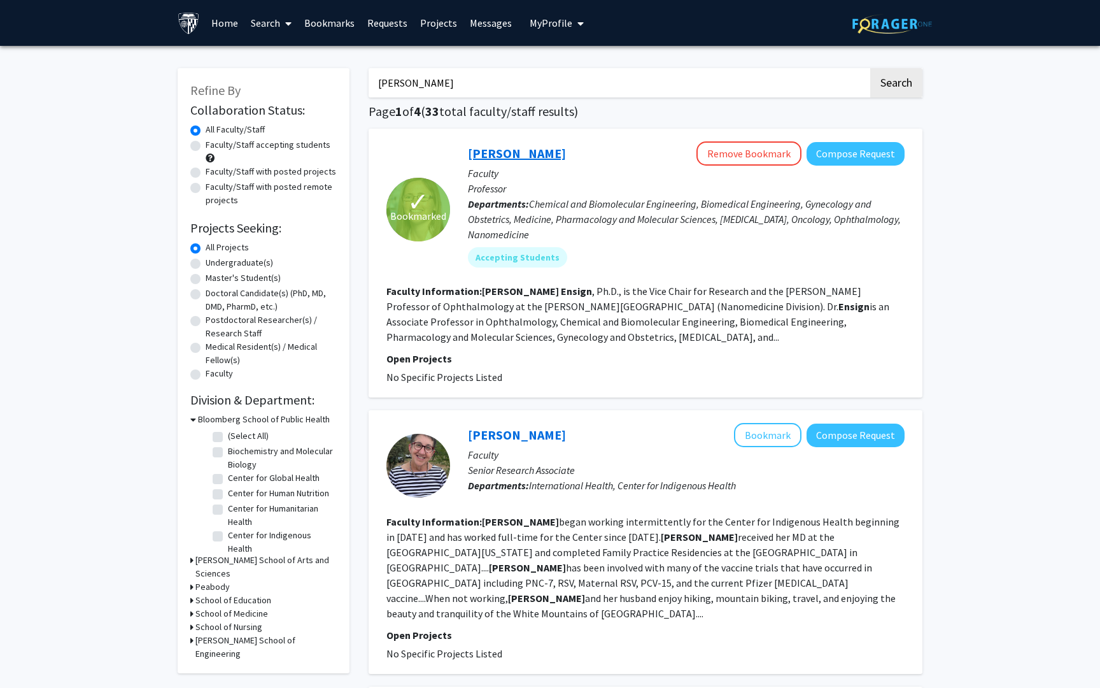
click at [511, 160] on link "[PERSON_NAME]" at bounding box center [517, 153] width 98 height 16
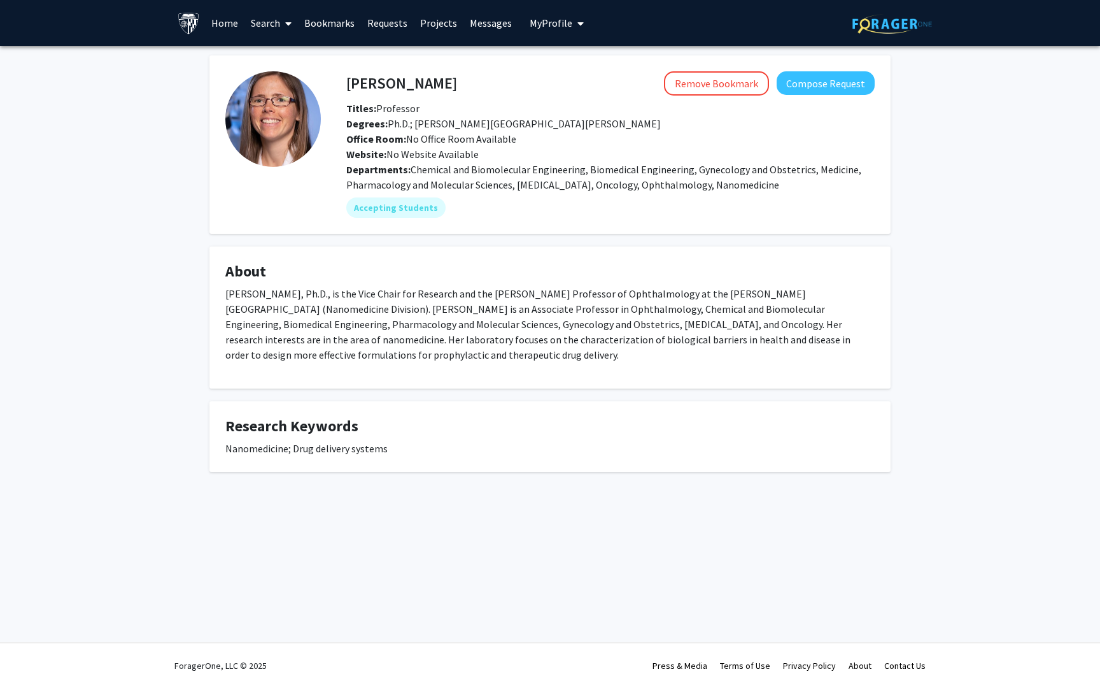
click at [261, 19] on link "Search" at bounding box center [270, 23] width 53 height 45
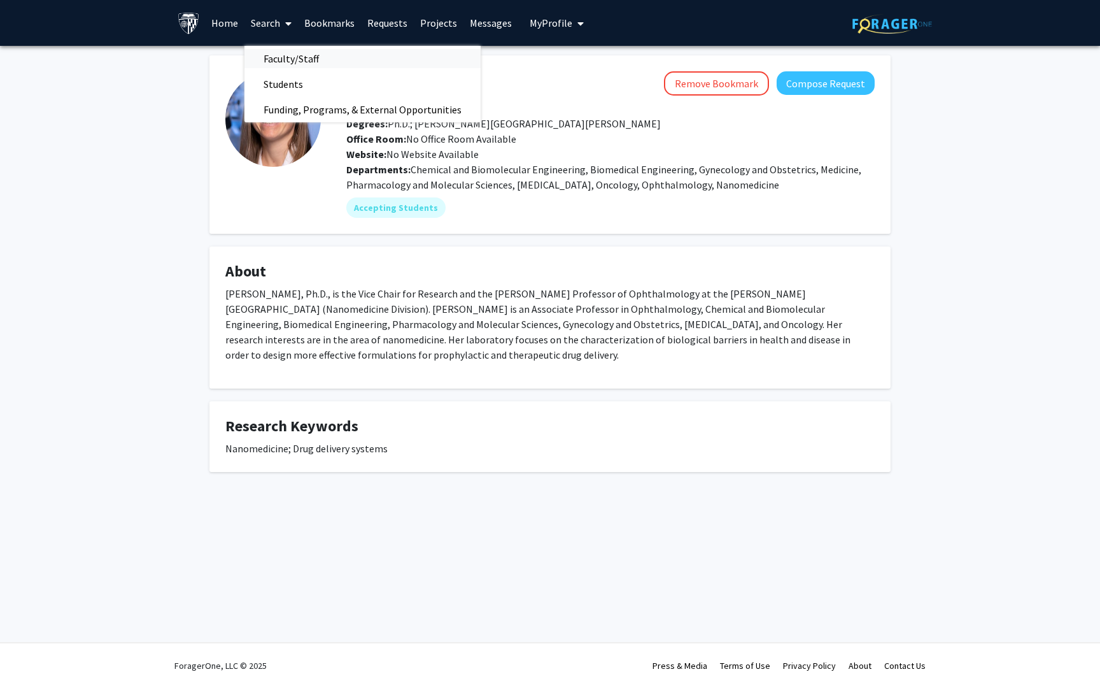
click at [266, 57] on span "Faculty/Staff" at bounding box center [291, 58] width 94 height 25
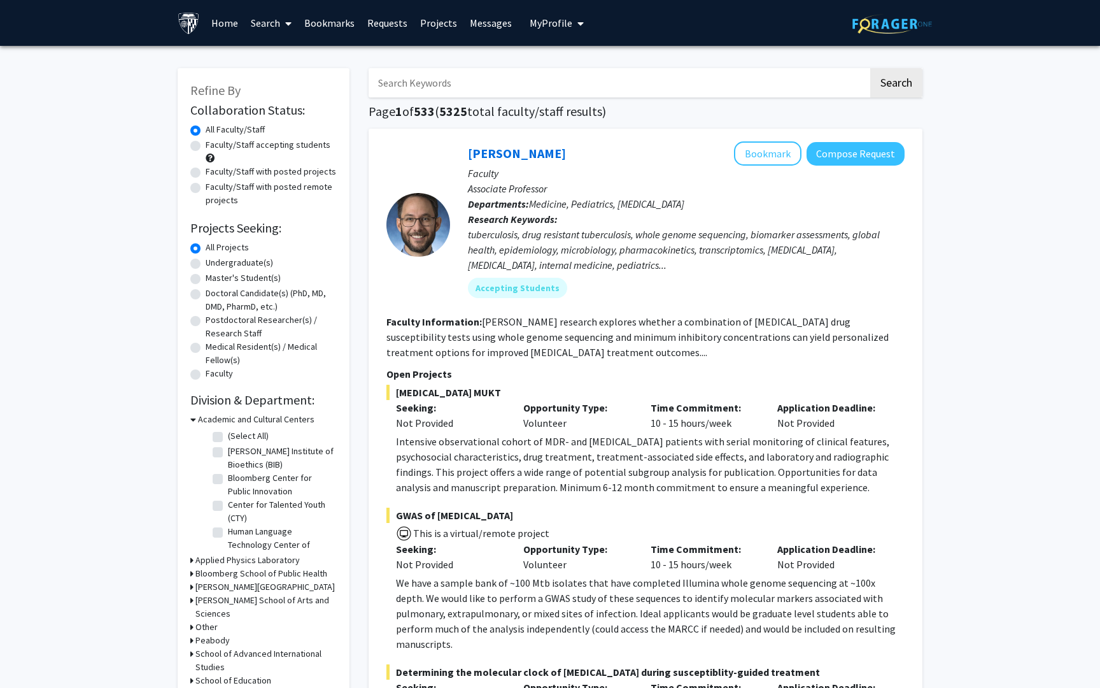
click at [486, 87] on input "Search Keywords" at bounding box center [619, 82] width 500 height 29
type input "mandeep"
click at [870, 68] on button "Search" at bounding box center [896, 82] width 52 height 29
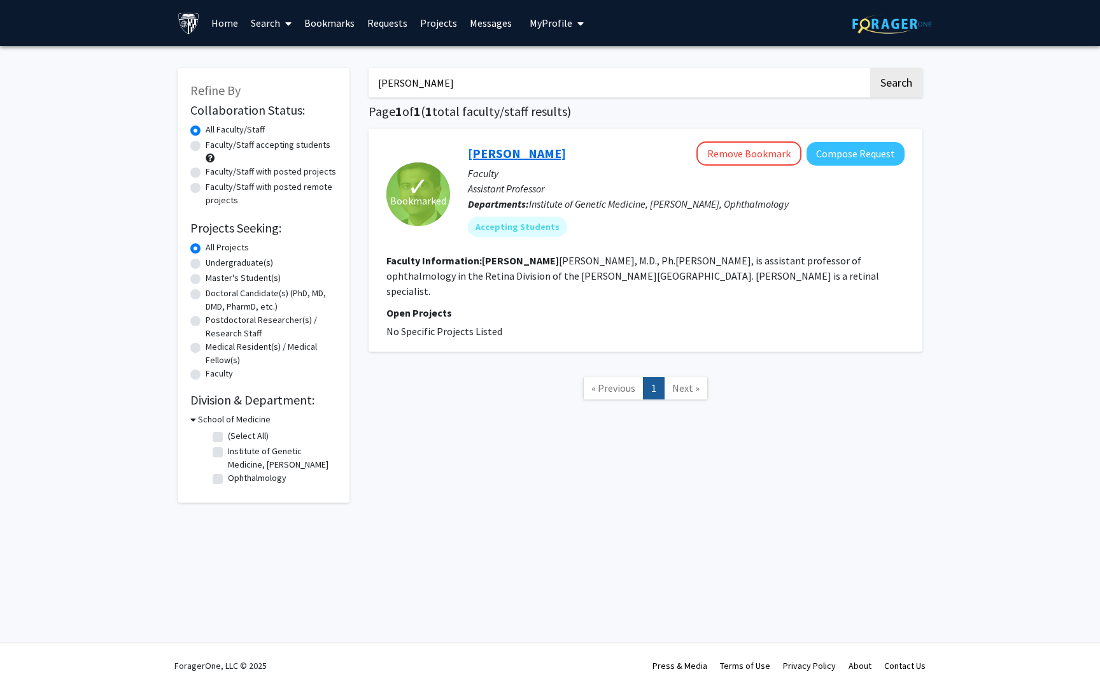
click at [530, 153] on link "[PERSON_NAME]" at bounding box center [517, 153] width 98 height 16
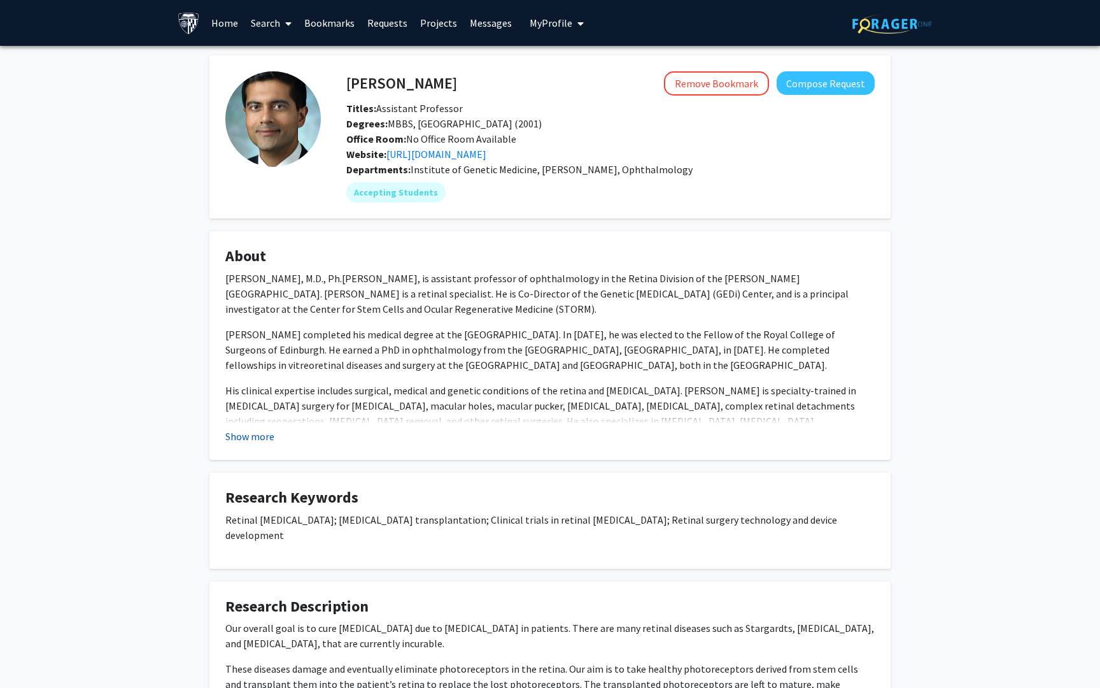
click at [252, 440] on button "Show more" at bounding box center [249, 435] width 49 height 15
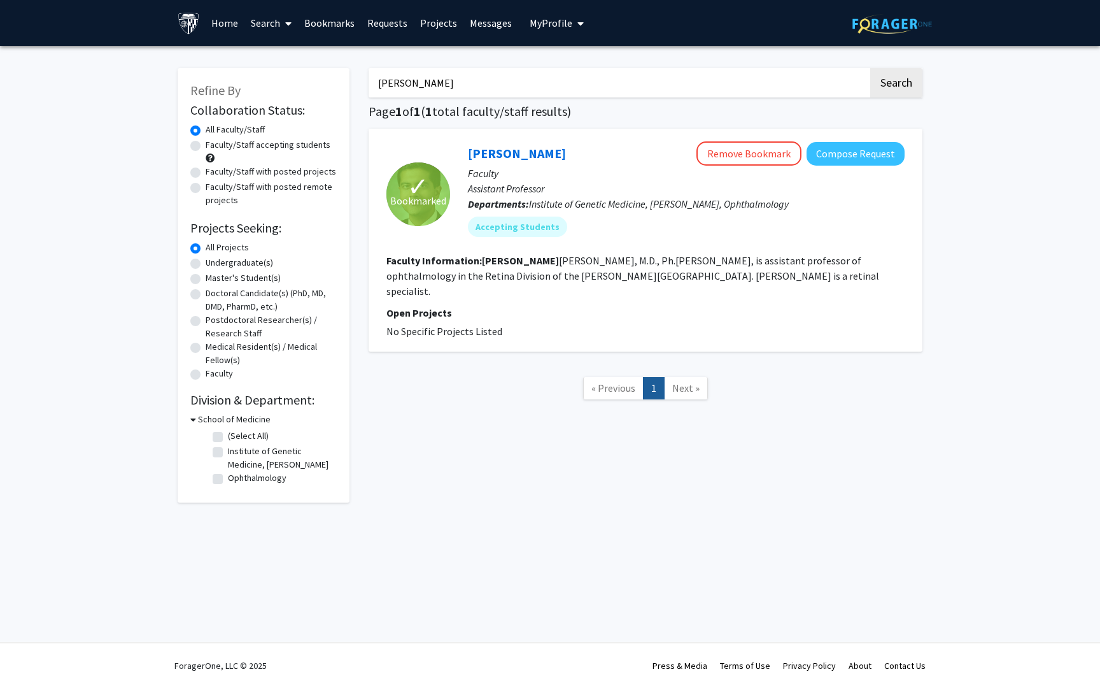
click at [467, 84] on input "mandeep" at bounding box center [619, 82] width 500 height 29
drag, startPoint x: 458, startPoint y: 84, endPoint x: 365, endPoint y: 80, distance: 93.1
click at [365, 80] on div "mandeep Search Page 1 of 1 ( 1 total faculty/staff results) ✓ Bookmarked Mandee…" at bounding box center [645, 278] width 573 height 447
type input "fatemeh"
click at [870, 68] on button "Search" at bounding box center [896, 82] width 52 height 29
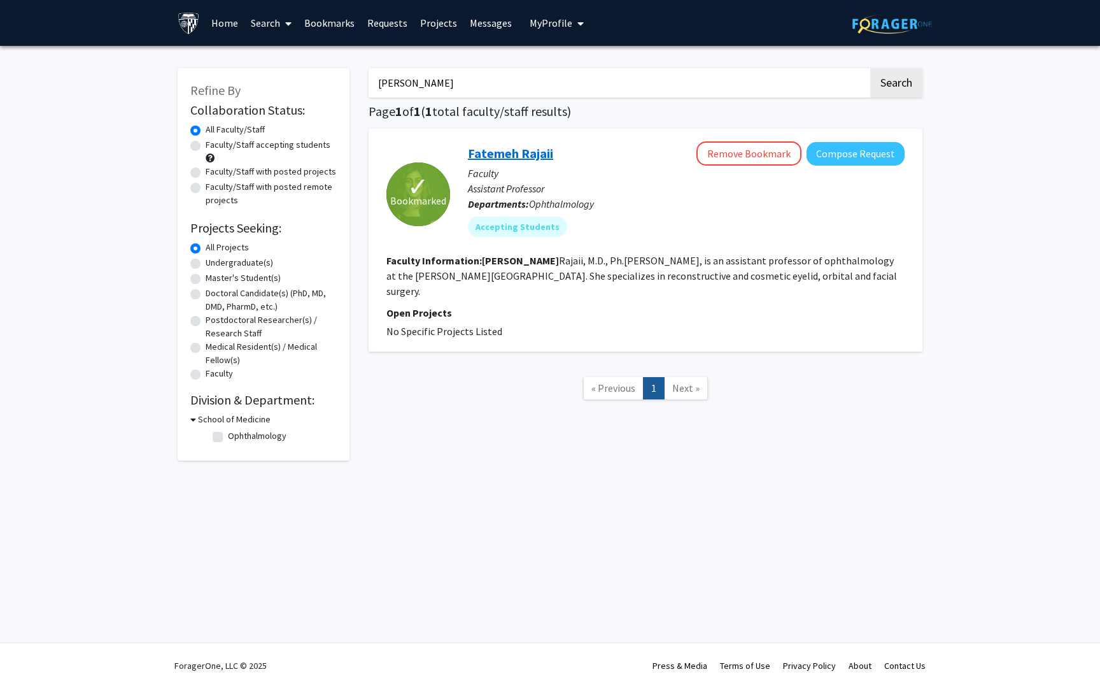
click at [479, 152] on link "Fatemeh Rajaii" at bounding box center [510, 153] width 85 height 16
drag, startPoint x: 426, startPoint y: 85, endPoint x: 323, endPoint y: 80, distance: 103.2
click at [323, 80] on div "Refine By Collaboration Status: Collaboration Status All Faculty/Staff Collabor…" at bounding box center [550, 257] width 764 height 405
type input "cindy"
click at [870, 68] on button "Search" at bounding box center [896, 82] width 52 height 29
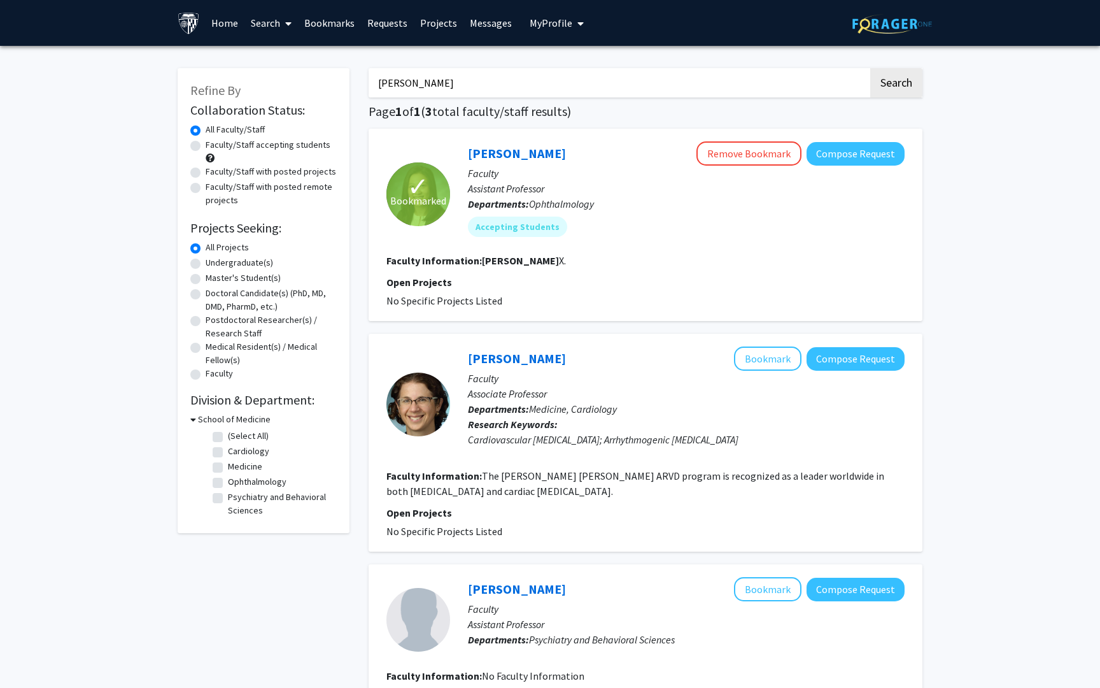
click at [497, 161] on div "Cindy Cai Remove Bookmark Compose Request" at bounding box center [686, 153] width 437 height 24
click at [488, 152] on link "[PERSON_NAME]" at bounding box center [517, 153] width 98 height 16
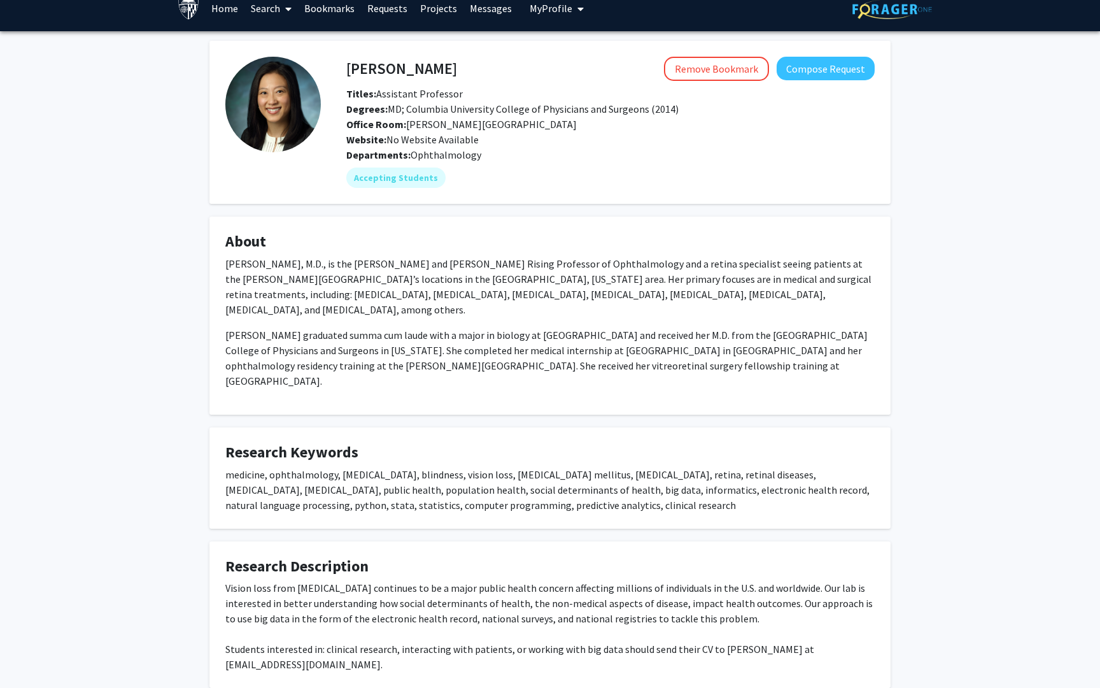
scroll to position [18, 0]
